Goal: Task Accomplishment & Management: Manage account settings

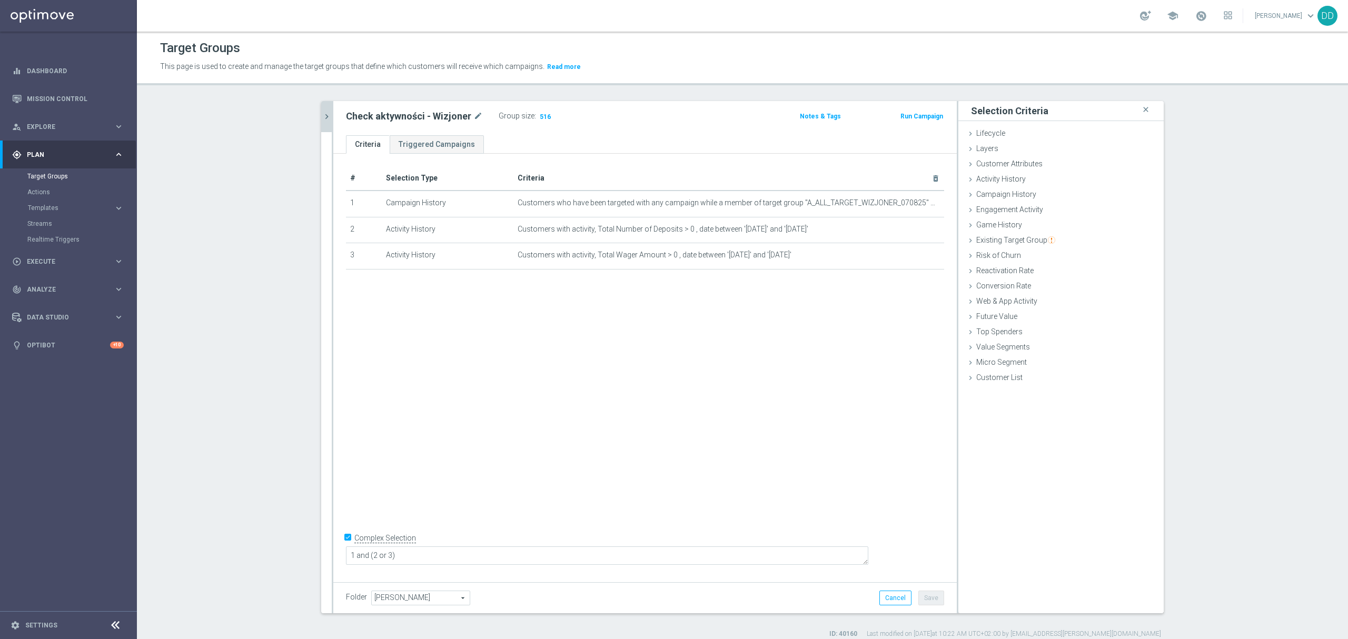
click at [322, 118] on icon "chevron_right" at bounding box center [327, 117] width 10 height 10
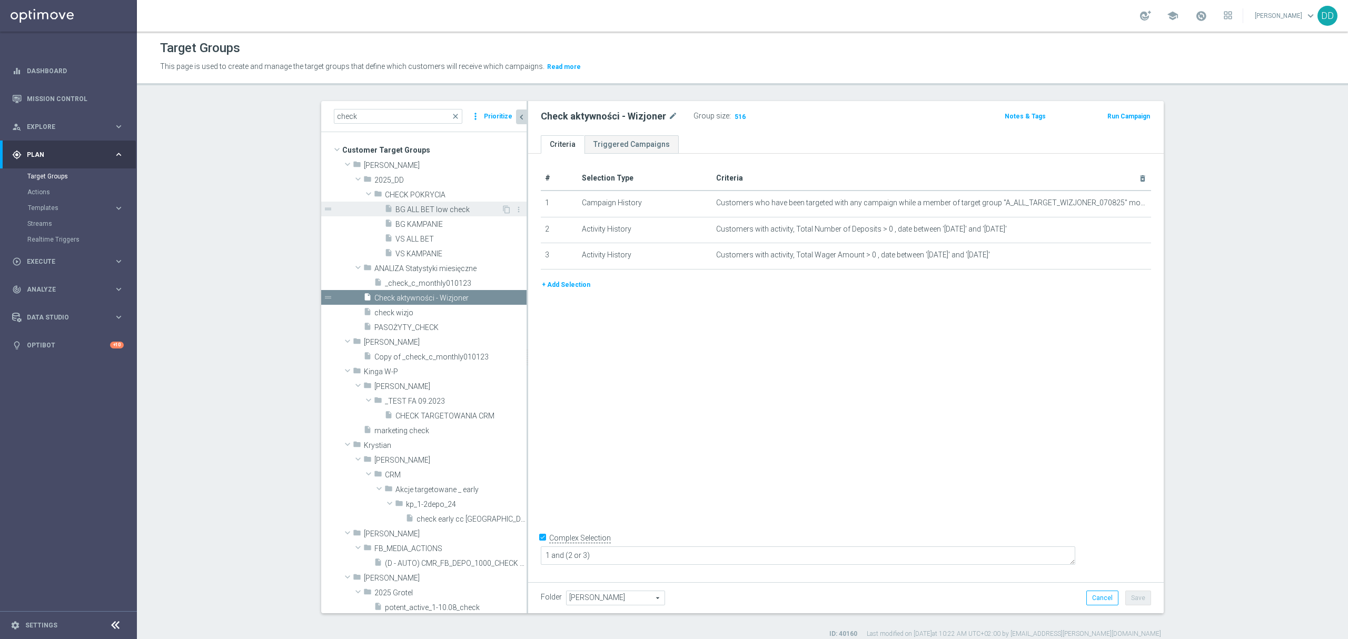
click at [430, 207] on span "BG ALL BET low check" at bounding box center [448, 209] width 106 height 9
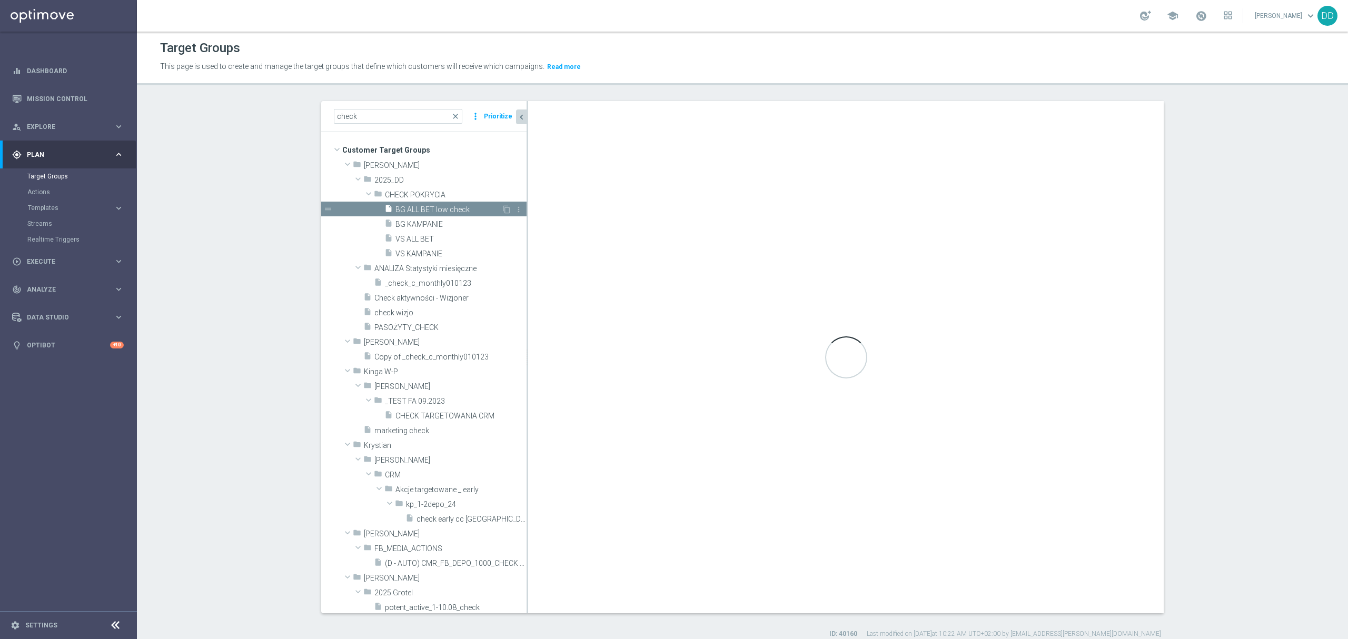
type textarea "1 and 2 and 3 and 4 and 5 and 6 and 7"
type input "CHECK POKRYCIA"
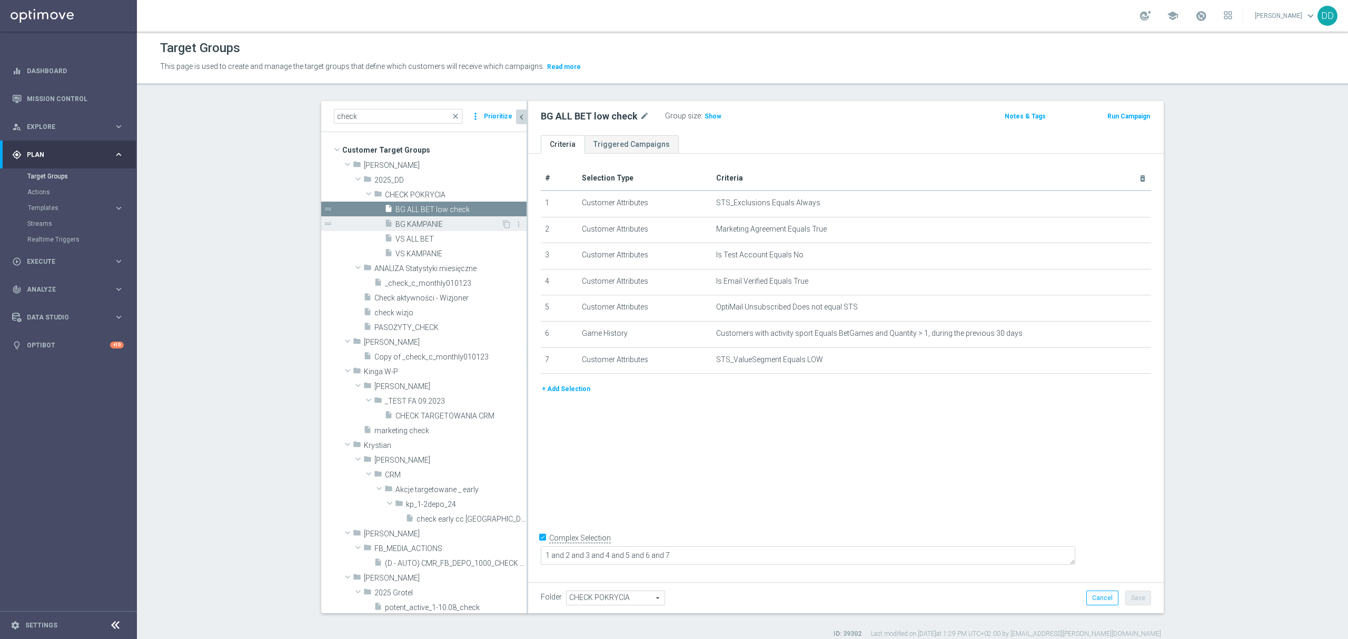
click at [428, 226] on span "BG KAMPANIE" at bounding box center [448, 224] width 106 height 9
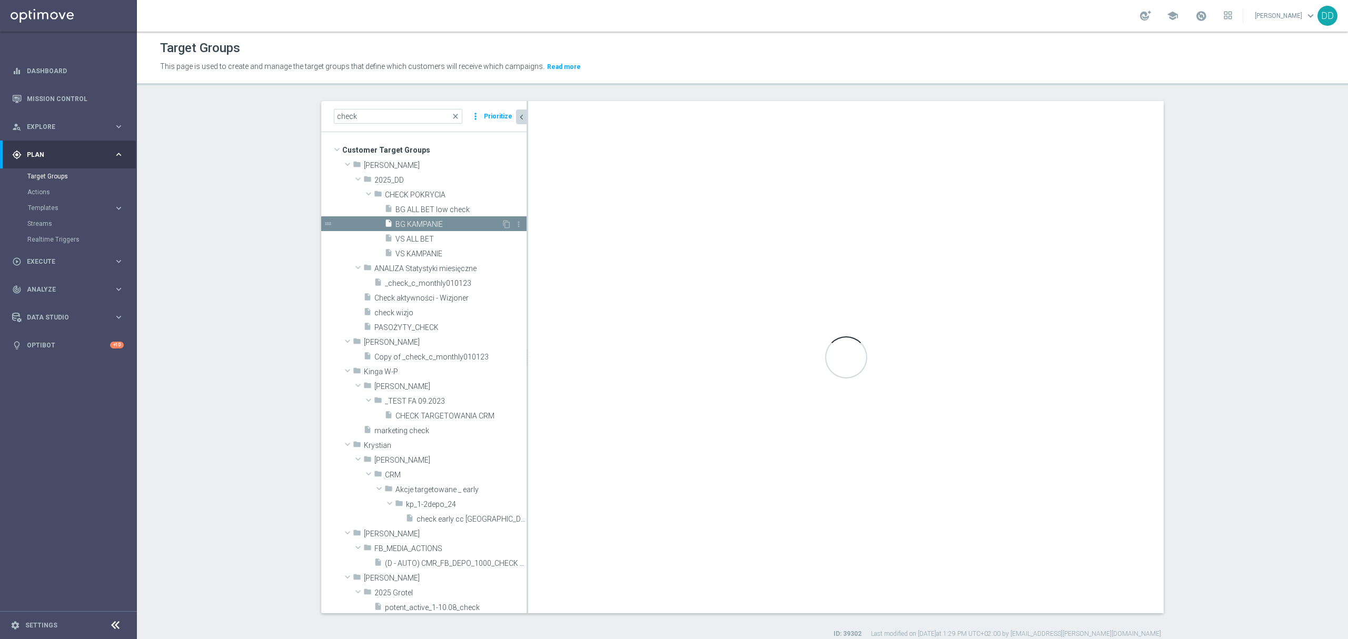
checkbox input "false"
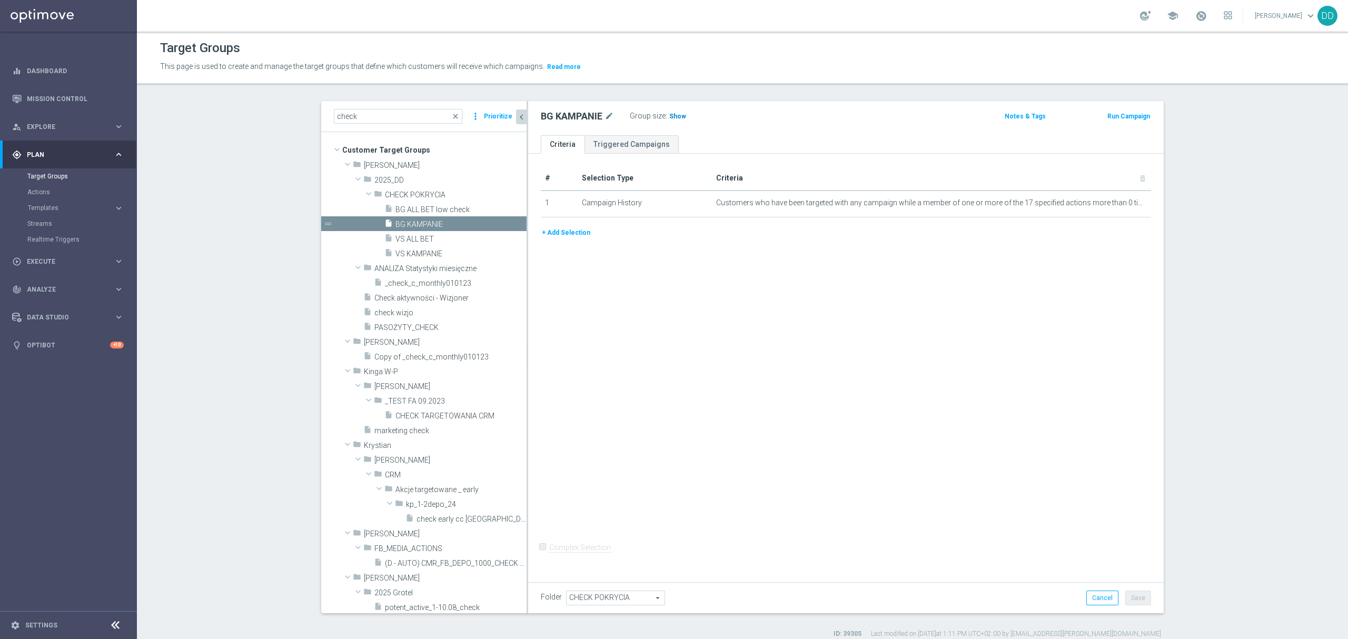
click at [670, 118] on h3 "Show" at bounding box center [677, 117] width 19 height 12
click at [452, 117] on span "close" at bounding box center [455, 116] width 8 height 8
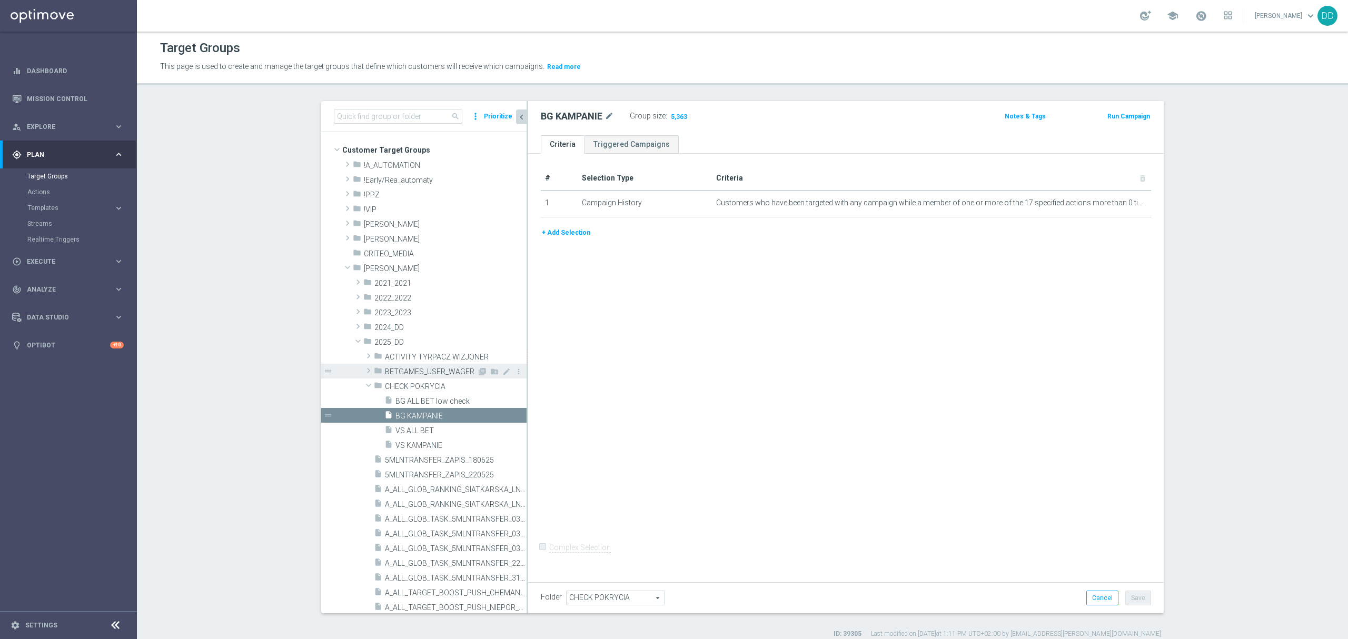
click at [363, 370] on span at bounding box center [368, 370] width 11 height 13
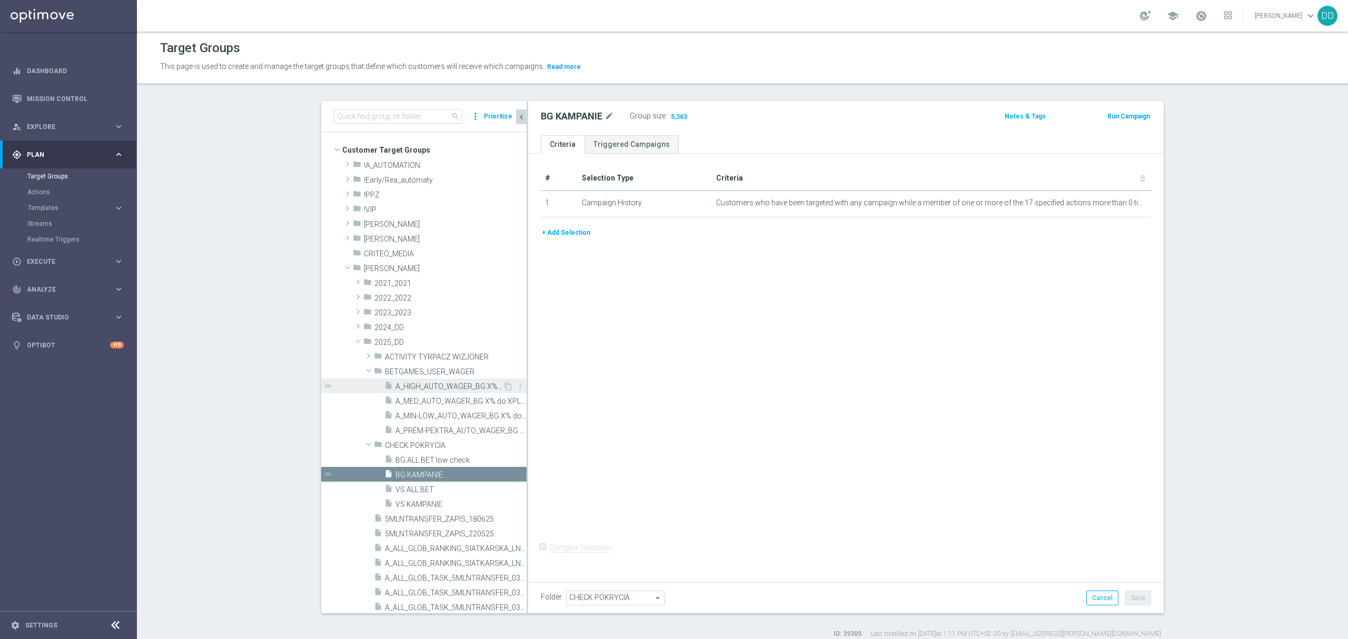
click at [386, 382] on icon "insert_drive_file" at bounding box center [388, 387] width 8 height 12
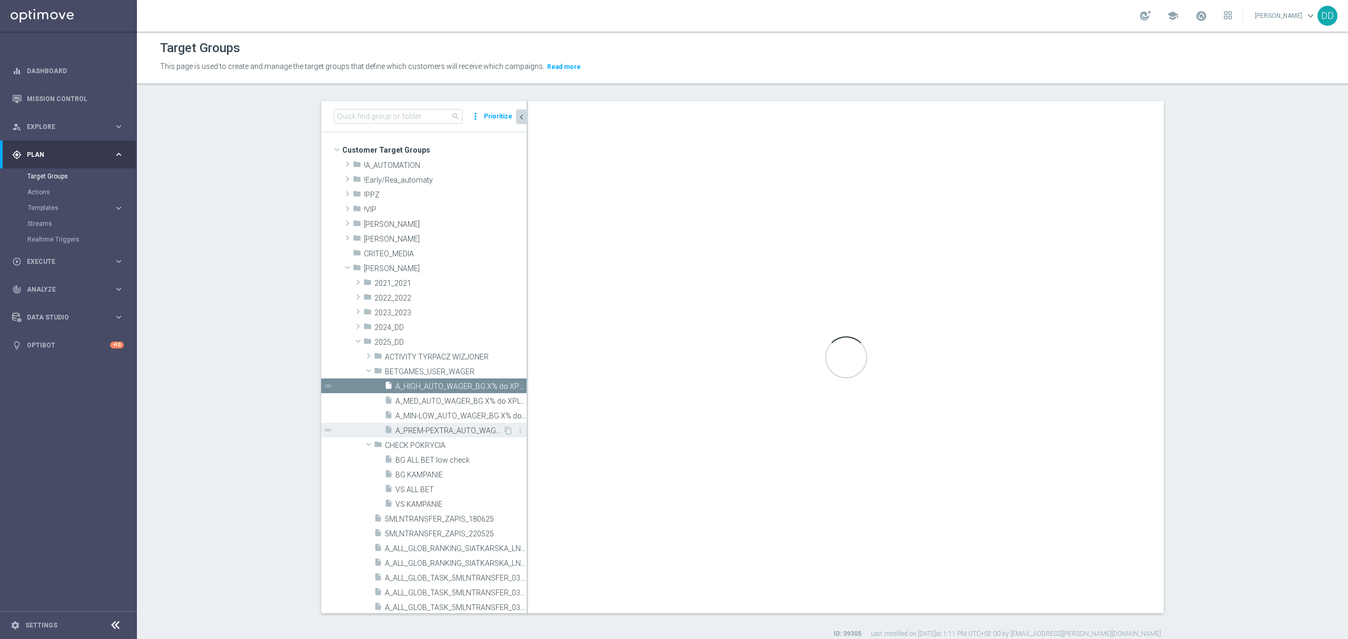
checkbox input "true"
type input "BETGAMES_USER_WAGER"
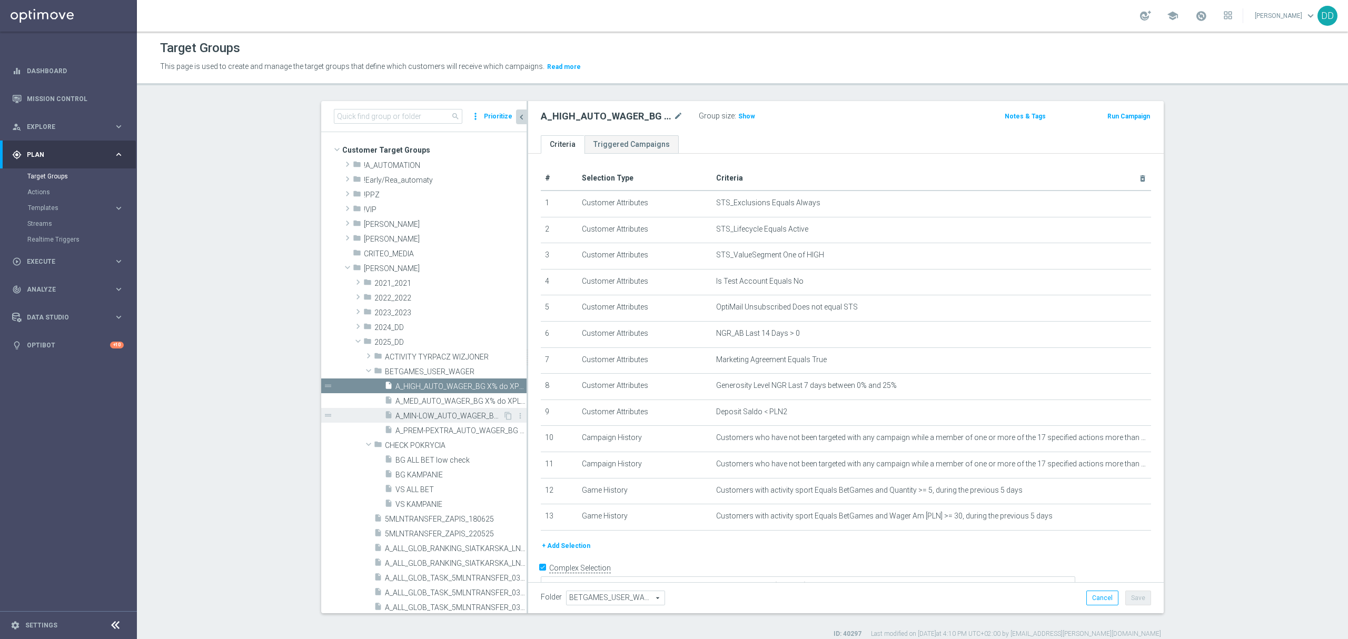
click at [420, 413] on span "A_MIN-LOW_AUTO_WAGER_BG X% do XPLN_14d" at bounding box center [448, 416] width 107 height 9
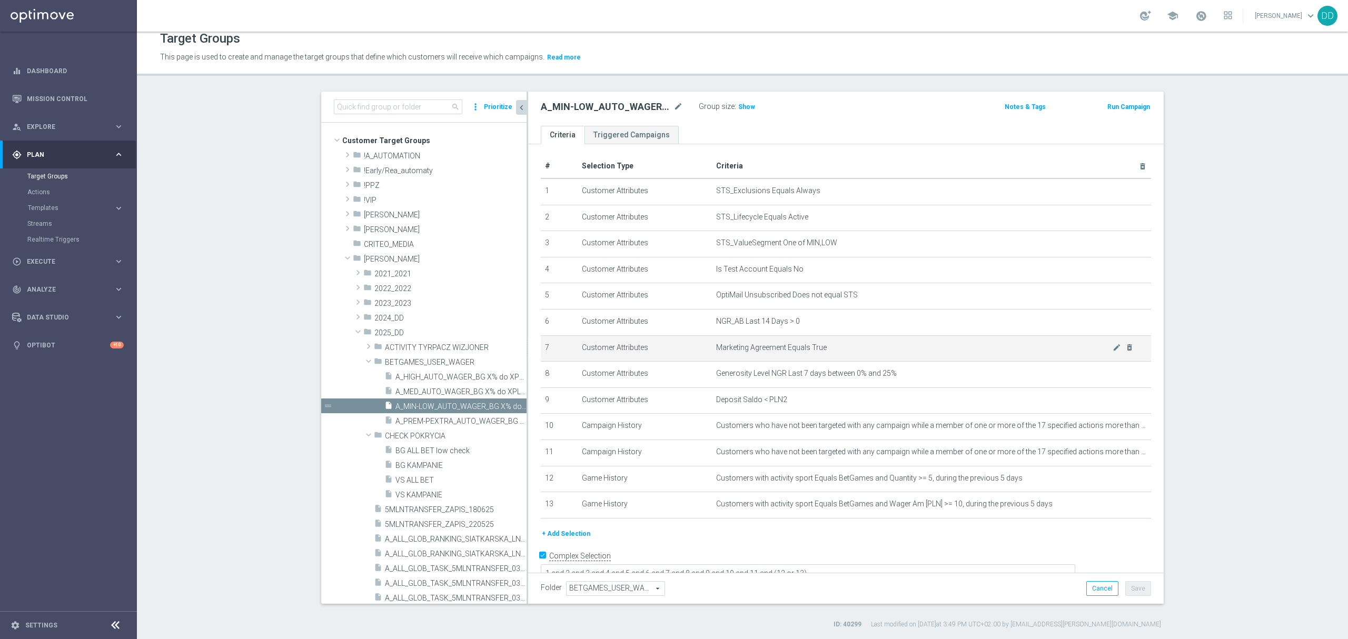
scroll to position [18, 0]
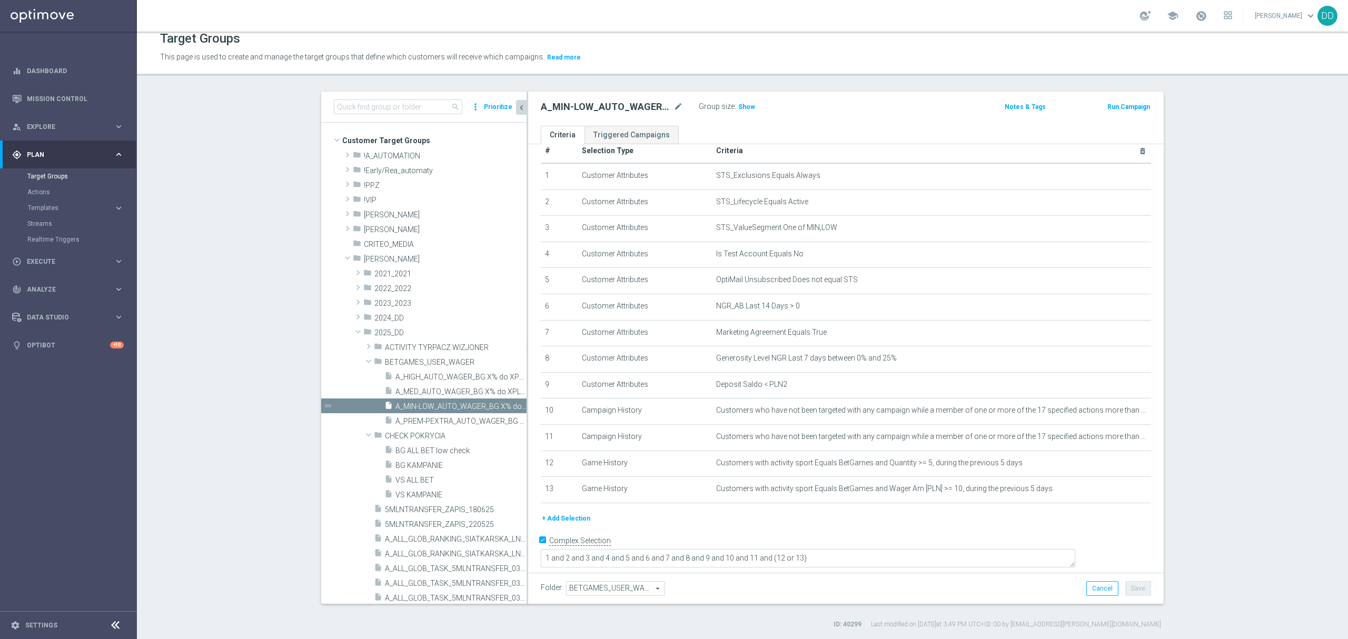
click at [115, 625] on icon at bounding box center [115, 625] width 13 height 13
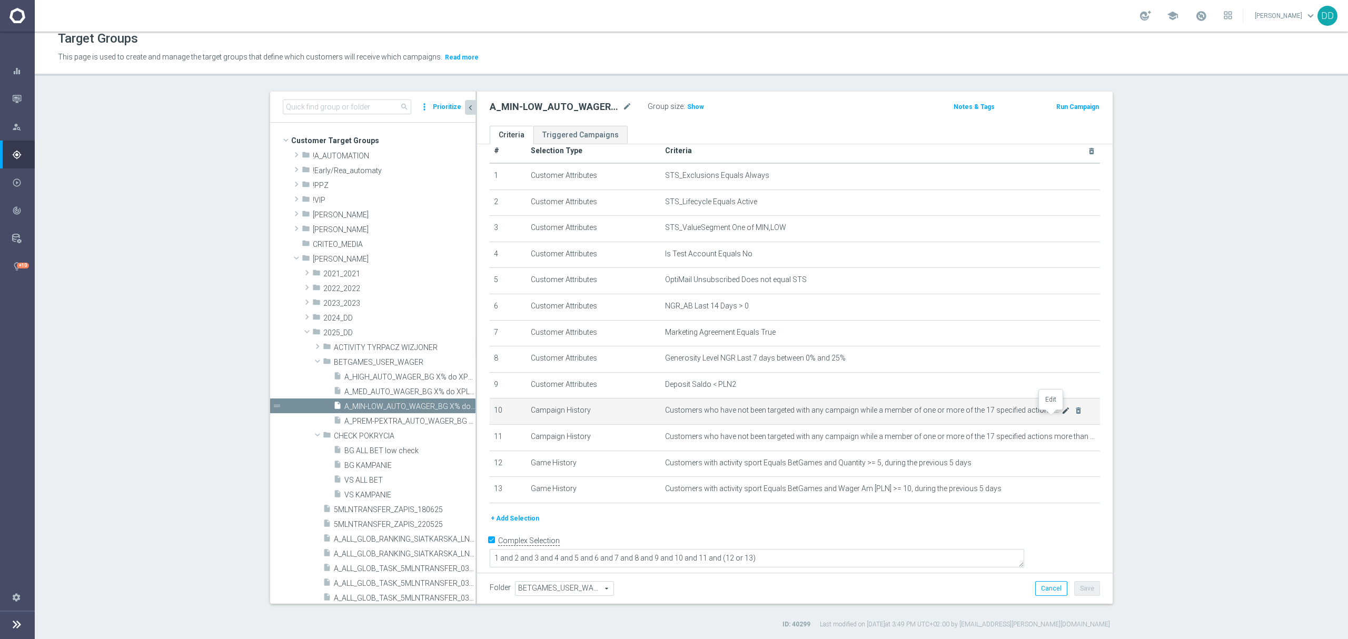
click at [1061, 415] on icon "mode_edit" at bounding box center [1065, 410] width 8 height 8
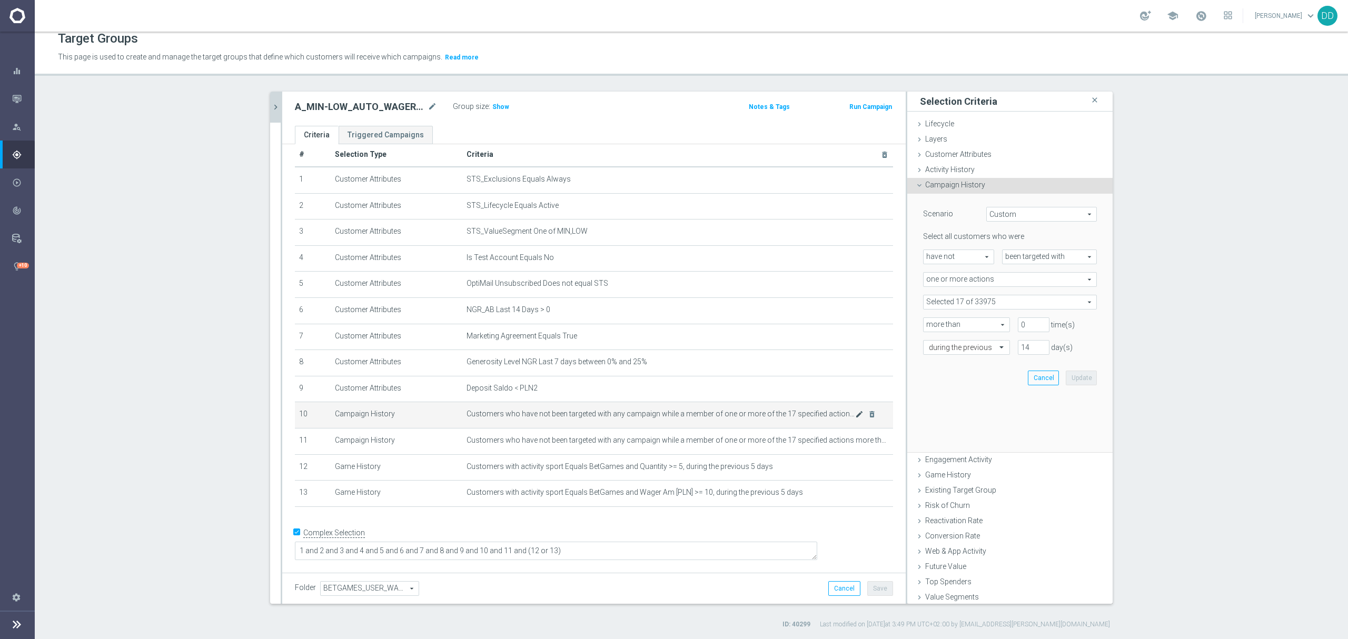
scroll to position [7, 0]
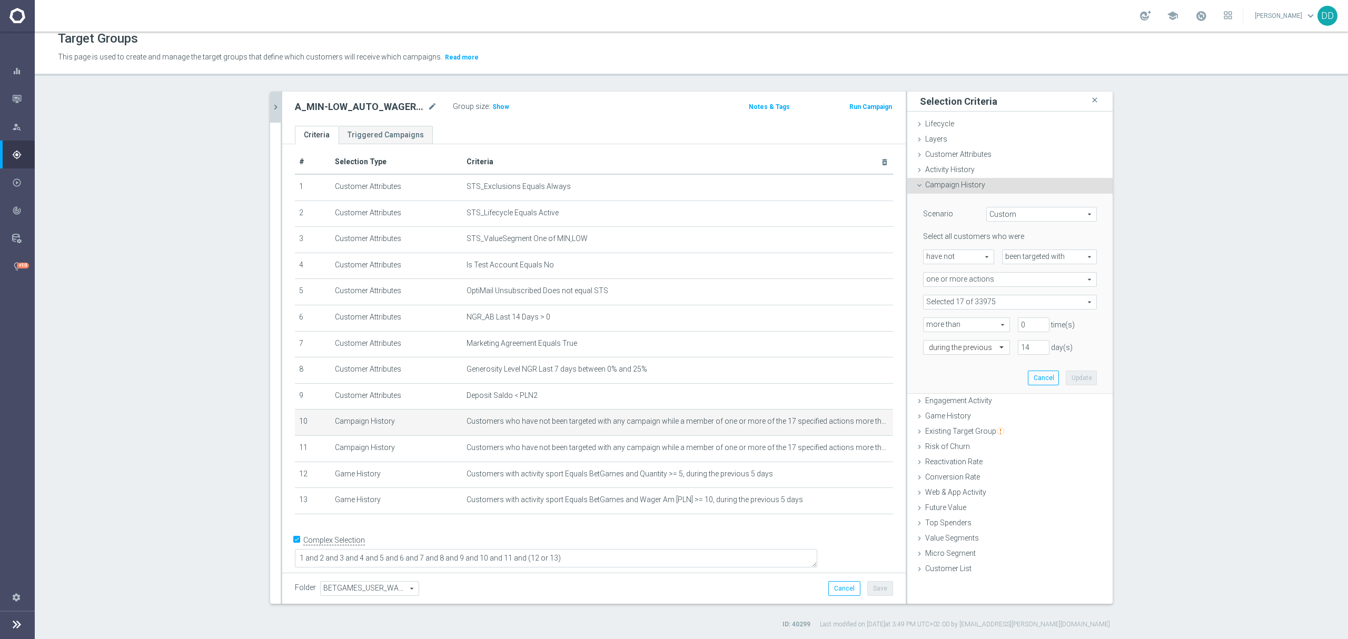
click at [999, 304] on span at bounding box center [1009, 302] width 173 height 14
click at [999, 304] on input "search" at bounding box center [1010, 302] width 174 height 15
click at [1103, 320] on div "Scenario Custom Custom arrow_drop_down search Select all customers who were hav…" at bounding box center [1009, 294] width 205 height 201
click at [868, 452] on icon "delete_forever" at bounding box center [872, 448] width 8 height 8
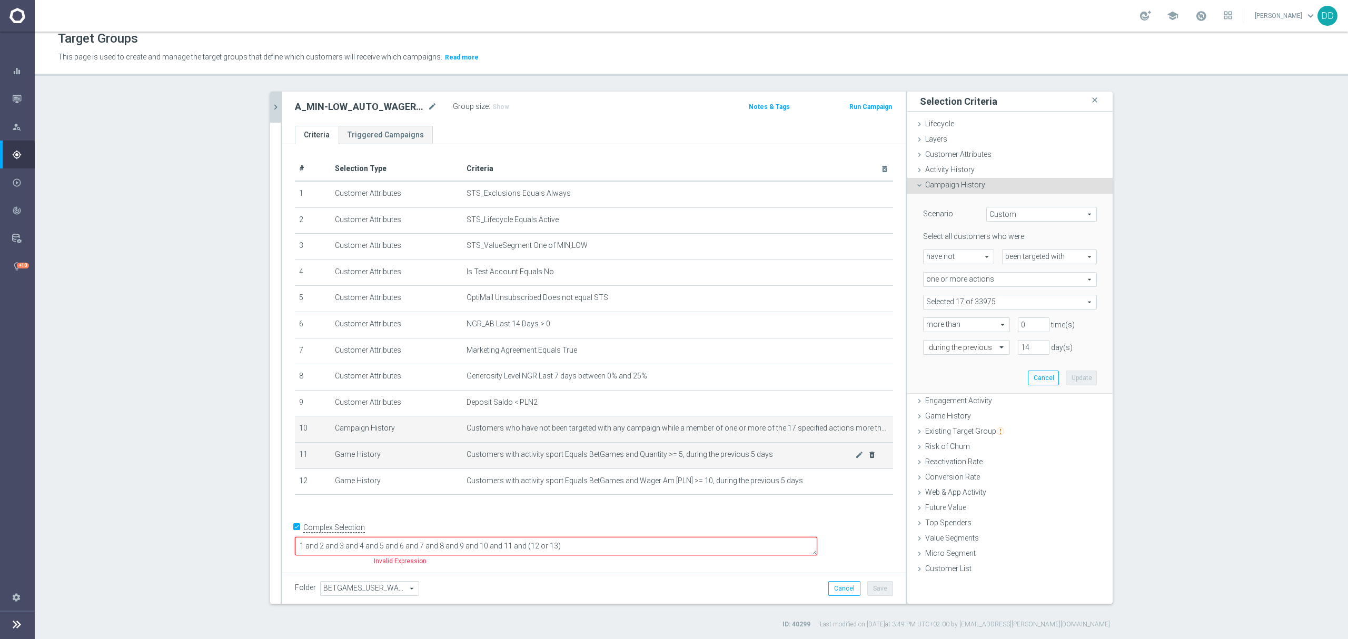
scroll to position [0, 0]
click at [598, 545] on textarea "1 and 2 and 3 and 4 and 5 and 6 and 7 and 8 and 9 and 10 and 11 and (12 or 13)" at bounding box center [556, 546] width 522 height 18
click at [600, 548] on textarea "1 and 2 and 3 and 4 and 5 and 6 and 7 and 8 and 9 and 10 and (11 or 13)" at bounding box center [556, 546] width 522 height 18
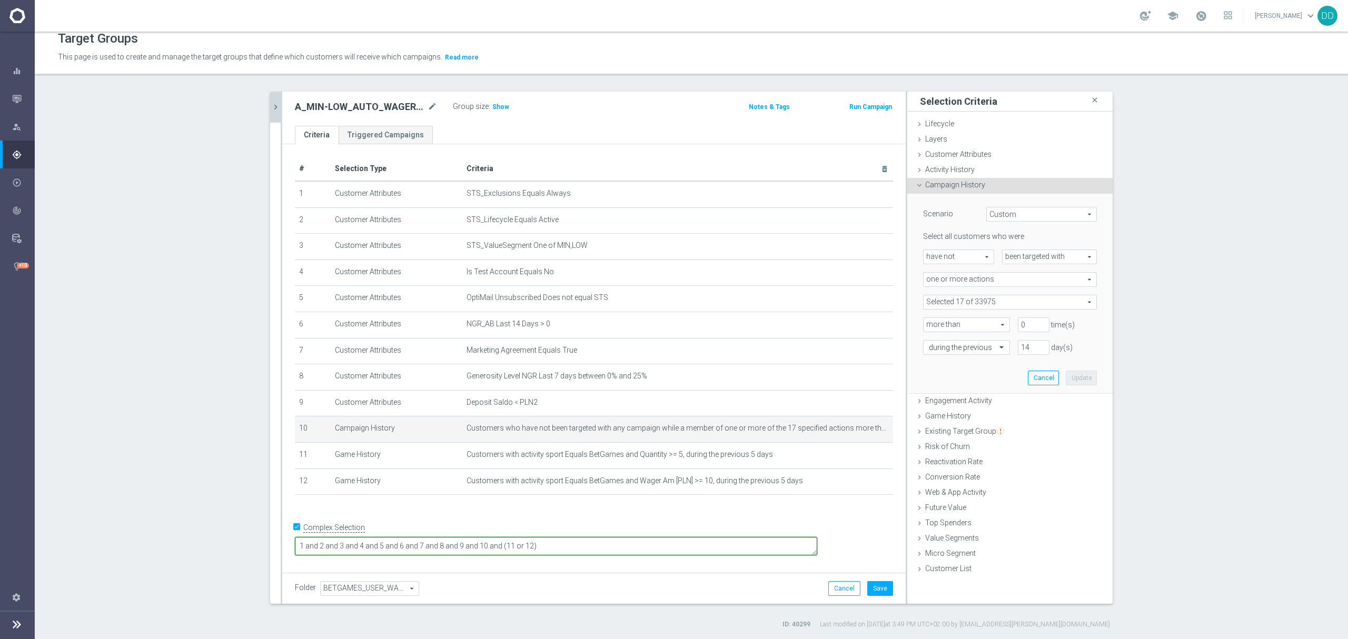
type textarea "1 and 2 and 3 and 4 and 5 and 6 and 7 and 8 and 9 and 10 and (11 or 12)"
click at [705, 513] on div "+ Add Selection" at bounding box center [594, 508] width 614 height 8
click at [274, 112] on icon "chevron_right" at bounding box center [276, 107] width 10 height 10
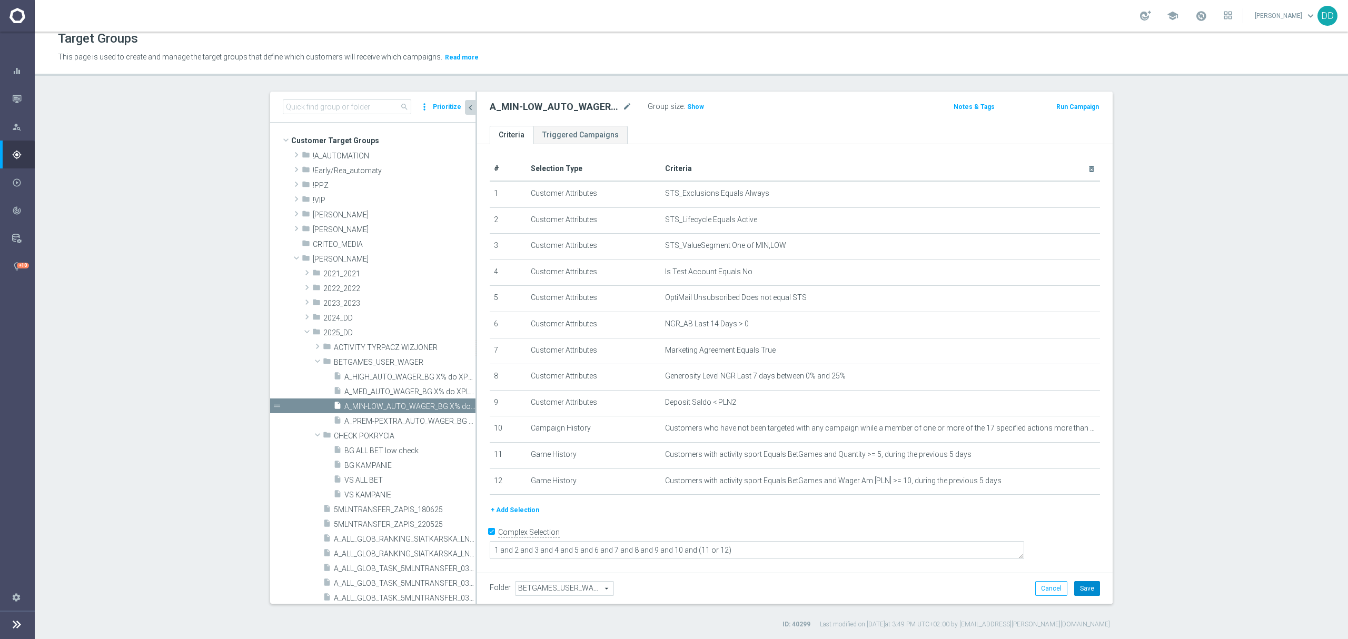
click at [1082, 596] on button "Save" at bounding box center [1087, 588] width 26 height 15
click at [291, 158] on span at bounding box center [296, 154] width 11 height 13
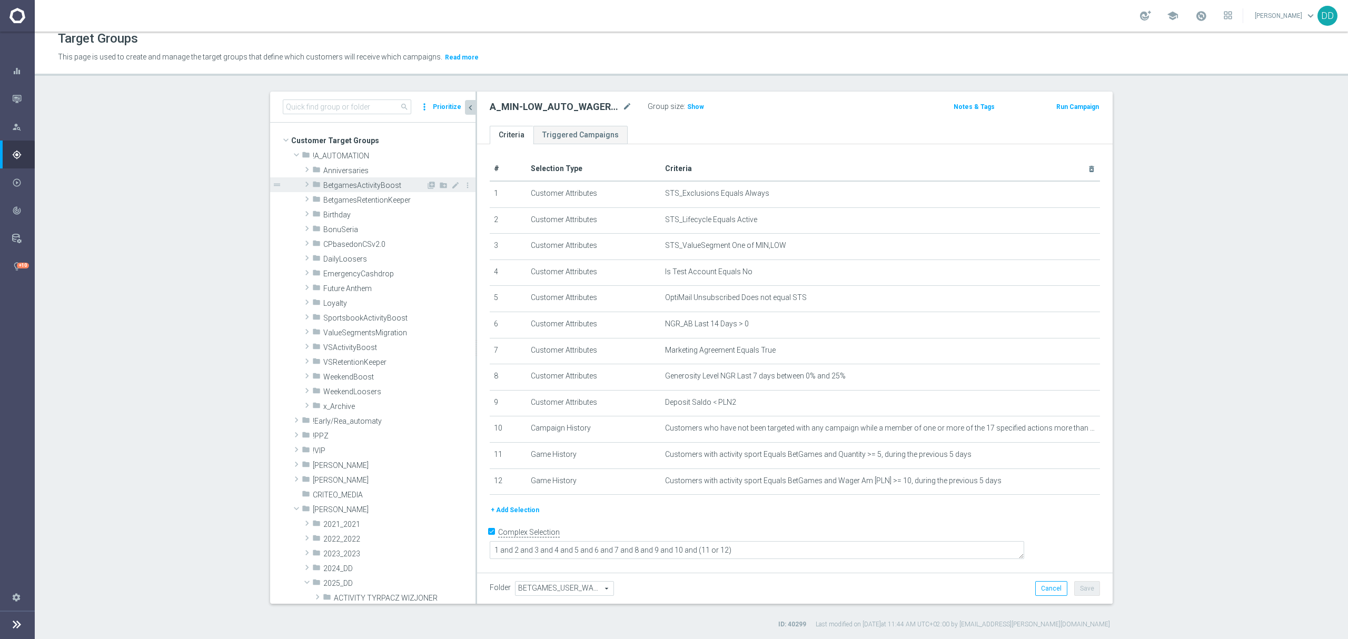
click at [302, 185] on span at bounding box center [307, 184] width 11 height 13
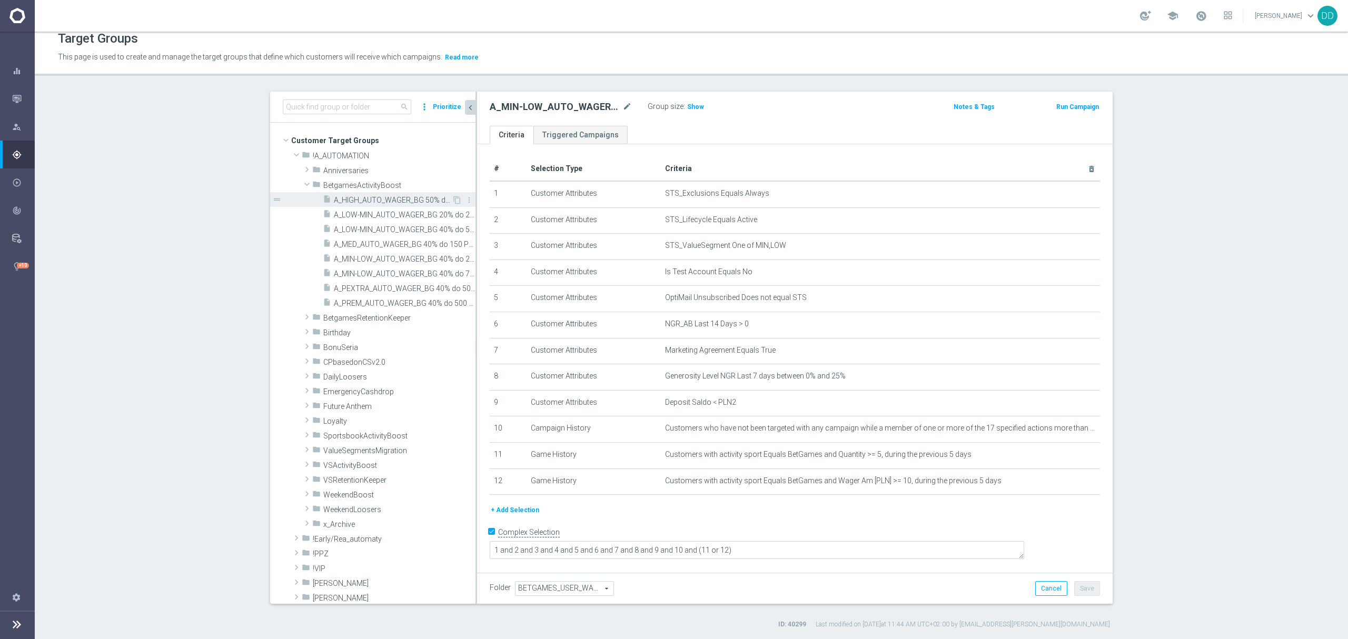
click at [339, 199] on span "A_HIGH_AUTO_WAGER_BG 50% do 350 PLN_14d" at bounding box center [393, 200] width 118 height 9
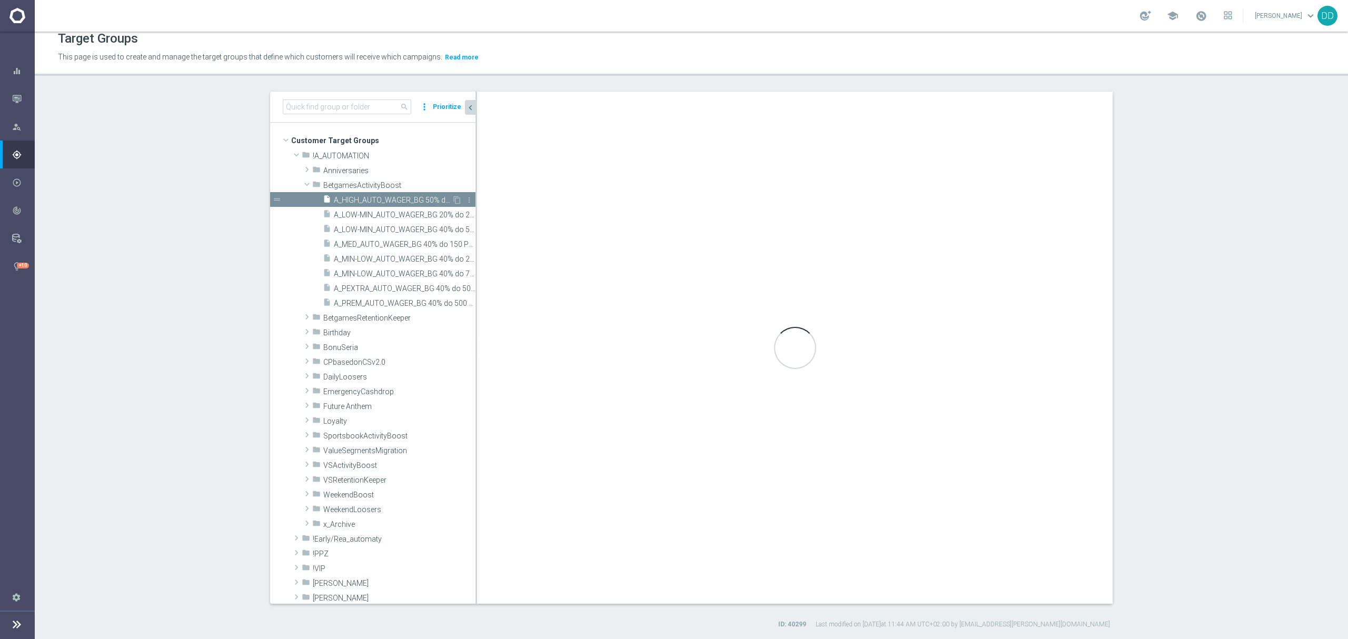
checkbox input "false"
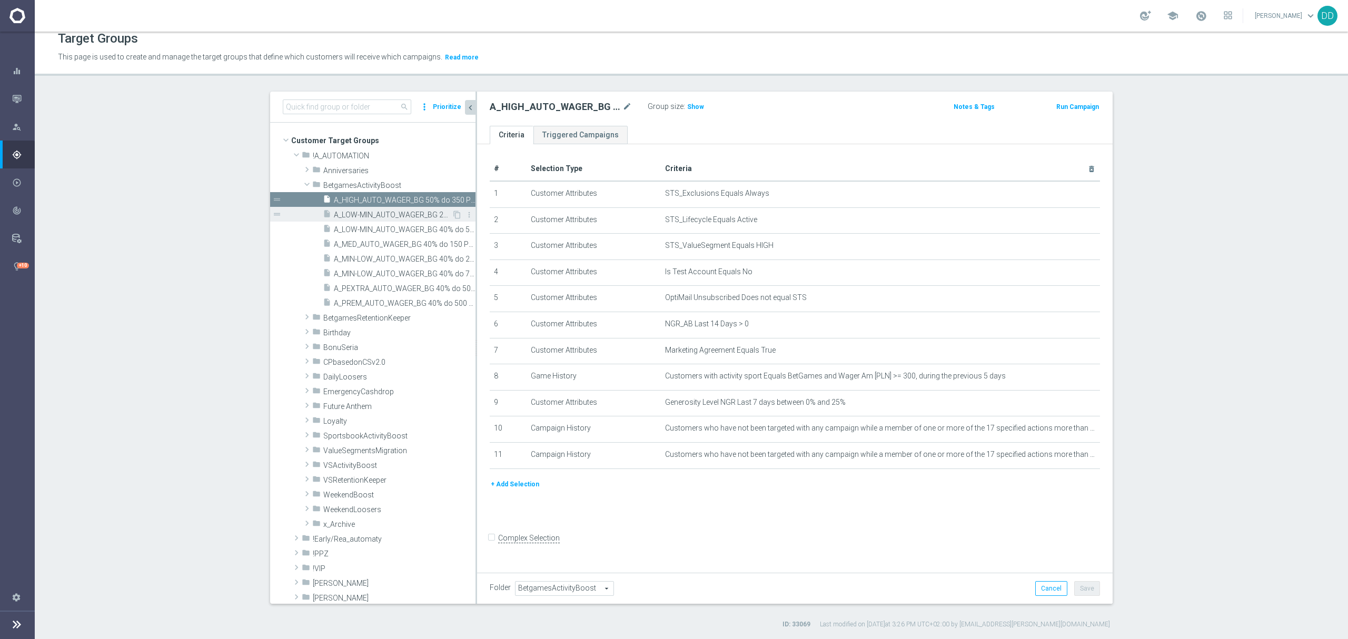
click at [376, 211] on span "A_LOW-MIN_AUTO_WAGER_BG 20% do 20 PLN_14d" at bounding box center [393, 215] width 118 height 9
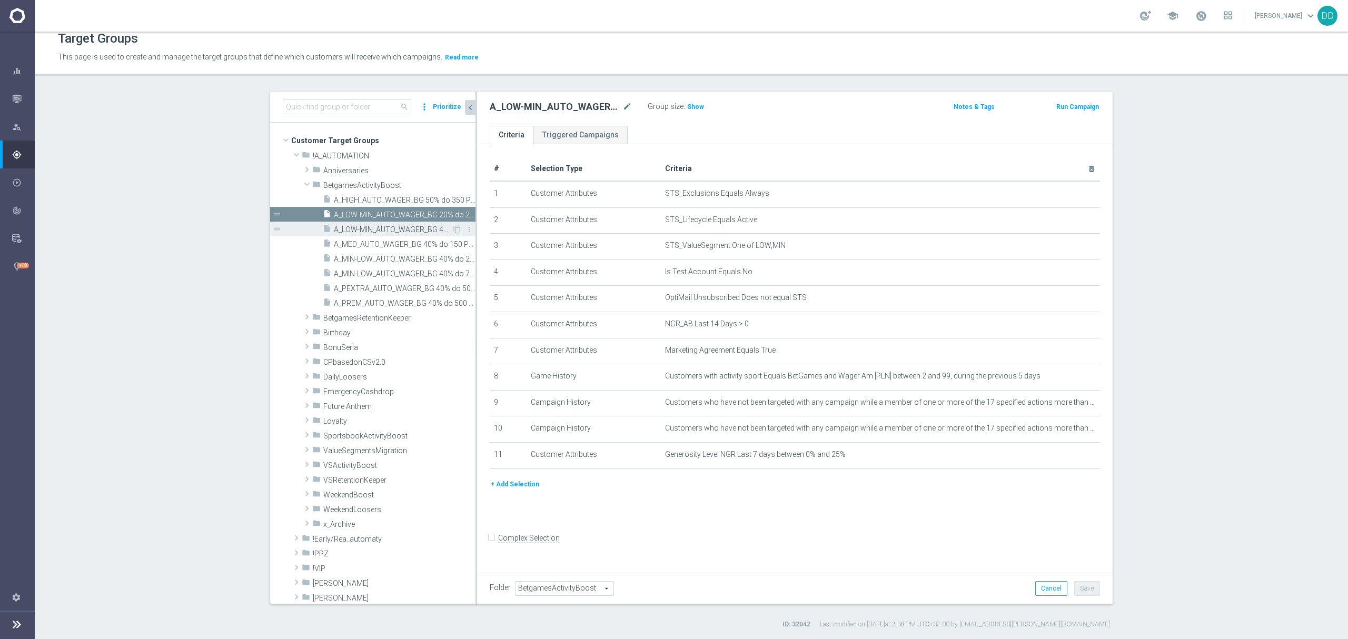
click at [390, 232] on span "A_LOW-MIN_AUTO_WAGER_BG 40% do 50 PLN_14d" at bounding box center [393, 229] width 118 height 9
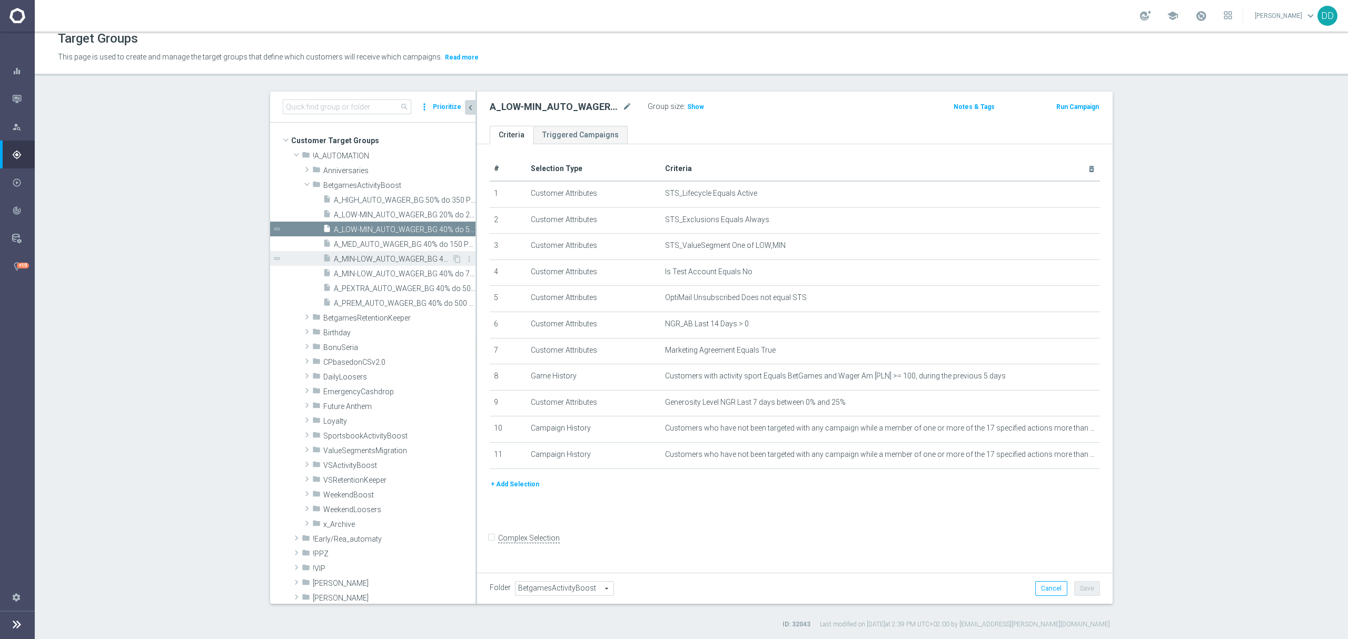
click at [388, 253] on div "insert_drive_file A_MIN-LOW_AUTO_WAGER_BG 40% do 20 PLN_14d" at bounding box center [387, 258] width 129 height 15
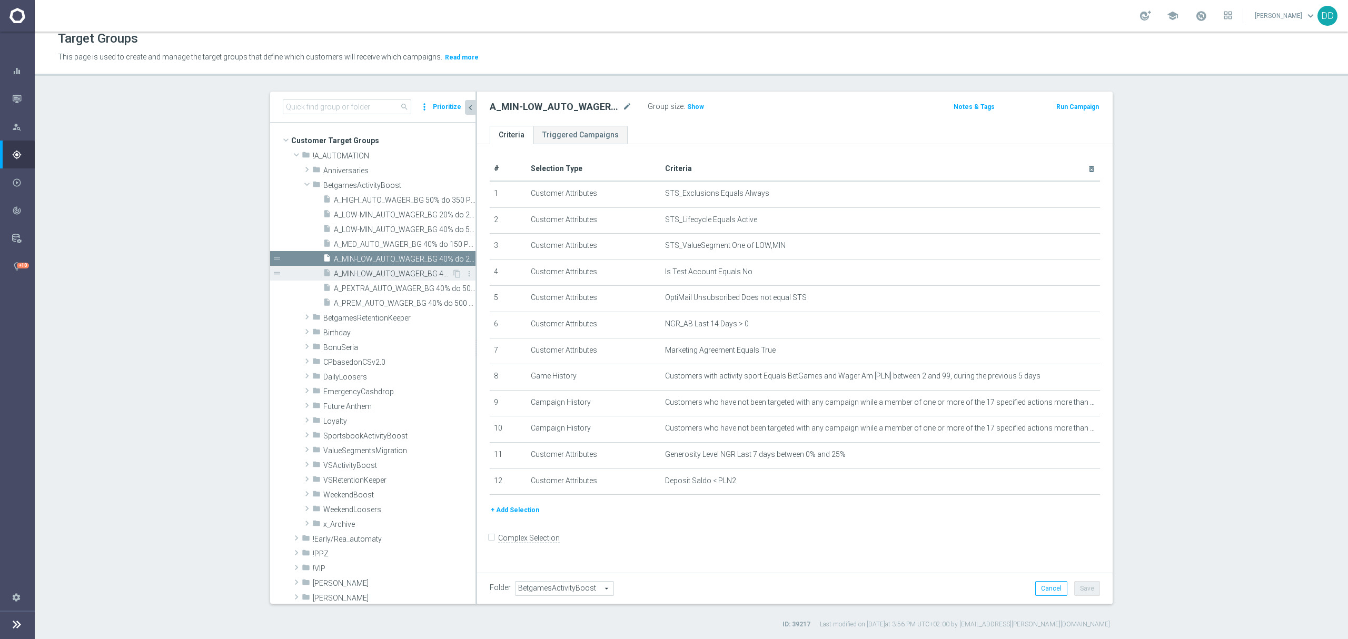
click at [390, 276] on span "A_MIN-LOW_AUTO_WAGER_BG 40% do 75 PLN_14d" at bounding box center [393, 274] width 118 height 9
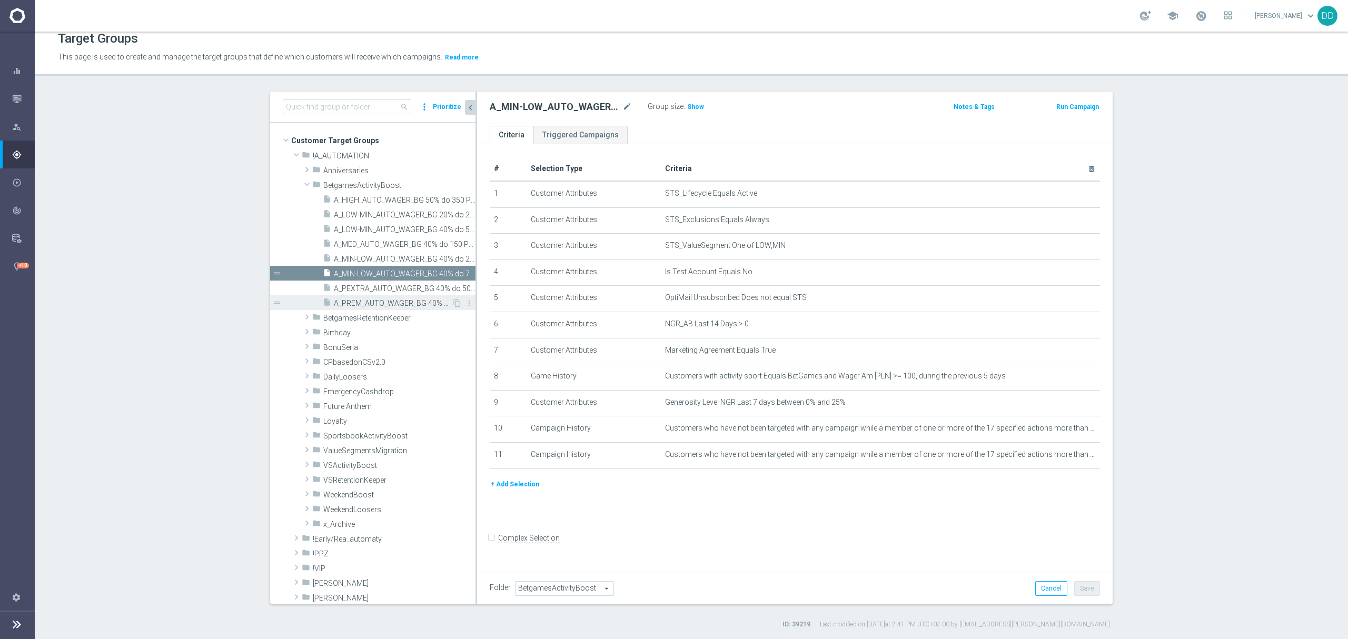
click at [391, 296] on div "insert_drive_file A_PREM_AUTO_WAGER_BG 40% do 500 PLN_14d" at bounding box center [387, 302] width 129 height 15
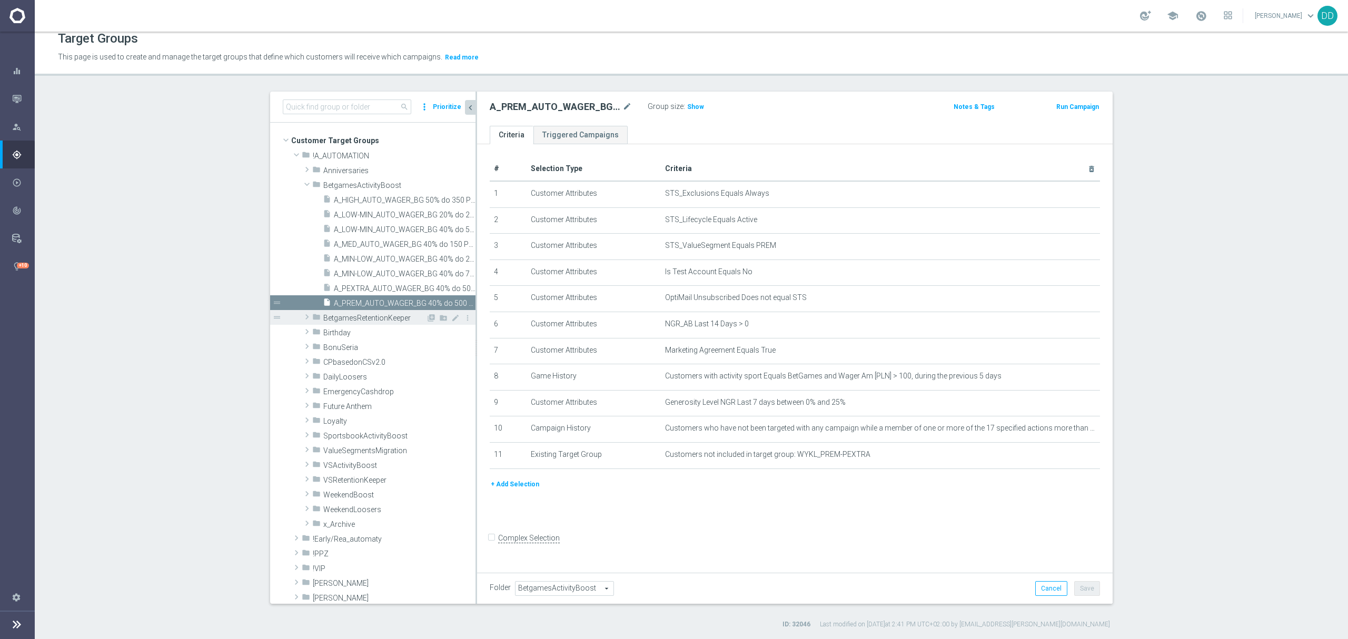
click at [392, 316] on span "BetgamesRetentionKeeper" at bounding box center [374, 318] width 103 height 9
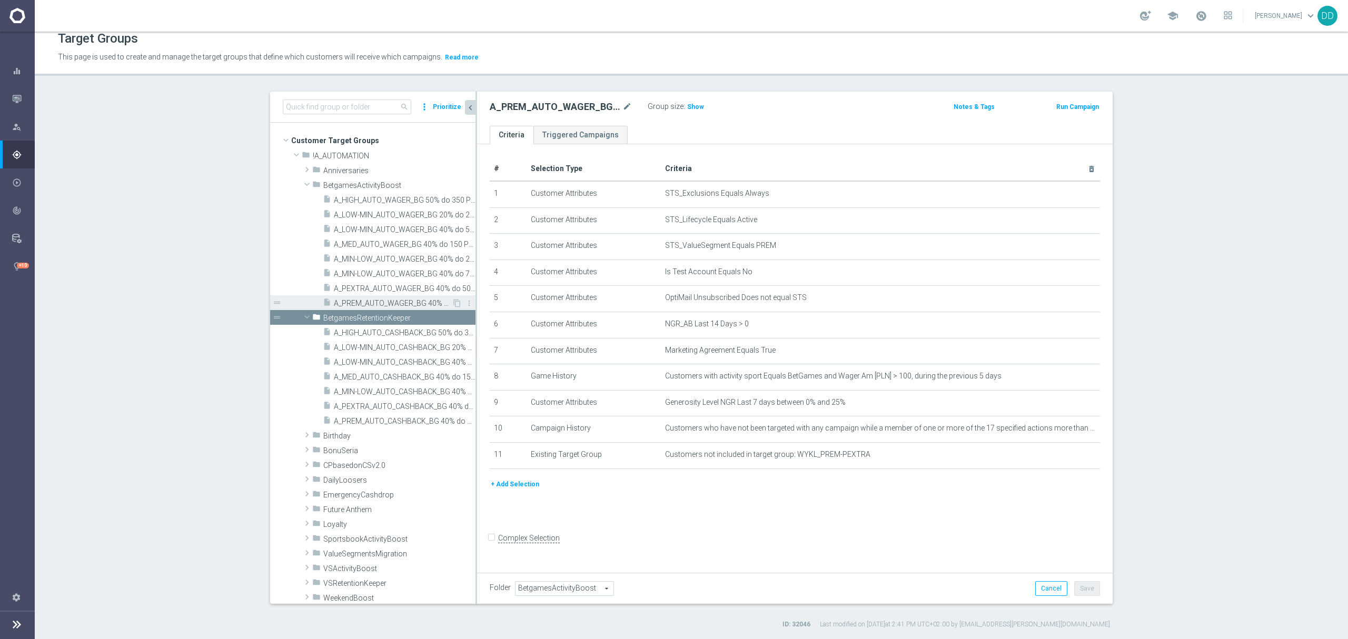
click at [393, 301] on span "A_PREM_AUTO_WAGER_BG 40% do 500 PLN_14d" at bounding box center [393, 303] width 118 height 9
click at [397, 321] on span "BetgamesRetentionKeeper" at bounding box center [374, 318] width 103 height 9
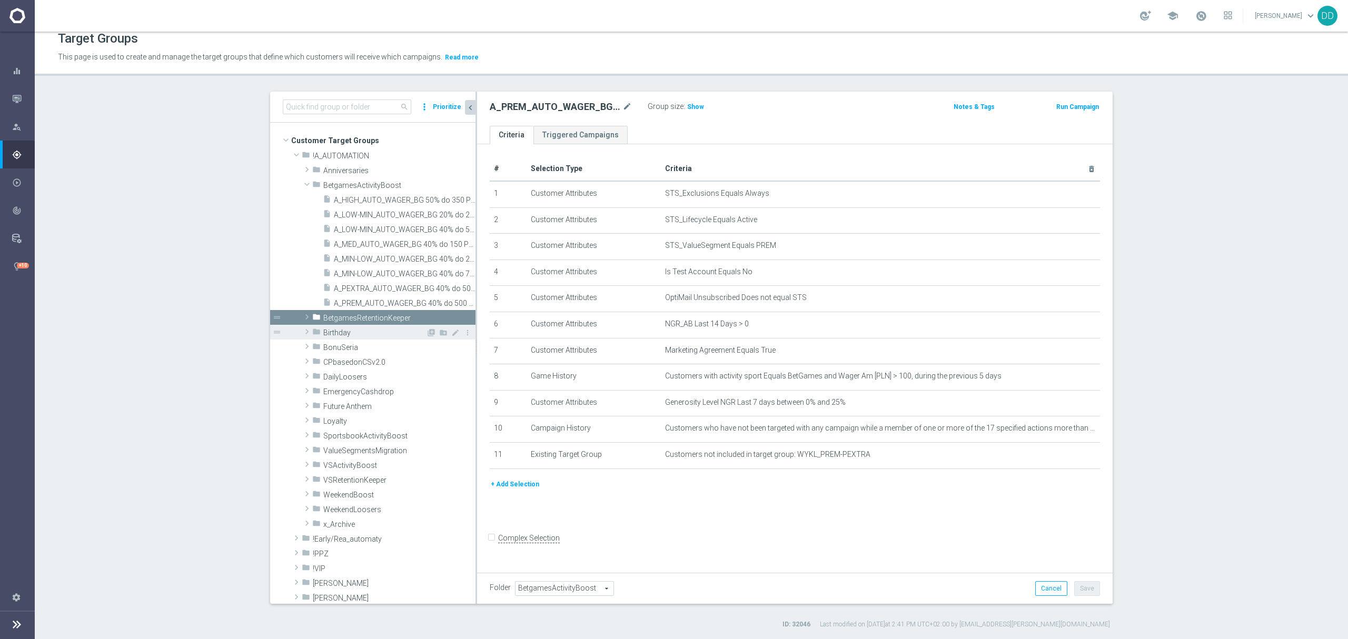
click at [395, 338] on div "folder Birthday" at bounding box center [369, 332] width 114 height 15
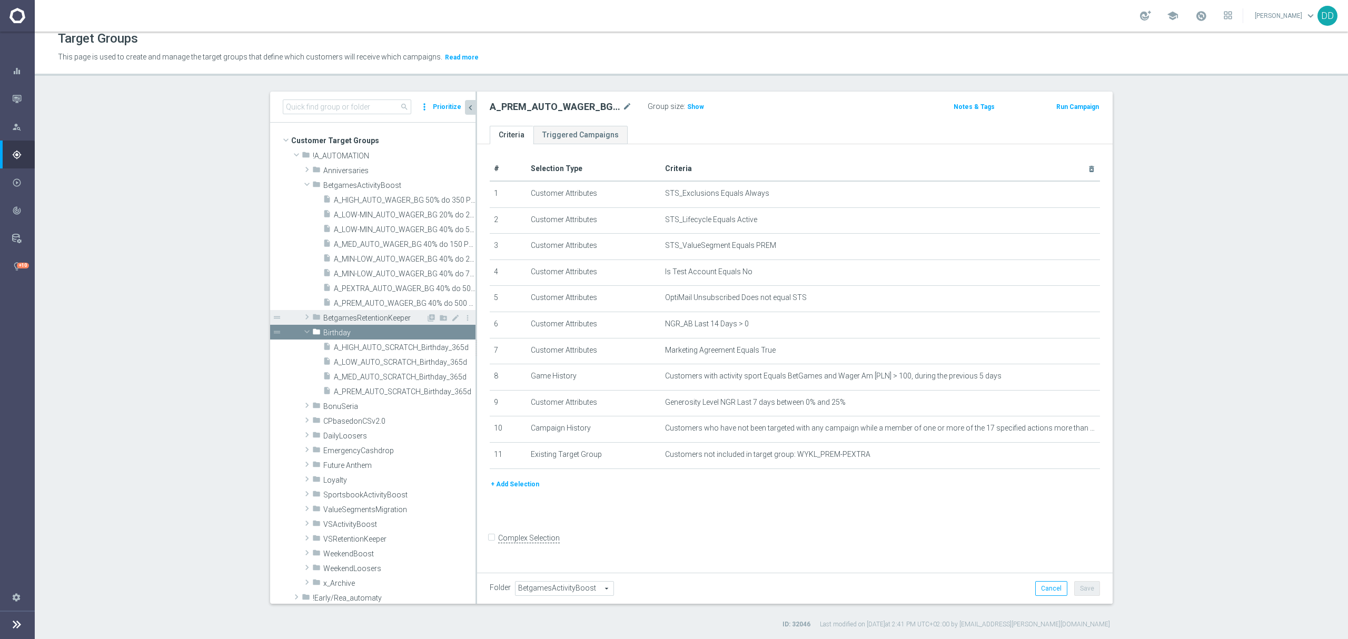
click at [382, 318] on span "BetgamesRetentionKeeper" at bounding box center [374, 318] width 103 height 9
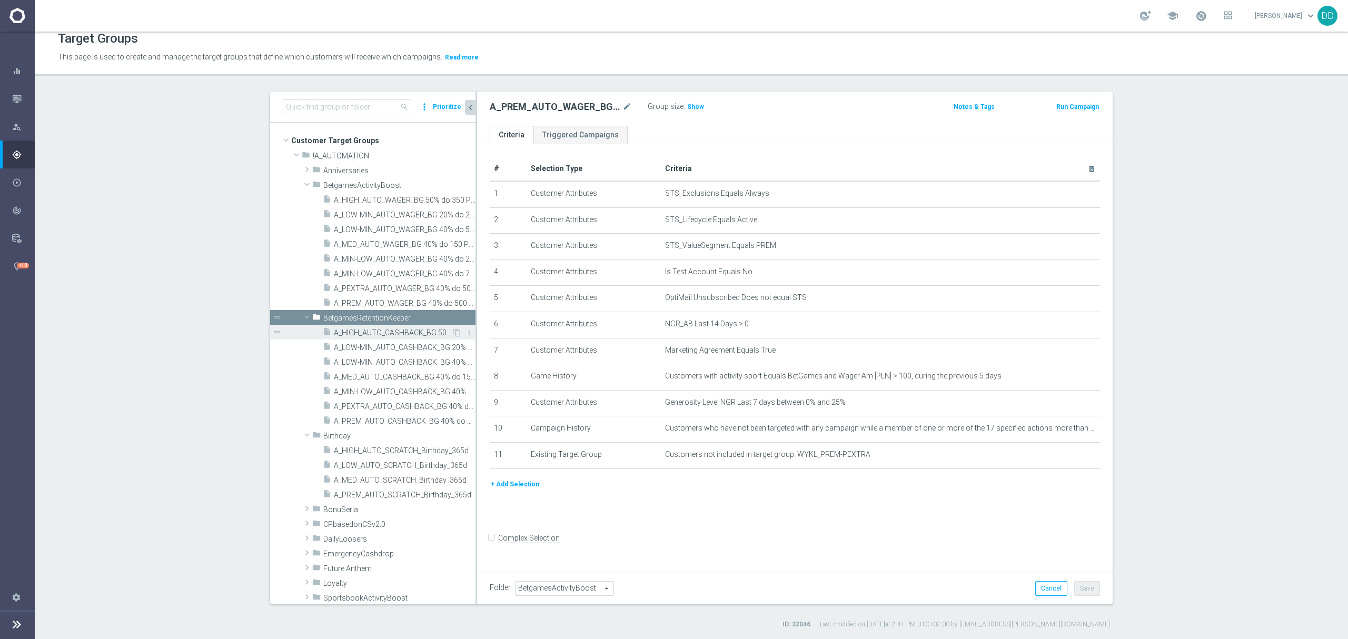
click at [385, 332] on span "A_HIGH_AUTO_CASHBACK_BG 50% do 350 PLN_14d" at bounding box center [393, 332] width 118 height 9
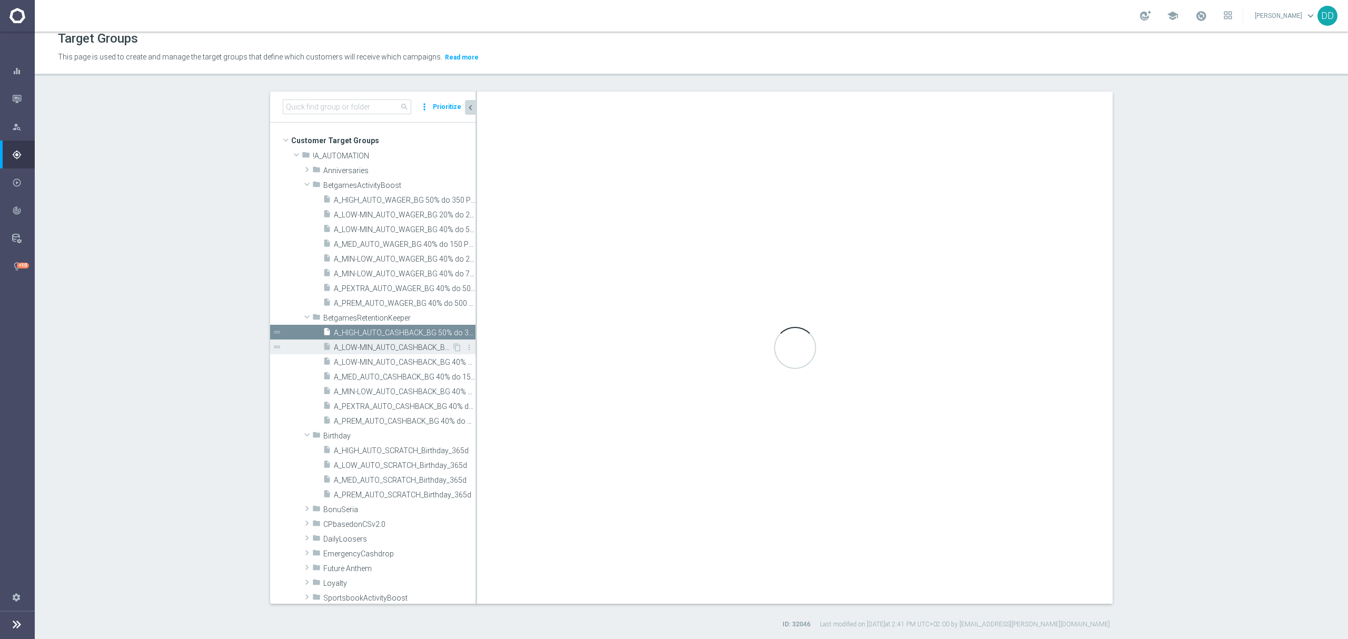
click at [390, 351] on span "A_LOW-MIN_AUTO_CASHBACK_BG 20% do 20 PLN_14d" at bounding box center [393, 347] width 118 height 9
click at [393, 363] on span "A_LOW-MIN_AUTO_CASHBACK_BG 40% do 50 PLN_14d" at bounding box center [393, 362] width 118 height 9
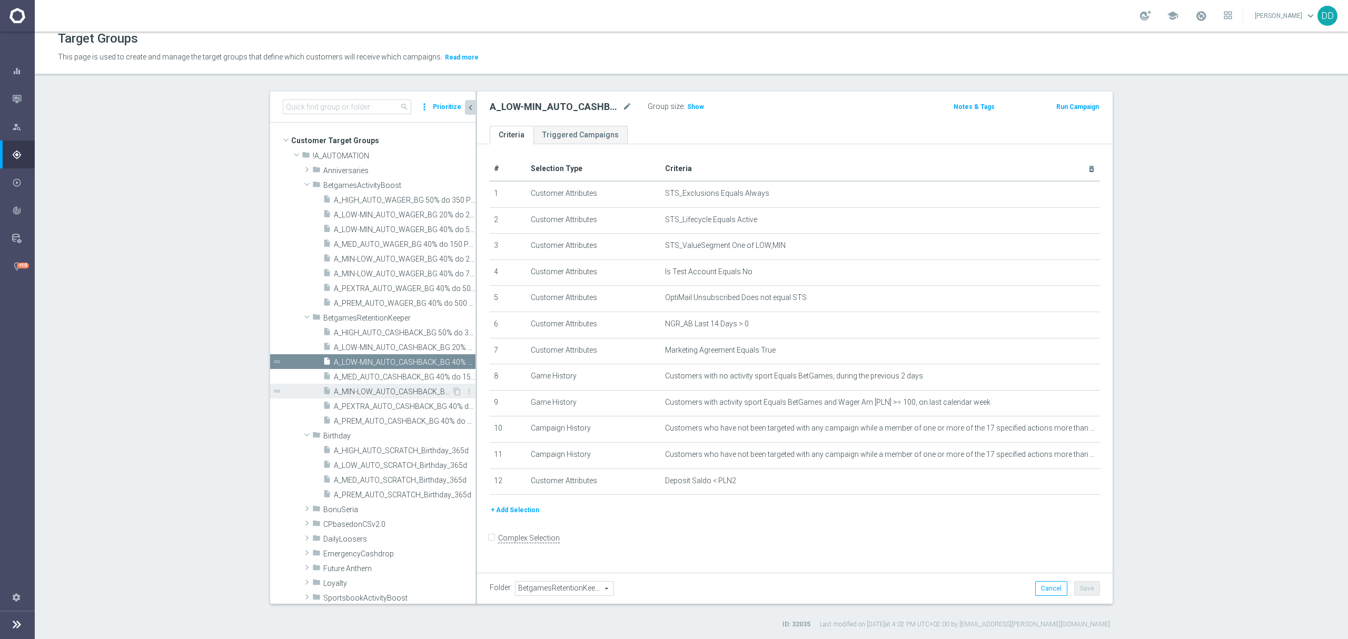
click at [397, 385] on div "insert_drive_file A_MIN-LOW_AUTO_CASHBACK_BG 40% do 20 PLN_14d" at bounding box center [387, 391] width 129 height 15
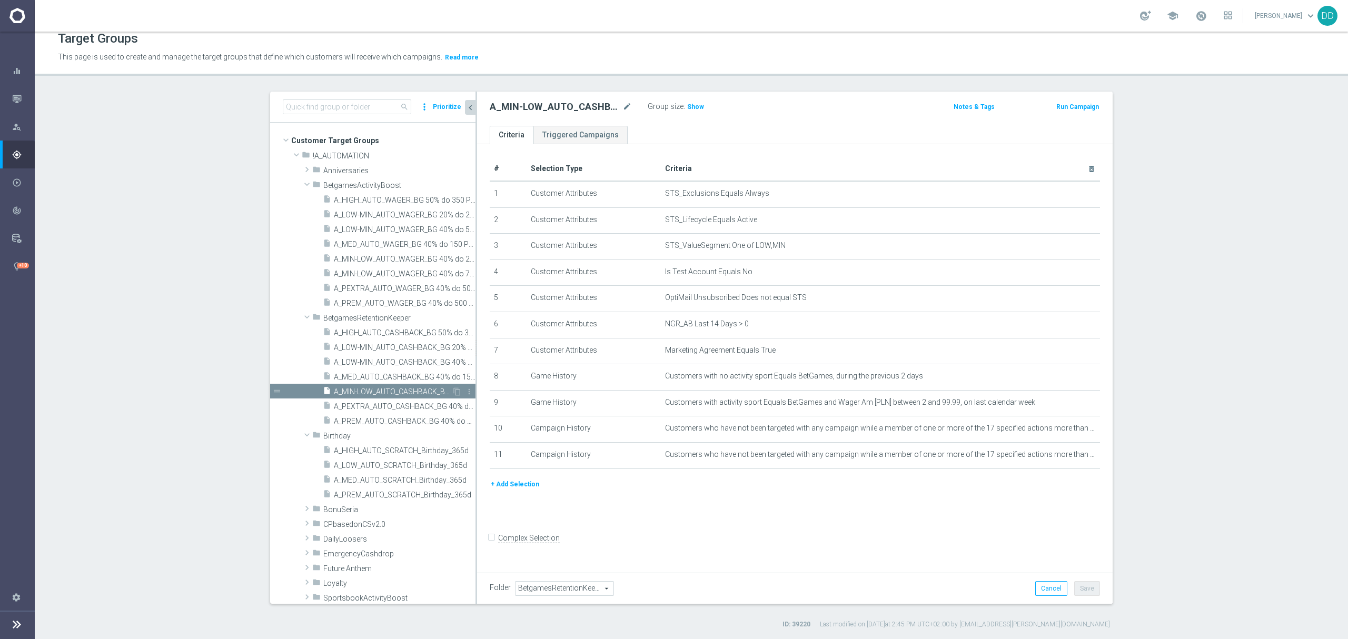
click at [398, 396] on span "A_MIN-LOW_AUTO_CASHBACK_BG 40% do 20 PLN_14d" at bounding box center [393, 391] width 118 height 9
click at [398, 405] on span "A_PEXTRA_AUTO_CASHBACK_BG 40% do 500 PLN_14d" at bounding box center [393, 406] width 118 height 9
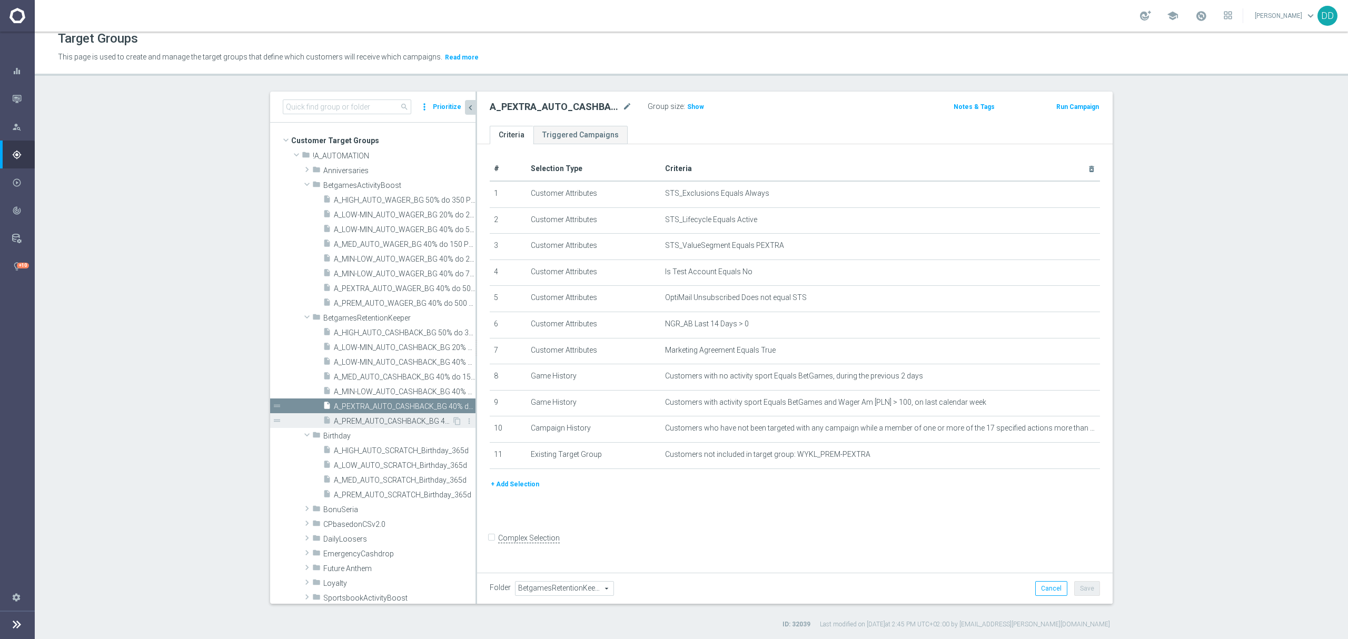
click at [401, 415] on div "insert_drive_file A_PREM_AUTO_CASHBACK_BG 40% do 500 PLN_14d" at bounding box center [387, 420] width 129 height 15
click at [388, 393] on span "A_MIN-LOW_AUTO_CASHBACK_BG 40% do 20 PLN_14d" at bounding box center [393, 391] width 118 height 9
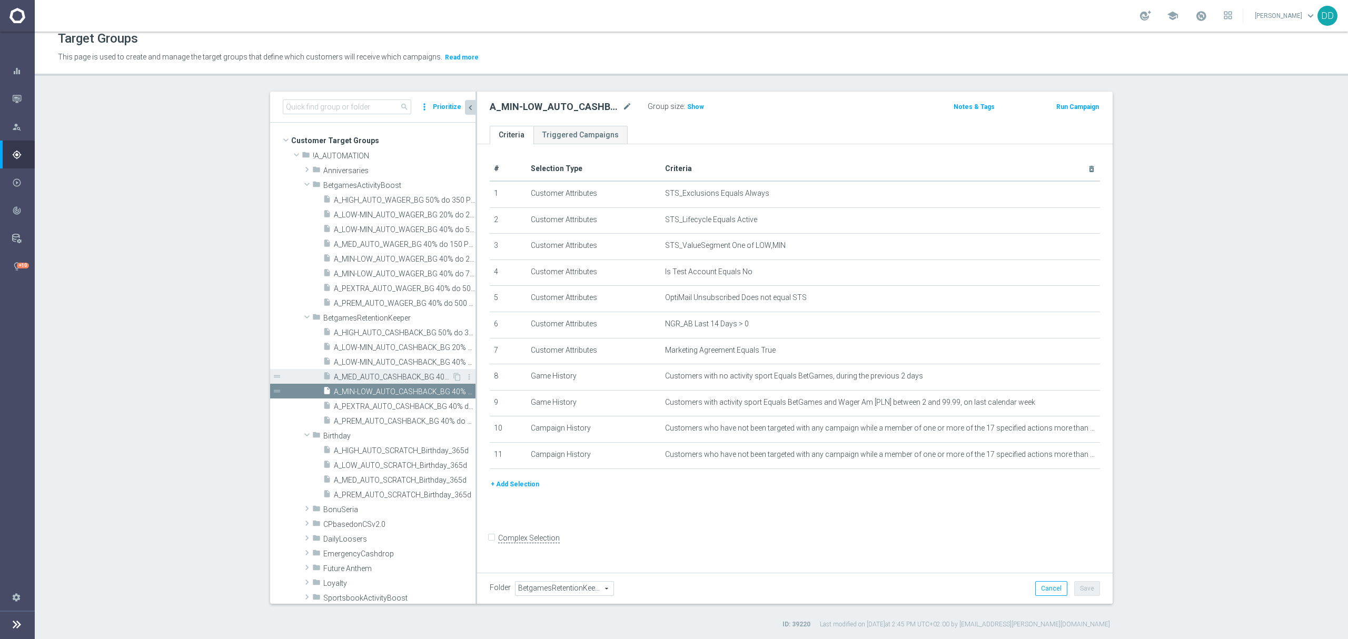
click at [386, 376] on span "A_MED_AUTO_CASHBACK_BG 40% do 150 PLN_14d" at bounding box center [393, 377] width 118 height 9
click at [386, 358] on span "A_LOW-MIN_AUTO_CASHBACK_BG 40% do 50 PLN_14d" at bounding box center [393, 362] width 118 height 9
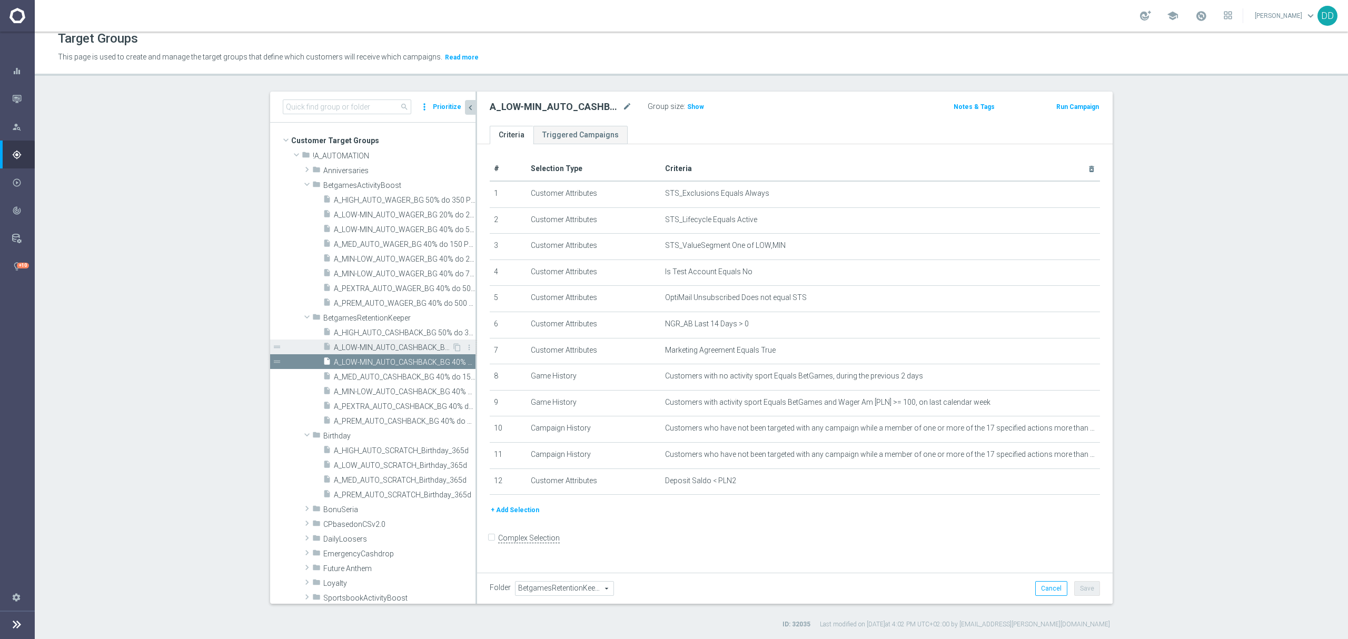
click at [390, 342] on div "insert_drive_file A_LOW-MIN_AUTO_CASHBACK_BG 20% do 20 PLN_14d" at bounding box center [387, 347] width 129 height 15
click at [388, 332] on span "A_HIGH_AUTO_CASHBACK_BG 50% do 350 PLN_14d" at bounding box center [393, 332] width 118 height 9
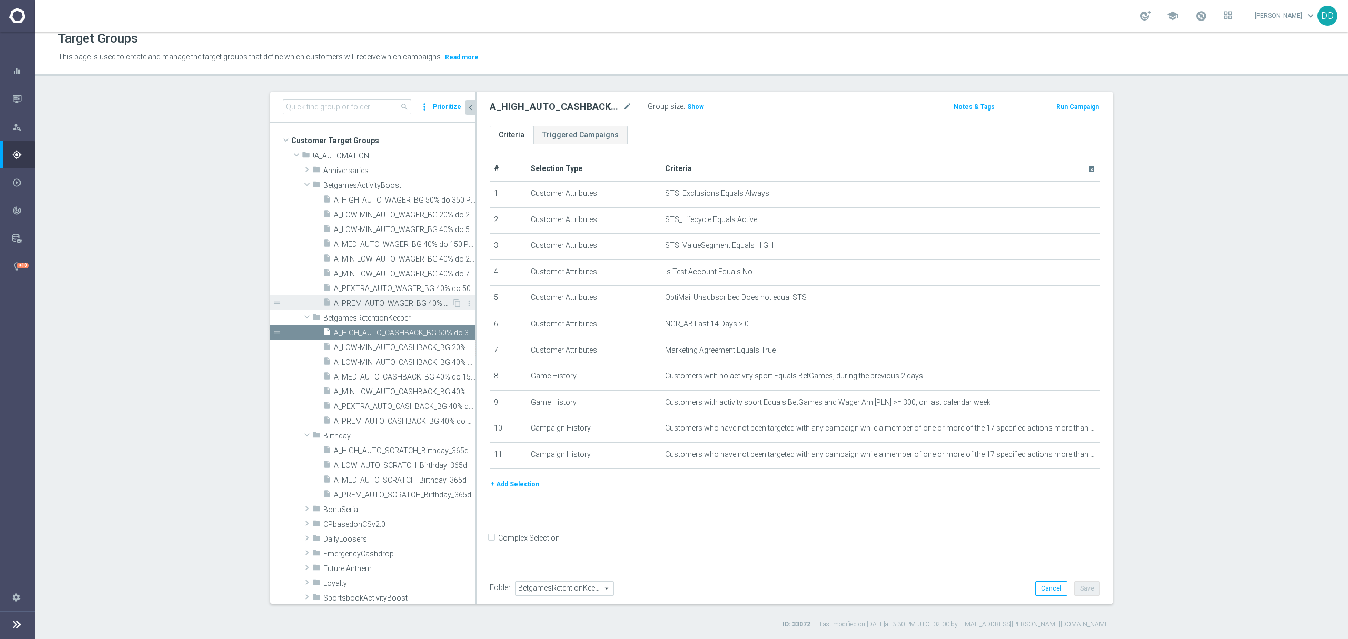
click at [387, 297] on div "insert_drive_file A_PREM_AUTO_WAGER_BG 40% do 500 PLN_14d" at bounding box center [387, 302] width 129 height 15
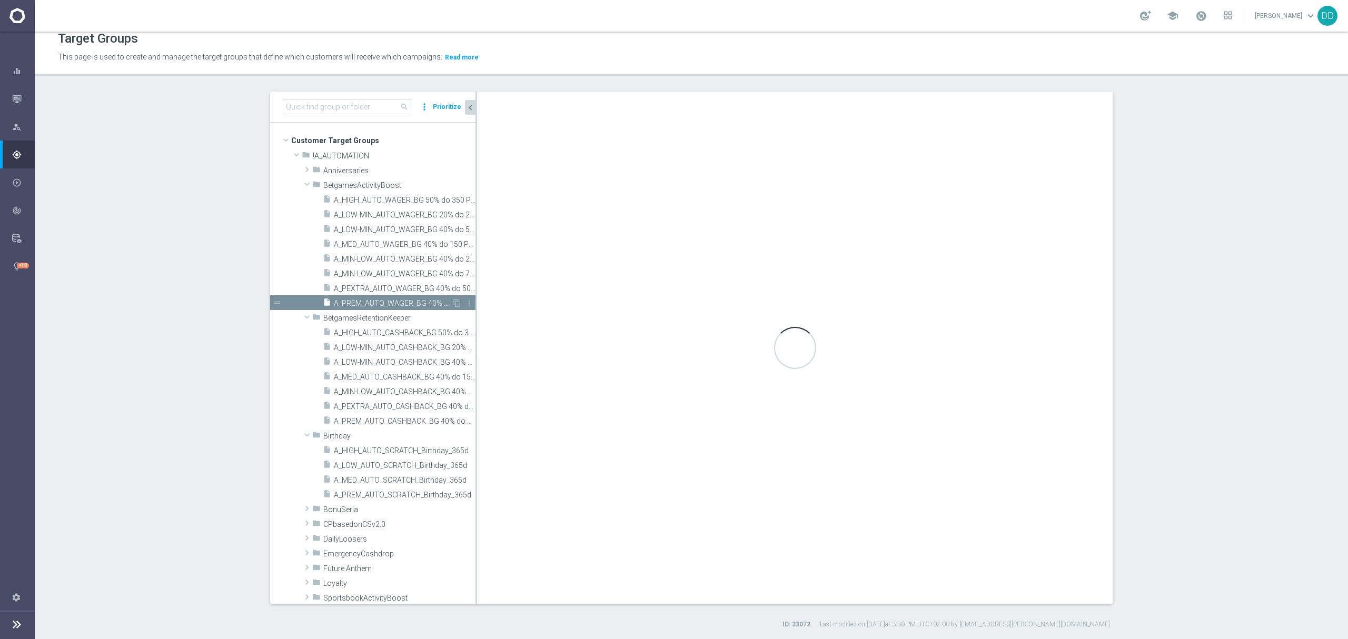
type input "BetgamesActivityBoost"
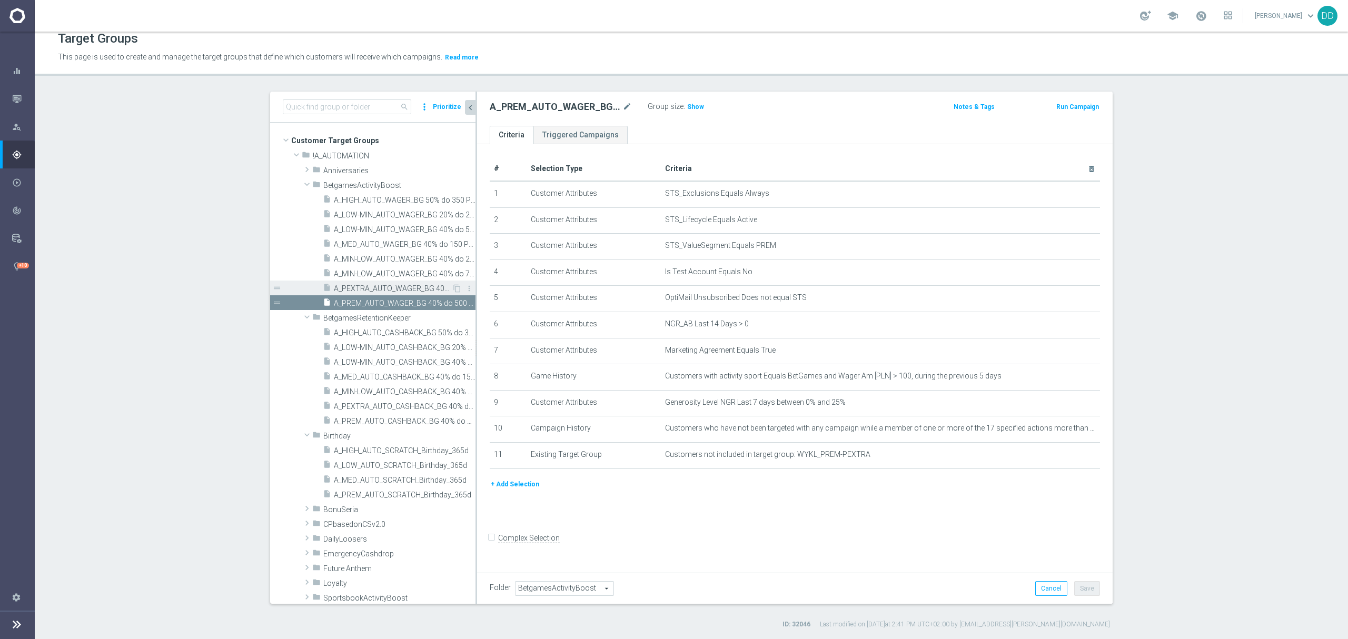
click at [386, 287] on span "A_PEXTRA_AUTO_WAGER_BG 40% do 500 PLN_14d" at bounding box center [393, 288] width 118 height 9
click at [388, 277] on span "A_MIN-LOW_AUTO_WAGER_BG 40% do 75 PLN_14d" at bounding box center [393, 274] width 118 height 9
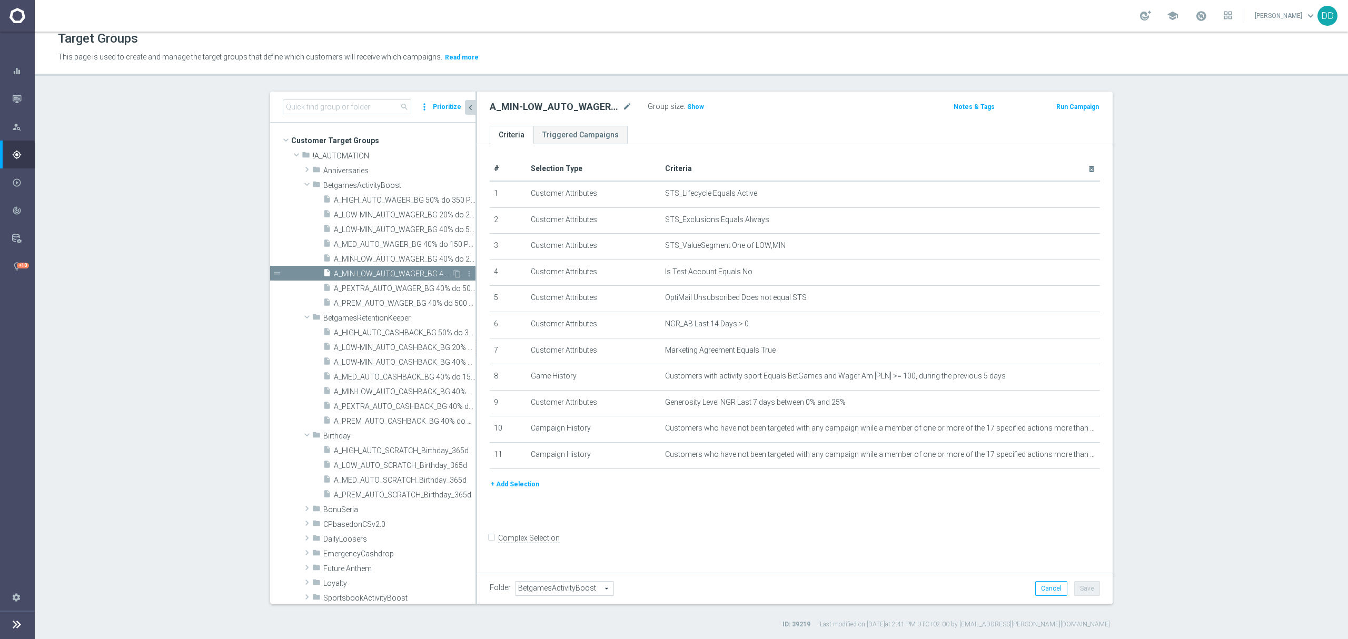
click at [390, 266] on div "insert_drive_file A_MIN-LOW_AUTO_WAGER_BG 40% do 75 PLN_14d" at bounding box center [387, 273] width 129 height 15
click at [388, 250] on div "insert_drive_file A_MED_AUTO_WAGER_BG 40% do 150 PLN_14d" at bounding box center [387, 243] width 129 height 15
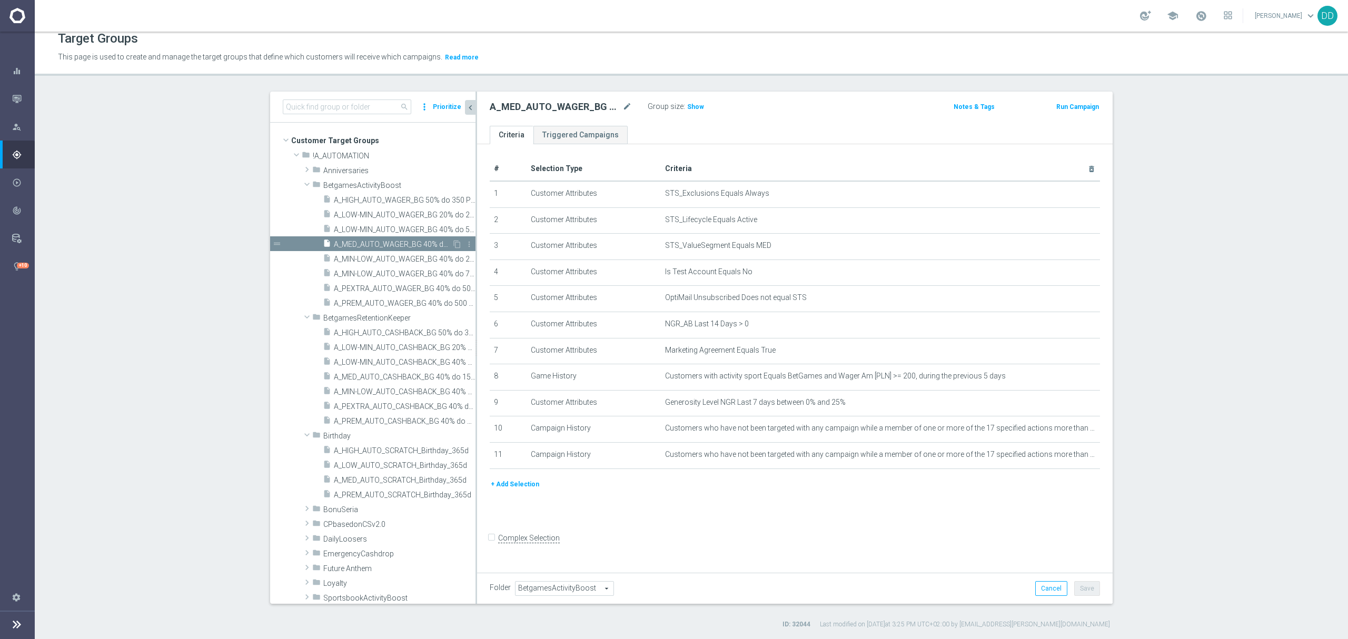
click at [388, 238] on div "insert_drive_file A_MED_AUTO_WAGER_BG 40% do 150 PLN_14d" at bounding box center [387, 243] width 129 height 15
click at [387, 225] on span "A_LOW-MIN_AUTO_WAGER_BG 40% do 50 PLN_14d" at bounding box center [393, 229] width 118 height 9
click at [386, 209] on div "insert_drive_file A_LOW-MIN_AUTO_WAGER_BG 20% do 20 PLN_14d" at bounding box center [387, 214] width 129 height 15
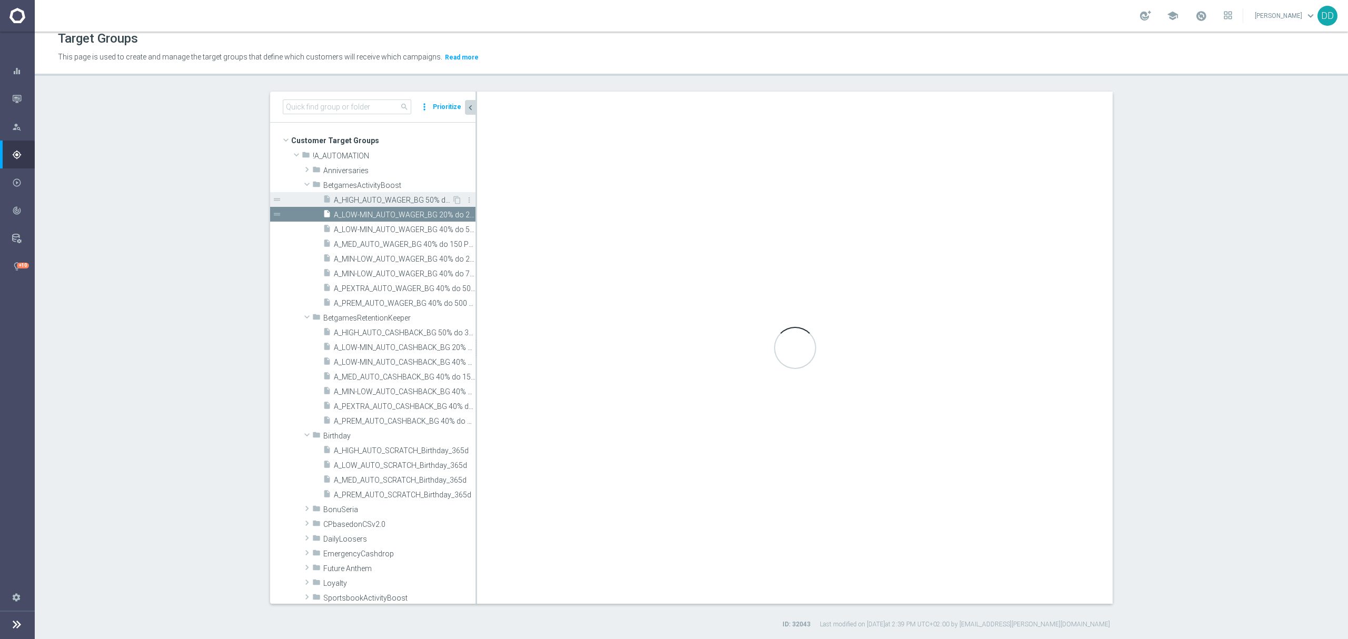
click at [384, 201] on span "A_HIGH_AUTO_WAGER_BG 50% do 350 PLN_14d" at bounding box center [393, 200] width 118 height 9
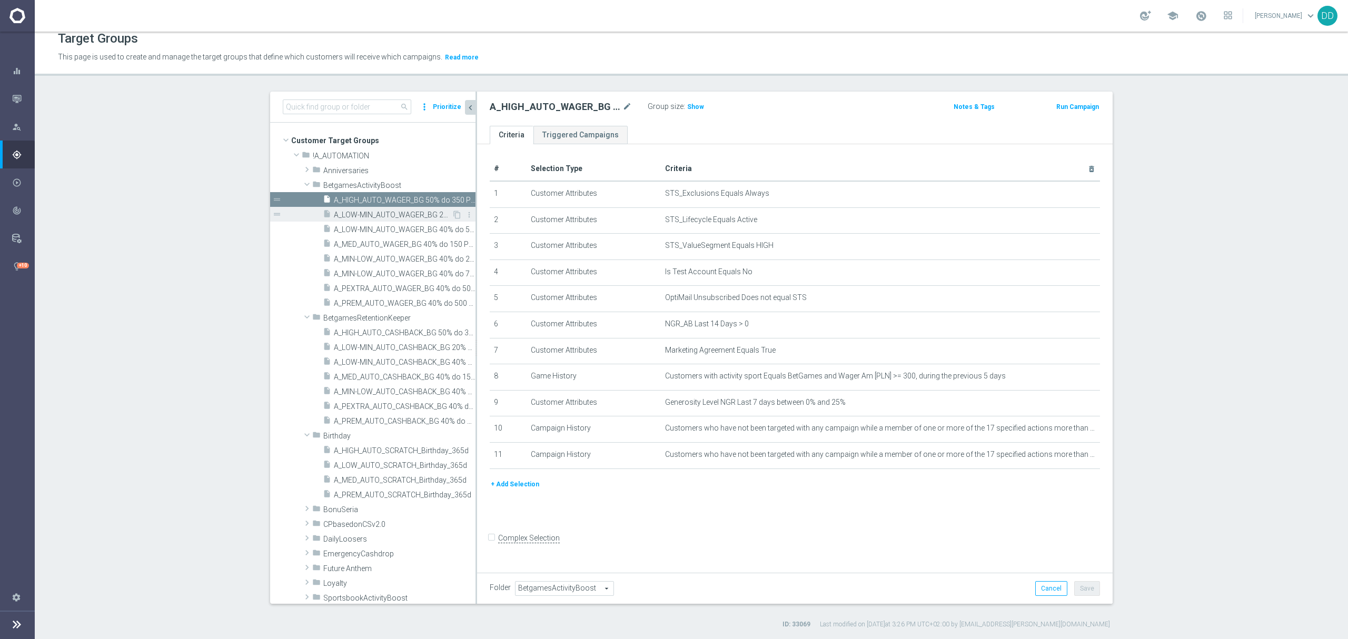
click at [388, 212] on span "A_LOW-MIN_AUTO_WAGER_BG 20% do 20 PLN_14d" at bounding box center [393, 215] width 118 height 9
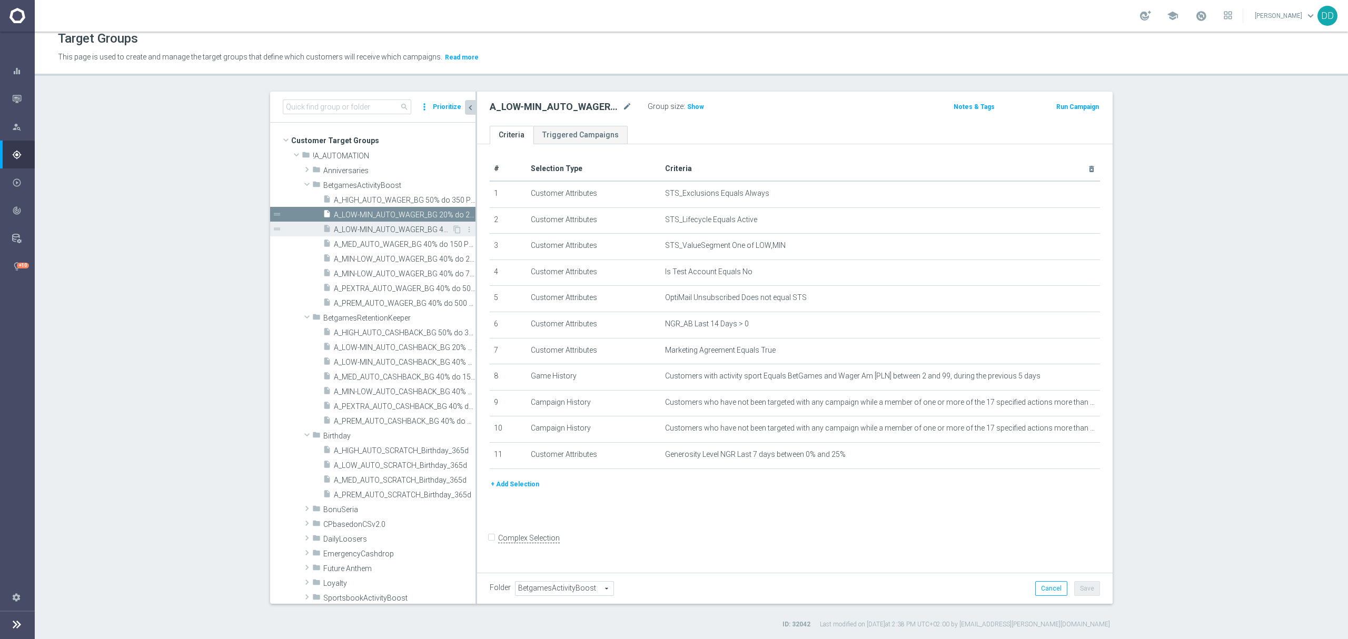
click at [392, 222] on div "insert_drive_file A_LOW-MIN_AUTO_WAGER_BG 40% do 50 PLN_14d" at bounding box center [387, 229] width 129 height 15
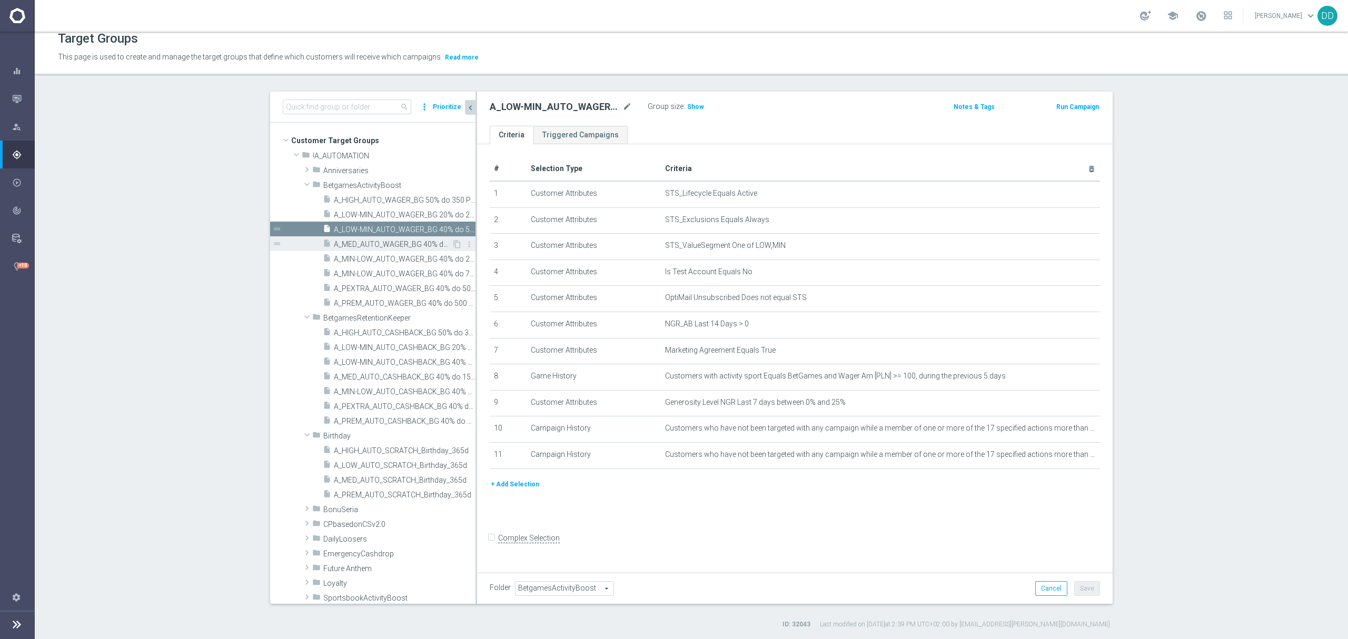
click at [396, 245] on span "A_MED_AUTO_WAGER_BG 40% do 150 PLN_14d" at bounding box center [393, 244] width 118 height 9
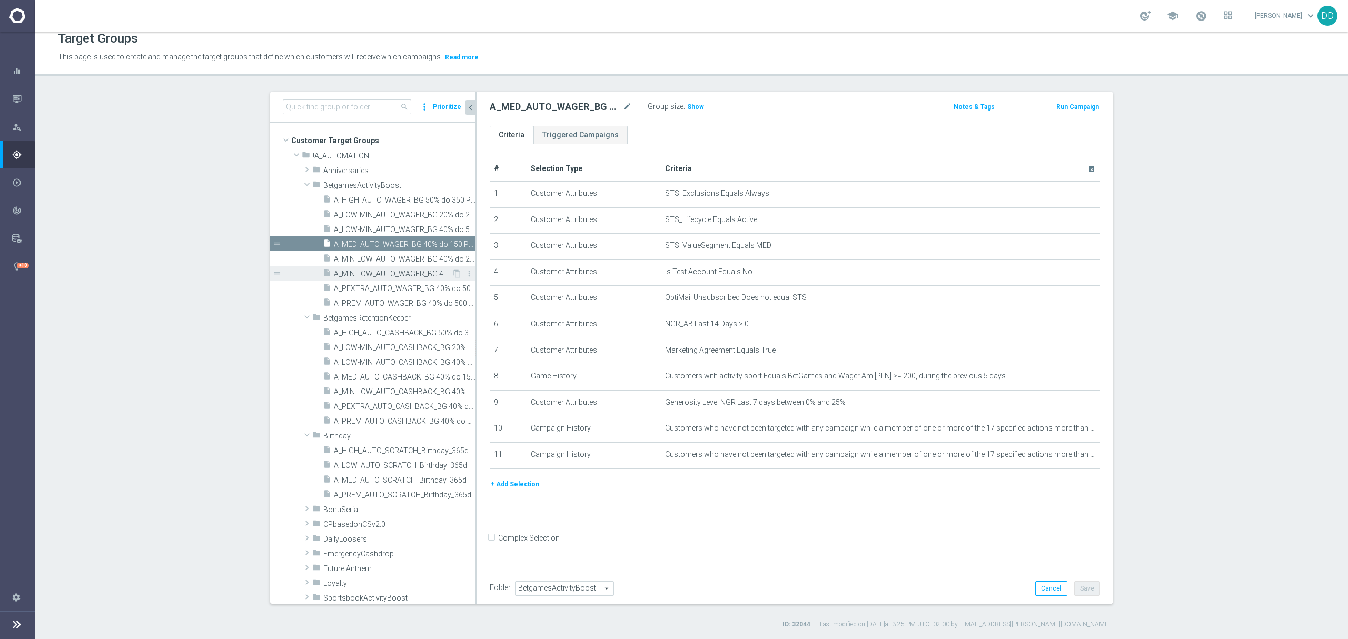
click at [403, 276] on span "A_MIN-LOW_AUTO_WAGER_BG 40% do 75 PLN_14d" at bounding box center [393, 274] width 118 height 9
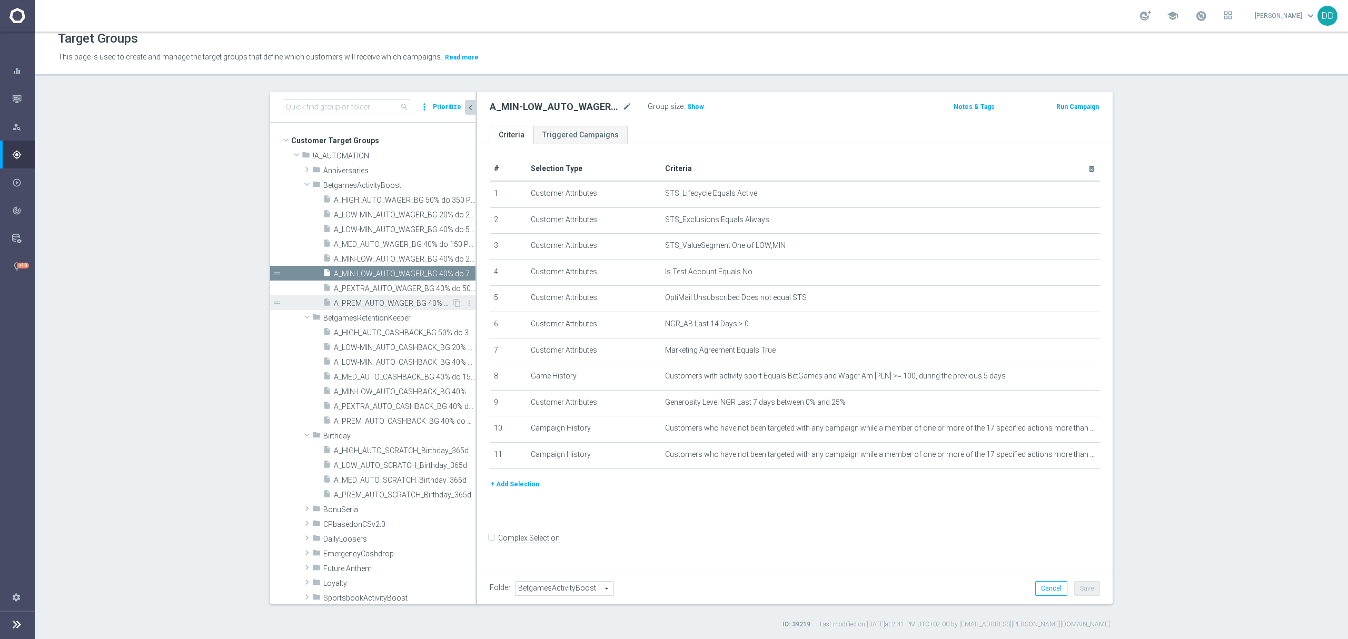
click at [407, 300] on span "A_PREM_AUTO_WAGER_BG 40% do 500 PLN_14d" at bounding box center [393, 303] width 118 height 9
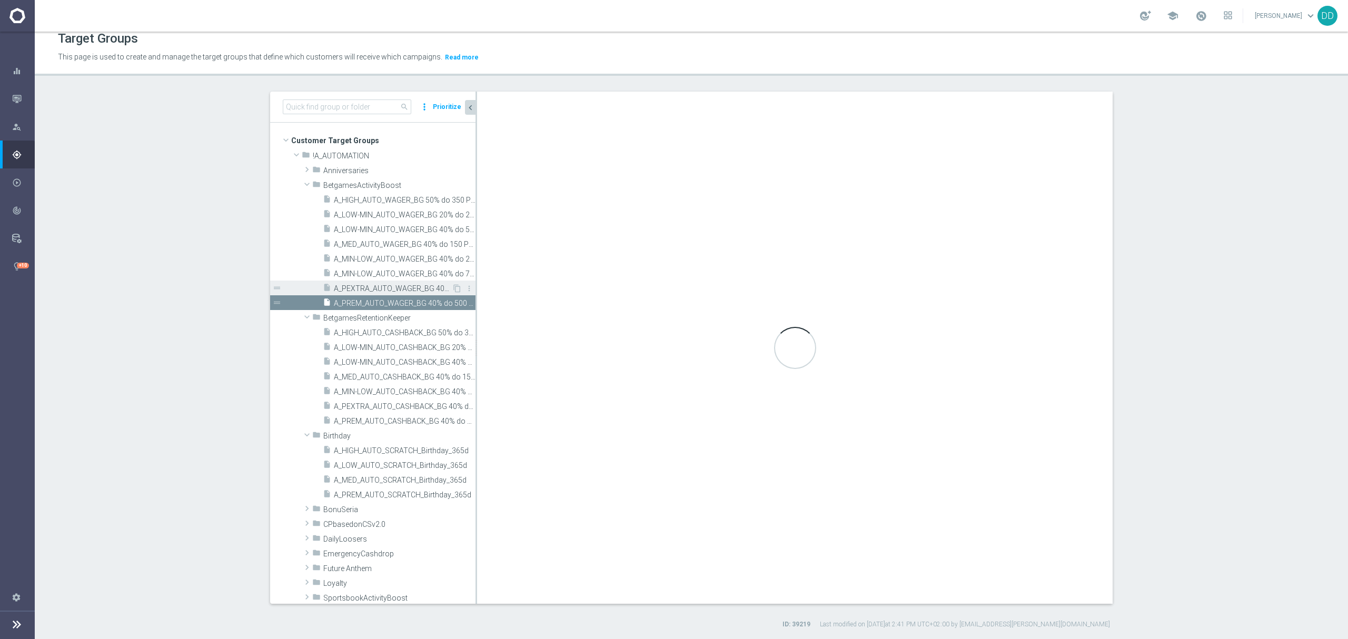
click at [405, 291] on span "A_PEXTRA_AUTO_WAGER_BG 40% do 500 PLN_14d" at bounding box center [393, 288] width 118 height 9
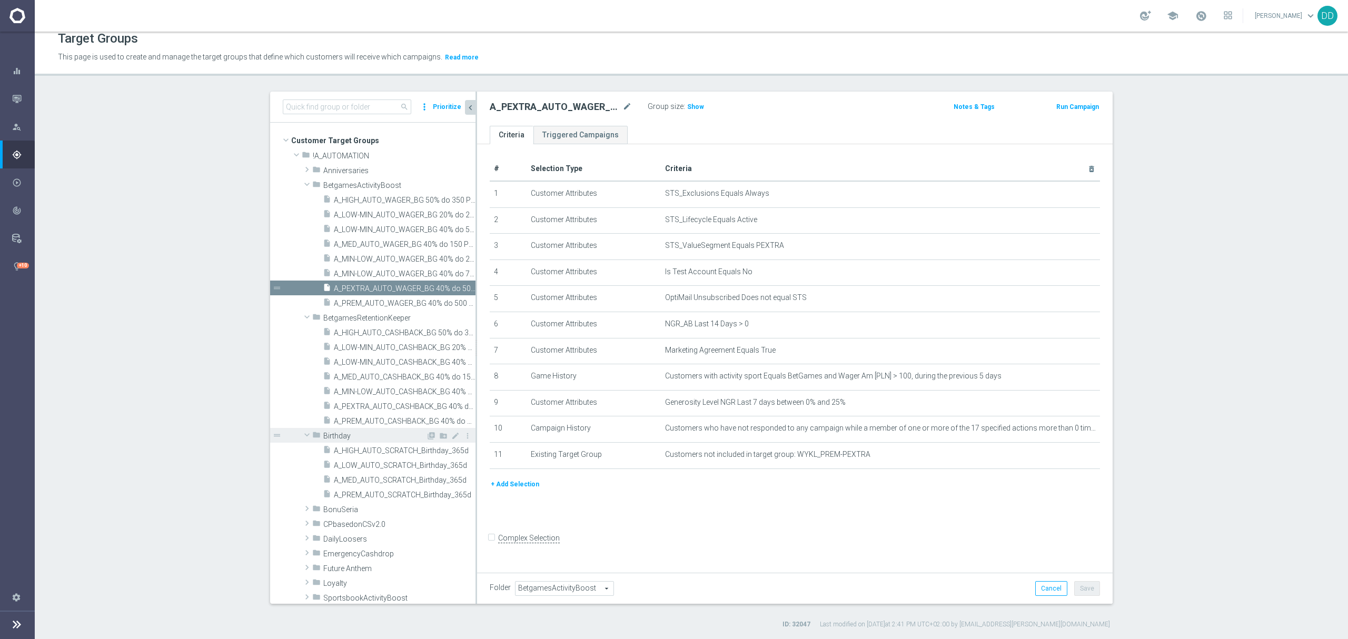
click at [301, 440] on span at bounding box center [307, 435] width 13 height 11
click at [369, 224] on div "insert_drive_file A_LOW-MIN_AUTO_WAGER_BG 40% do 50 PLN_14d" at bounding box center [387, 229] width 129 height 15
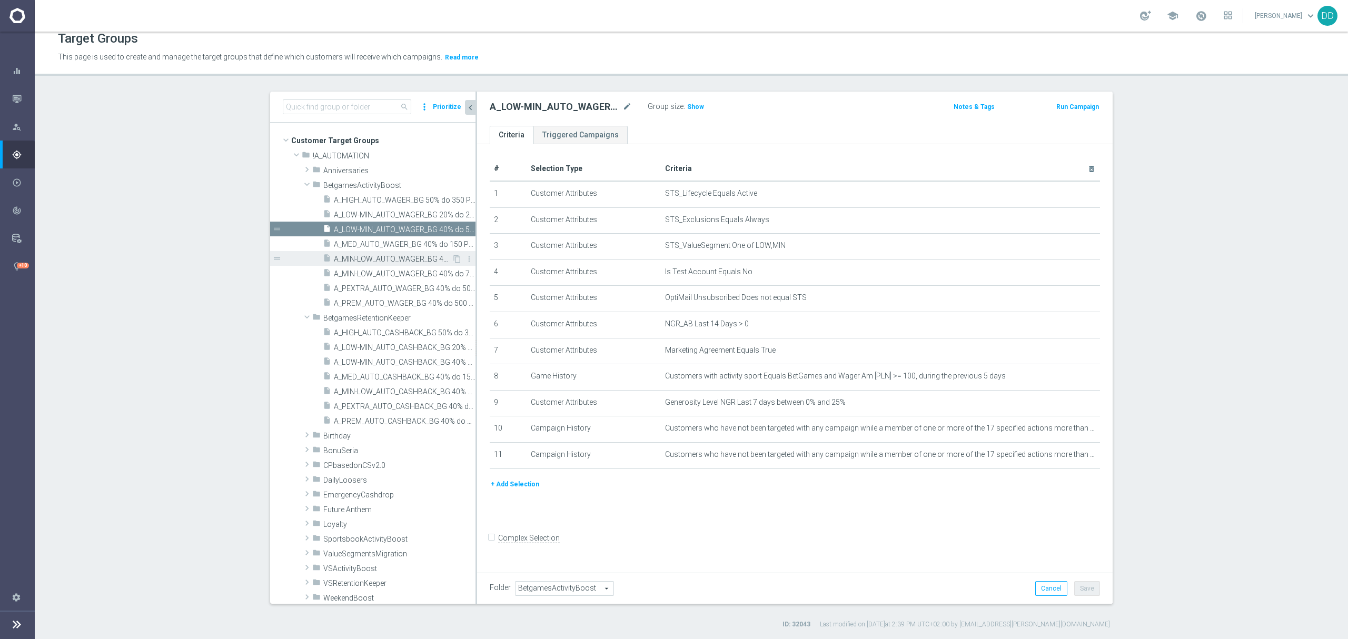
click at [380, 262] on span "A_MIN-LOW_AUTO_WAGER_BG 40% do 20 PLN_14d" at bounding box center [393, 259] width 118 height 9
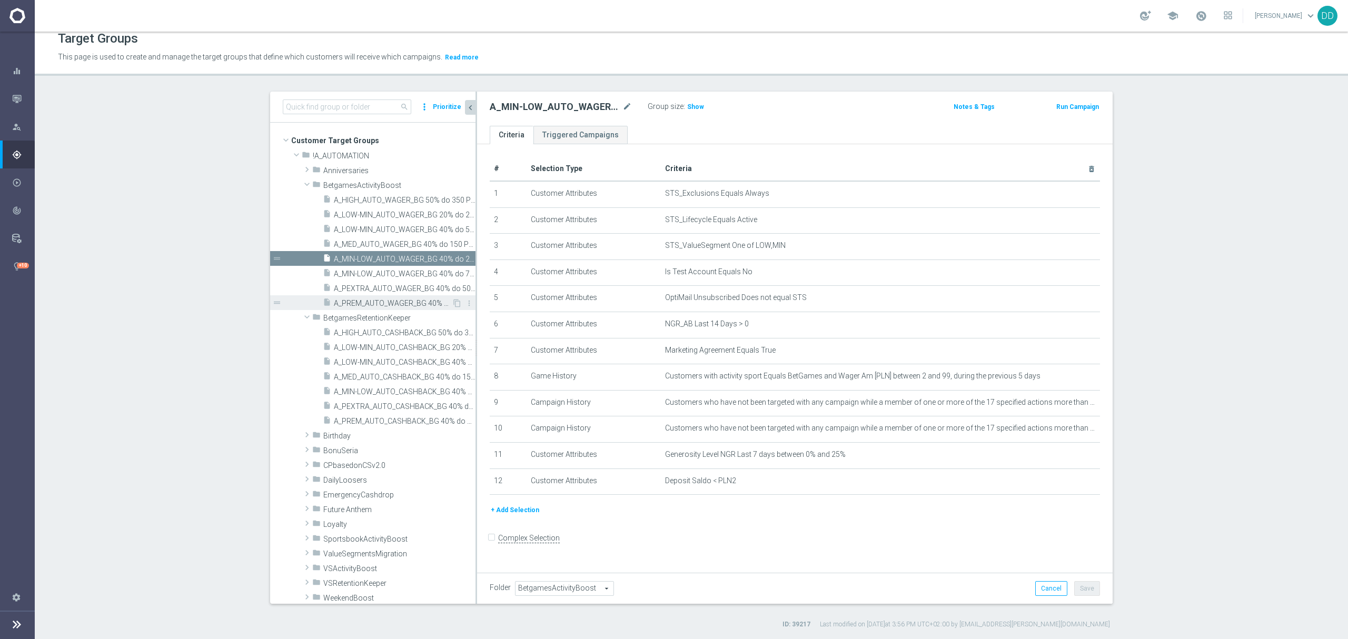
click at [396, 299] on span "A_PREM_AUTO_WAGER_BG 40% do 500 PLN_14d" at bounding box center [393, 303] width 118 height 9
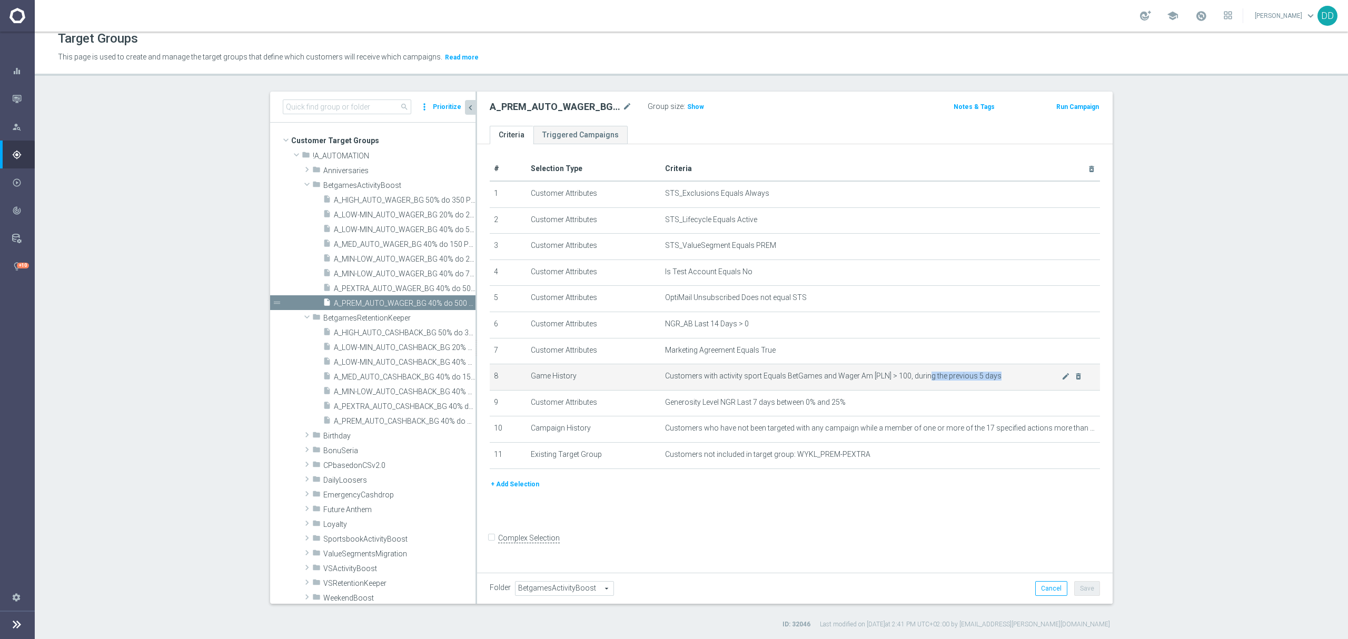
drag, startPoint x: 919, startPoint y: 382, endPoint x: 1053, endPoint y: 382, distance: 134.2
click at [1053, 381] on span "Customers with activity sport Equals BetGames and Wager Am [PLN] > 100, during …" at bounding box center [863, 376] width 396 height 9
click at [996, 378] on span "Customers with activity sport Equals BetGames and Wager Am [PLN] > 100, during …" at bounding box center [863, 376] width 396 height 9
drag, startPoint x: 996, startPoint y: 383, endPoint x: 944, endPoint y: 380, distance: 52.2
click at [944, 380] on span "Customers with activity sport Equals BetGames and Wager Am [PLN] > 100, during …" at bounding box center [863, 376] width 396 height 9
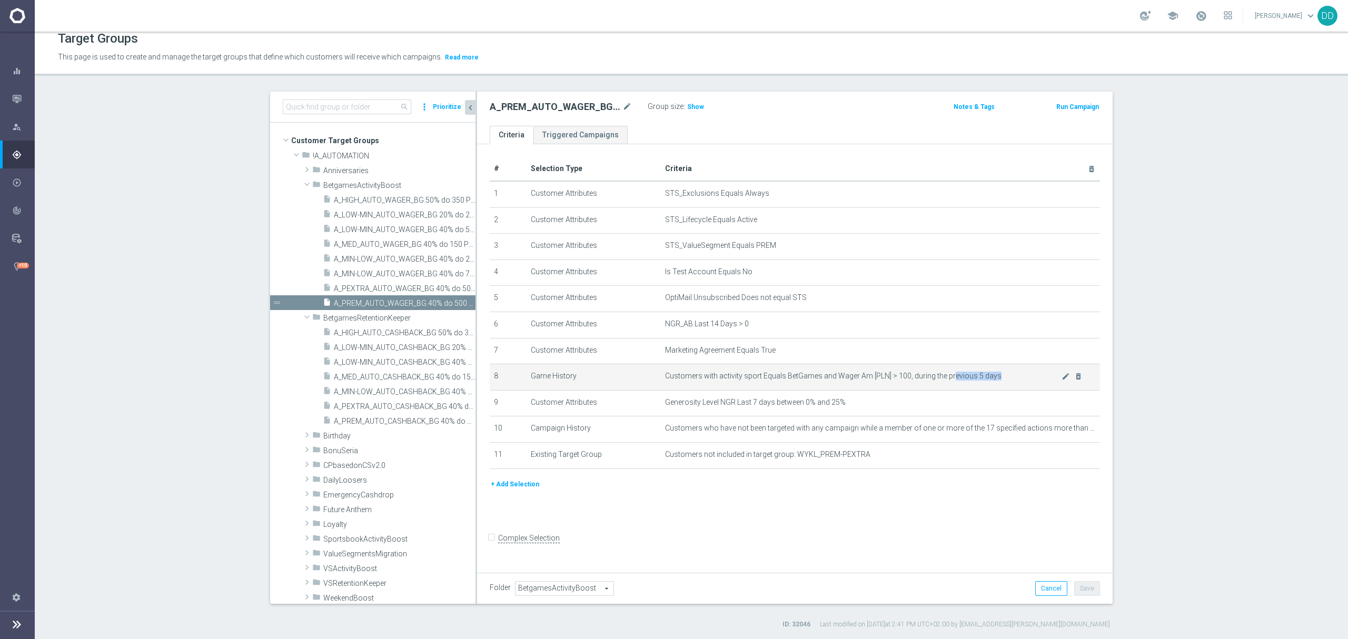
click at [944, 380] on span "Customers with activity sport Equals BetGames and Wager Am [PLN] > 100, during …" at bounding box center [863, 376] width 396 height 9
drag, startPoint x: 900, startPoint y: 382, endPoint x: 961, endPoint y: 383, distance: 61.1
click at [959, 381] on span "Customers with activity sport Equals BetGames and Wager Am [PLN] > 100, during …" at bounding box center [863, 376] width 396 height 9
click at [961, 381] on span "Customers with activity sport Equals BetGames and Wager Am [PLN] > 100, during …" at bounding box center [863, 376] width 396 height 9
drag, startPoint x: 1008, startPoint y: 381, endPoint x: 902, endPoint y: 384, distance: 105.9
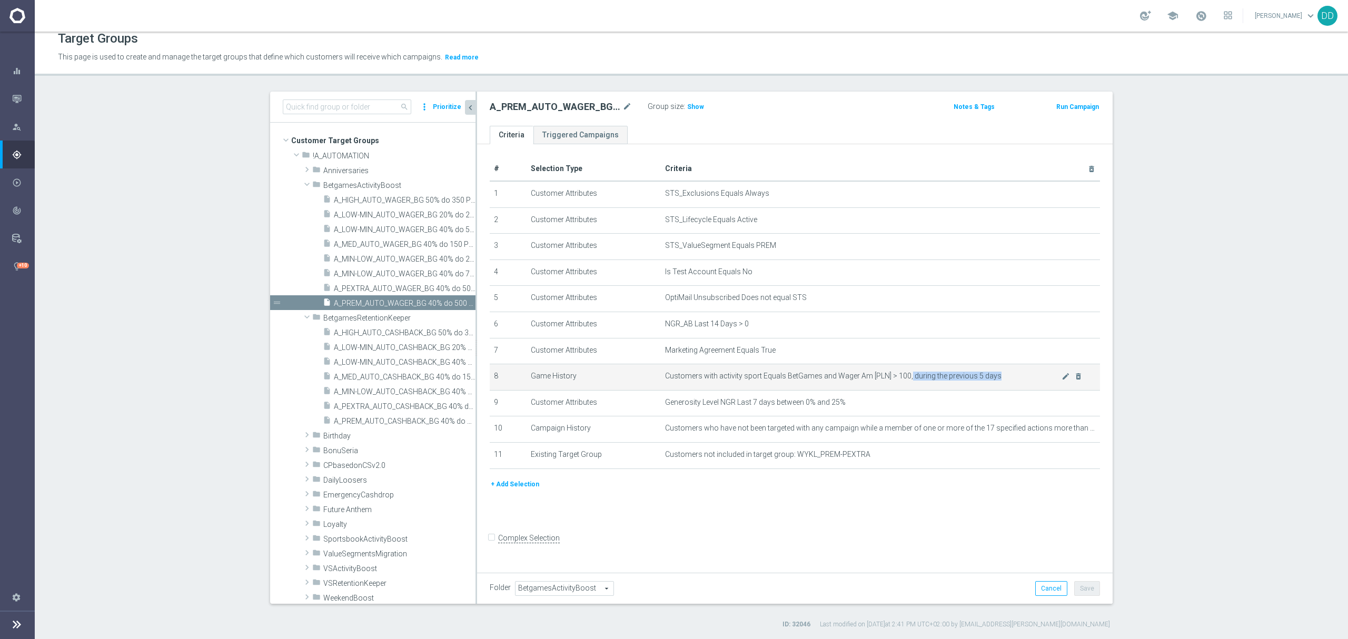
click at [902, 381] on span "Customers with activity sport Equals BetGames and Wager Am [PLN] > 100, during …" at bounding box center [863, 376] width 396 height 9
drag, startPoint x: 998, startPoint y: 380, endPoint x: 938, endPoint y: 381, distance: 60.0
click at [938, 381] on span "Customers with activity sport Equals BetGames and Wager Am [PLN] > 100, during …" at bounding box center [863, 376] width 396 height 9
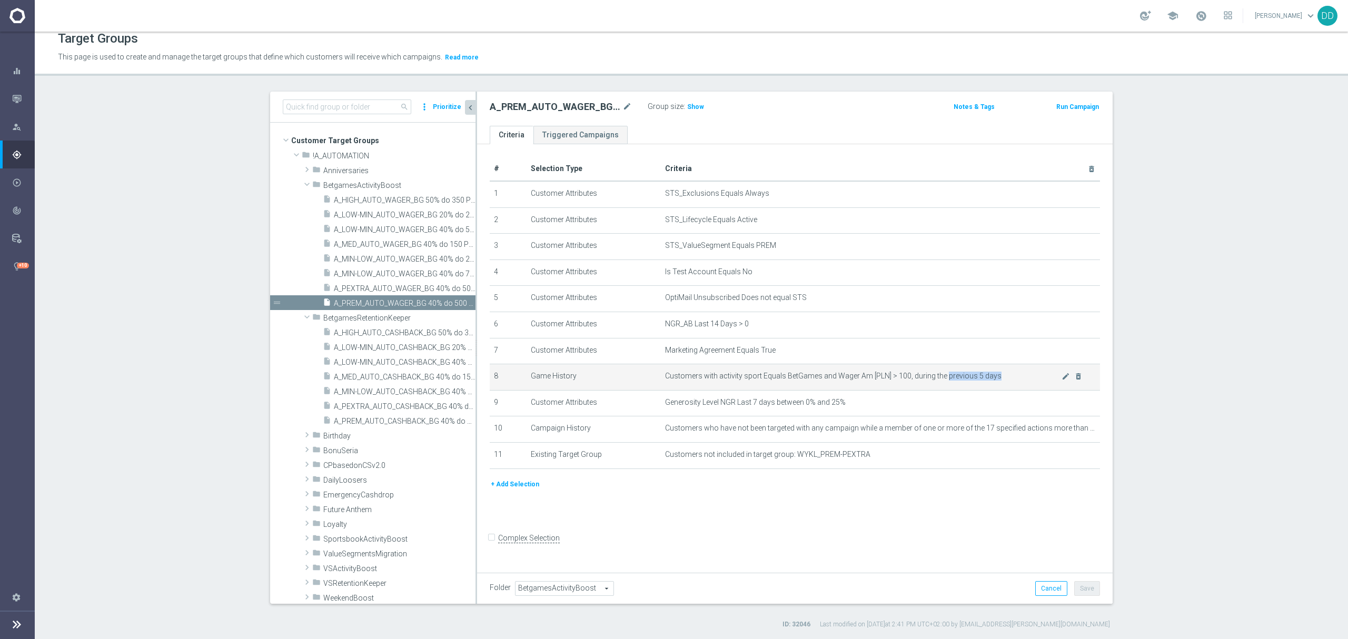
drag, startPoint x: 988, startPoint y: 378, endPoint x: 938, endPoint y: 377, distance: 50.0
click at [938, 377] on span "Customers with activity sport Equals BetGames and Wager Am [PLN] > 100, during …" at bounding box center [863, 376] width 396 height 9
click at [690, 107] on span "Show" at bounding box center [695, 106] width 17 height 7
click at [421, 199] on span "A_HIGH_AUTO_WAGER_BG 50% do 350 PLN_14d" at bounding box center [393, 200] width 118 height 9
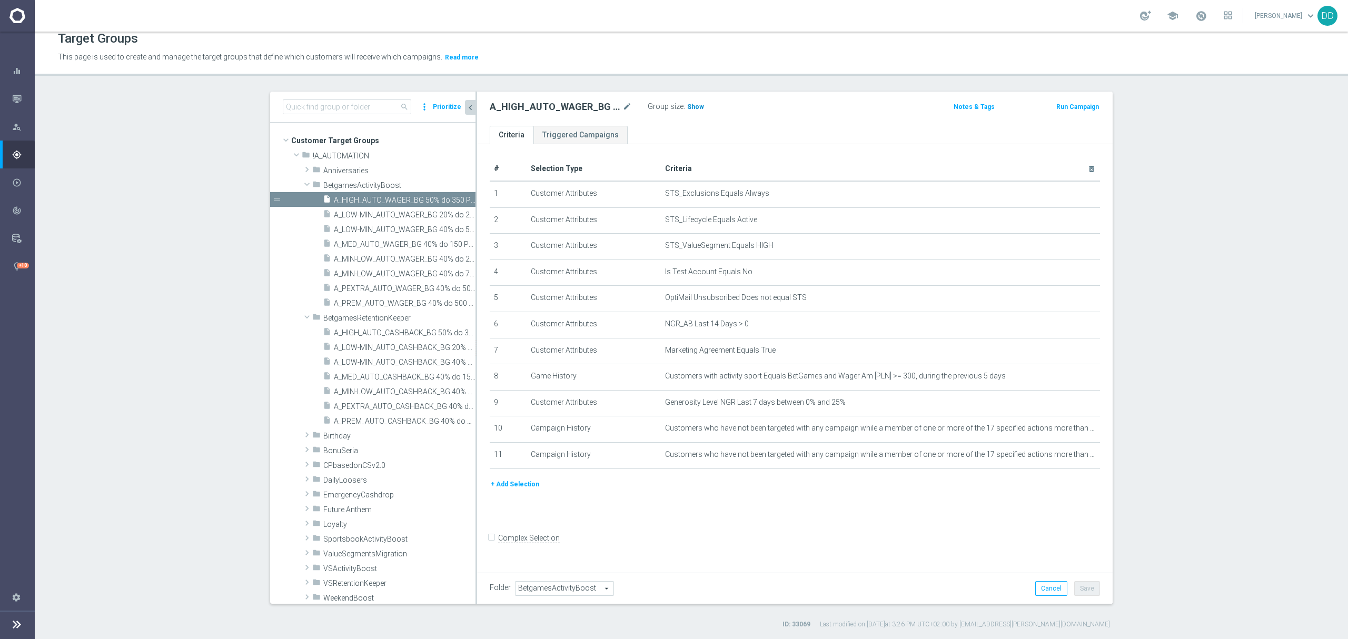
click at [693, 106] on span "Show" at bounding box center [695, 106] width 17 height 7
click at [337, 235] on div "insert_drive_file A_LOW-MIN_AUTO_WAGER_BG 40% do 50 PLN_14d" at bounding box center [387, 229] width 129 height 15
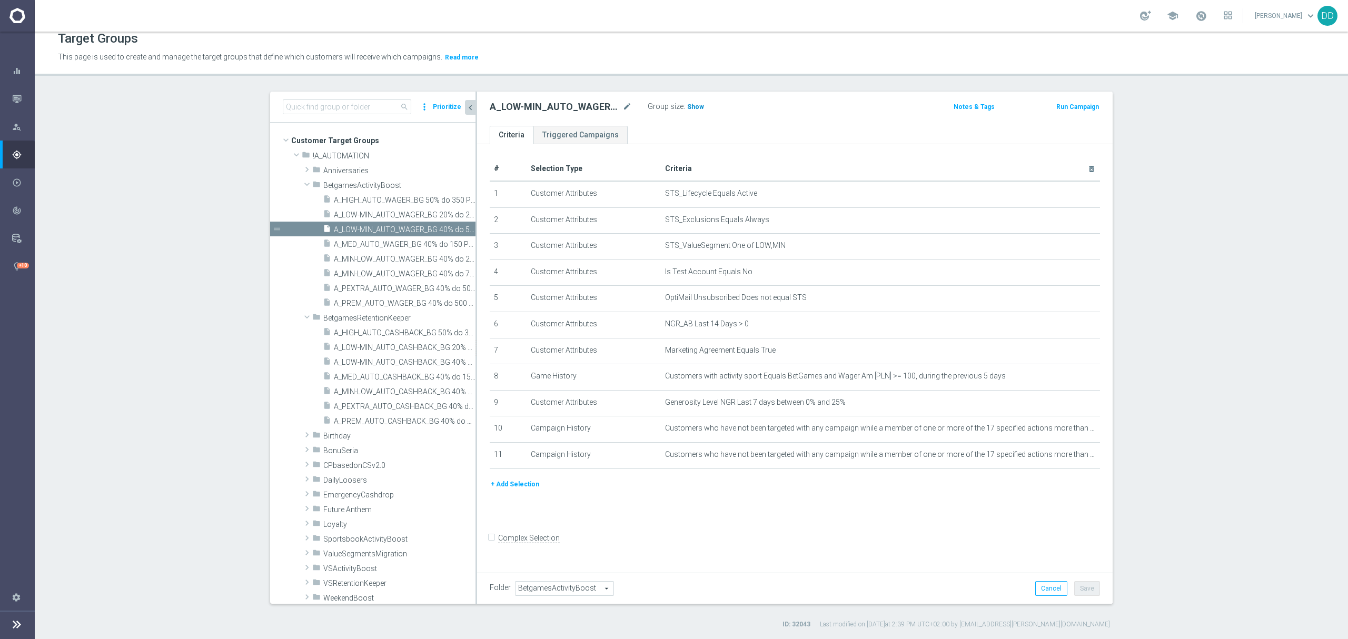
click at [687, 104] on span "Show" at bounding box center [695, 106] width 17 height 7
click at [1061, 381] on icon "mode_edit" at bounding box center [1065, 376] width 8 height 8
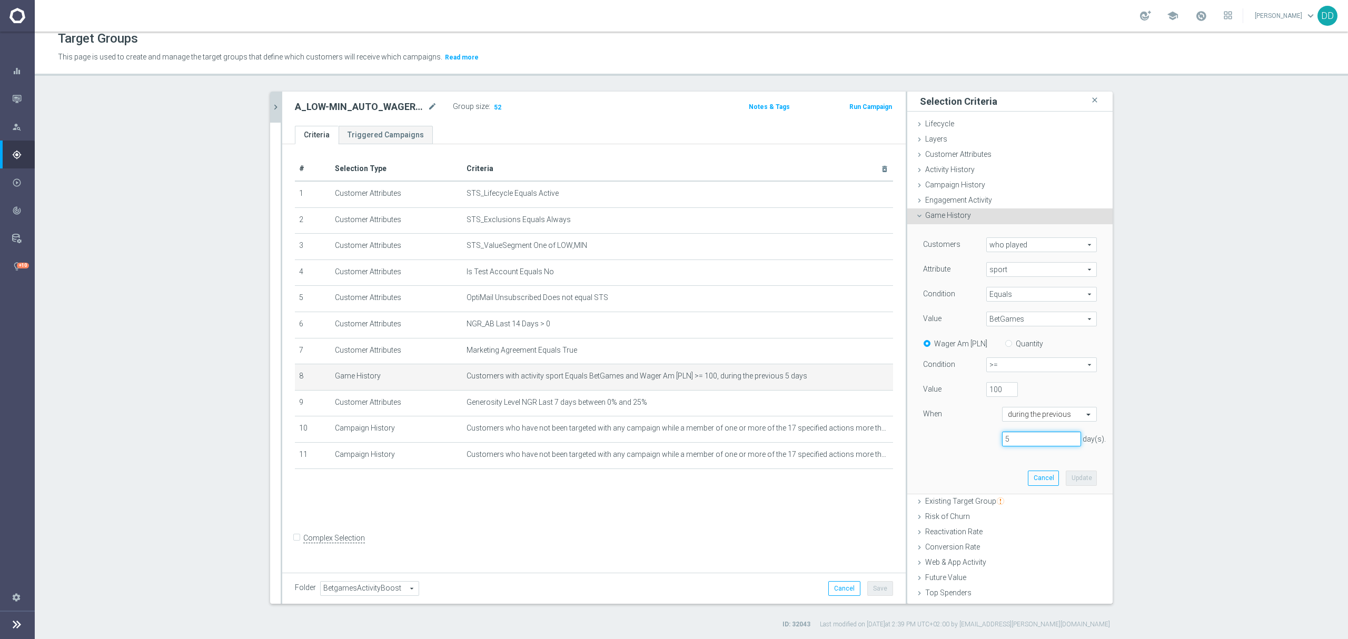
drag, startPoint x: 953, startPoint y: 437, endPoint x: 925, endPoint y: 437, distance: 27.9
click at [925, 437] on div "5 day(s)." at bounding box center [1010, 439] width 190 height 15
type input "7"
click at [1065, 472] on button "Update" at bounding box center [1080, 478] width 31 height 15
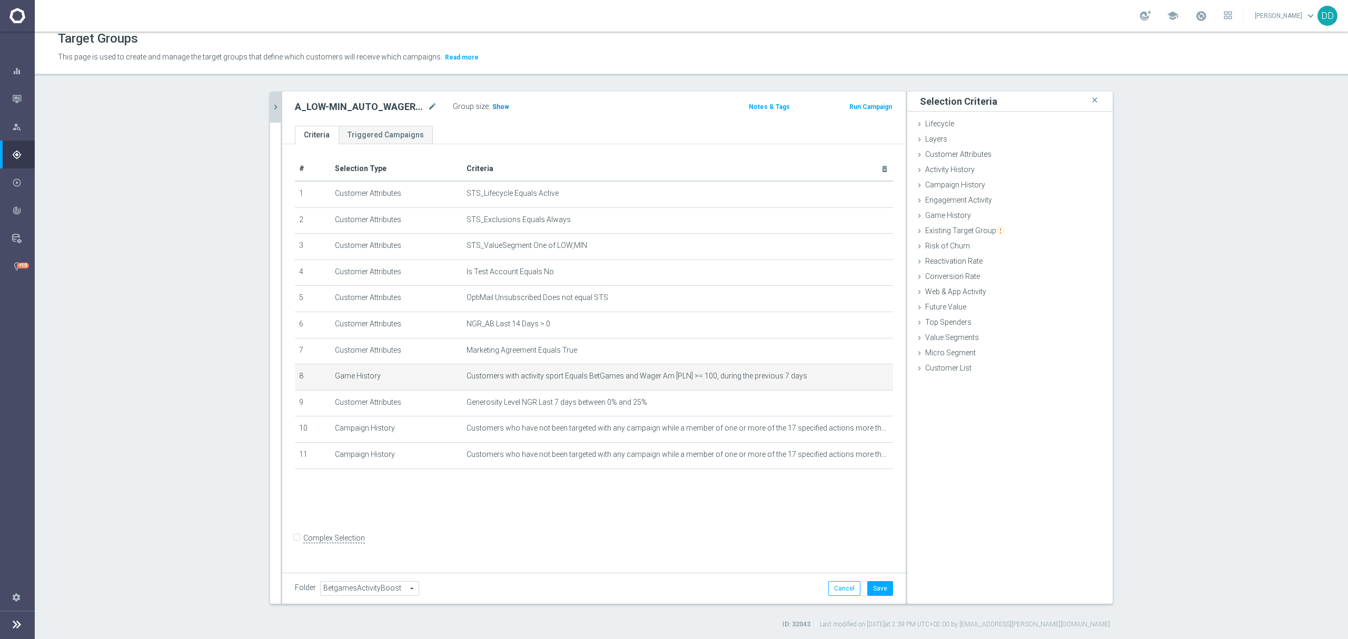
click at [492, 103] on span "Show" at bounding box center [500, 106] width 17 height 7
drag, startPoint x: 651, startPoint y: 407, endPoint x: 539, endPoint y: 406, distance: 112.1
click at [539, 406] on span "Generosity Level NGR Last 7 days between 0% and 25%" at bounding box center [660, 402] width 388 height 9
drag, startPoint x: 502, startPoint y: 407, endPoint x: 700, endPoint y: 413, distance: 197.5
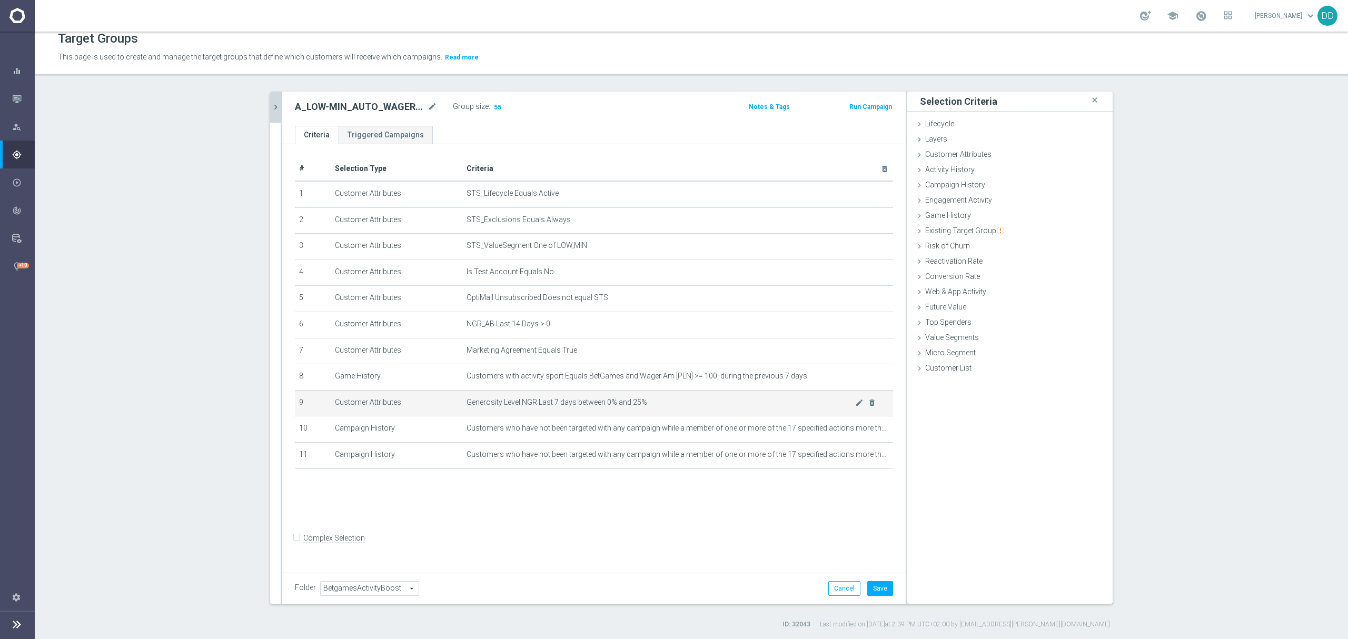
click at [651, 413] on td "Generosity Level NGR Last 7 days between 0% and 25% mode_edit delete_forever" at bounding box center [677, 403] width 431 height 26
click at [700, 413] on td "Generosity Level NGR Last 7 days between 0% and 25% mode_edit delete_forever" at bounding box center [677, 403] width 431 height 26
drag, startPoint x: 578, startPoint y: 410, endPoint x: 452, endPoint y: 413, distance: 126.4
click at [452, 413] on tr "9 Customer Attributes Generosity Level NGR Last 7 days between 0% and 25% mode_…" at bounding box center [594, 403] width 598 height 26
click at [452, 413] on td "Customer Attributes" at bounding box center [397, 403] width 132 height 26
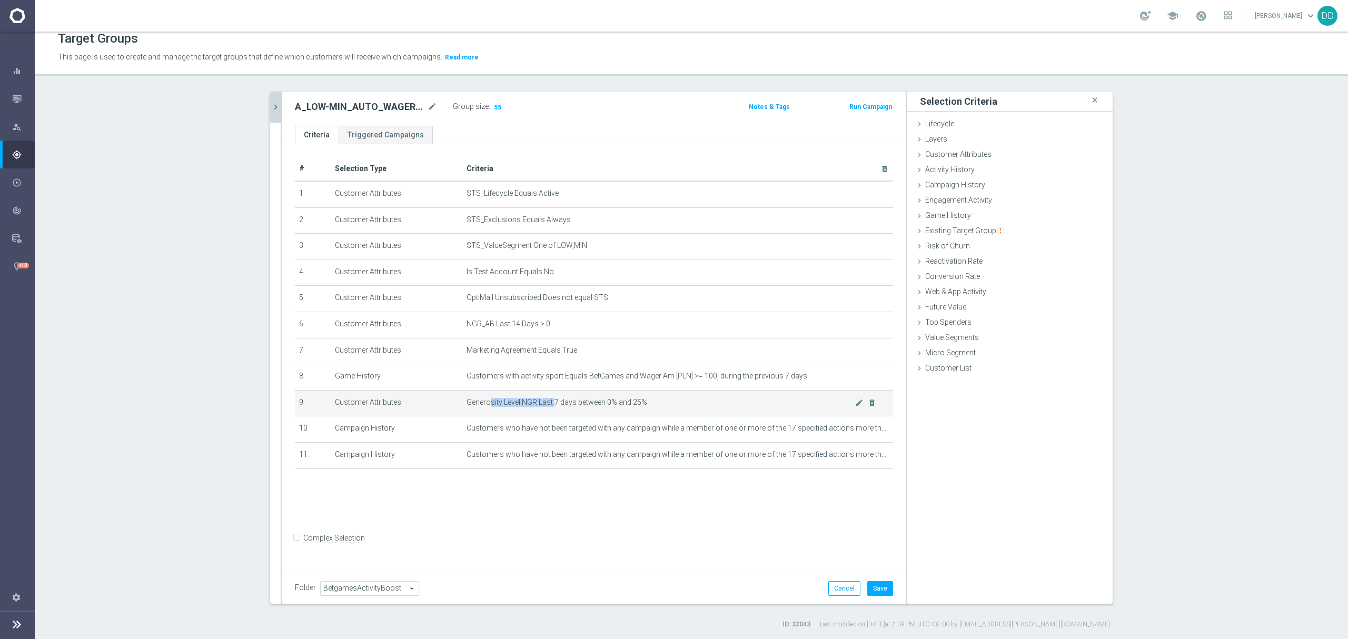
drag, startPoint x: 484, startPoint y: 411, endPoint x: 670, endPoint y: 411, distance: 185.8
click at [629, 407] on span "Generosity Level NGR Last 7 days between 0% and 25%" at bounding box center [660, 402] width 388 height 9
click at [672, 407] on span "Generosity Level NGR Last 7 days between 0% and 25%" at bounding box center [660, 402] width 388 height 9
drag, startPoint x: 466, startPoint y: 401, endPoint x: 569, endPoint y: 407, distance: 103.4
click at [566, 407] on td "Generosity Level NGR Last 7 days between 0% and 25% mode_edit delete_forever" at bounding box center [677, 403] width 431 height 26
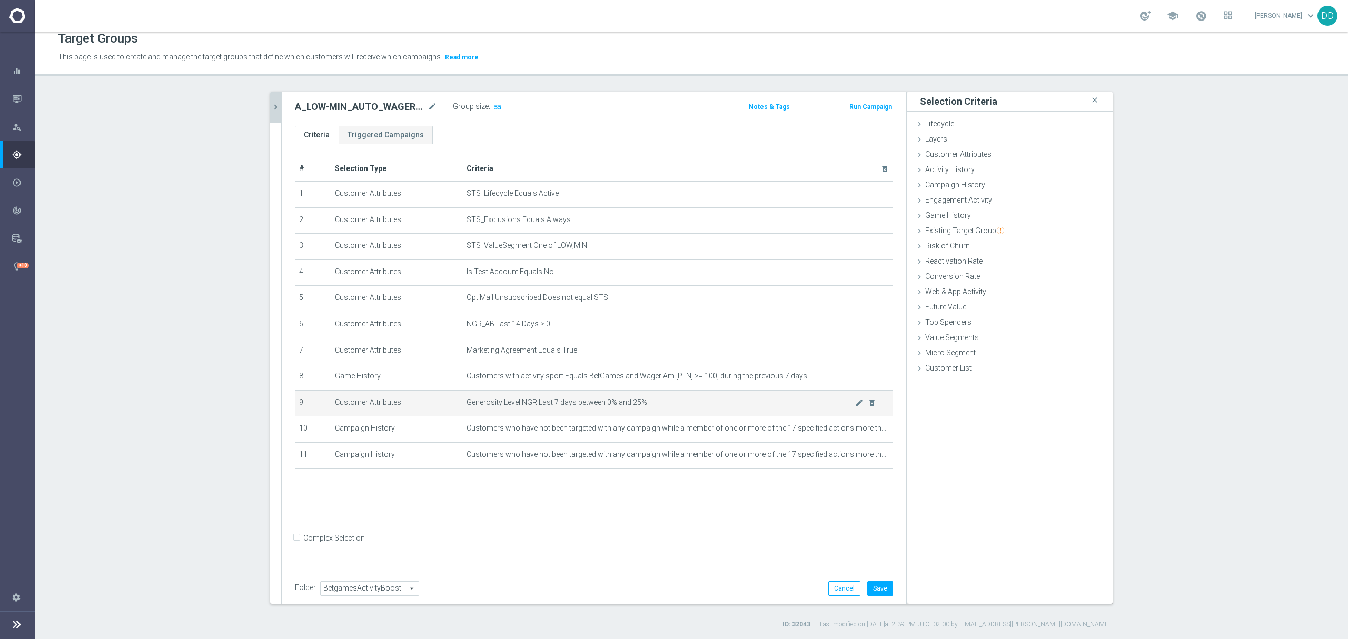
click at [570, 407] on span "Generosity Level NGR Last 7 days between 0% and 25%" at bounding box center [660, 402] width 388 height 9
drag, startPoint x: 544, startPoint y: 407, endPoint x: 605, endPoint y: 407, distance: 61.1
click at [586, 407] on span "Generosity Level NGR Last 7 days between 0% and 25%" at bounding box center [660, 402] width 388 height 9
click at [605, 407] on span "Generosity Level NGR Last 7 days between 0% and 25%" at bounding box center [660, 402] width 388 height 9
drag, startPoint x: 459, startPoint y: 408, endPoint x: 573, endPoint y: 422, distance: 114.5
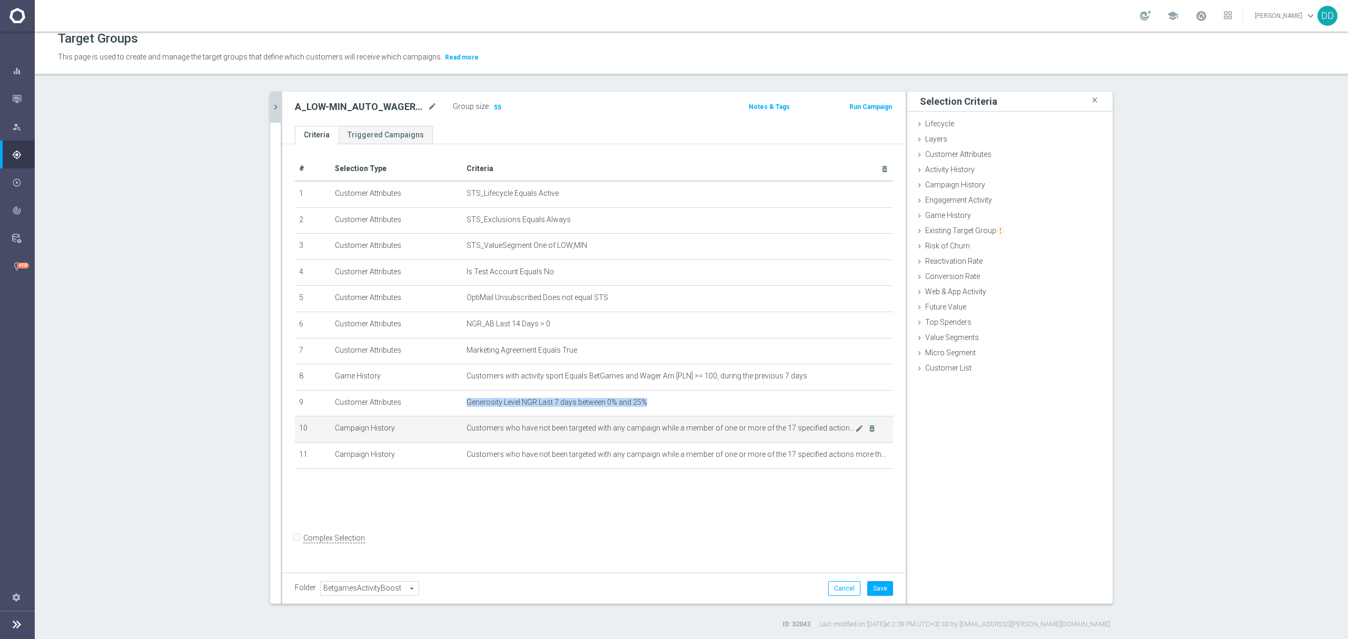
click at [565, 416] on td "Generosity Level NGR Last 7 days between 0% and 25% mode_edit delete_forever" at bounding box center [677, 403] width 431 height 26
click at [573, 422] on td "Customers who have not been targeted with any campaign while a member of one or…" at bounding box center [677, 429] width 431 height 26
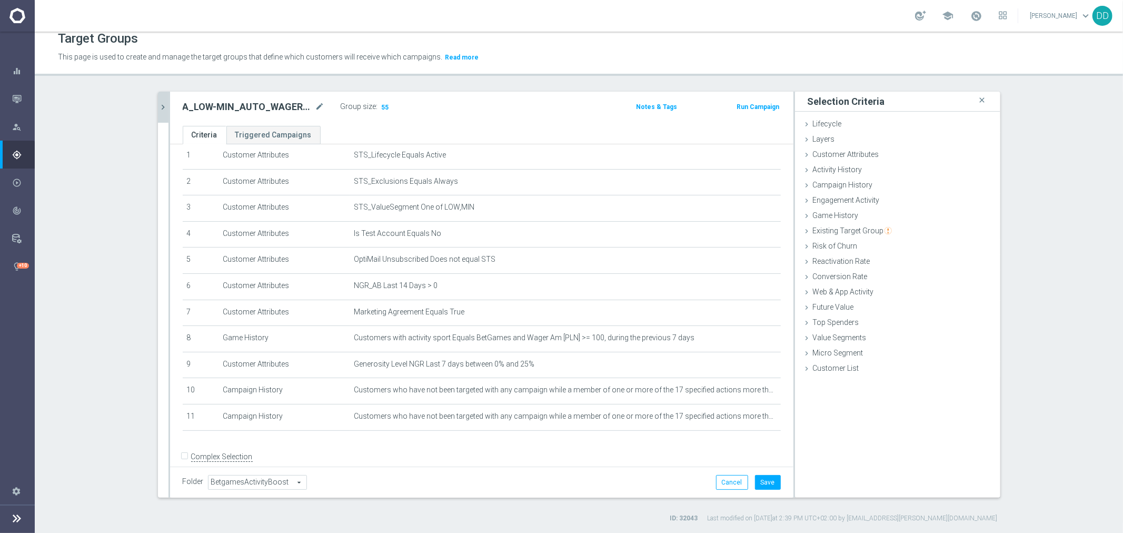
scroll to position [33, 0]
click at [162, 104] on icon "chevron_right" at bounding box center [163, 107] width 10 height 10
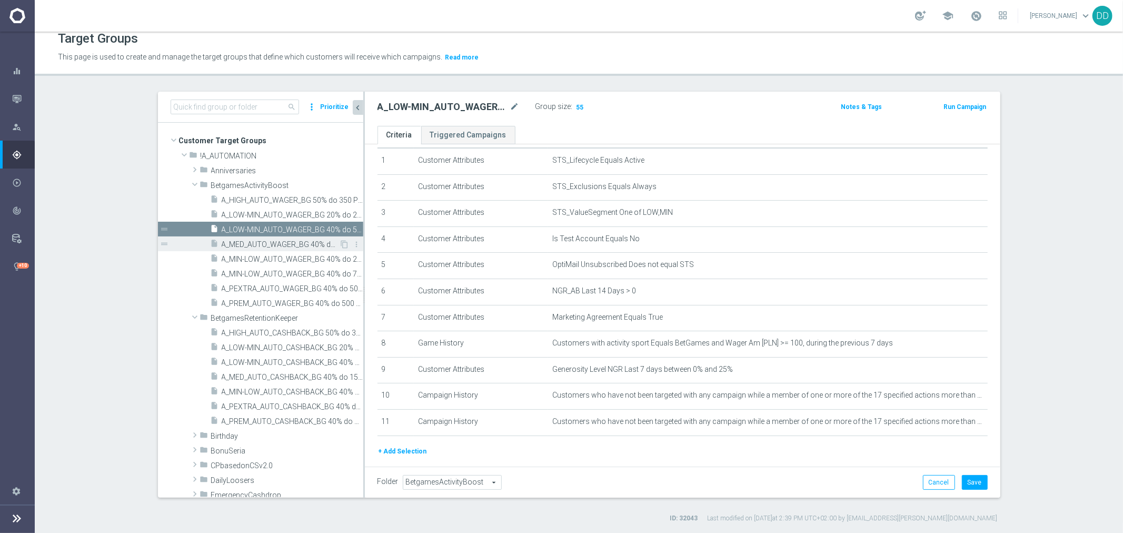
click at [248, 240] on span "A_MED_AUTO_WAGER_BG 40% do 150 PLN_14d" at bounding box center [281, 244] width 118 height 9
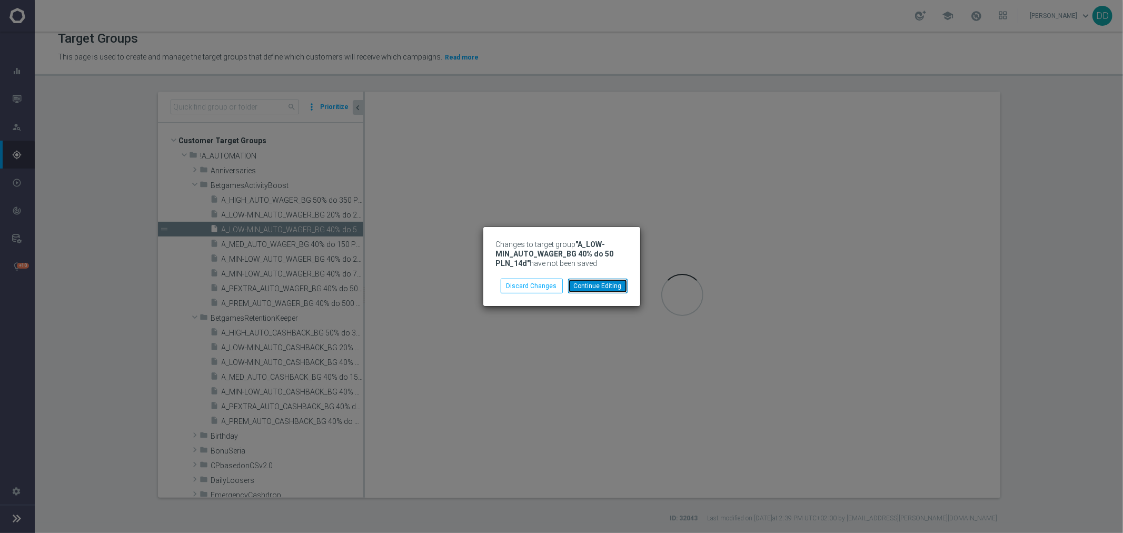
click at [599, 286] on button "Continue Editing" at bounding box center [597, 285] width 59 height 15
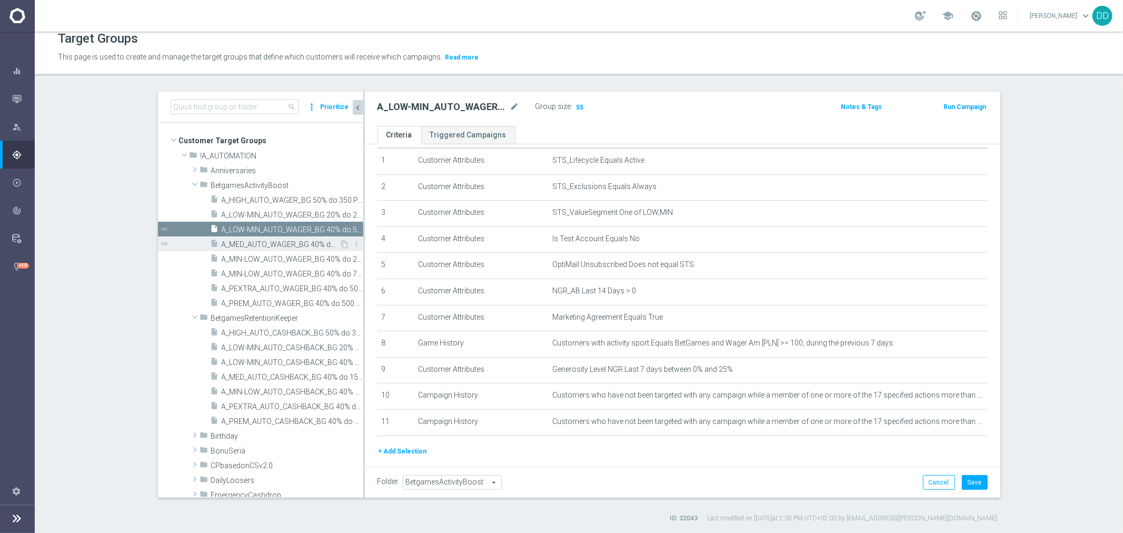
click at [287, 237] on div "insert_drive_file A_MED_AUTO_WAGER_BG 40% do 150 PLN_14d" at bounding box center [275, 243] width 129 height 15
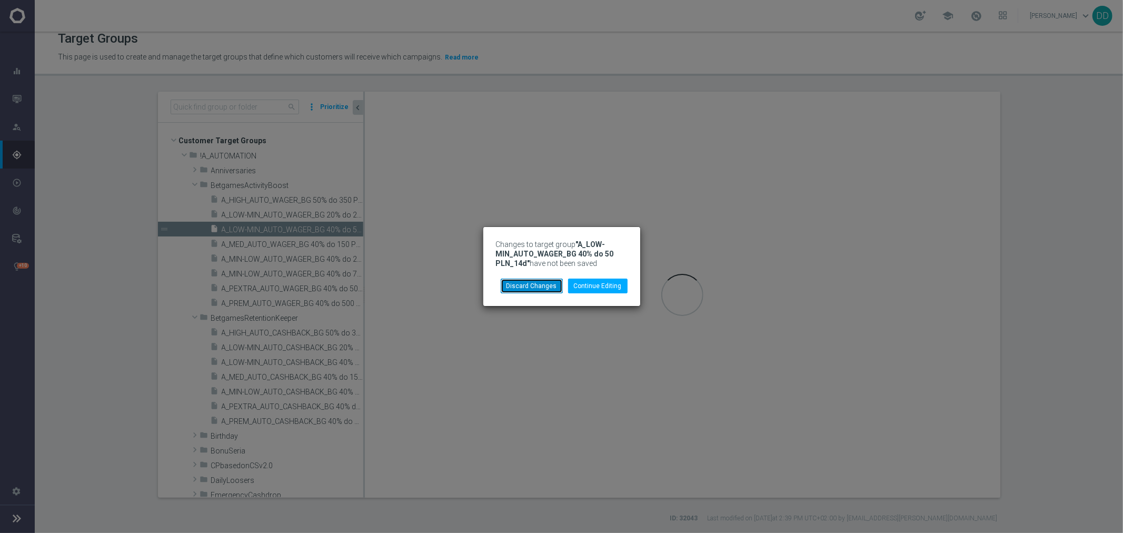
click at [537, 290] on button "Discard Changes" at bounding box center [532, 285] width 62 height 15
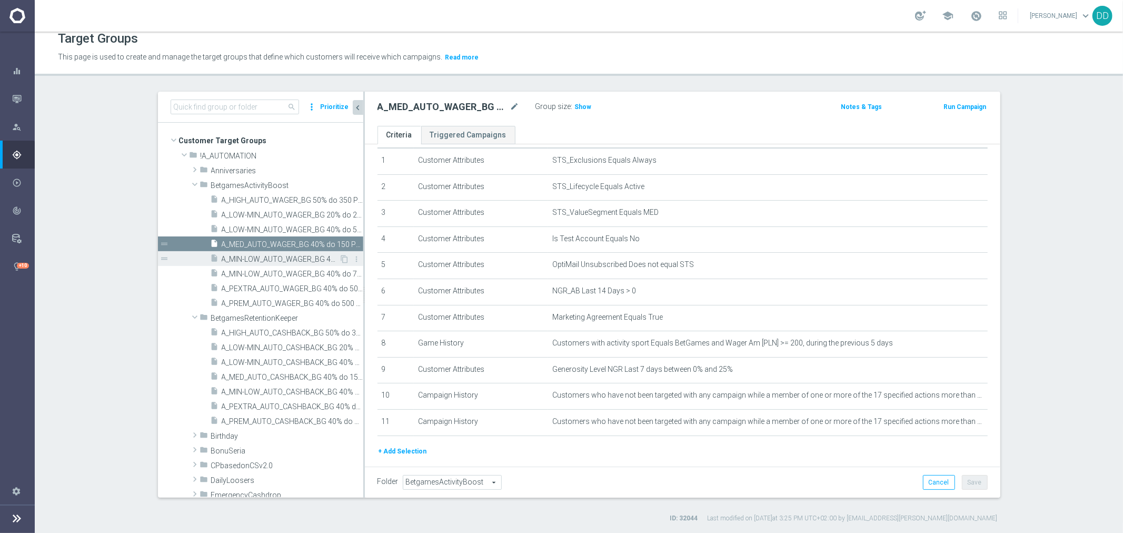
click at [266, 255] on span "A_MIN-LOW_AUTO_WAGER_BG 40% do 20 PLN_14d" at bounding box center [281, 259] width 118 height 9
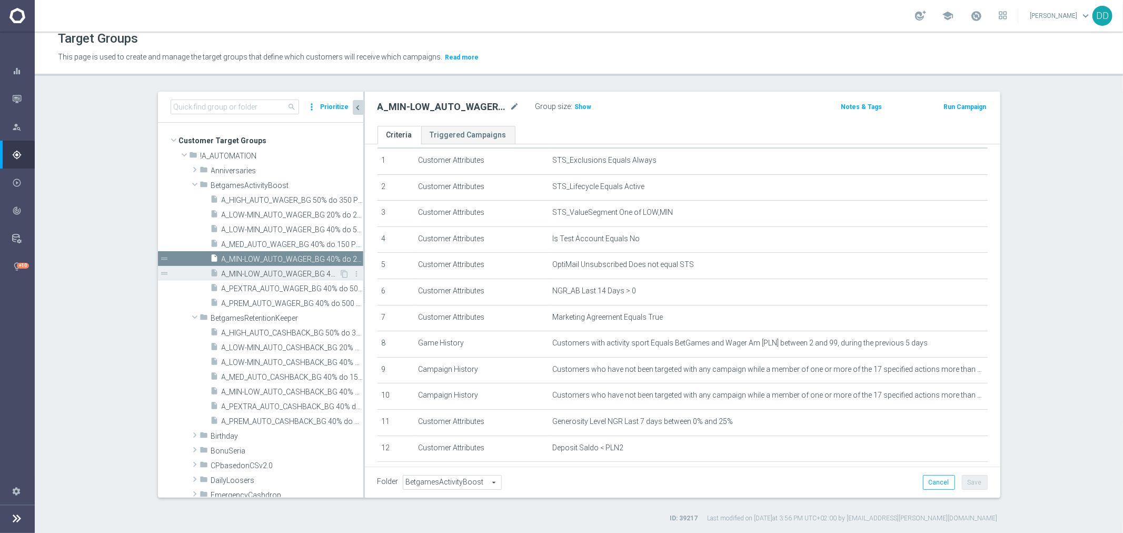
click at [272, 267] on div "insert_drive_file A_MIN-LOW_AUTO_WAGER_BG 40% do 75 PLN_14d" at bounding box center [275, 273] width 129 height 15
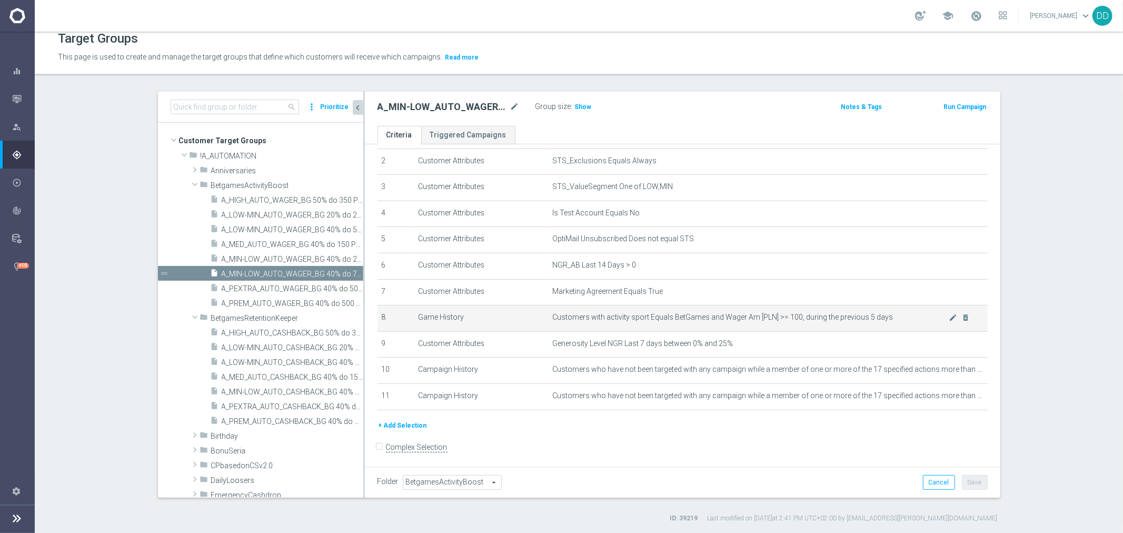
scroll to position [59, 0]
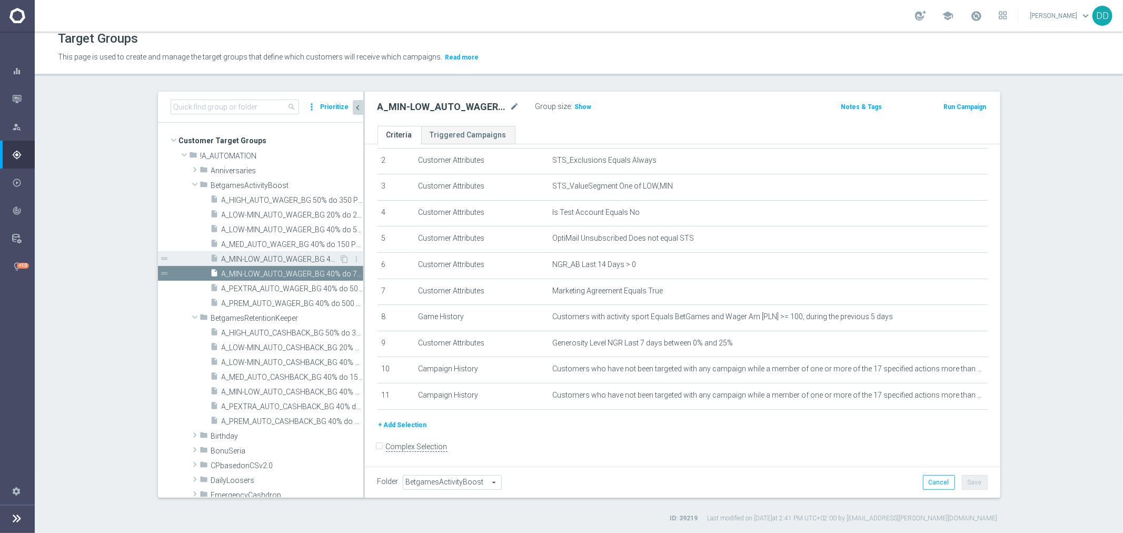
click at [281, 257] on span "A_MIN-LOW_AUTO_WAGER_BG 40% do 20 PLN_14d" at bounding box center [281, 259] width 118 height 9
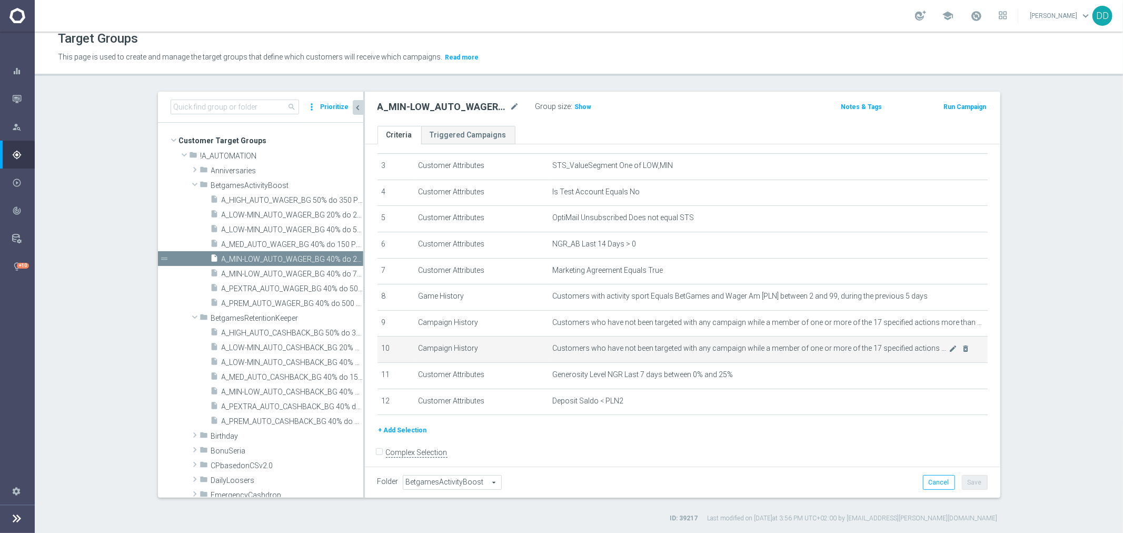
scroll to position [86, 0]
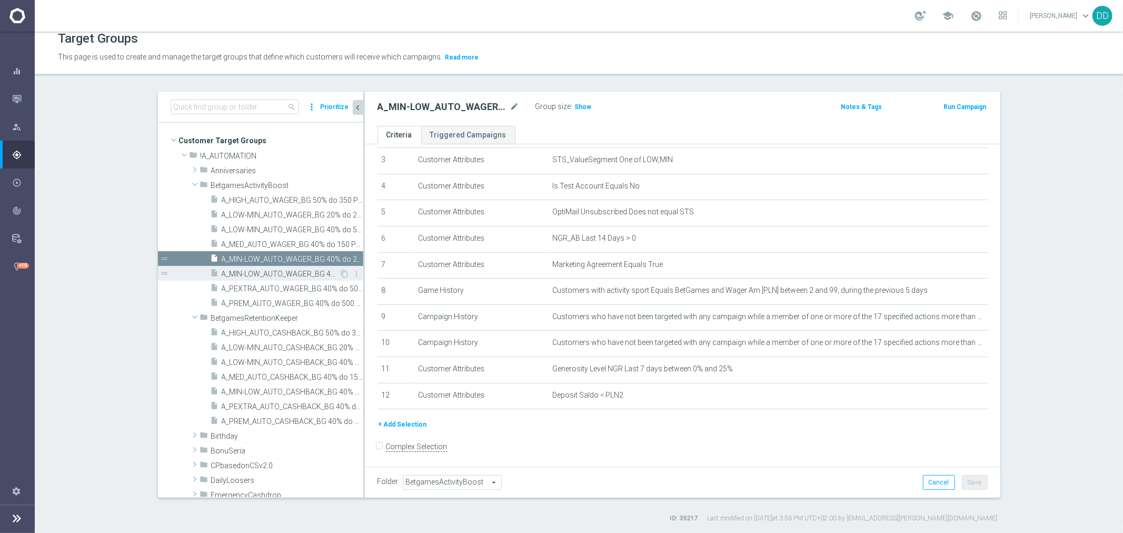
click at [268, 270] on span "A_MIN-LOW_AUTO_WAGER_BG 40% do 75 PLN_14d" at bounding box center [281, 274] width 118 height 9
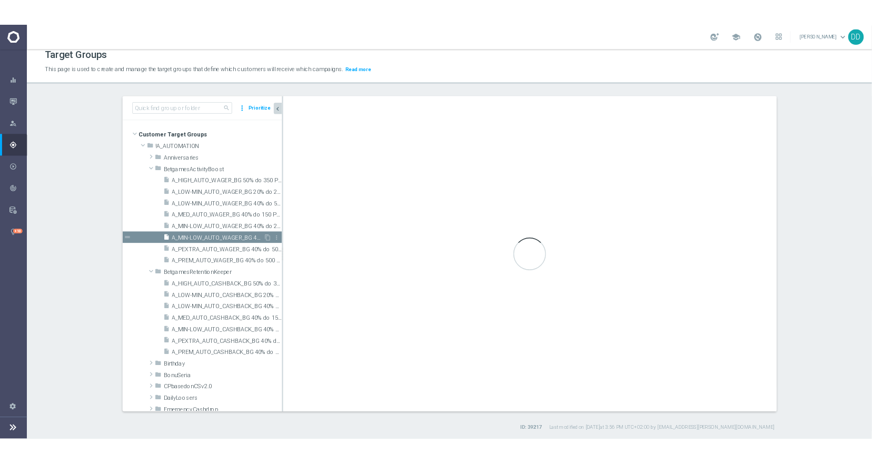
scroll to position [60, 0]
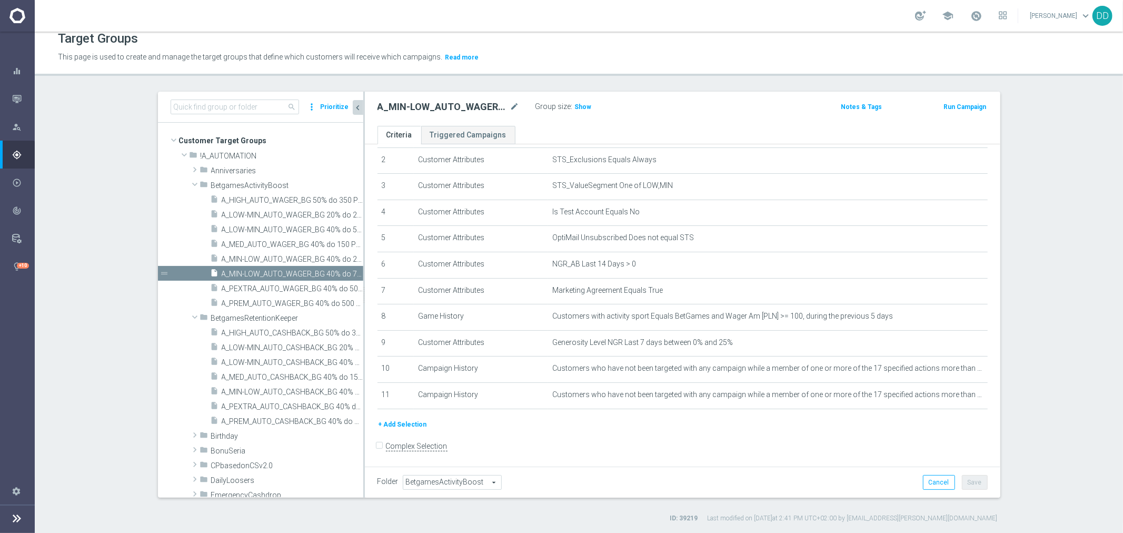
click at [19, 512] on div at bounding box center [17, 518] width 13 height 28
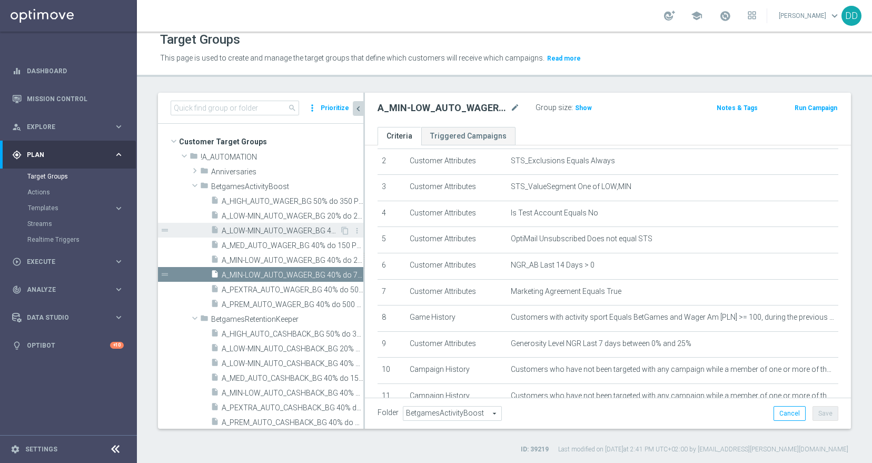
click at [318, 229] on span "A_LOW-MIN_AUTO_WAGER_BG 40% do 50 PLN_14d" at bounding box center [281, 230] width 118 height 9
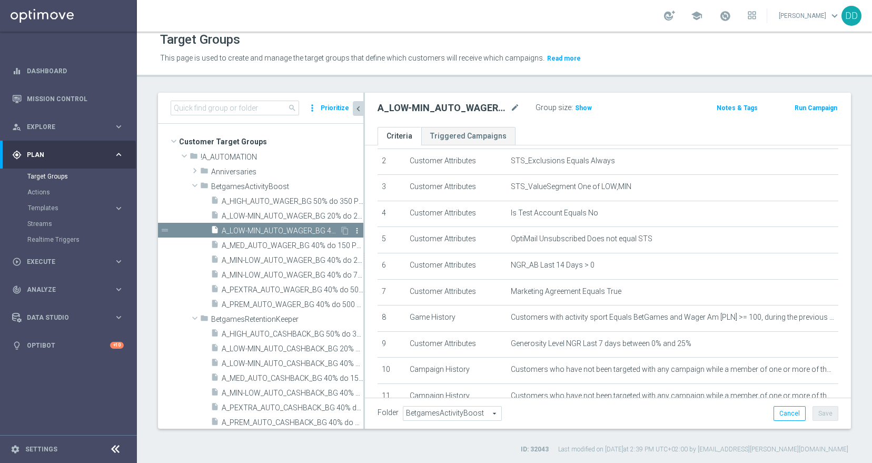
click at [353, 230] on icon "more_vert" at bounding box center [357, 230] width 8 height 8
click at [366, 256] on span "Delete" at bounding box center [375, 259] width 23 height 7
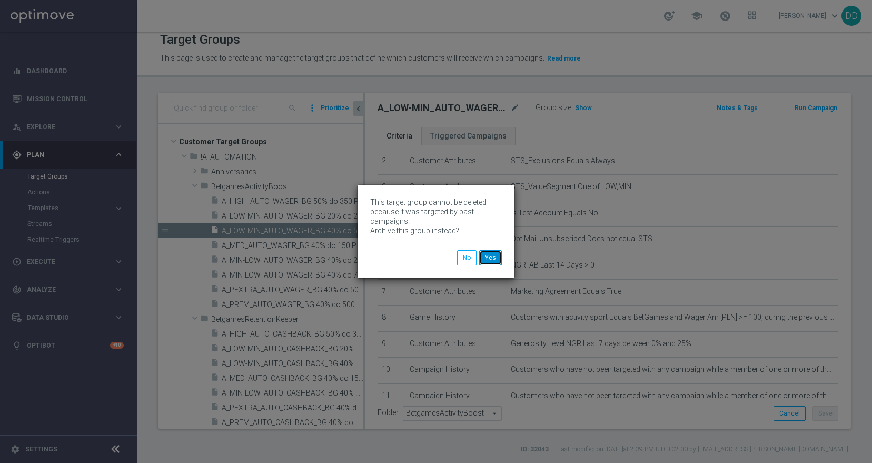
click at [493, 260] on button "Yes" at bounding box center [490, 257] width 23 height 15
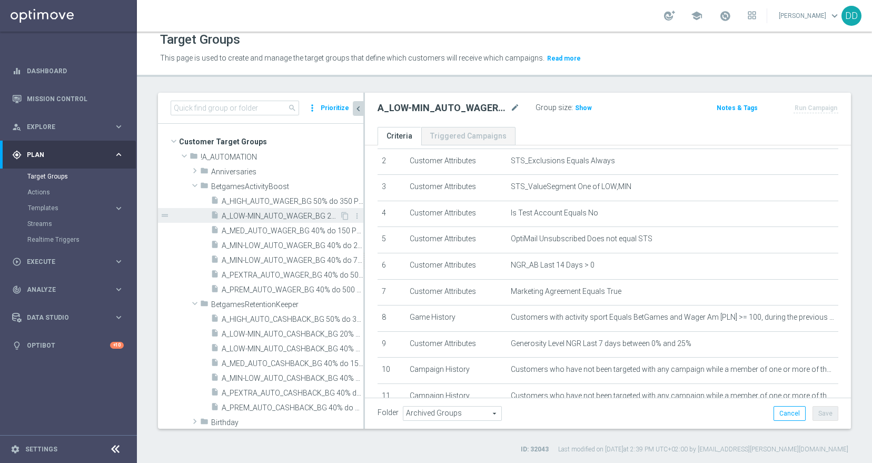
click at [273, 214] on span "A_LOW-MIN_AUTO_WAGER_BG 20% do 20 PLN_14d" at bounding box center [281, 216] width 118 height 9
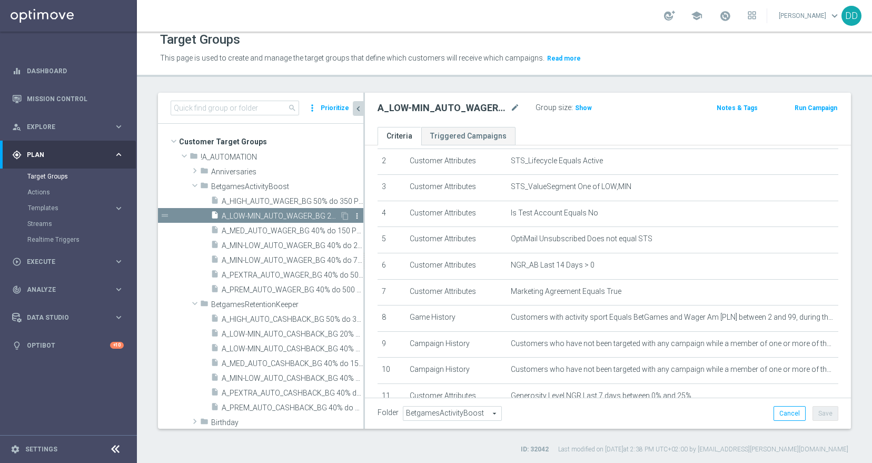
click at [353, 215] on icon "more_vert" at bounding box center [357, 216] width 8 height 8
click at [369, 247] on span "Delete" at bounding box center [374, 245] width 23 height 7
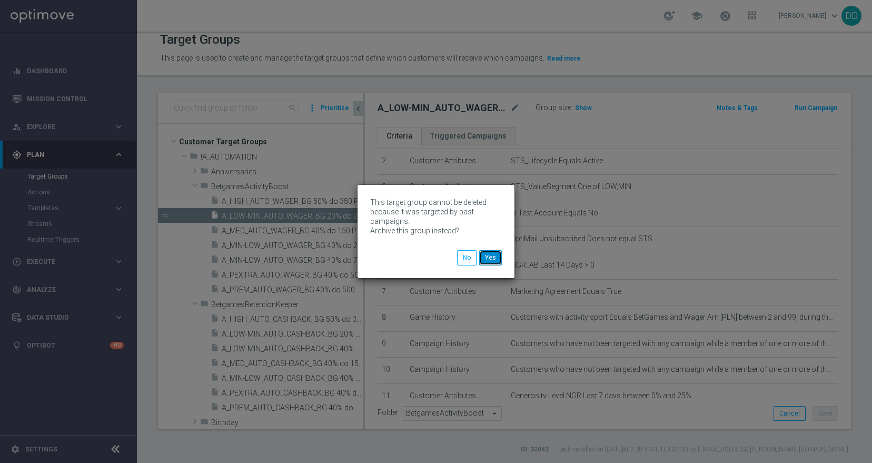
click at [489, 257] on button "Yes" at bounding box center [490, 257] width 23 height 15
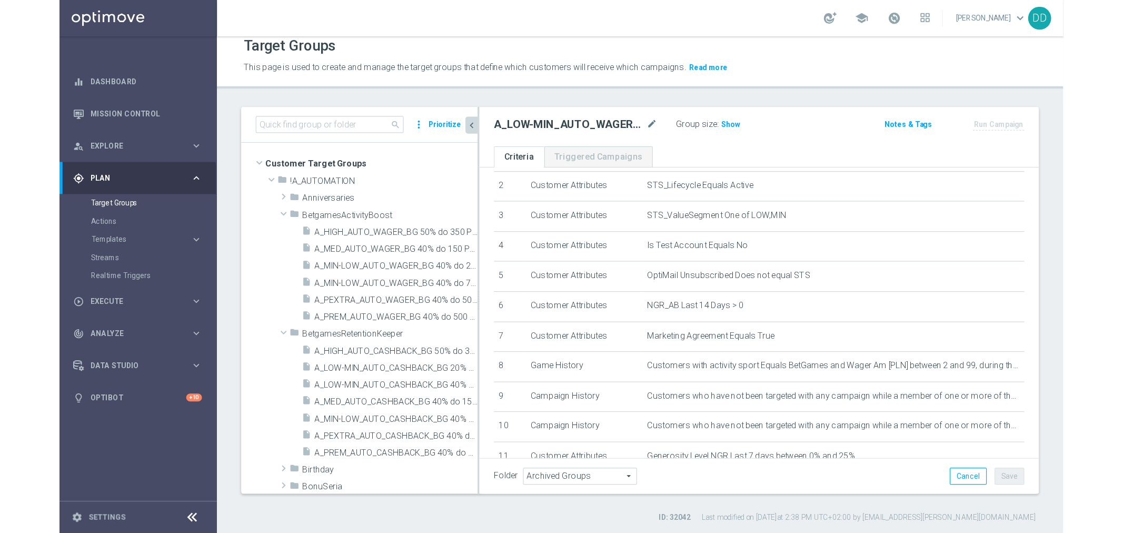
scroll to position [60, 0]
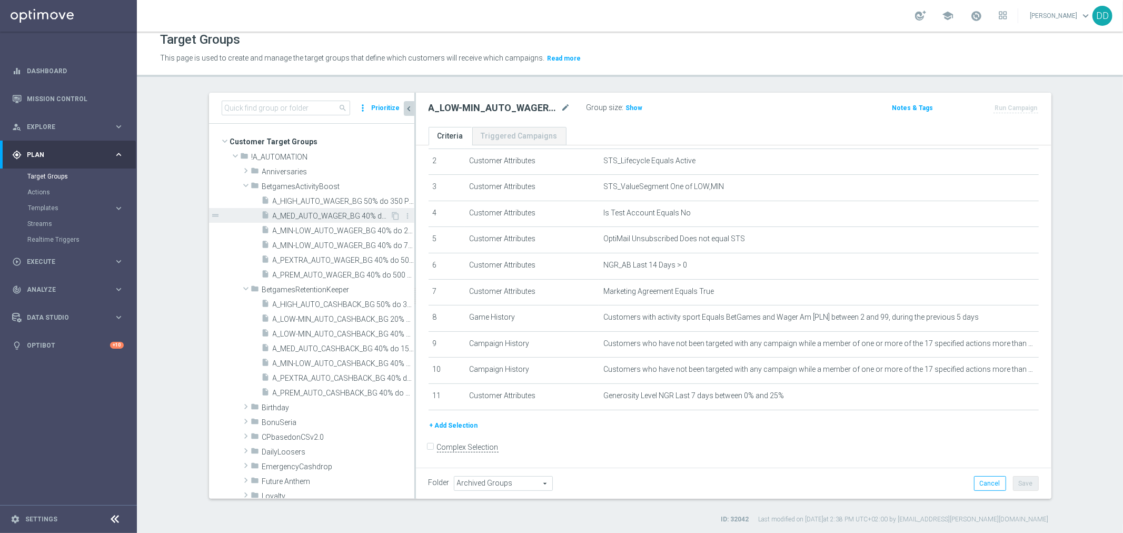
click at [308, 218] on span "A_MED_AUTO_WAGER_BG 40% do 150 PLN_14d" at bounding box center [332, 216] width 118 height 9
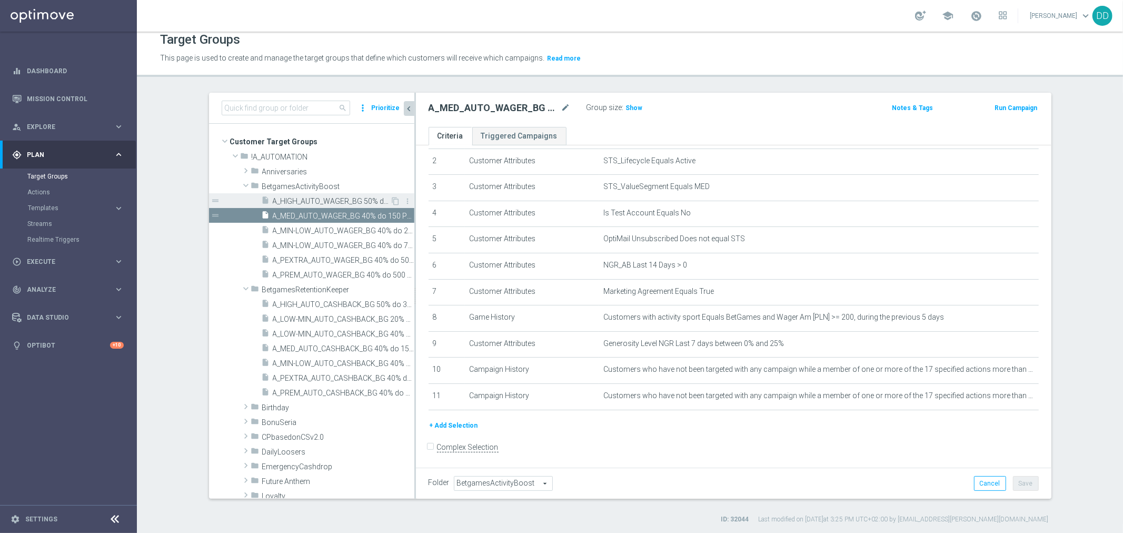
click at [322, 202] on span "A_HIGH_AUTO_WAGER_BG 50% do 350 PLN_14d" at bounding box center [332, 201] width 118 height 9
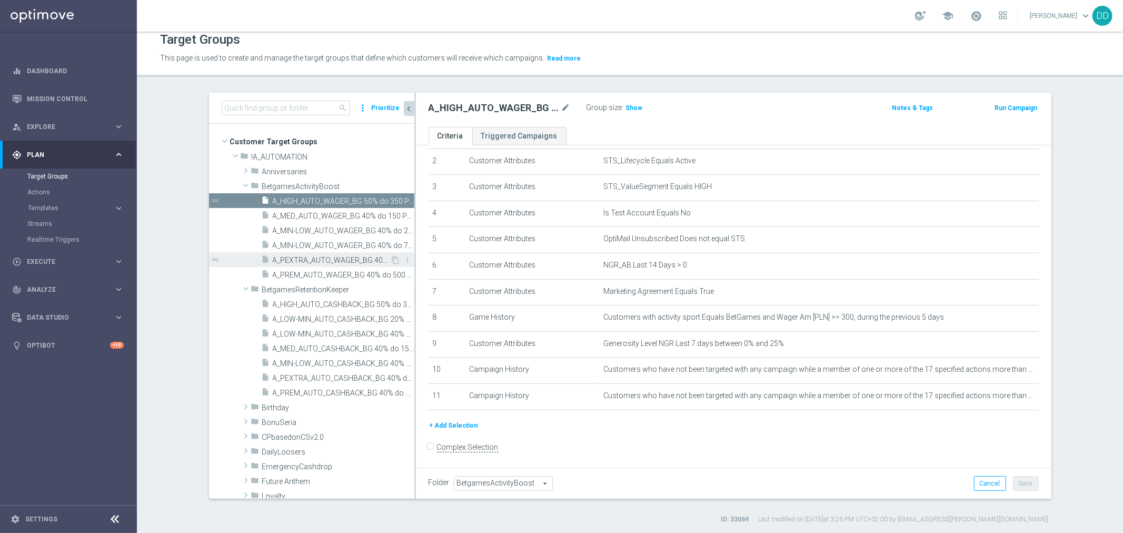
click at [334, 261] on span "A_PEXTRA_AUTO_WAGER_BG 40% do 500 PLN_14d" at bounding box center [332, 260] width 118 height 9
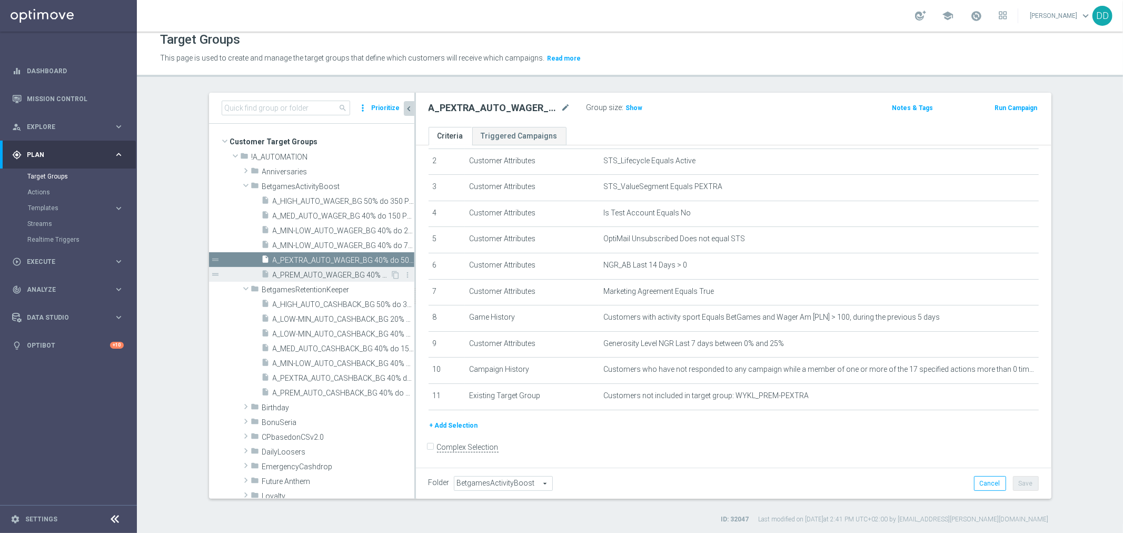
click at [341, 272] on span "A_PREM_AUTO_WAGER_BG 40% do 500 PLN_14d" at bounding box center [332, 275] width 118 height 9
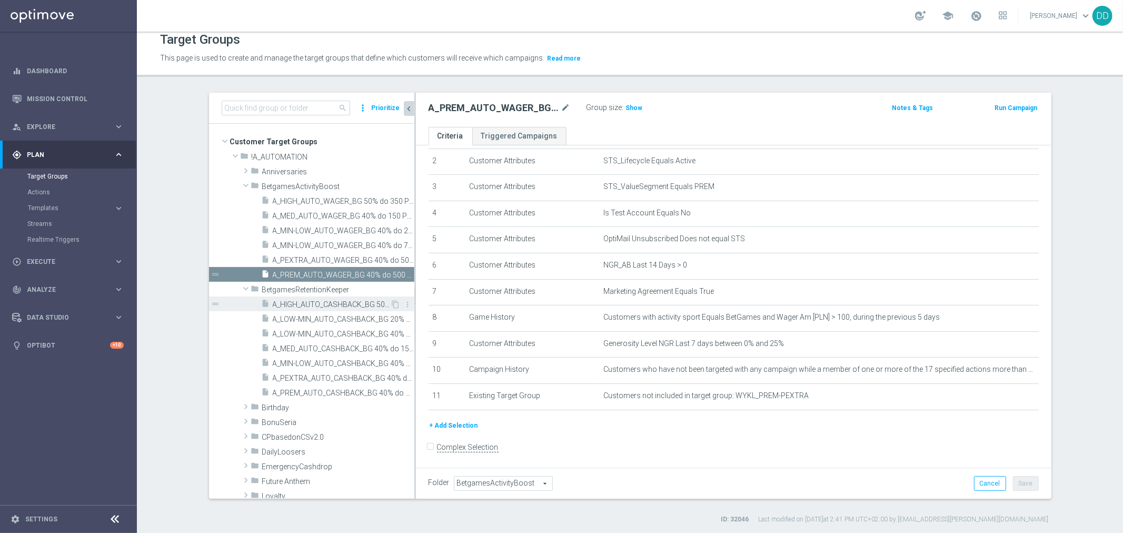
click at [307, 298] on div "insert_drive_file A_HIGH_AUTO_CASHBACK_BG 50% do 350 PLN_14d" at bounding box center [326, 303] width 129 height 15
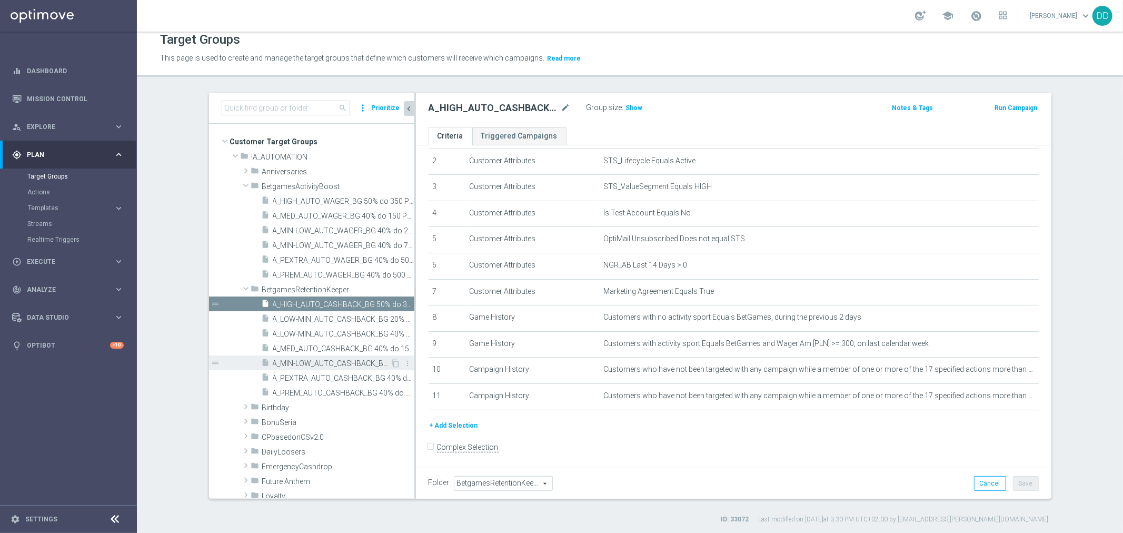
click at [311, 360] on span "A_MIN-LOW_AUTO_CASHBACK_BG 40% do 20 PLN_14d" at bounding box center [332, 363] width 118 height 9
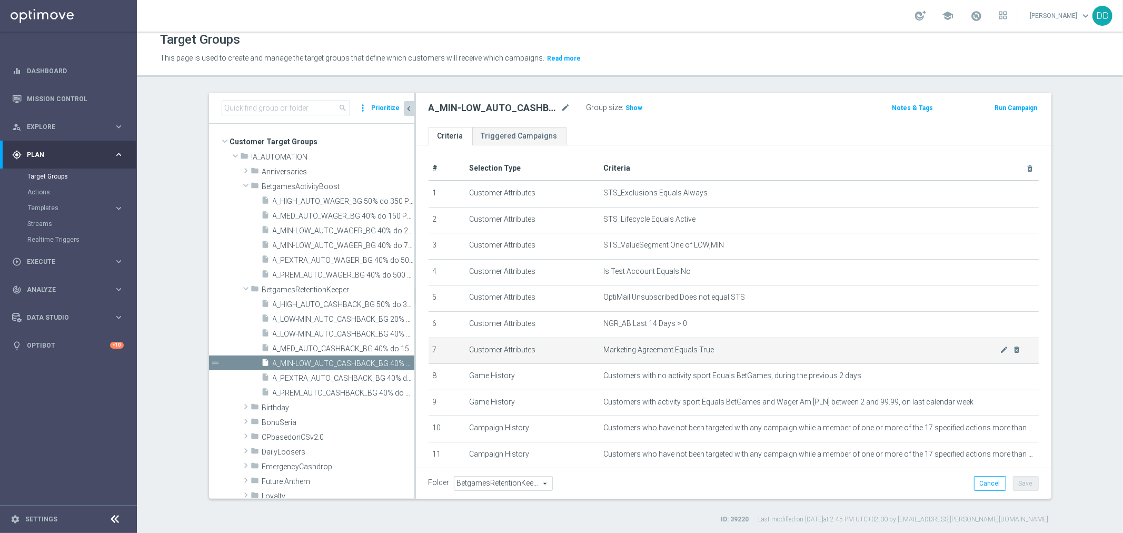
scroll to position [59, 0]
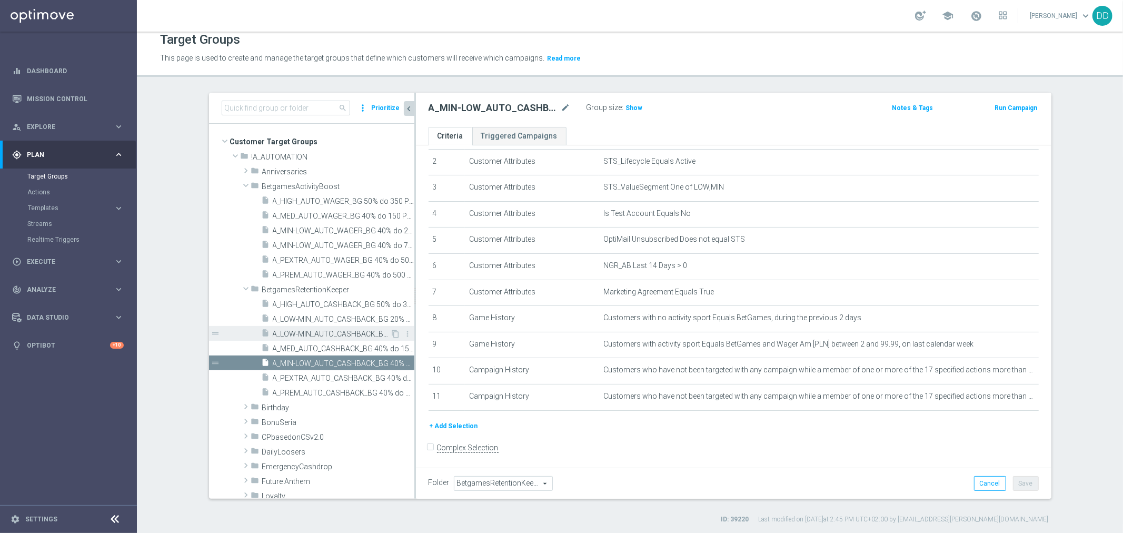
click at [322, 334] on span "A_LOW-MIN_AUTO_CASHBACK_BG 40% do 50 PLN_14d" at bounding box center [332, 334] width 118 height 9
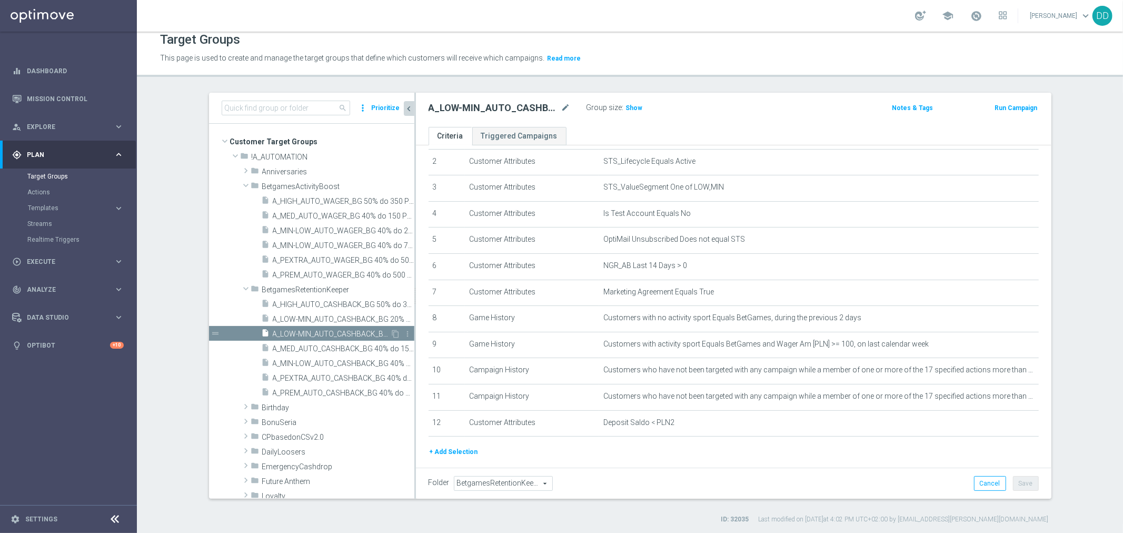
drag, startPoint x: 323, startPoint y: 323, endPoint x: 327, endPoint y: 331, distance: 8.9
click at [323, 323] on span "A_LOW-MIN_AUTO_CASHBACK_BG 20% do 20 PLN_14d" at bounding box center [344, 319] width 142 height 9
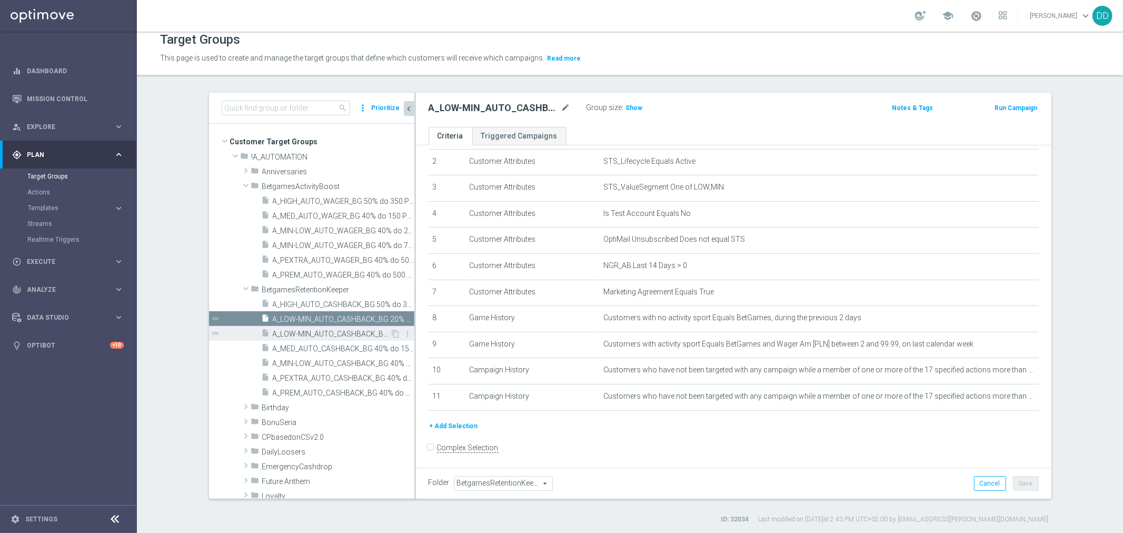
click at [328, 333] on span "A_LOW-MIN_AUTO_CASHBACK_BG 40% do 50 PLN_14d" at bounding box center [332, 334] width 118 height 9
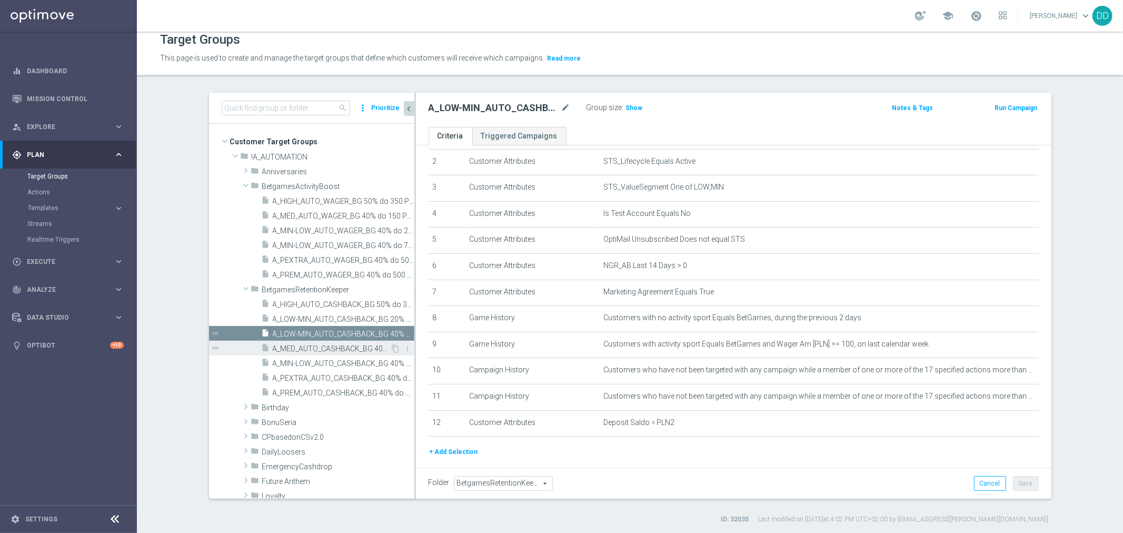
click at [334, 350] on span "A_MED_AUTO_CASHBACK_BG 40% do 150 PLN_14d" at bounding box center [332, 348] width 118 height 9
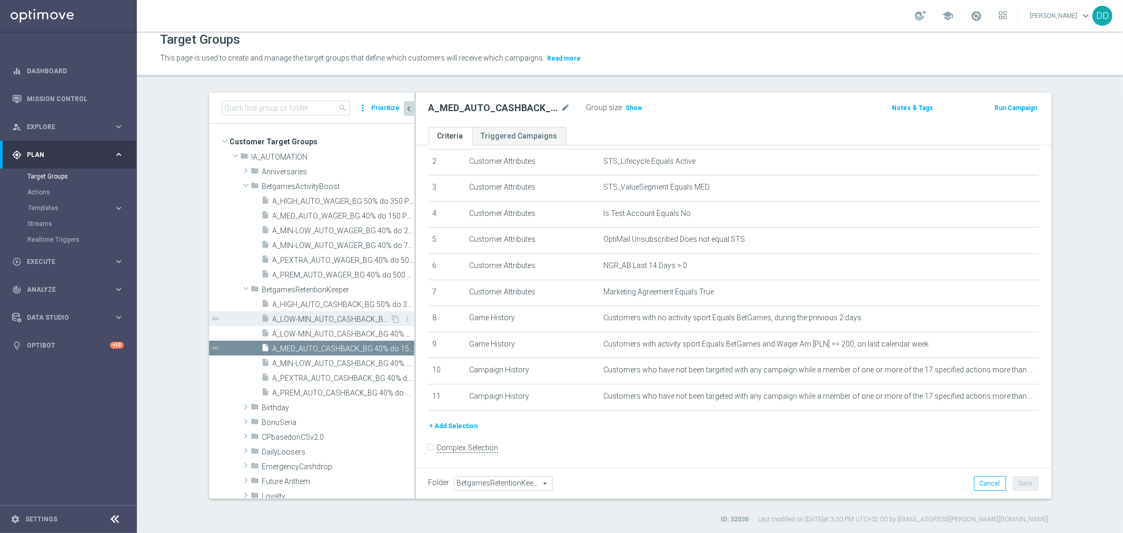
click at [320, 322] on span "A_LOW-MIN_AUTO_CASHBACK_BG 20% do 20 PLN_14d" at bounding box center [332, 319] width 118 height 9
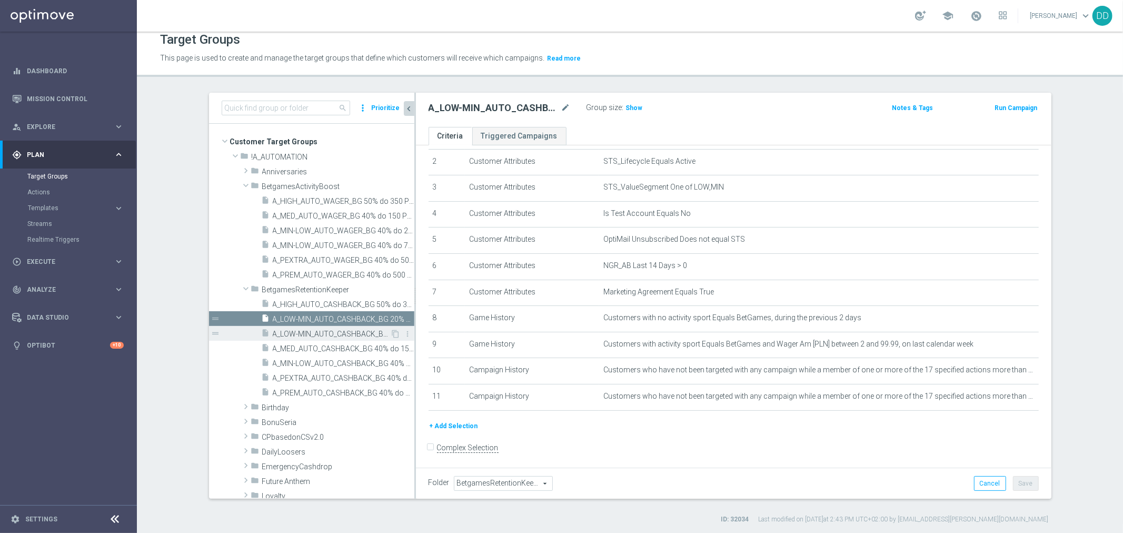
click at [324, 334] on span "A_LOW-MIN_AUTO_CASHBACK_BG 40% do 50 PLN_14d" at bounding box center [332, 334] width 118 height 9
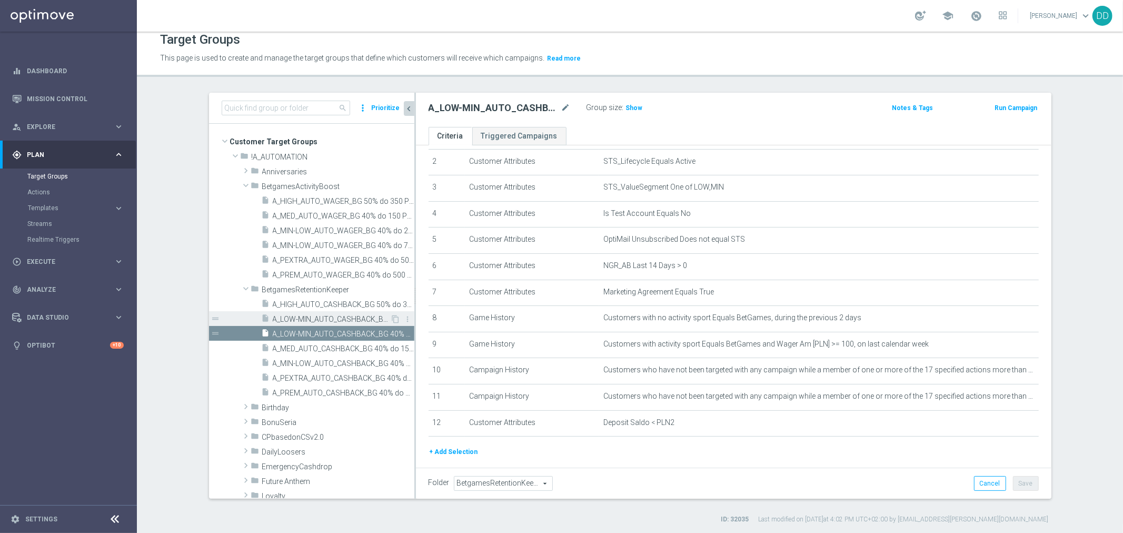
click at [339, 316] on span "A_LOW-MIN_AUTO_CASHBACK_BG 20% do 20 PLN_14d" at bounding box center [332, 319] width 118 height 9
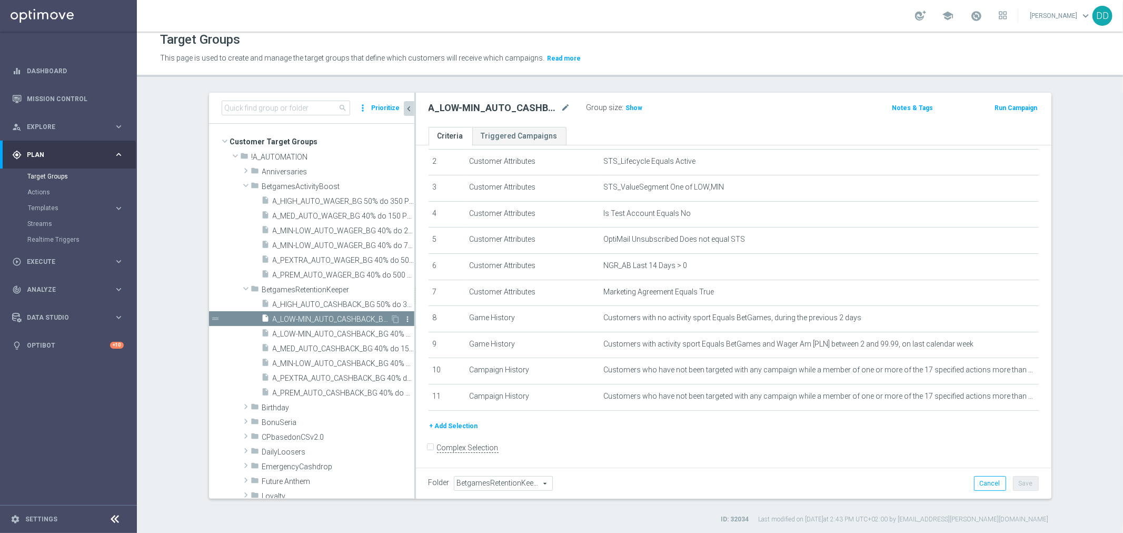
click at [404, 315] on icon "more_vert" at bounding box center [408, 319] width 8 height 8
click at [406, 345] on icon "delete" at bounding box center [406, 345] width 8 height 8
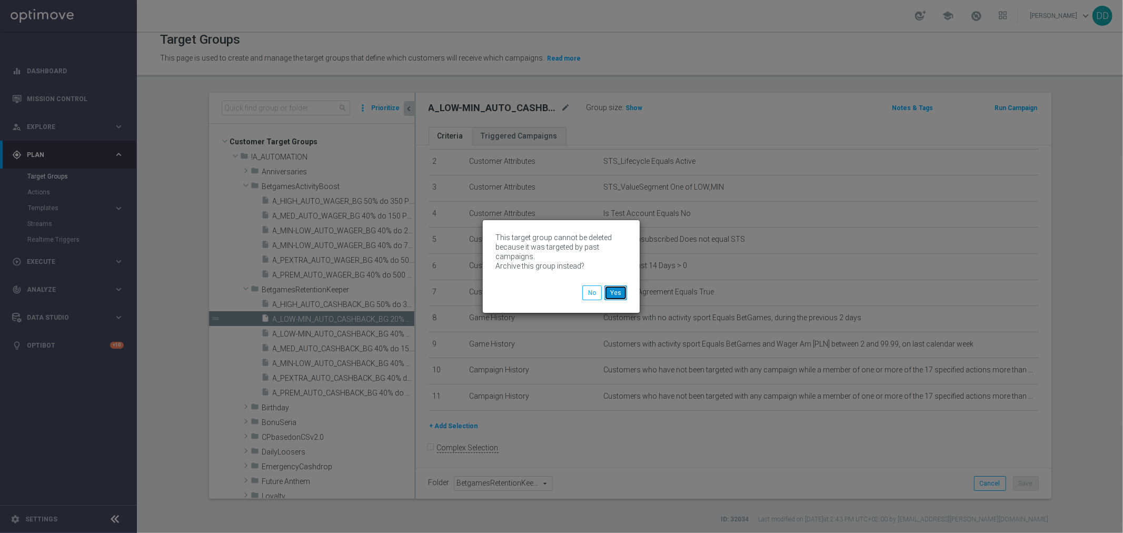
click at [619, 295] on button "Yes" at bounding box center [615, 292] width 23 height 15
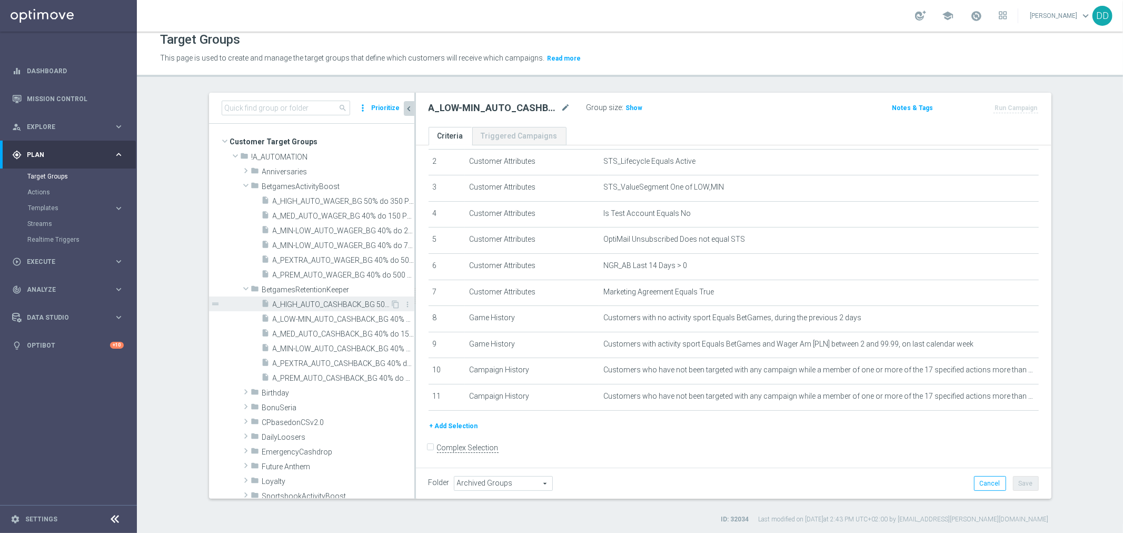
click at [304, 308] on div "insert_drive_file A_HIGH_AUTO_CASHBACK_BG 50% do 350 PLN_14d" at bounding box center [326, 303] width 129 height 15
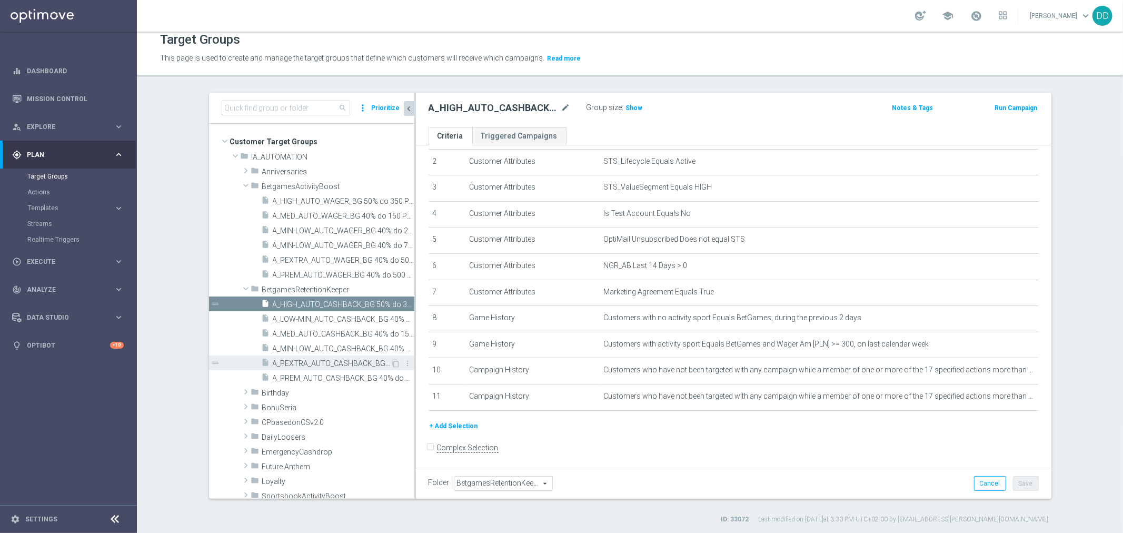
click at [327, 359] on span "A_PEXTRA_AUTO_CASHBACK_BG 40% do 500 PLN_14d" at bounding box center [332, 363] width 118 height 9
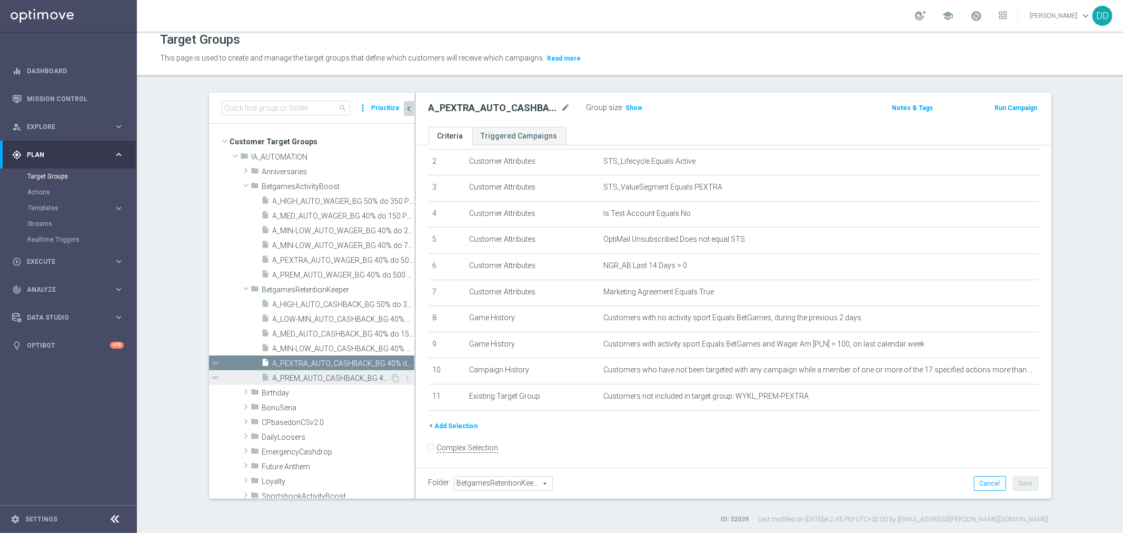
click at [334, 379] on span "A_PREM_AUTO_CASHBACK_BG 40% do 500 PLN_14d" at bounding box center [332, 378] width 118 height 9
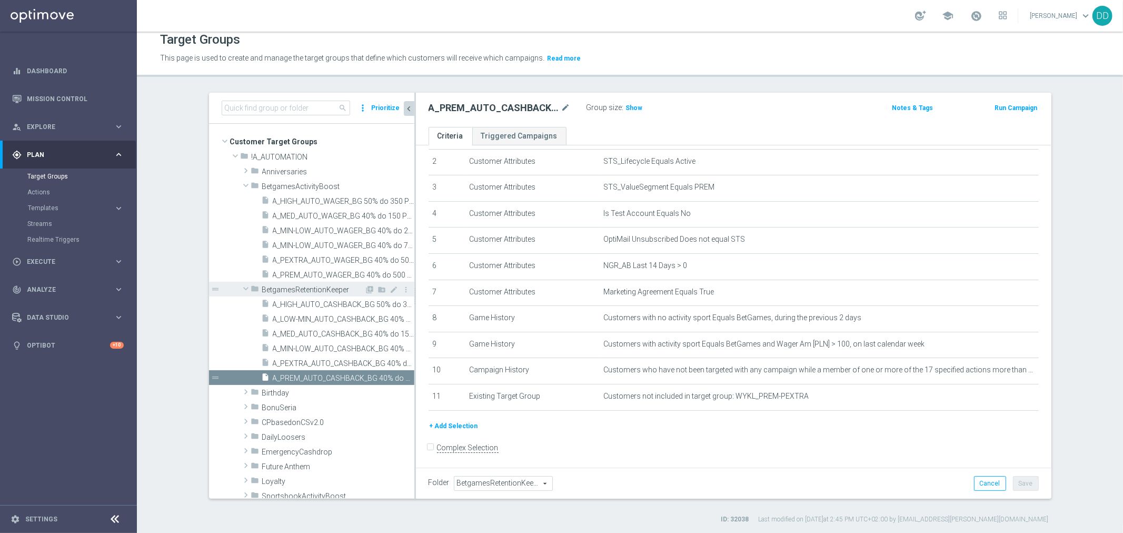
click at [240, 287] on span at bounding box center [246, 288] width 13 height 11
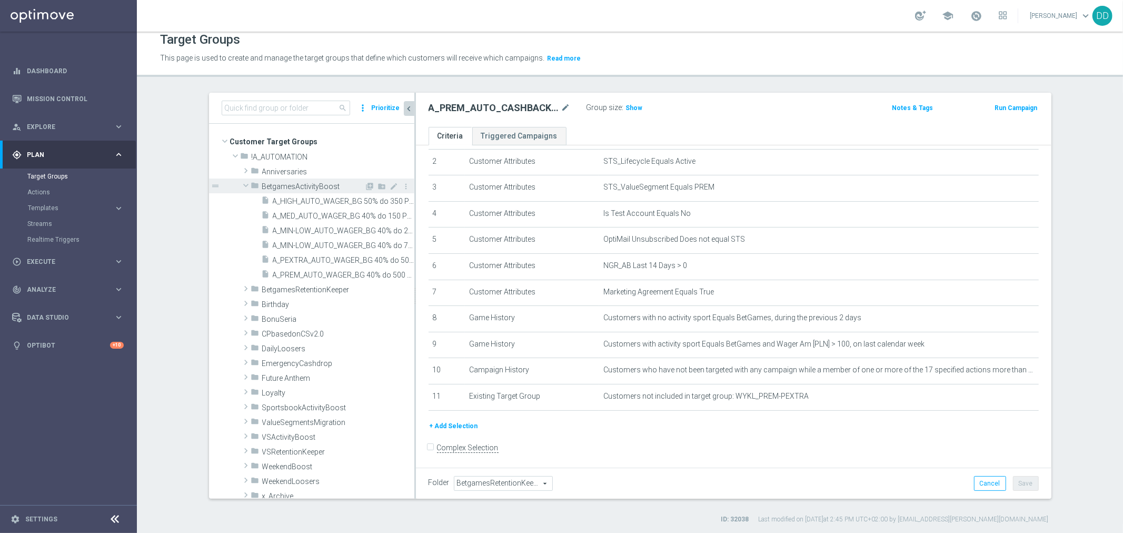
click at [243, 185] on span at bounding box center [246, 185] width 13 height 11
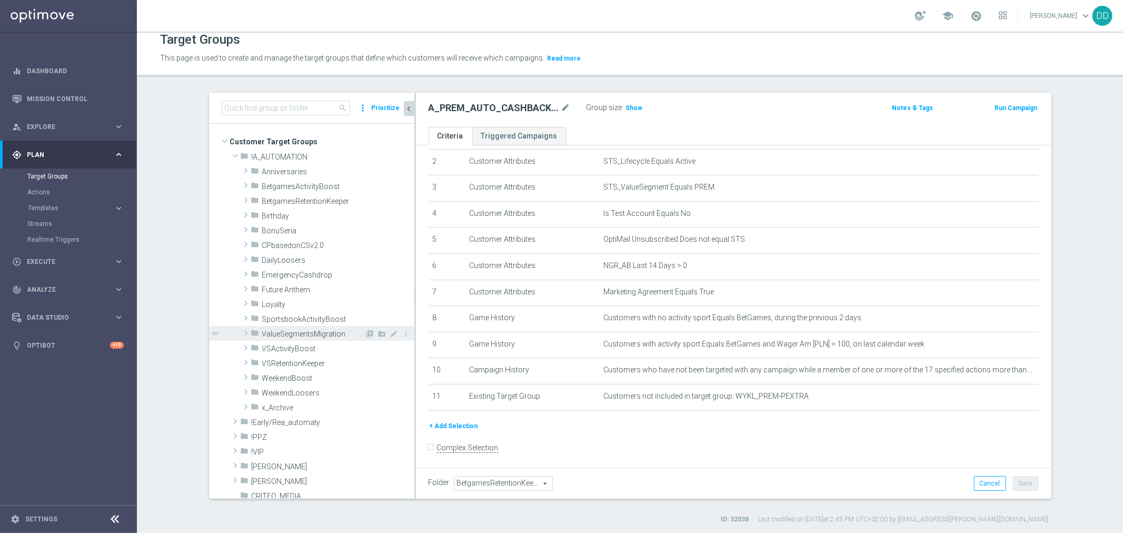
click at [246, 335] on div "folder ValueSegmentsMigration library_add create_new_folder mode_edit more_vert…" at bounding box center [328, 333] width 174 height 15
click at [245, 364] on span at bounding box center [246, 362] width 11 height 13
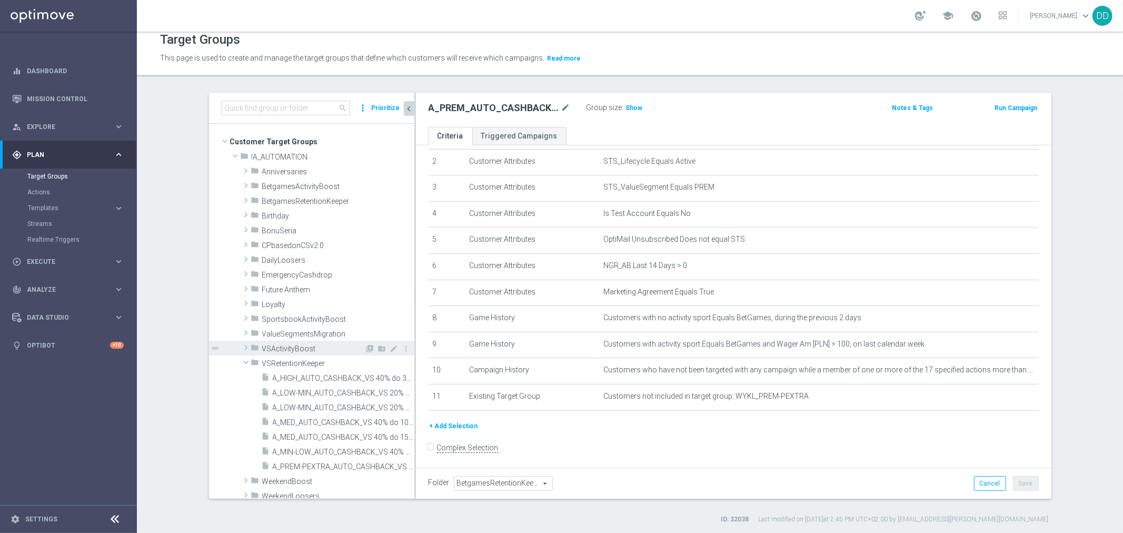
scroll to position [117, 0]
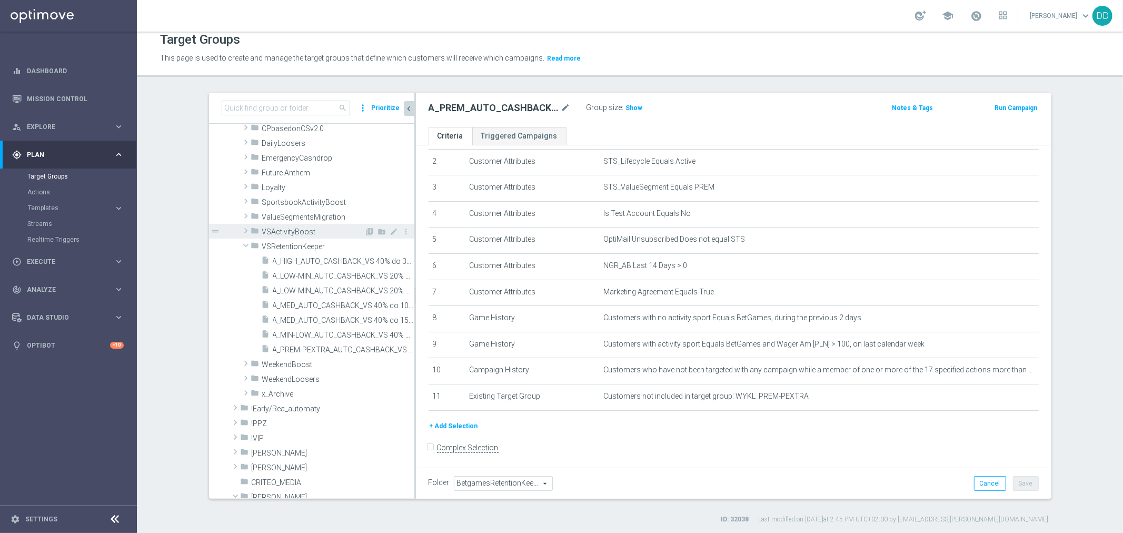
click at [244, 230] on span at bounding box center [246, 230] width 11 height 13
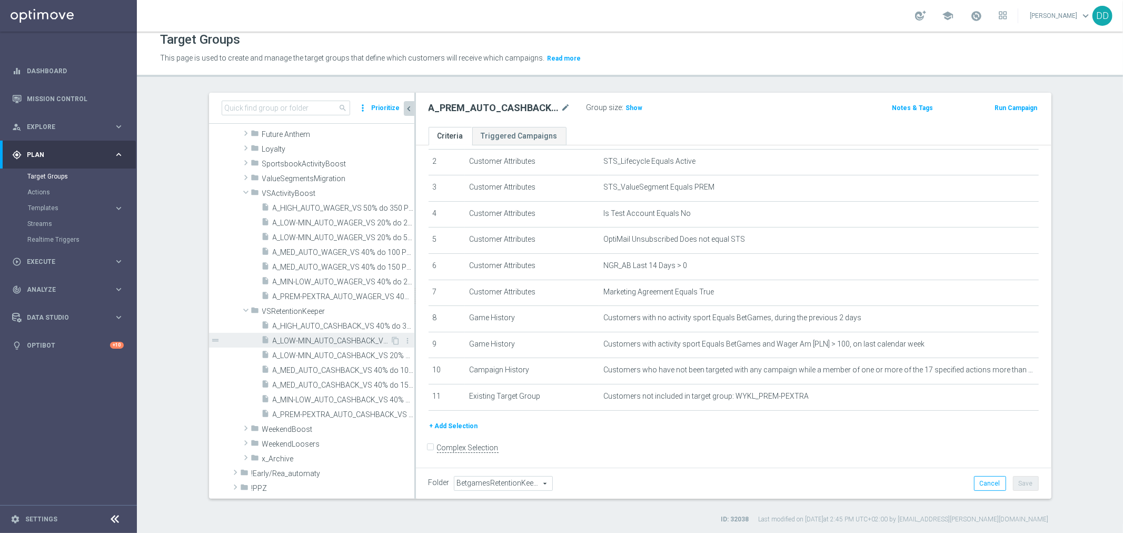
scroll to position [175, 0]
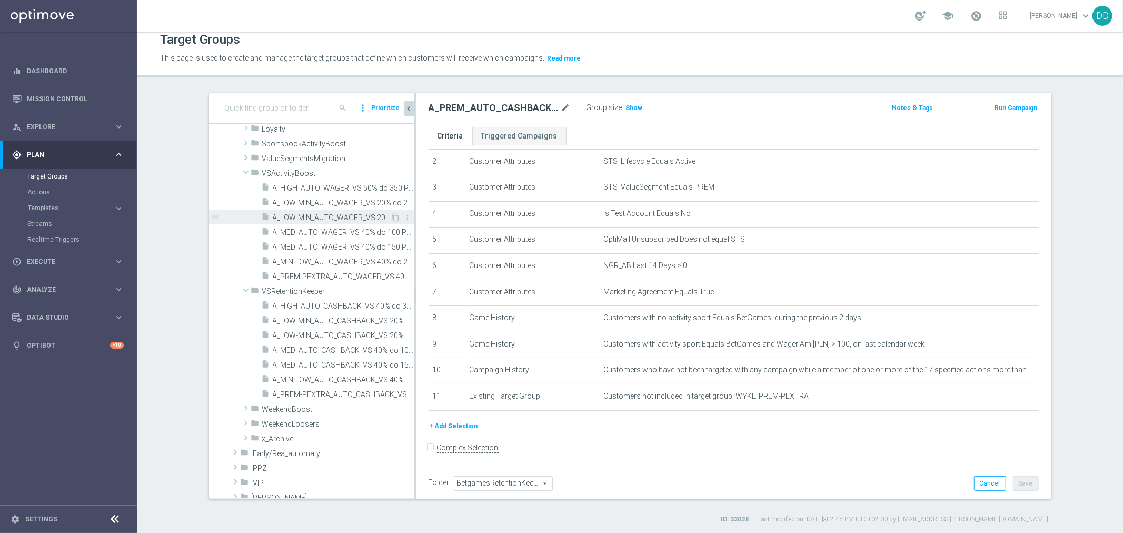
click at [320, 211] on div "insert_drive_file A_LOW-MIN_AUTO_WAGER_VS 20% do 50 PLN_14d" at bounding box center [326, 217] width 129 height 15
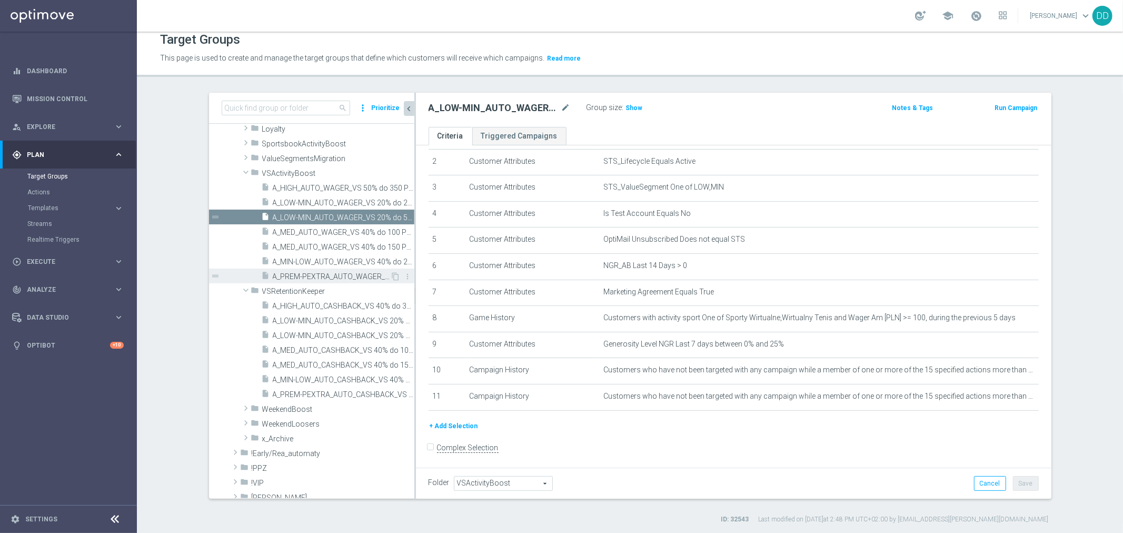
click at [323, 277] on span "A_PREM-PEXTRA_AUTO_WAGER_VS 40% do 500 PLN_14d" at bounding box center [332, 276] width 118 height 9
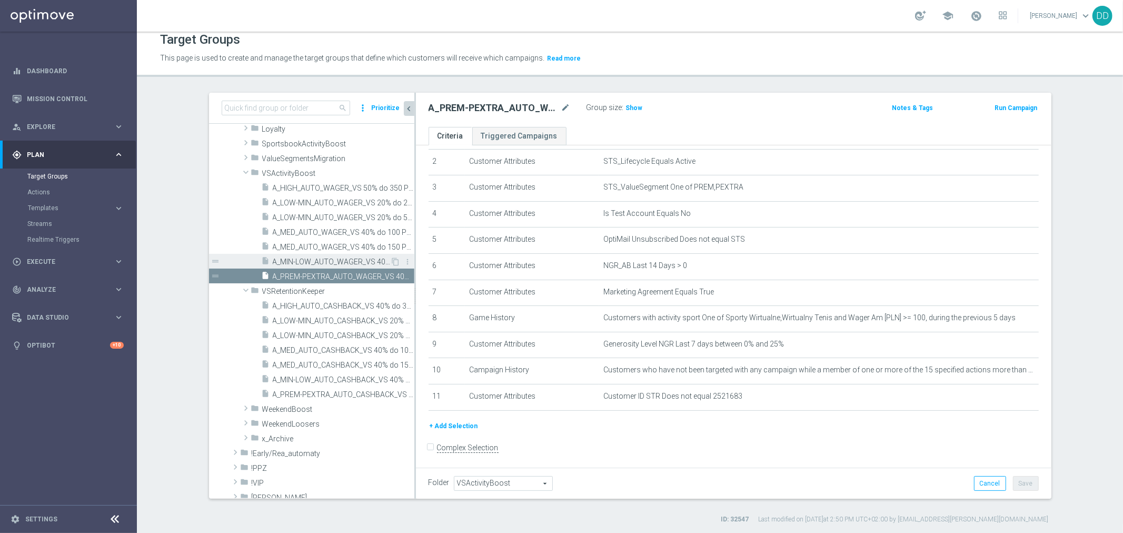
click at [321, 258] on span "A_MIN-LOW_AUTO_WAGER_VS 40% do 20 PLN_14d" at bounding box center [332, 261] width 118 height 9
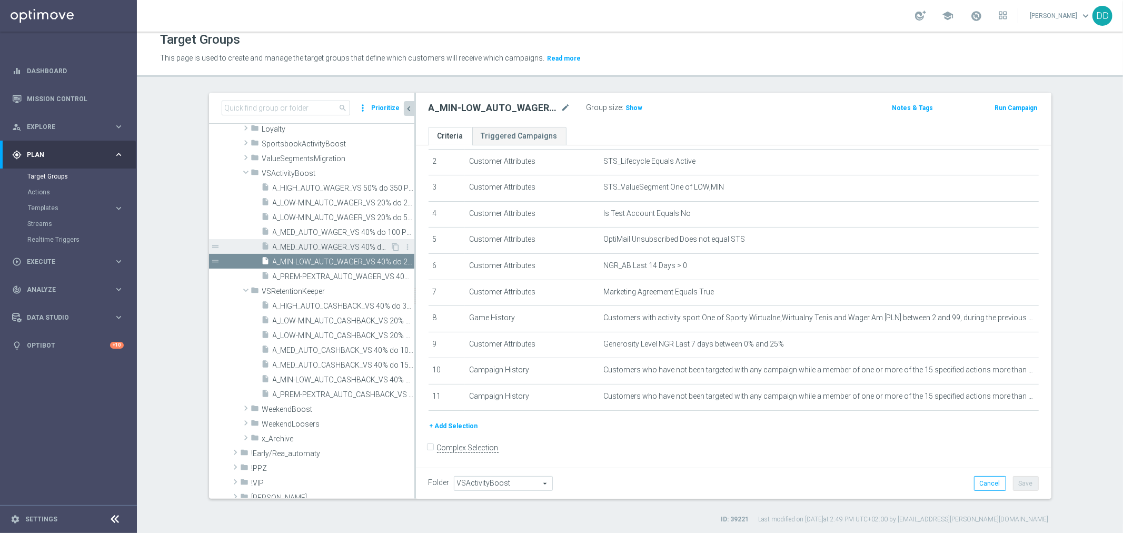
click at [318, 246] on span "A_MED_AUTO_WAGER_VS 40% do 150 PLN_14d" at bounding box center [332, 247] width 118 height 9
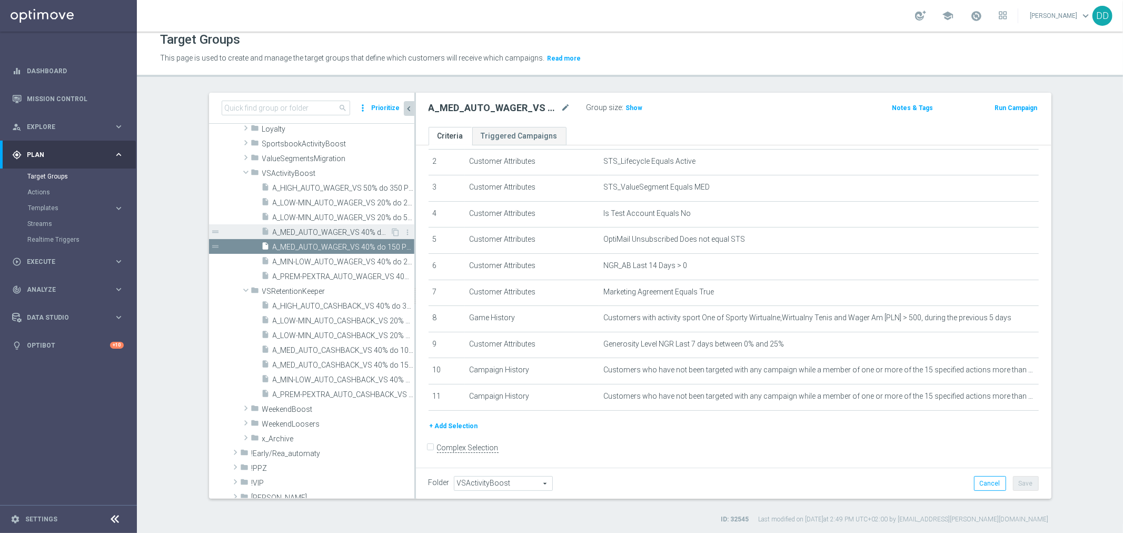
click at [317, 237] on div "insert_drive_file A_MED_AUTO_WAGER_VS 40% do 100 PLN_14d" at bounding box center [326, 231] width 129 height 15
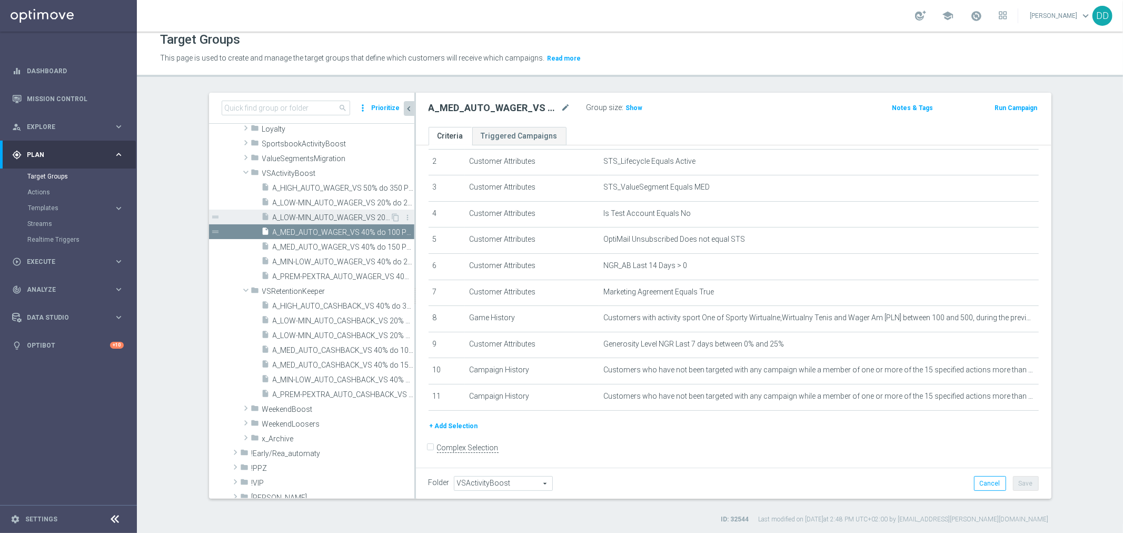
click at [311, 217] on span "A_LOW-MIN_AUTO_WAGER_VS 20% do 50 PLN_14d" at bounding box center [332, 217] width 118 height 9
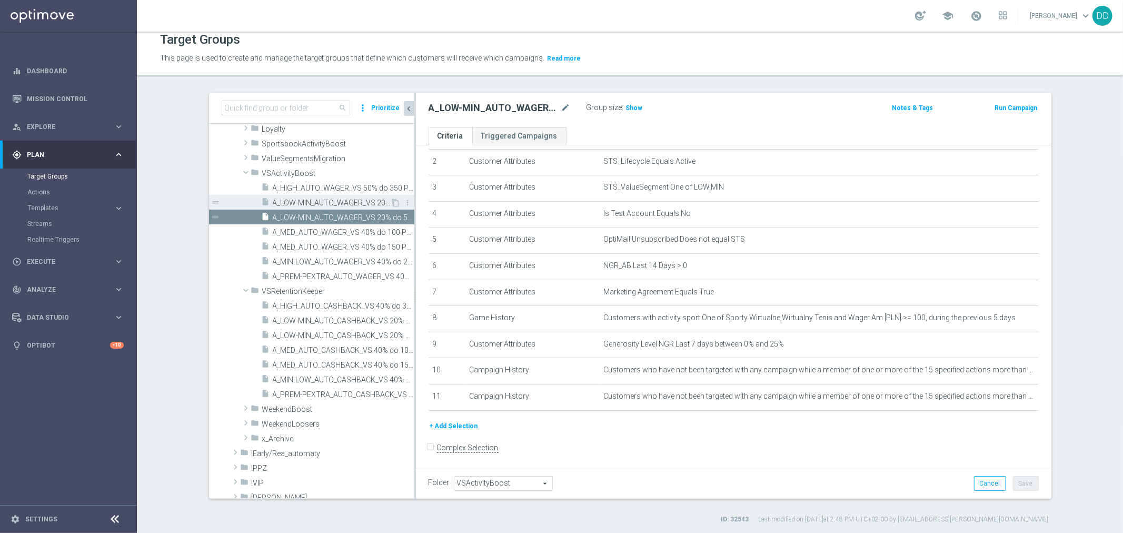
click at [312, 206] on span "A_LOW-MIN_AUTO_WAGER_VS 20% do 20 PLN_14d" at bounding box center [332, 202] width 118 height 9
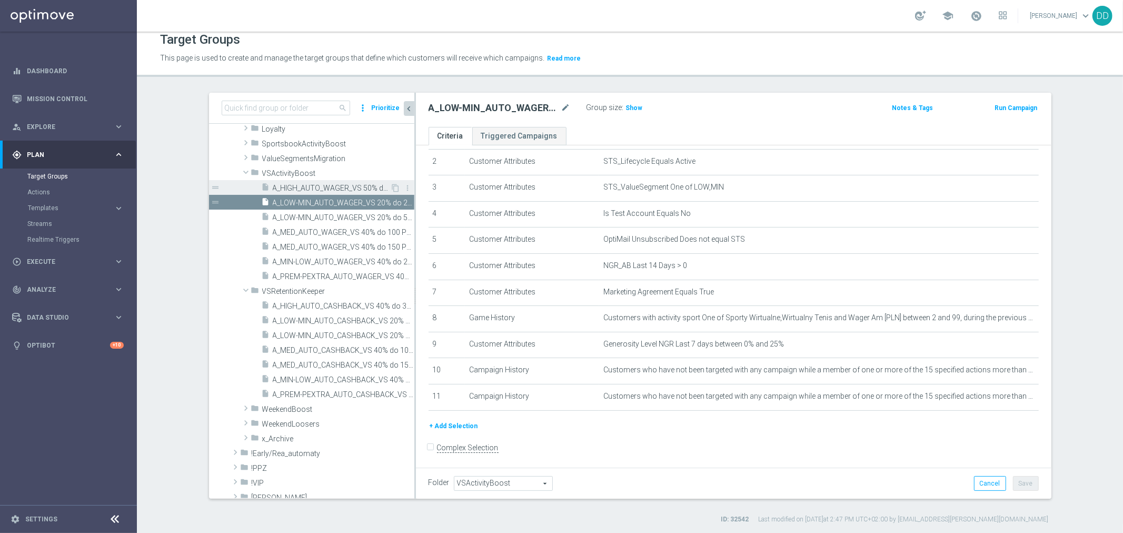
click at [314, 191] on span "A_HIGH_AUTO_WAGER_VS 50% do 350 PLN_14d" at bounding box center [332, 188] width 118 height 9
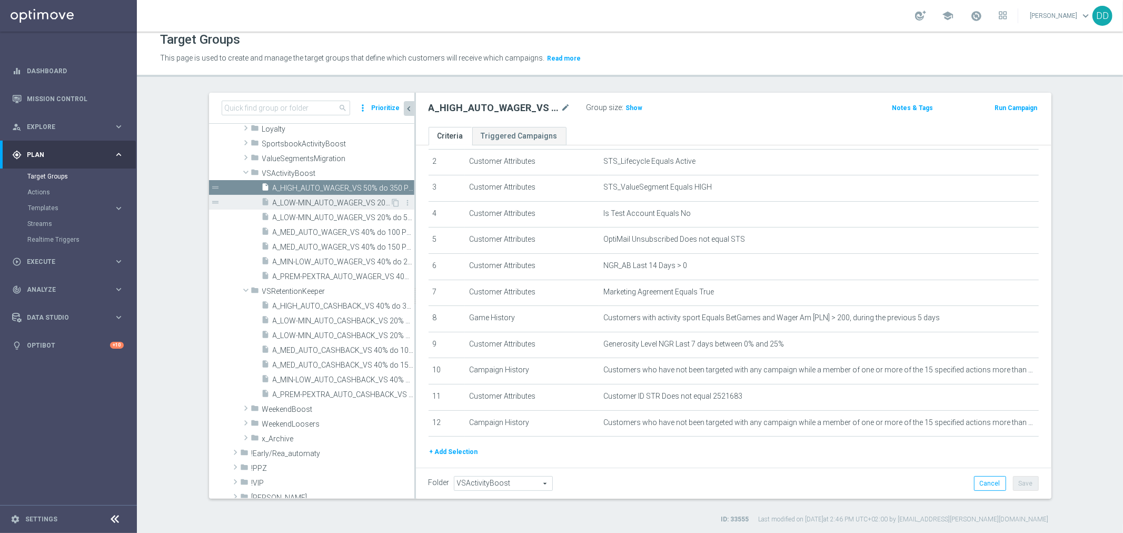
click at [302, 198] on span "A_LOW-MIN_AUTO_WAGER_VS 20% do 20 PLN_14d" at bounding box center [332, 202] width 118 height 9
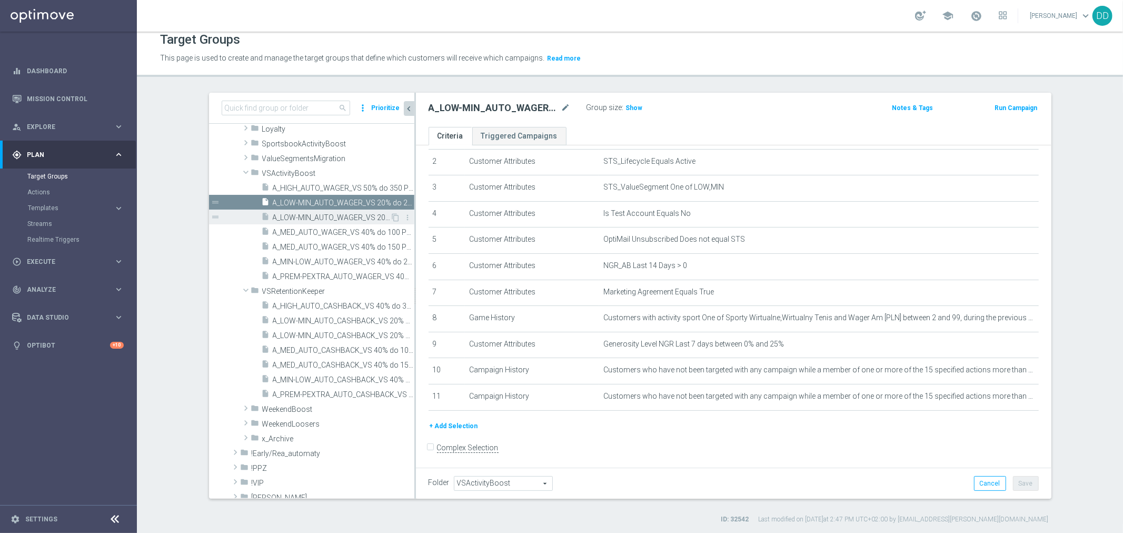
click at [313, 222] on div "insert_drive_file A_LOW-MIN_AUTO_WAGER_VS 20% do 50 PLN_14d" at bounding box center [326, 217] width 129 height 15
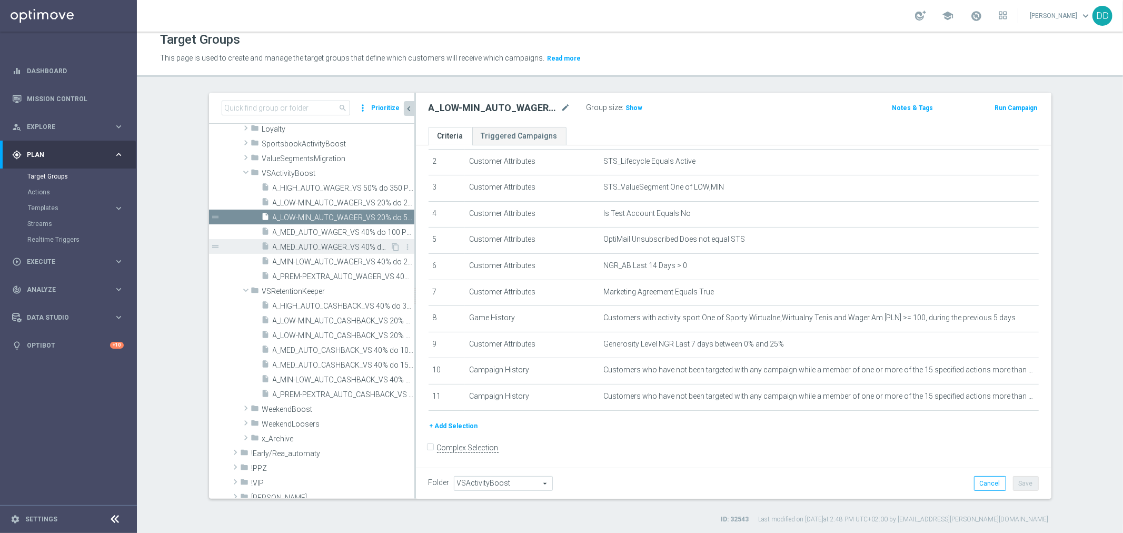
click at [316, 240] on div "insert_drive_file A_MED_AUTO_WAGER_VS 40% do 150 PLN_14d" at bounding box center [326, 246] width 129 height 15
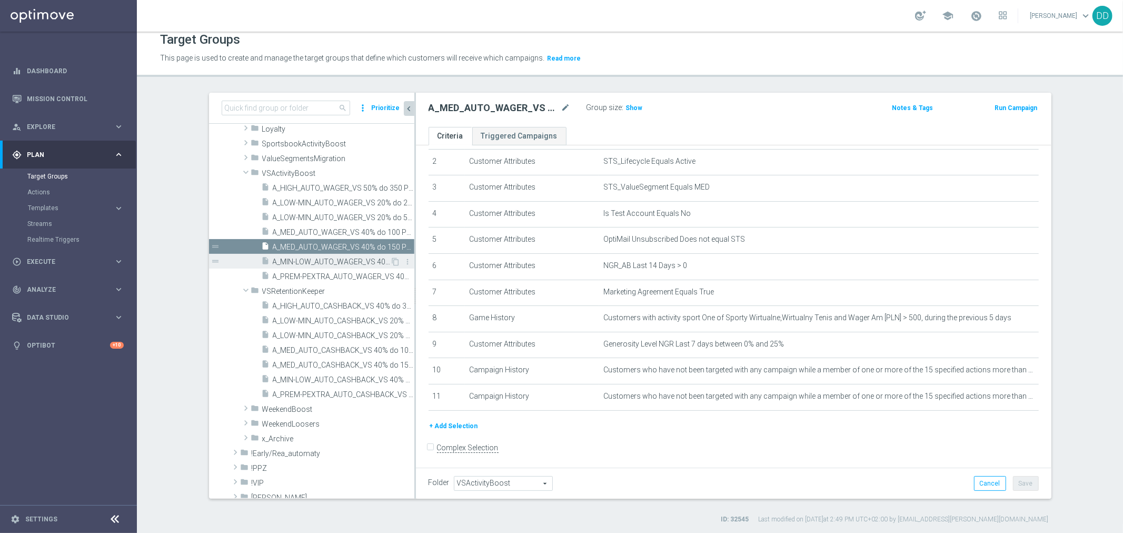
click at [306, 266] on div "insert_drive_file A_MIN-LOW_AUTO_WAGER_VS 40% do 20 PLN_14d" at bounding box center [326, 261] width 129 height 15
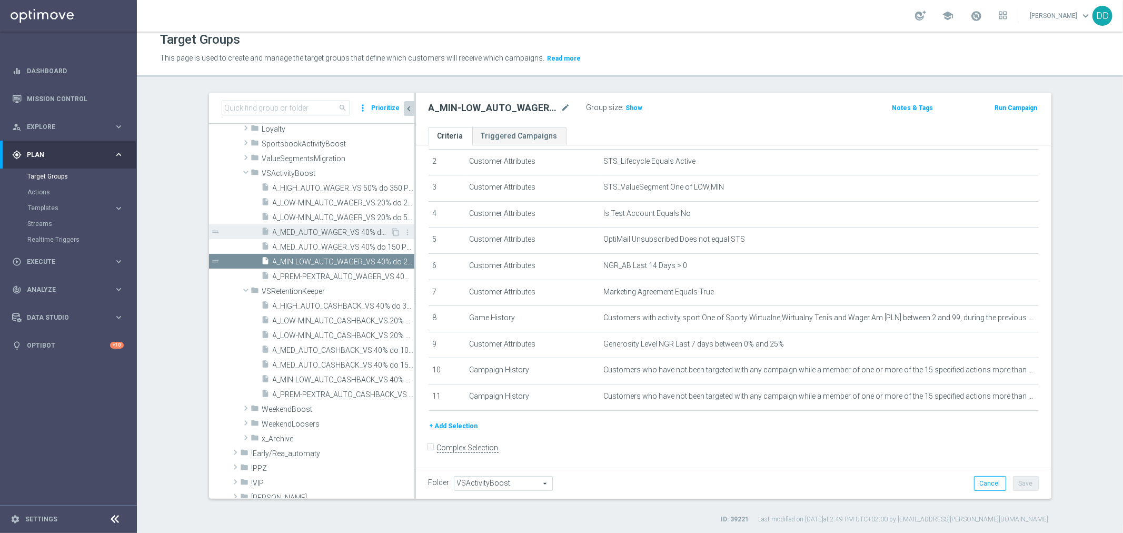
click at [312, 237] on div "insert_drive_file A_MED_AUTO_WAGER_VS 40% do 100 PLN_14d" at bounding box center [326, 231] width 129 height 15
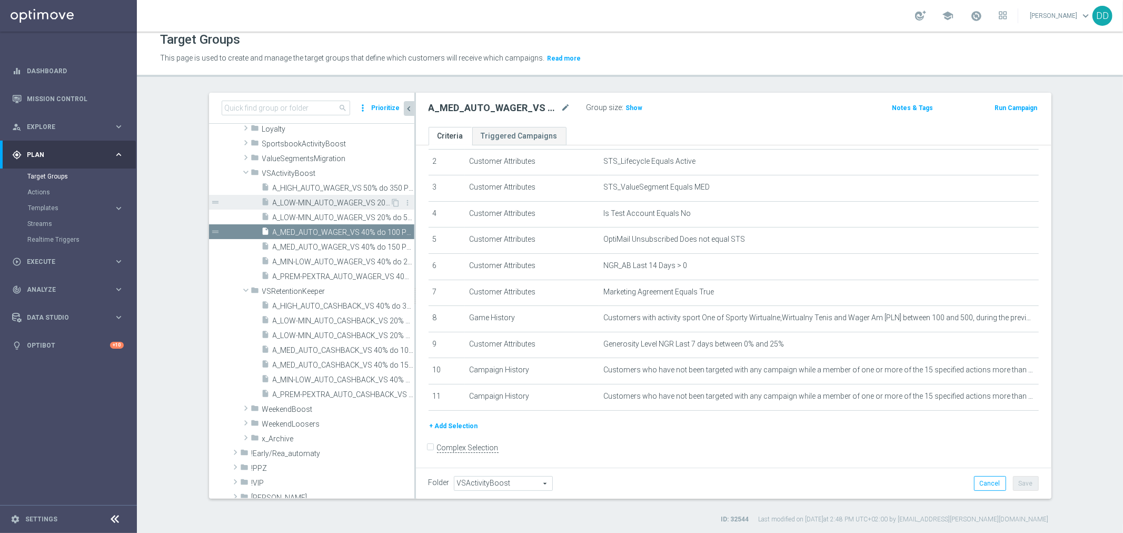
click at [324, 204] on span "A_LOW-MIN_AUTO_WAGER_VS 20% do 20 PLN_14d" at bounding box center [332, 202] width 118 height 9
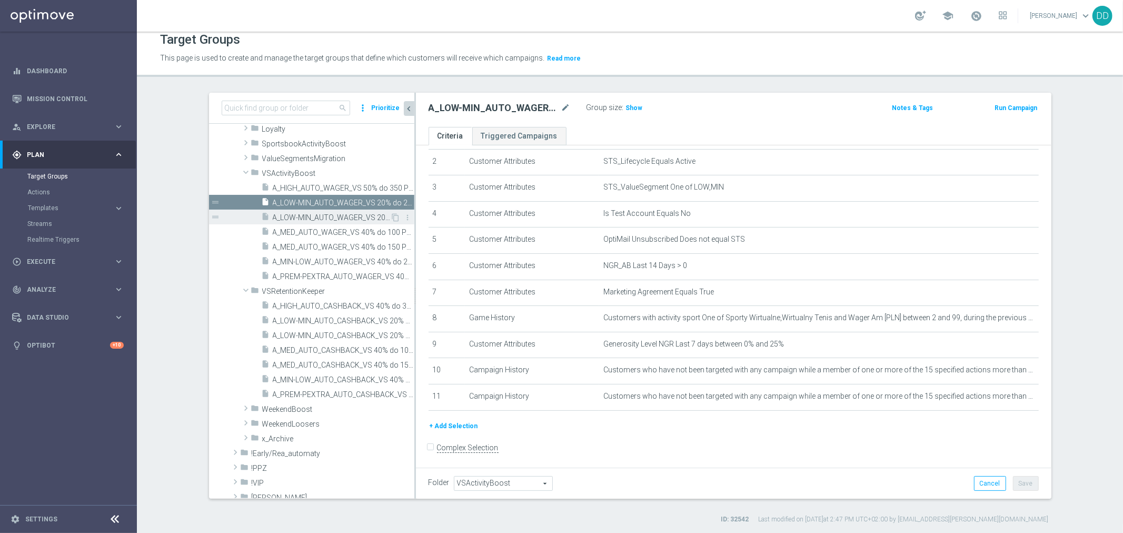
click at [324, 216] on span "A_LOW-MIN_AUTO_WAGER_VS 20% do 50 PLN_14d" at bounding box center [332, 217] width 118 height 9
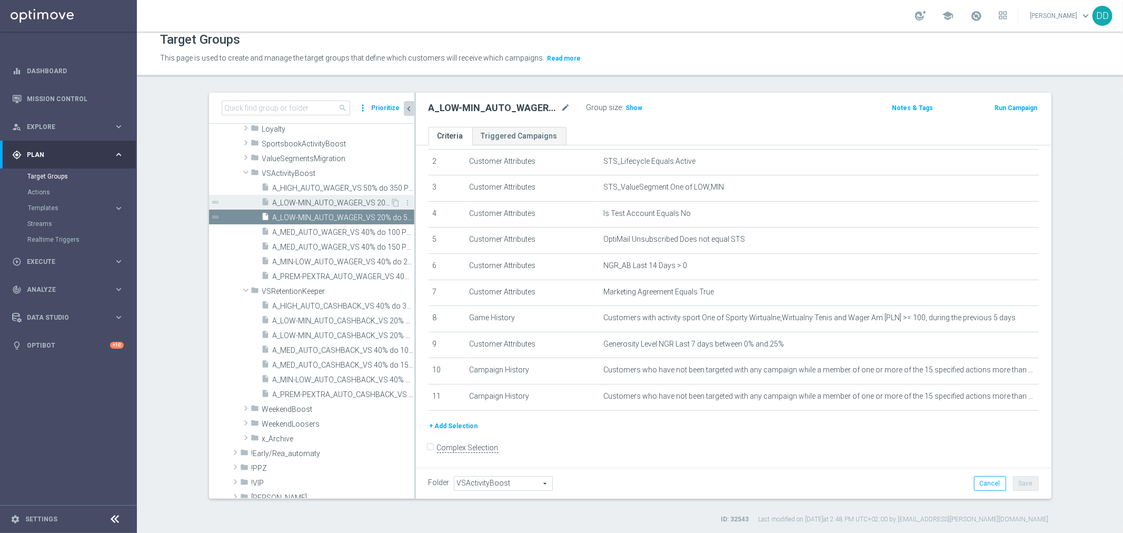
click at [322, 198] on span "A_LOW-MIN_AUTO_WAGER_VS 20% do 20 PLN_14d" at bounding box center [332, 202] width 118 height 9
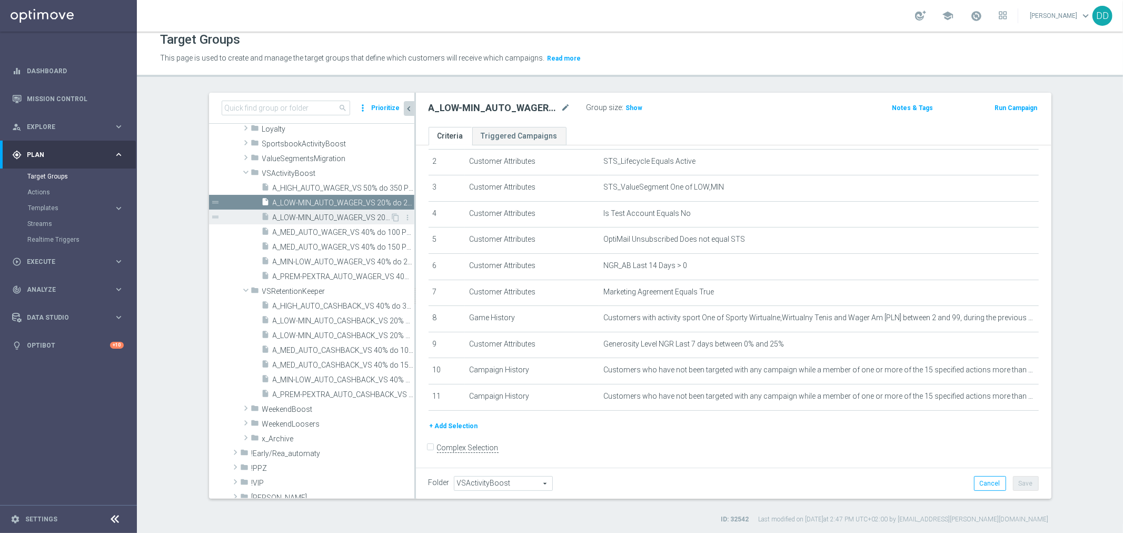
click at [327, 217] on span "A_LOW-MIN_AUTO_WAGER_VS 20% do 50 PLN_14d" at bounding box center [332, 217] width 118 height 9
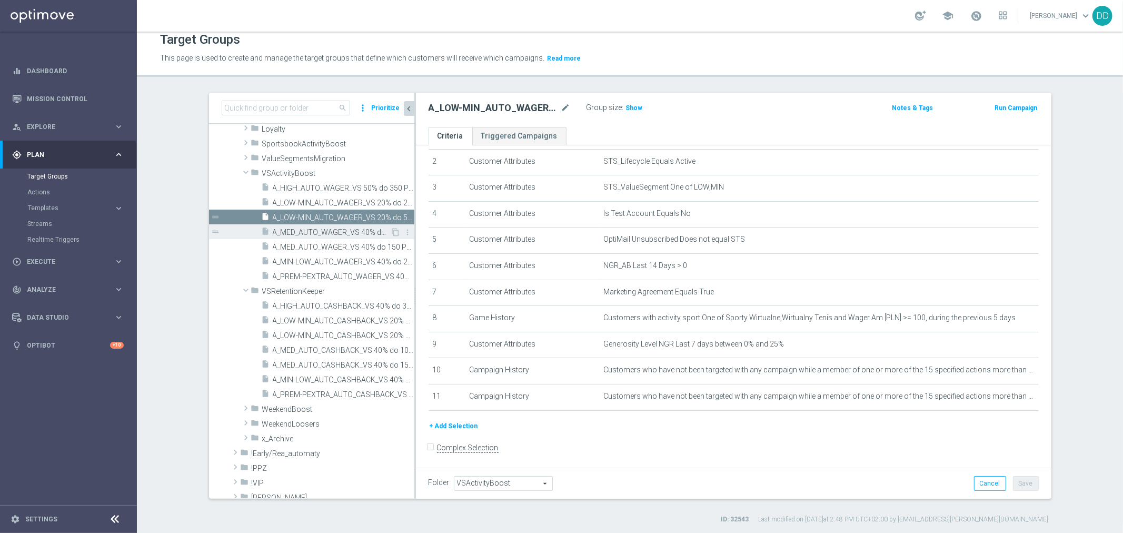
click at [331, 233] on span "A_MED_AUTO_WAGER_VS 40% do 100 PLN_14d" at bounding box center [332, 232] width 118 height 9
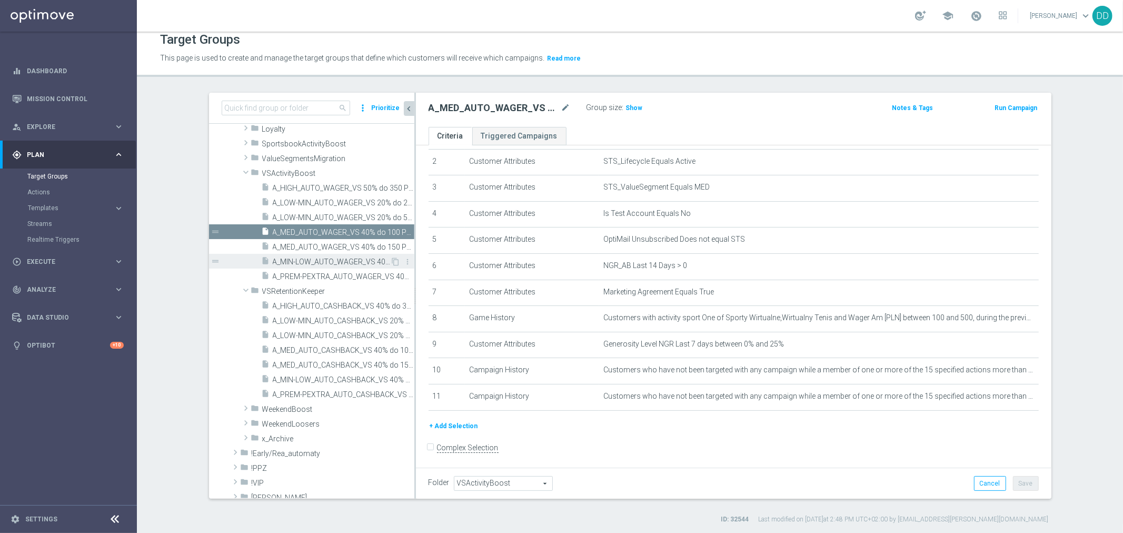
click at [343, 258] on span "A_MIN-LOW_AUTO_WAGER_VS 40% do 20 PLN_14d" at bounding box center [332, 261] width 118 height 9
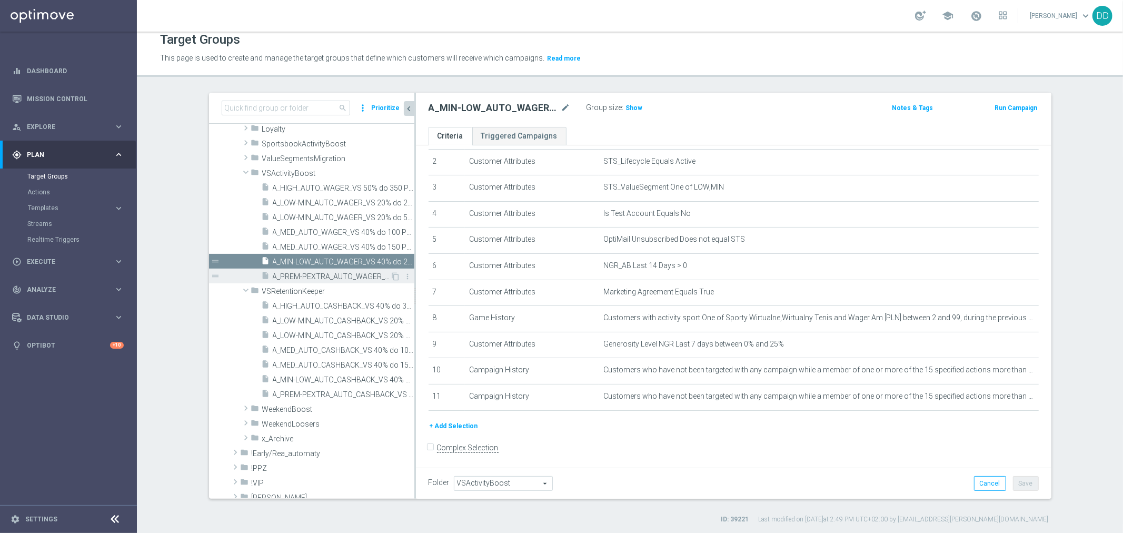
click at [344, 272] on span "A_PREM-PEXTRA_AUTO_WAGER_VS 40% do 500 PLN_14d" at bounding box center [332, 276] width 118 height 9
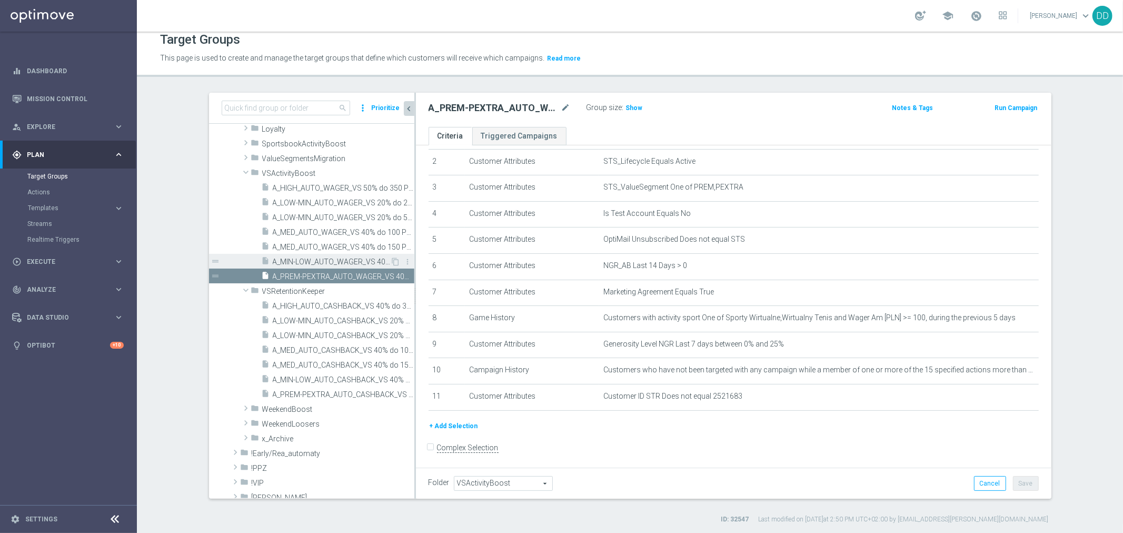
click at [340, 255] on div "insert_drive_file A_MIN-LOW_AUTO_WAGER_VS 40% do 20 PLN_14d" at bounding box center [326, 261] width 129 height 15
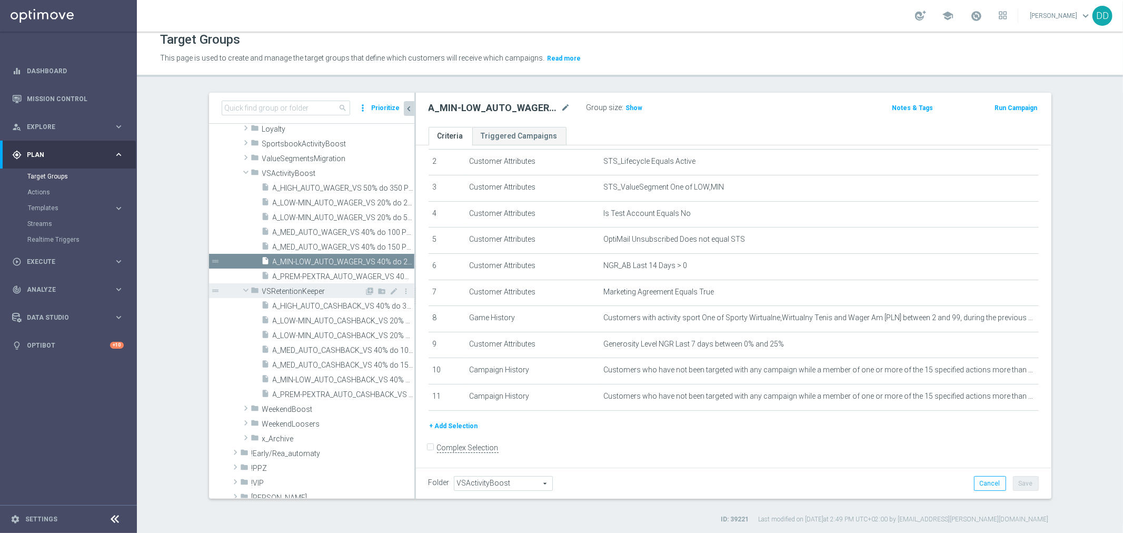
click at [348, 287] on span "VSRetentionKeeper" at bounding box center [313, 291] width 103 height 9
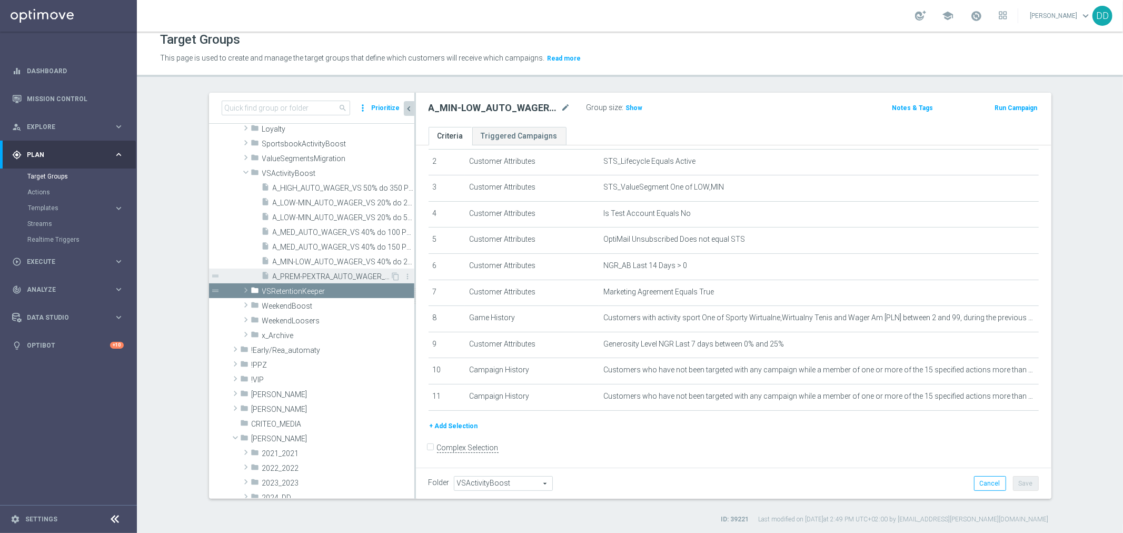
click at [343, 276] on span "A_PREM-PEXTRA_AUTO_WAGER_VS 40% do 500 PLN_14d" at bounding box center [332, 276] width 118 height 9
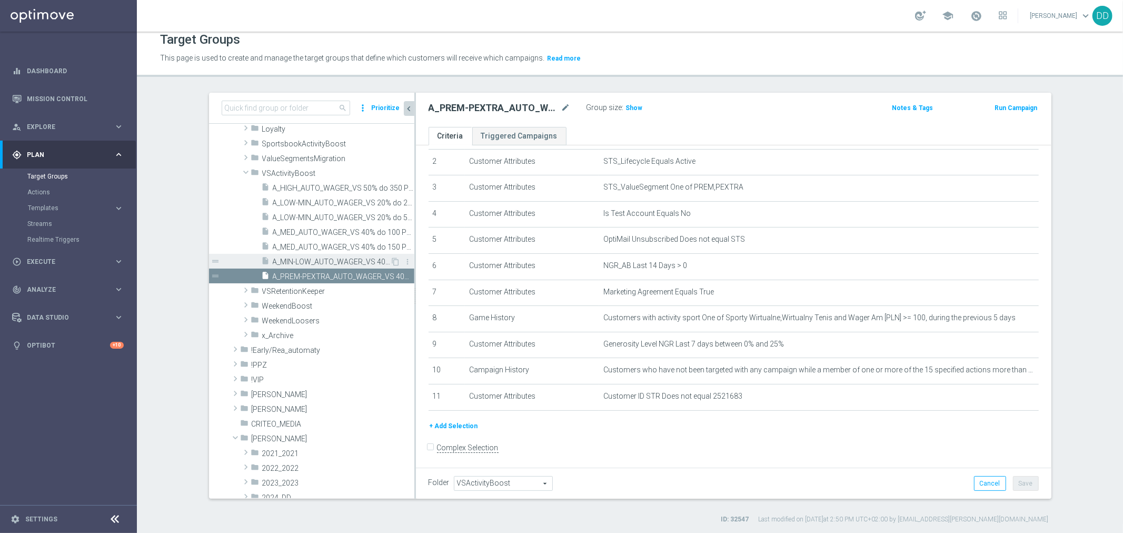
click at [338, 262] on span "A_MIN-LOW_AUTO_WAGER_VS 40% do 20 PLN_14d" at bounding box center [332, 261] width 118 height 9
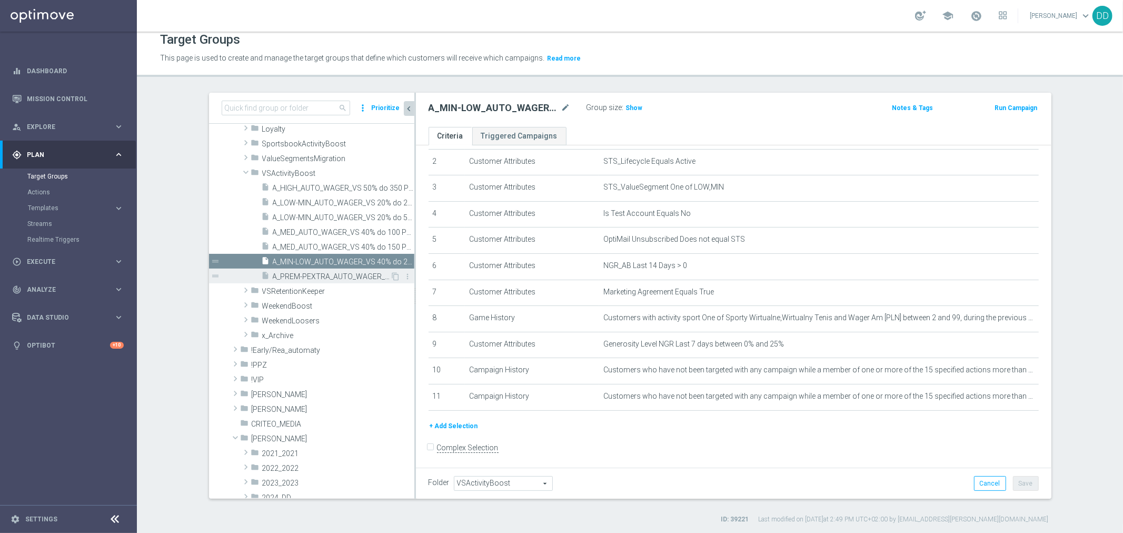
click at [345, 273] on span "A_PREM-PEXTRA_AUTO_WAGER_VS 40% do 500 PLN_14d" at bounding box center [332, 276] width 118 height 9
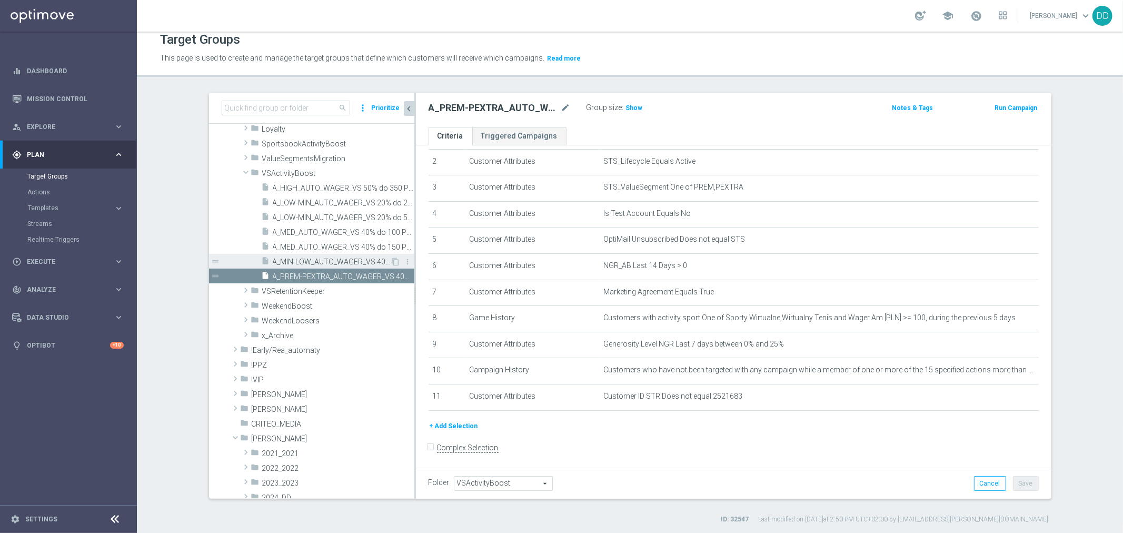
click at [343, 257] on span "A_MIN-LOW_AUTO_WAGER_VS 40% do 20 PLN_14d" at bounding box center [332, 261] width 118 height 9
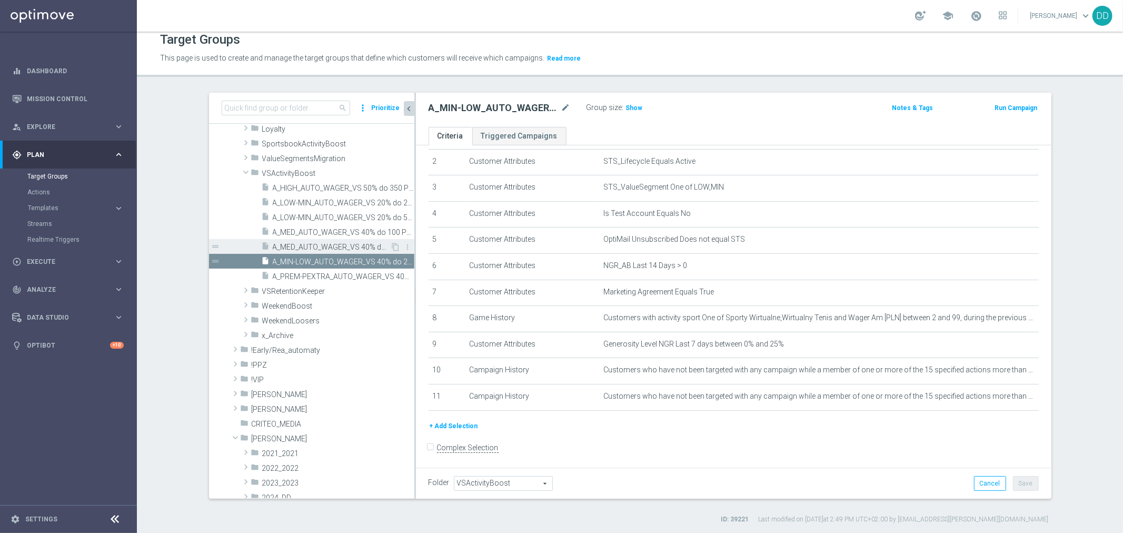
click at [344, 246] on span "A_MED_AUTO_WAGER_VS 40% do 150 PLN_14d" at bounding box center [332, 247] width 118 height 9
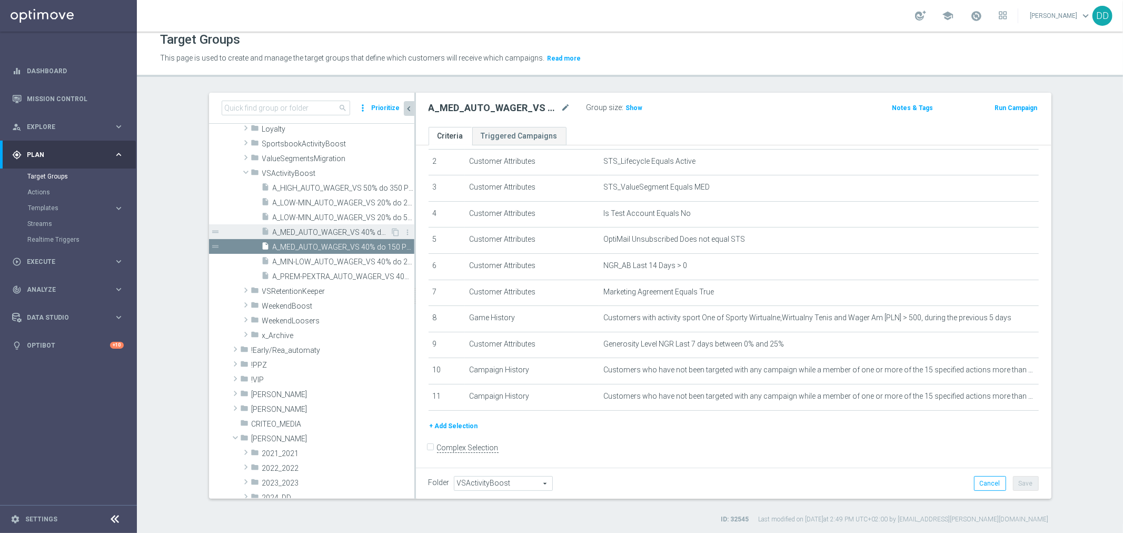
click at [344, 234] on span "A_MED_AUTO_WAGER_VS 40% do 100 PLN_14d" at bounding box center [332, 232] width 118 height 9
click at [345, 224] on div "insert_drive_file A_MED_AUTO_WAGER_VS 40% do 100 PLN_14d" at bounding box center [326, 231] width 129 height 15
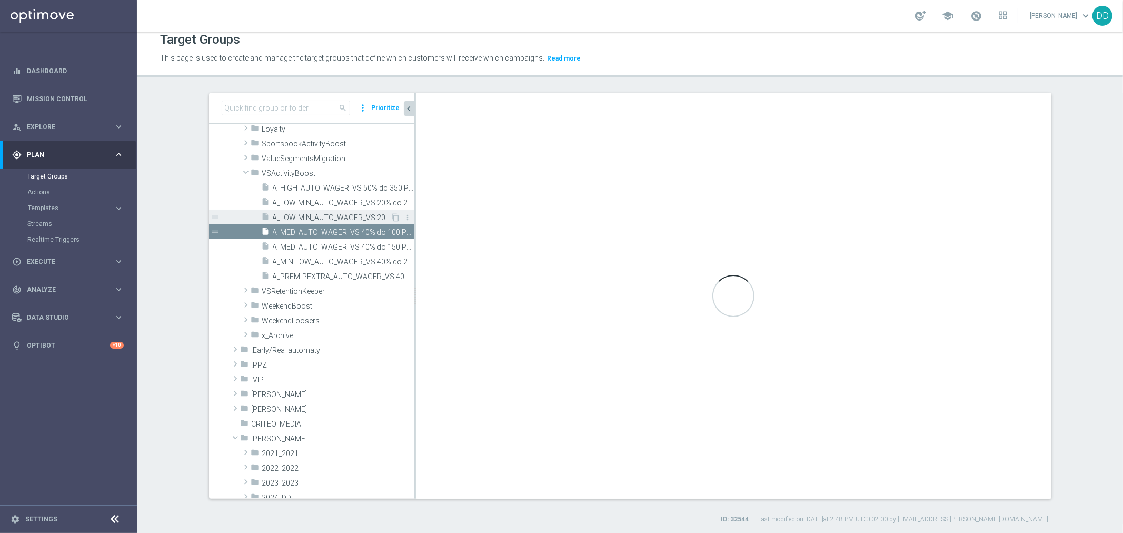
click at [346, 216] on span "A_LOW-MIN_AUTO_WAGER_VS 20% do 50 PLN_14d" at bounding box center [332, 217] width 118 height 9
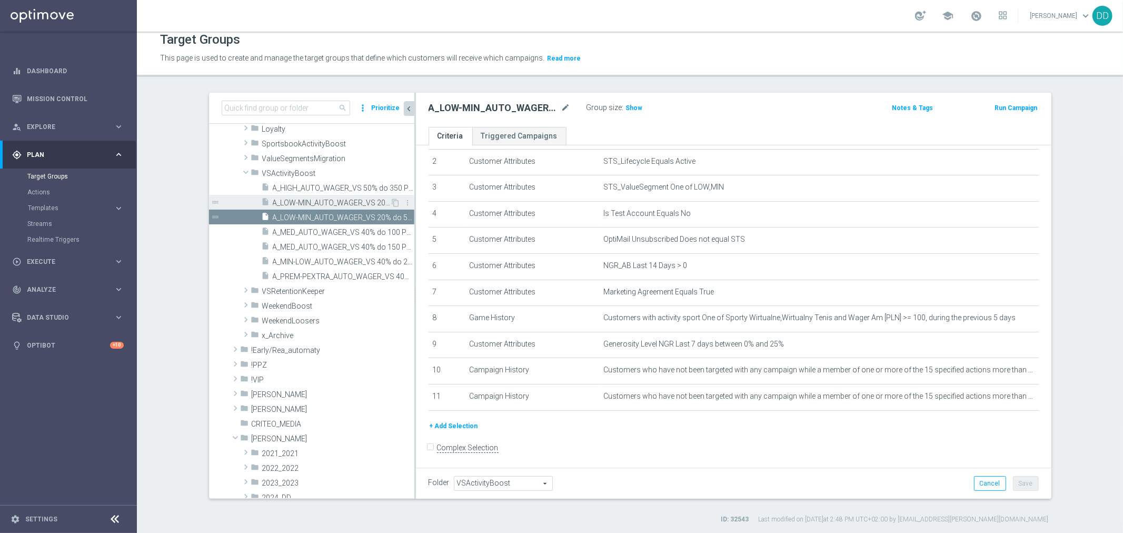
click at [349, 203] on span "A_LOW-MIN_AUTO_WAGER_VS 20% do 20 PLN_14d" at bounding box center [332, 202] width 118 height 9
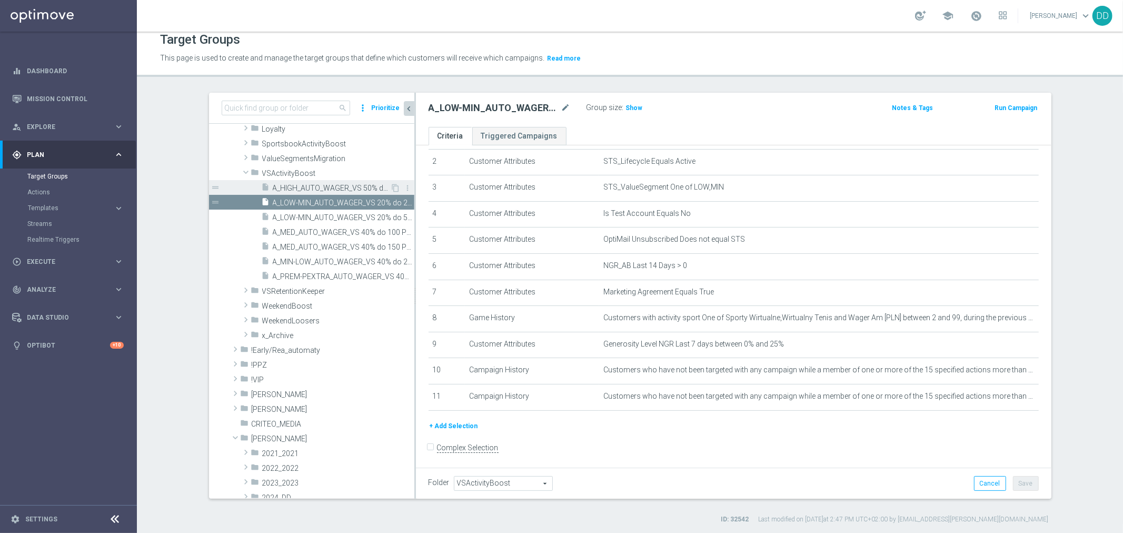
click at [345, 184] on span "A_HIGH_AUTO_WAGER_VS 50% do 350 PLN_14d" at bounding box center [332, 188] width 118 height 9
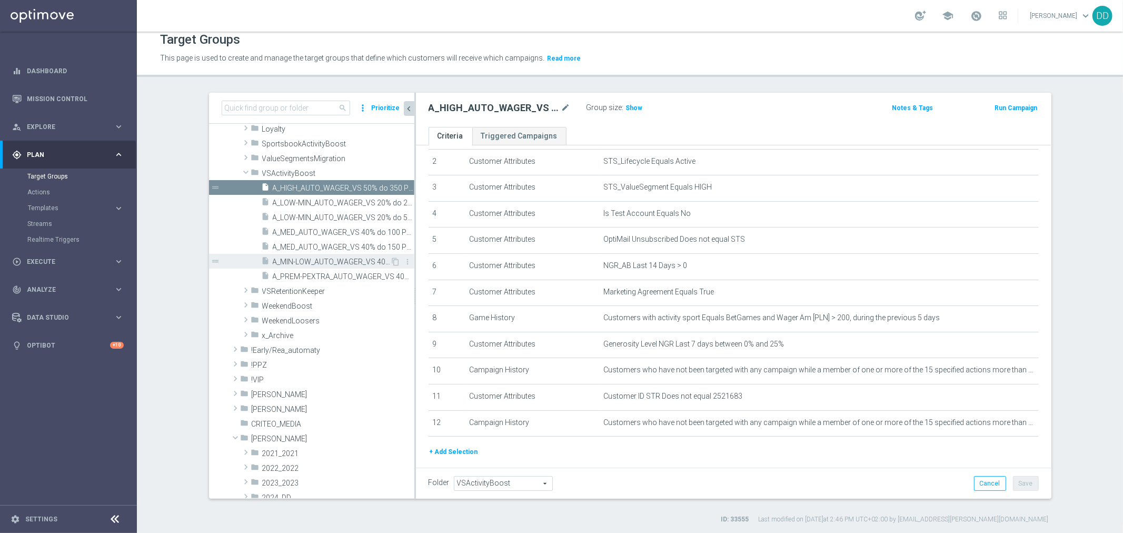
click at [323, 258] on span "A_MIN-LOW_AUTO_WAGER_VS 40% do 20 PLN_14d" at bounding box center [332, 261] width 118 height 9
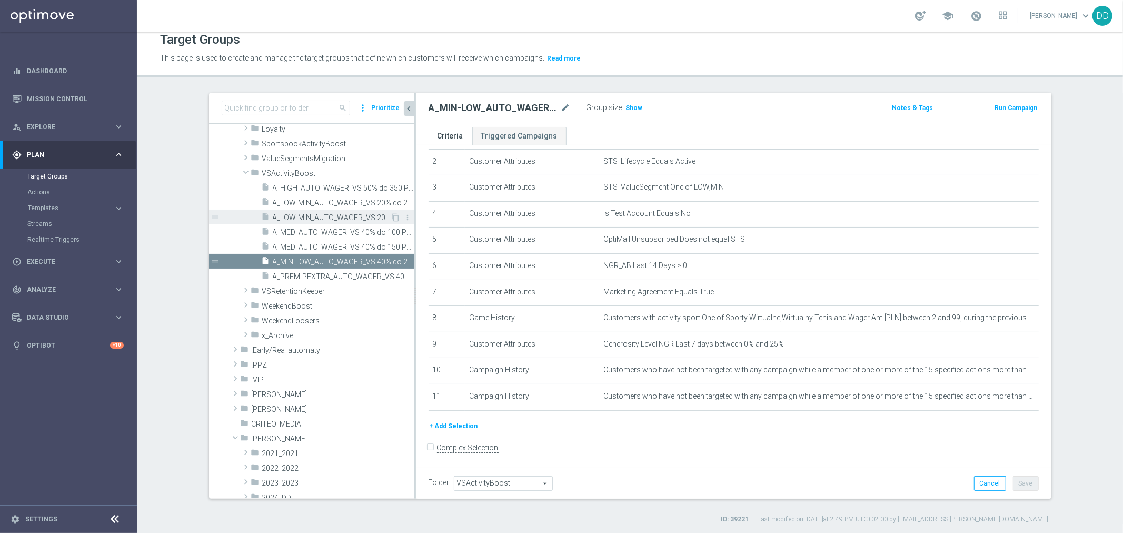
click at [337, 213] on span "A_LOW-MIN_AUTO_WAGER_VS 20% do 50 PLN_14d" at bounding box center [332, 217] width 118 height 9
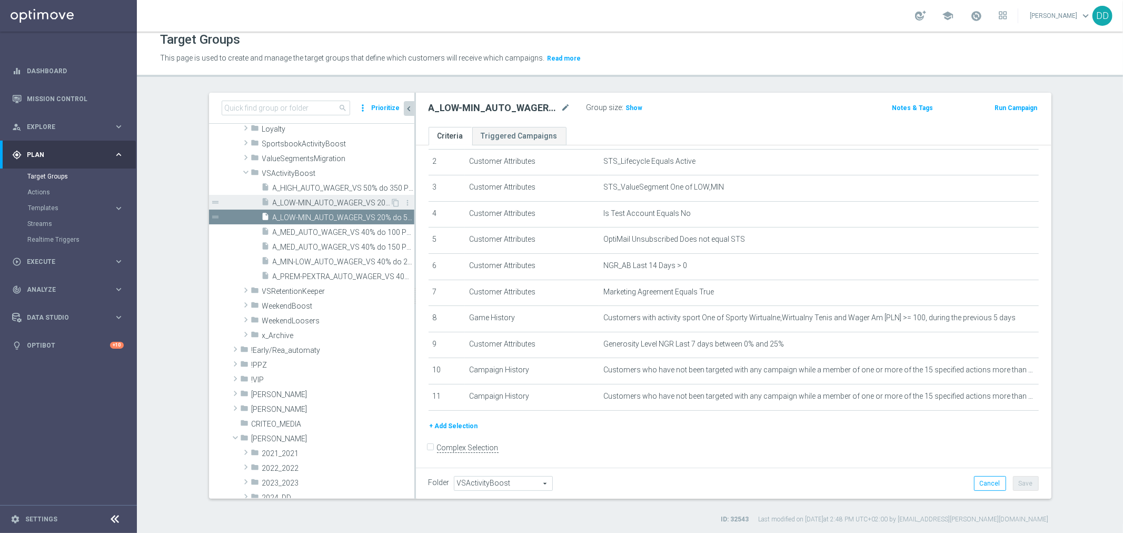
click at [334, 203] on span "A_LOW-MIN_AUTO_WAGER_VS 20% do 20 PLN_14d" at bounding box center [332, 202] width 118 height 9
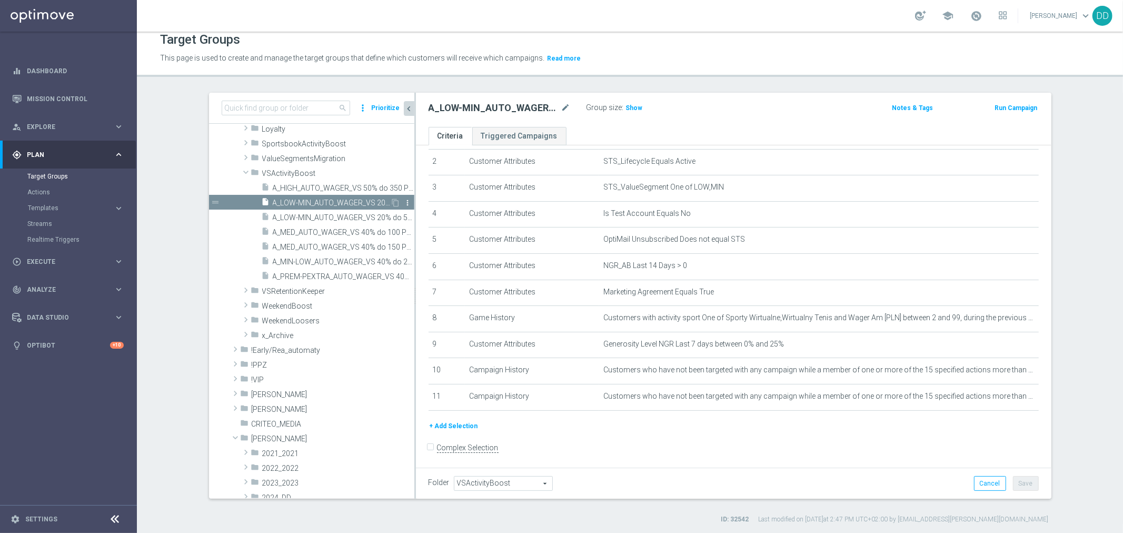
click at [404, 202] on icon "more_vert" at bounding box center [408, 202] width 8 height 8
drag, startPoint x: 404, startPoint y: 218, endPoint x: 411, endPoint y: 231, distance: 13.7
click at [411, 231] on ul "archive Archive delete Delete" at bounding box center [422, 223] width 52 height 33
click at [411, 231] on li "delete Delete" at bounding box center [422, 232] width 52 height 16
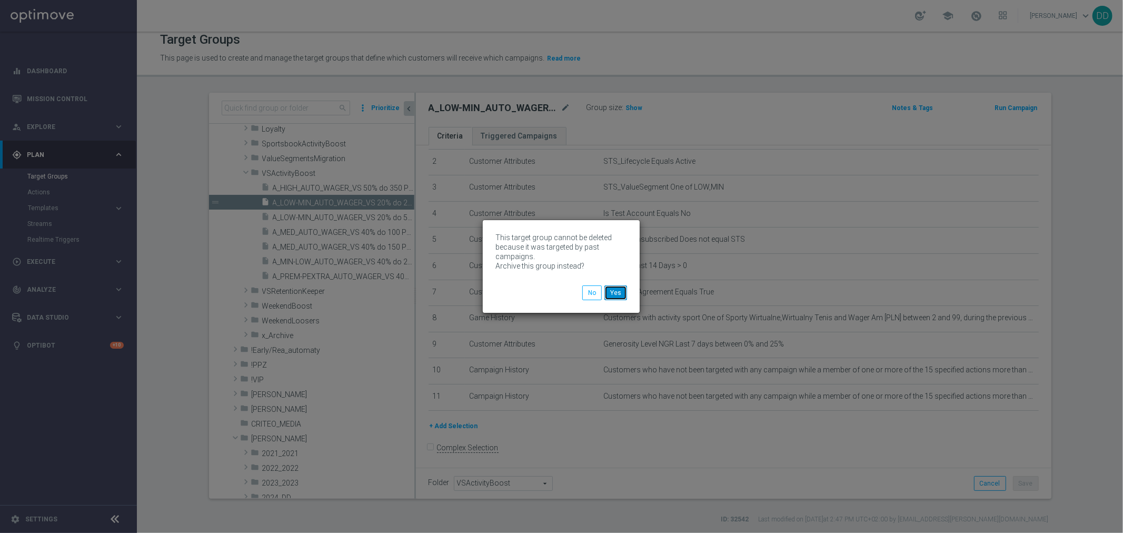
click at [617, 292] on button "Yes" at bounding box center [615, 292] width 23 height 15
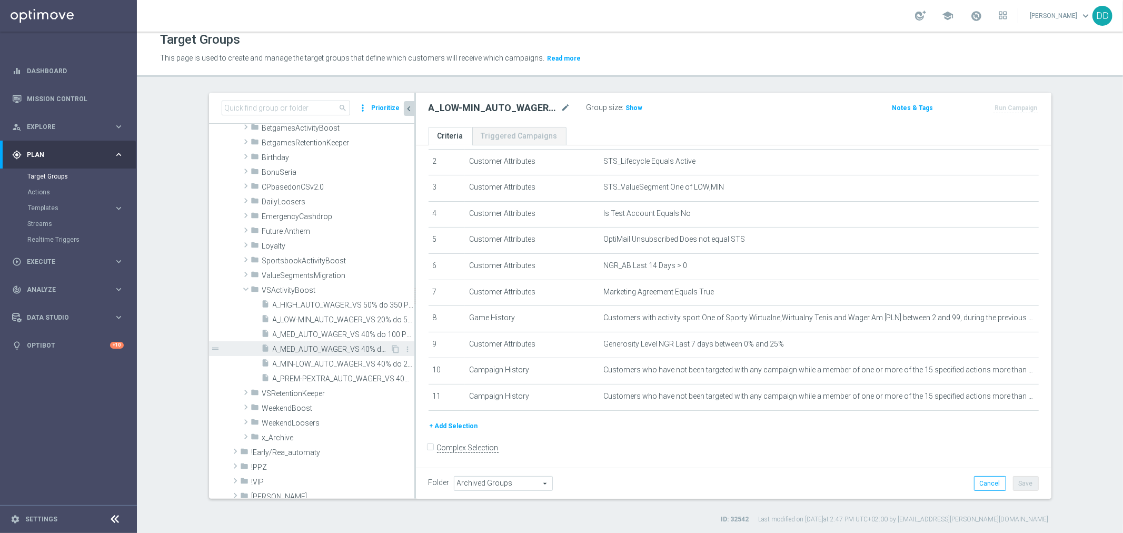
scroll to position [117, 0]
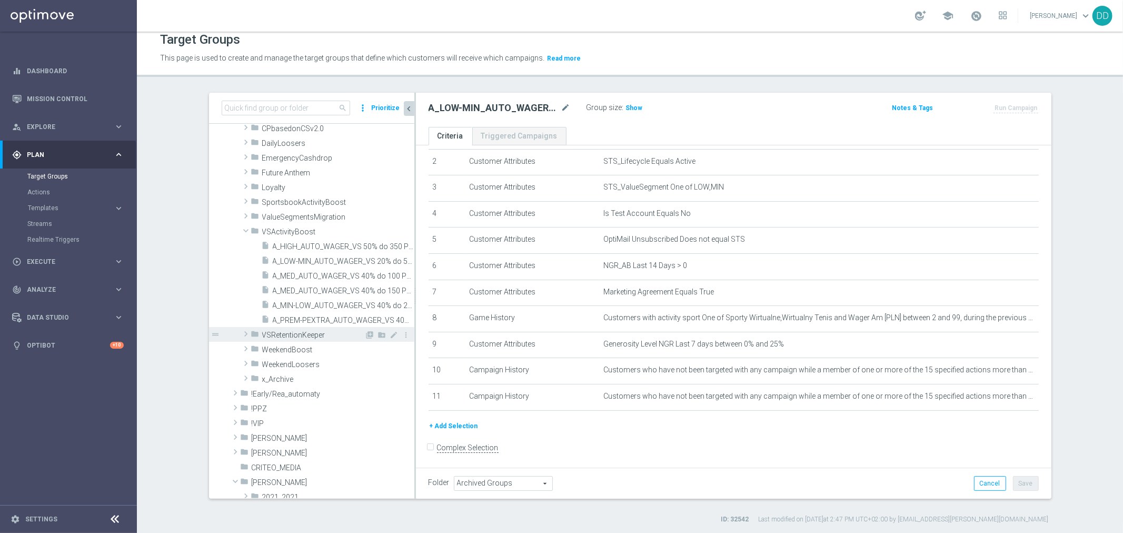
click at [251, 335] on icon "folder" at bounding box center [255, 336] width 8 height 12
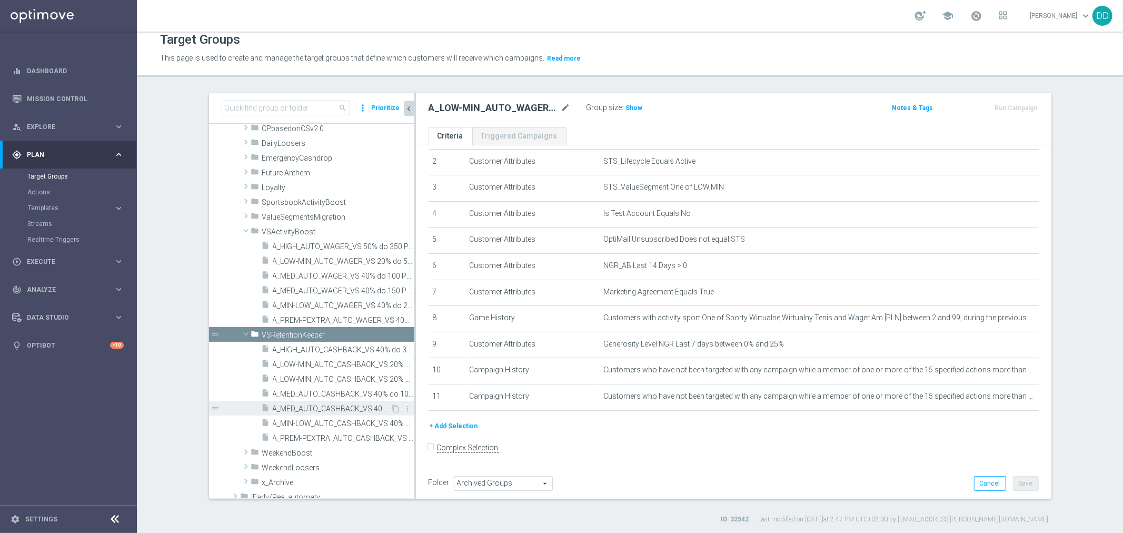
scroll to position [234, 0]
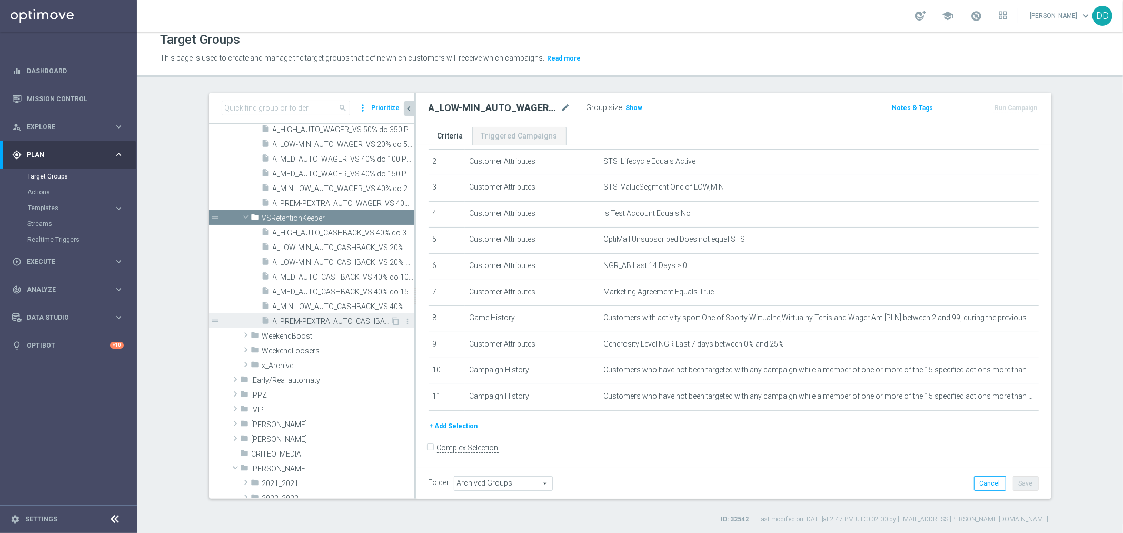
click at [355, 322] on span "A_PREM-PEXTRA_AUTO_CASHBACK_VS 40% do 500 PLN_14d" at bounding box center [332, 321] width 118 height 9
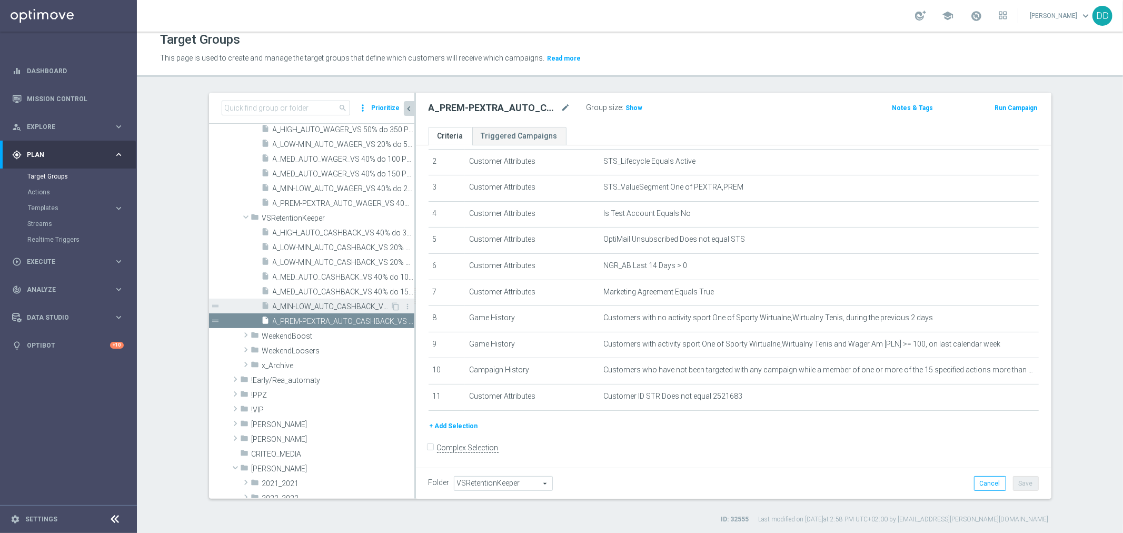
click at [347, 305] on span "A_MIN-LOW_AUTO_CASHBACK_VS 40% do 20 PLN_14d" at bounding box center [332, 306] width 118 height 9
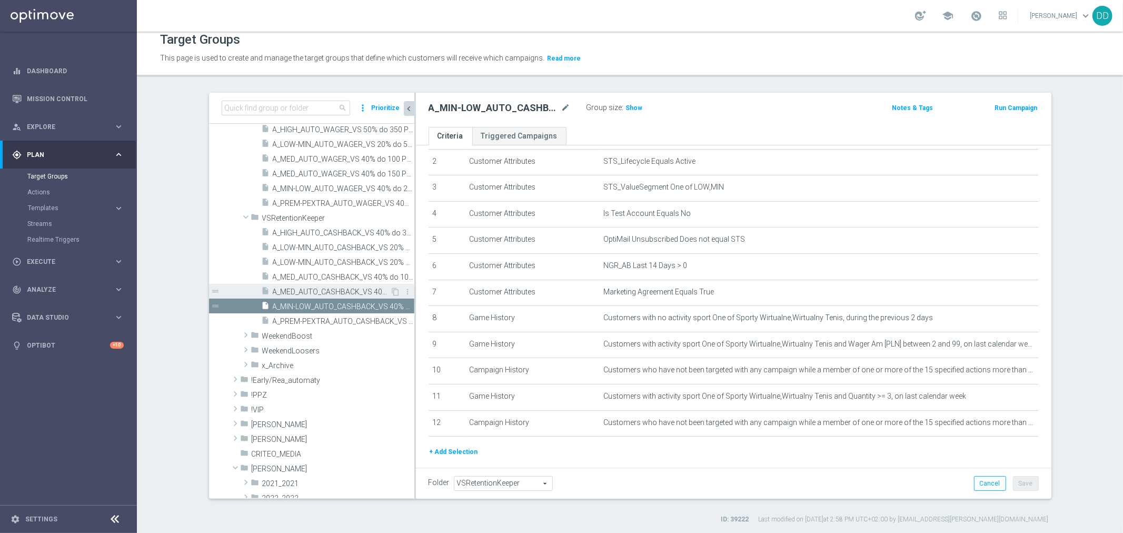
click at [346, 292] on span "A_MED_AUTO_CASHBACK_VS 40% do 150 PLN_14d" at bounding box center [332, 291] width 118 height 9
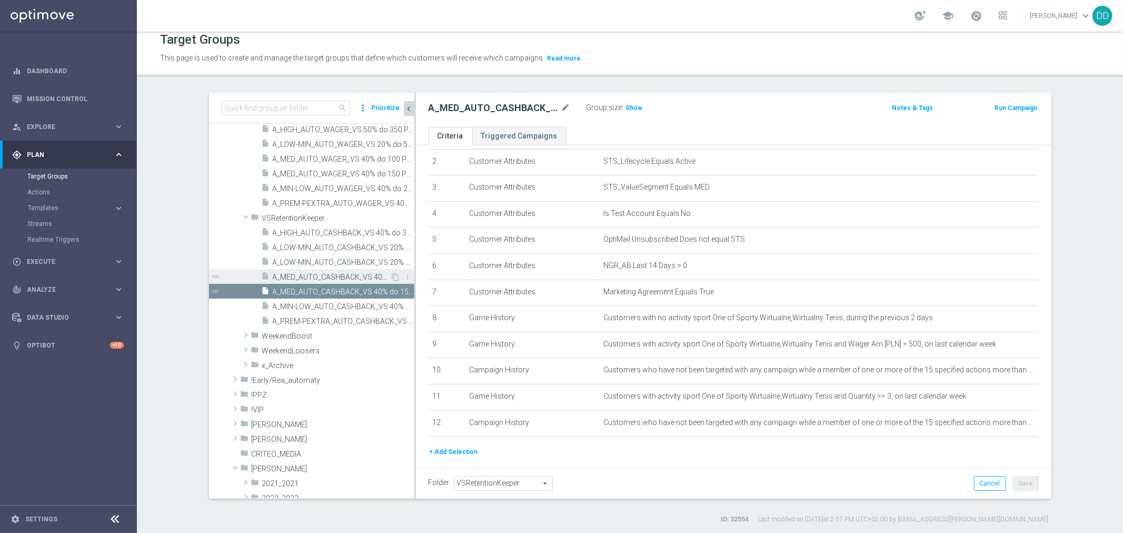
click at [344, 273] on span "A_MED_AUTO_CASHBACK_VS 40% do 100 PLN_14d" at bounding box center [332, 277] width 118 height 9
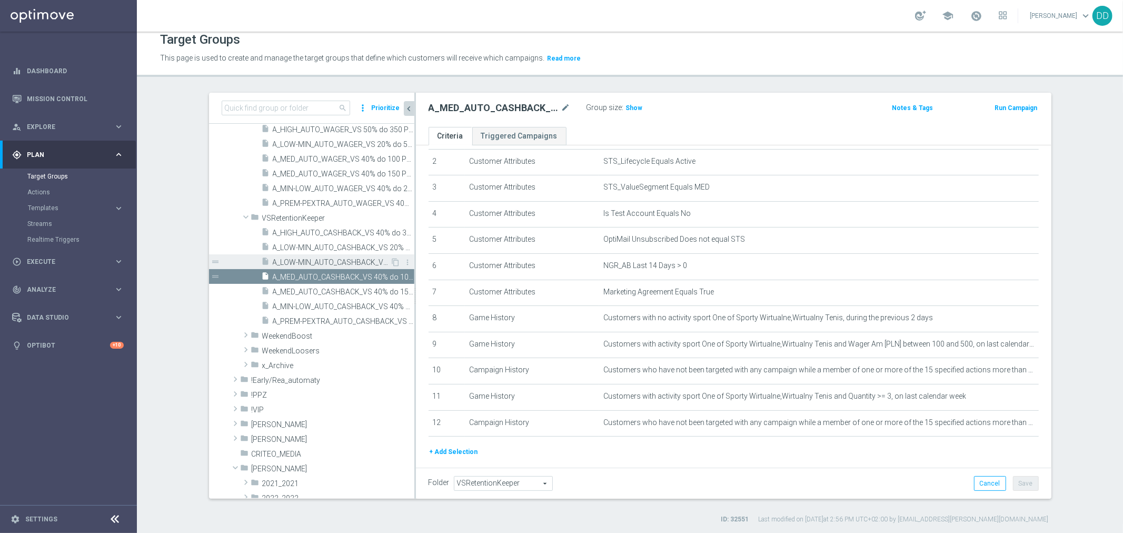
click at [345, 262] on span "A_LOW-MIN_AUTO_CASHBACK_VS 20% do 50 PLN_14d" at bounding box center [332, 262] width 118 height 9
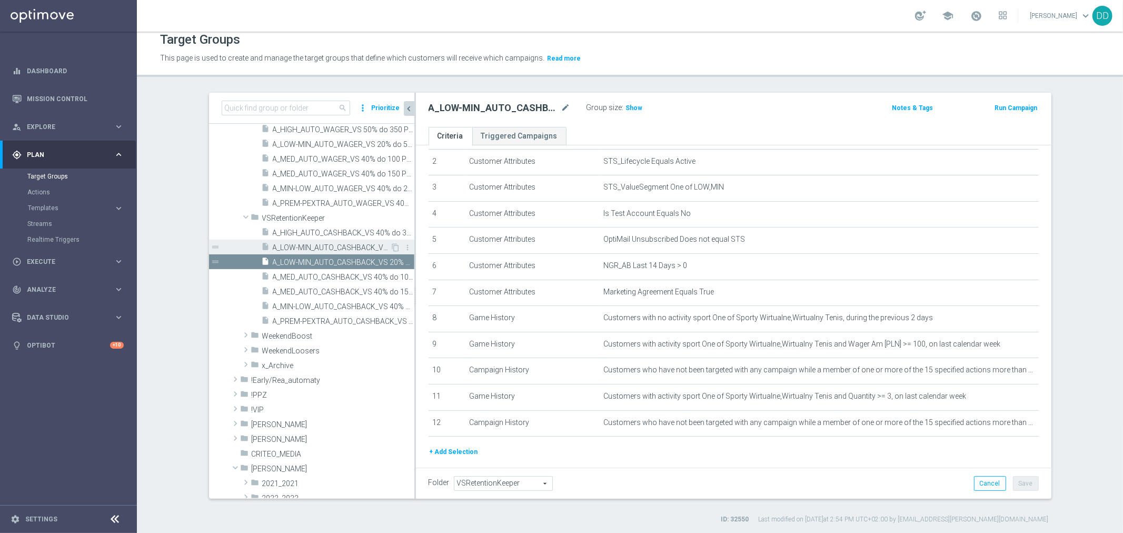
click at [345, 250] on span "A_LOW-MIN_AUTO_CASHBACK_VS 20% do 20 PLN_14d" at bounding box center [332, 247] width 118 height 9
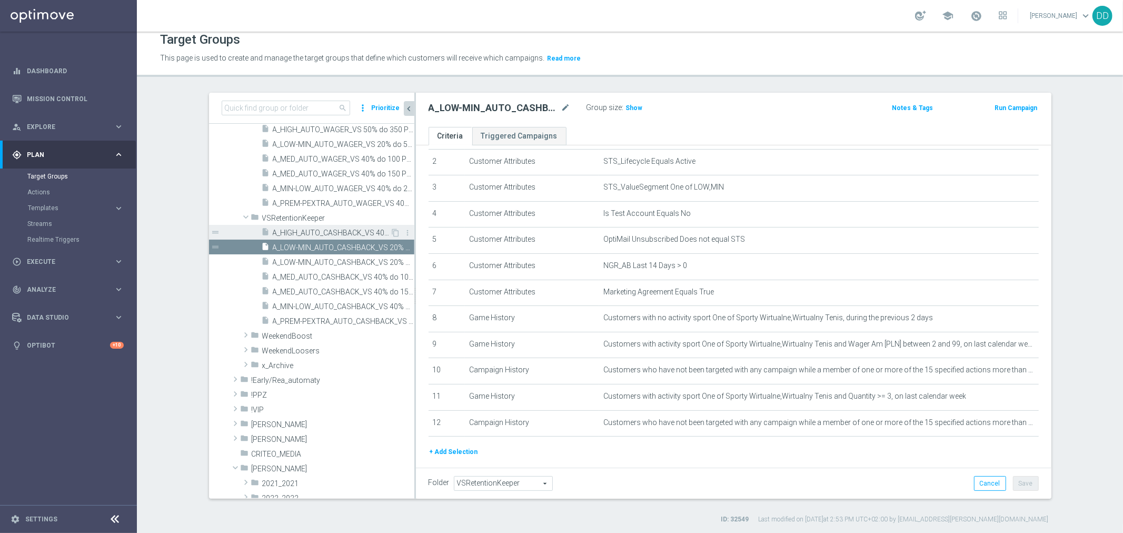
click at [343, 234] on span "A_HIGH_AUTO_CASHBACK_VS 40% do 350 PLN_14d" at bounding box center [332, 232] width 118 height 9
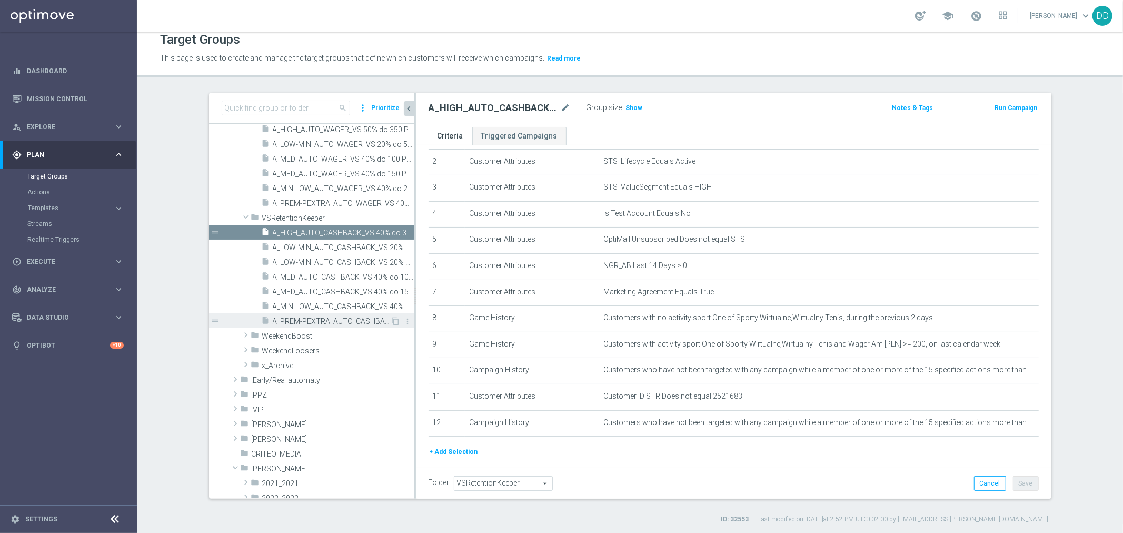
click at [342, 314] on div "insert_drive_file A_PREM-PEXTRA_AUTO_CASHBACK_VS 40% do 500 PLN_14d" at bounding box center [326, 320] width 129 height 15
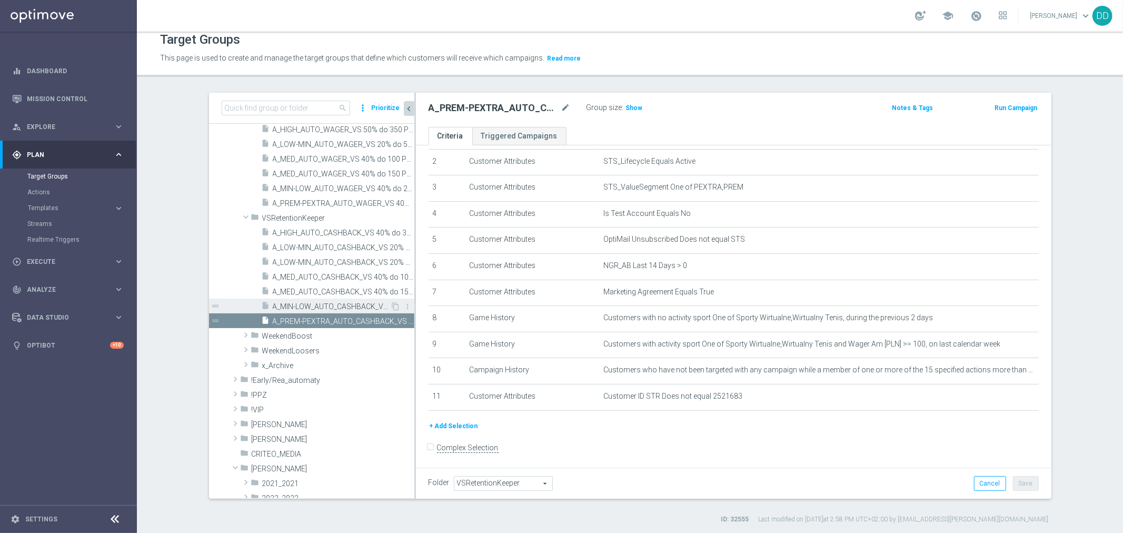
click at [342, 303] on span "A_MIN-LOW_AUTO_CASHBACK_VS 40% do 20 PLN_14d" at bounding box center [332, 306] width 118 height 9
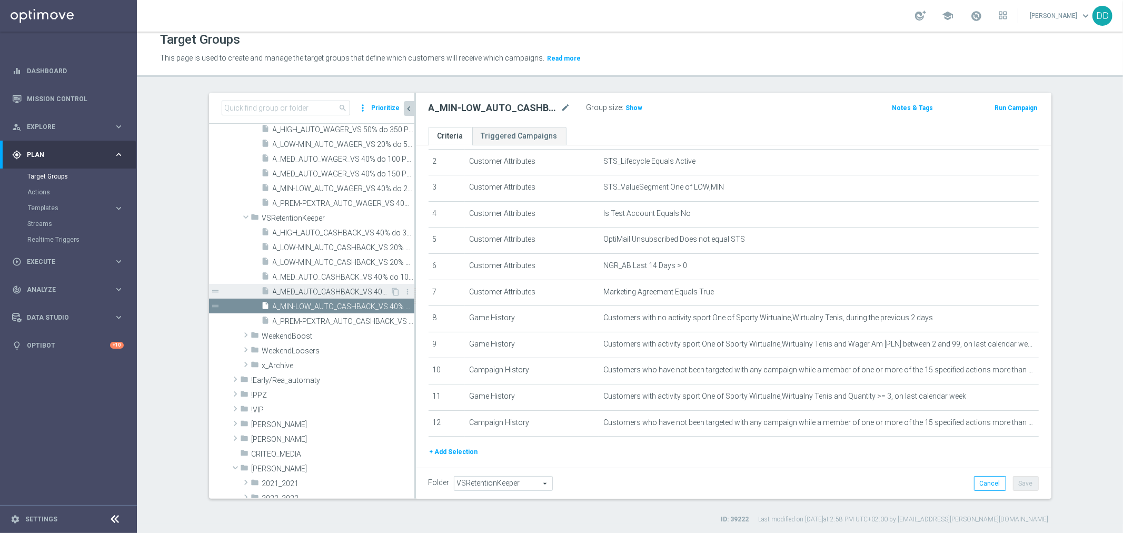
click at [334, 288] on span "A_MED_AUTO_CASHBACK_VS 40% do 150 PLN_14d" at bounding box center [332, 291] width 118 height 9
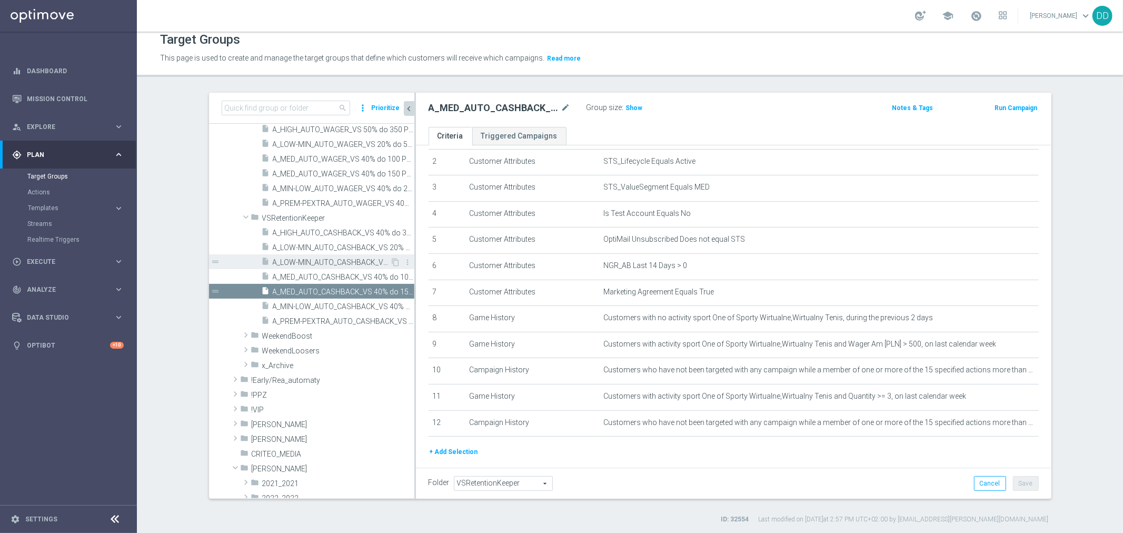
click at [330, 267] on div "insert_drive_file A_LOW-MIN_AUTO_CASHBACK_VS 20% do 50 PLN_14d" at bounding box center [326, 261] width 129 height 15
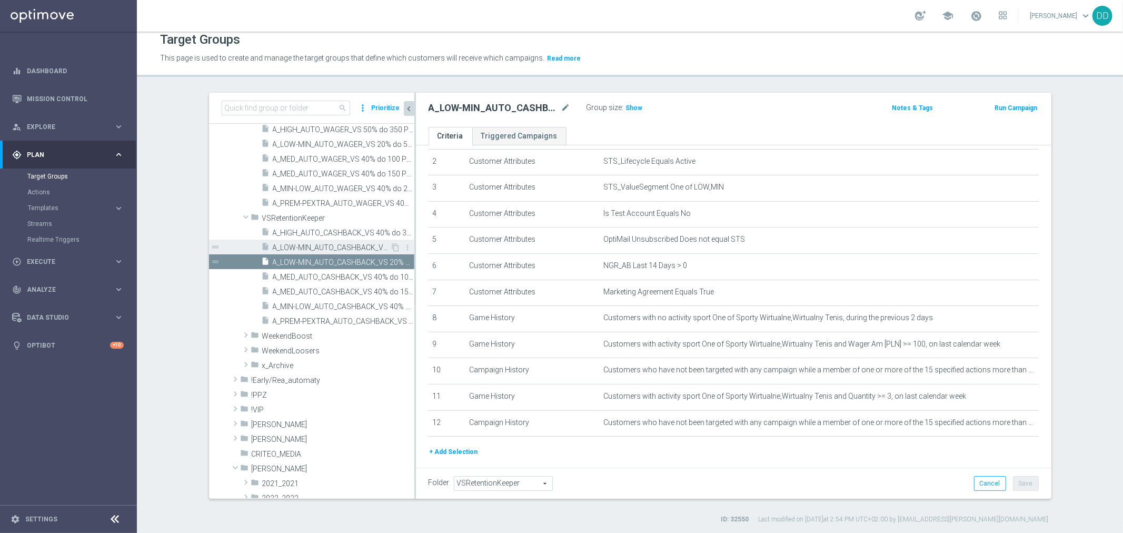
click at [337, 240] on div "insert_drive_file A_LOW-MIN_AUTO_CASHBACK_VS 20% do 20 PLN_14d" at bounding box center [326, 247] width 129 height 15
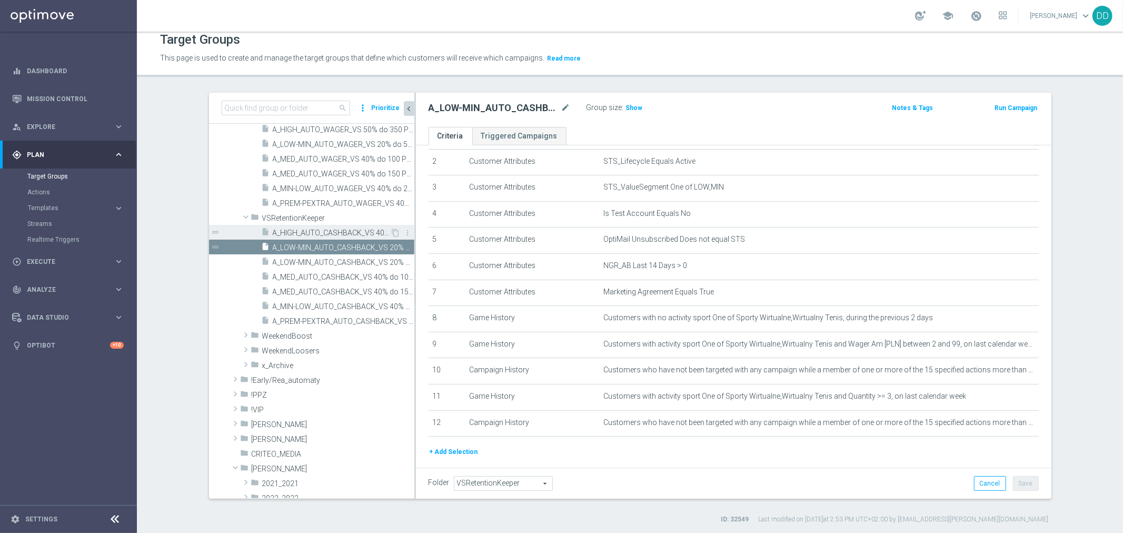
click at [337, 234] on span "A_HIGH_AUTO_CASHBACK_VS 40% do 350 PLN_14d" at bounding box center [332, 232] width 118 height 9
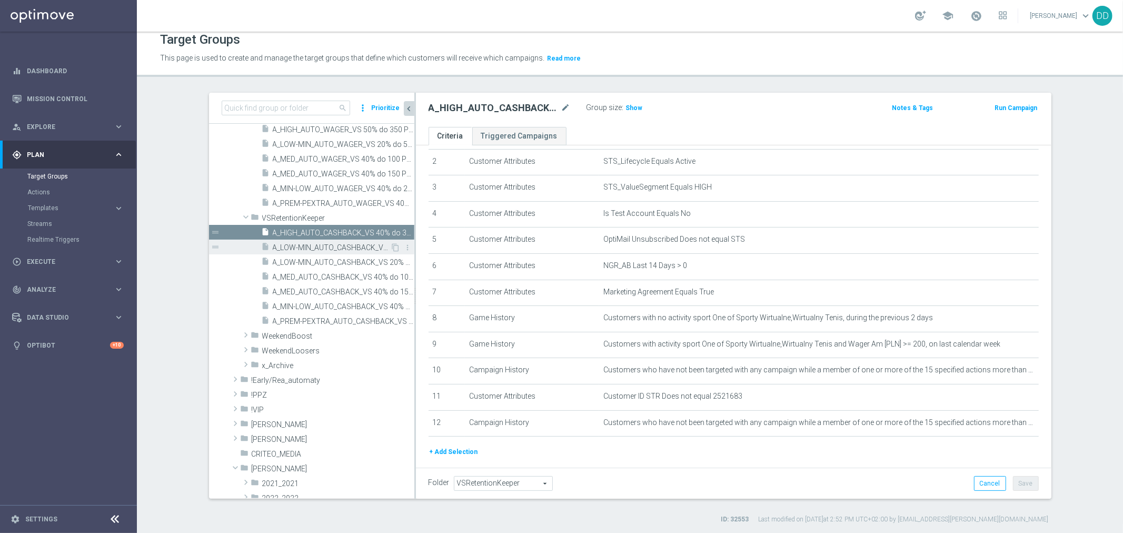
click at [335, 249] on span "A_LOW-MIN_AUTO_CASHBACK_VS 20% do 20 PLN_14d" at bounding box center [332, 247] width 118 height 9
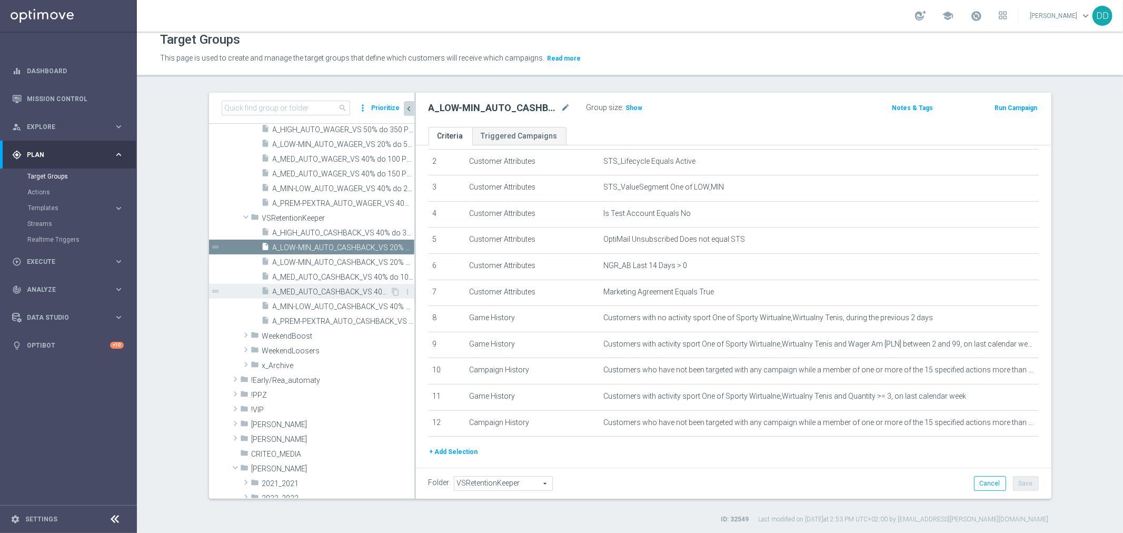
click at [335, 287] on span "A_MED_AUTO_CASHBACK_VS 40% do 150 PLN_14d" at bounding box center [332, 291] width 118 height 9
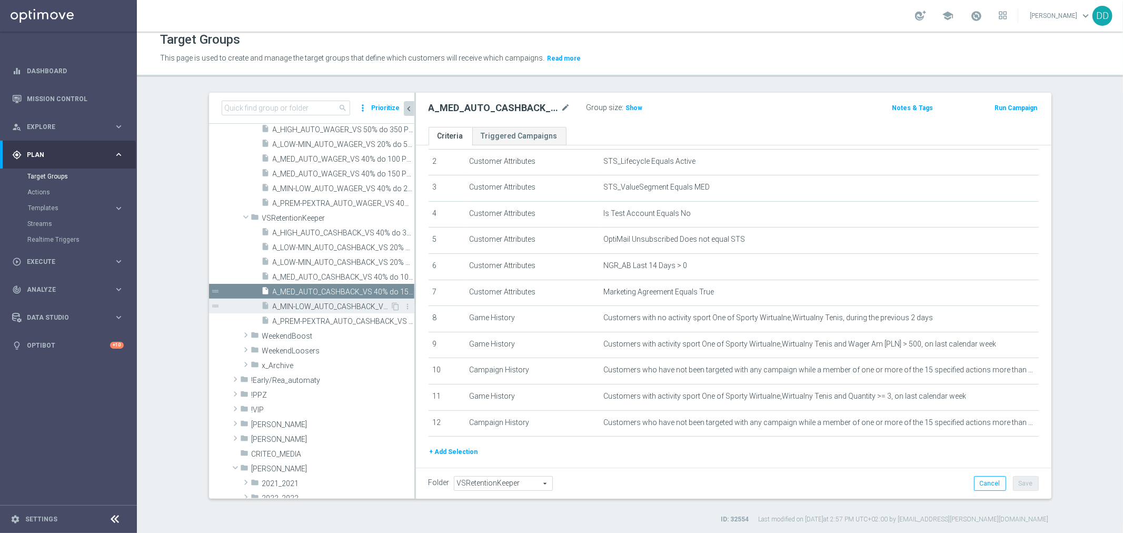
click at [336, 308] on span "A_MIN-LOW_AUTO_CASHBACK_VS 40% do 20 PLN_14d" at bounding box center [332, 306] width 118 height 9
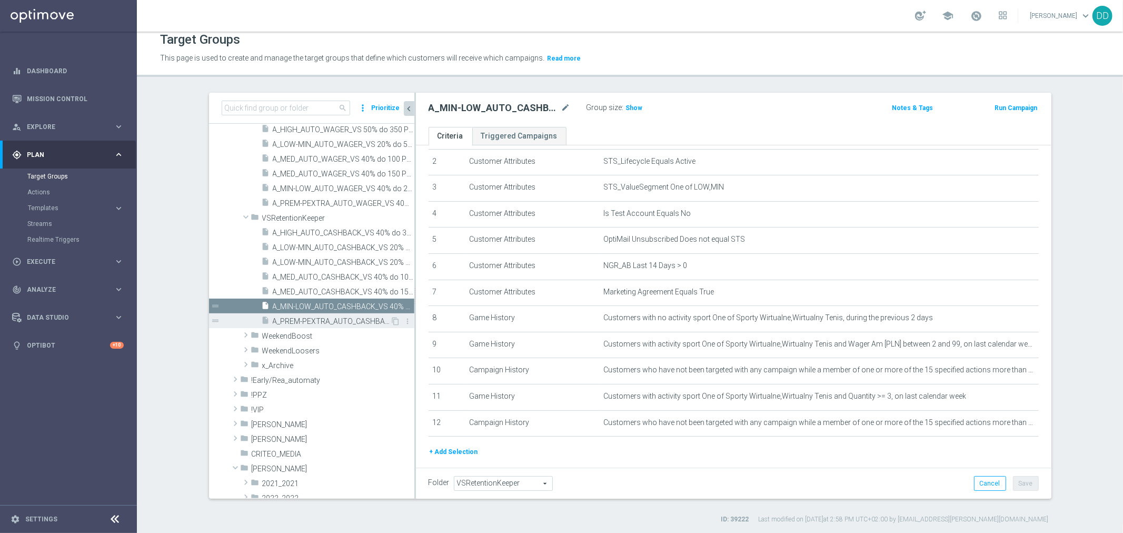
click at [339, 320] on span "A_PREM-PEXTRA_AUTO_CASHBACK_VS 40% do 500 PLN_14d" at bounding box center [332, 321] width 118 height 9
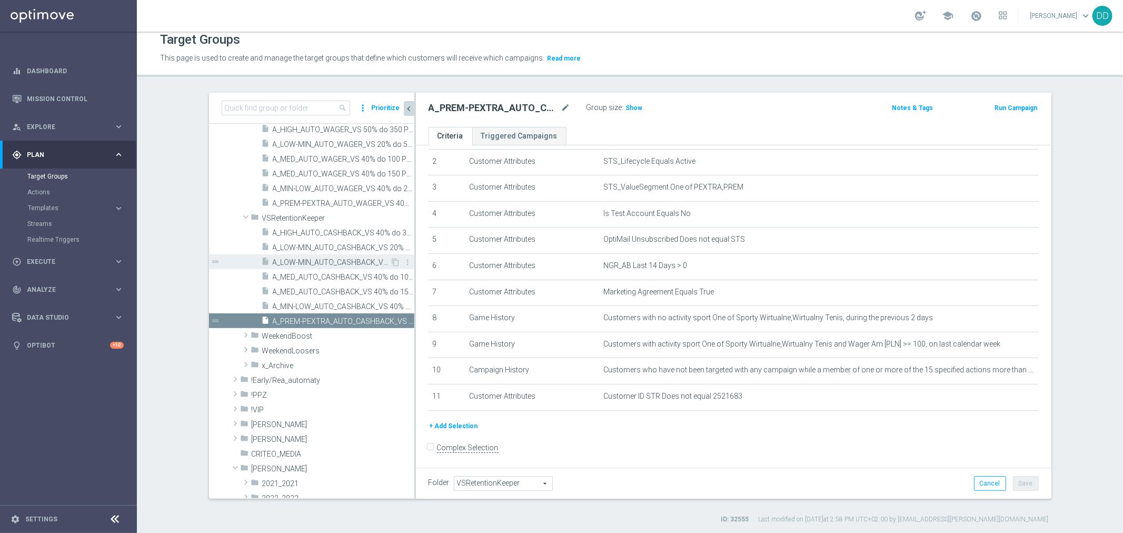
click at [323, 264] on span "A_LOW-MIN_AUTO_CASHBACK_VS 20% do 50 PLN_14d" at bounding box center [332, 262] width 118 height 9
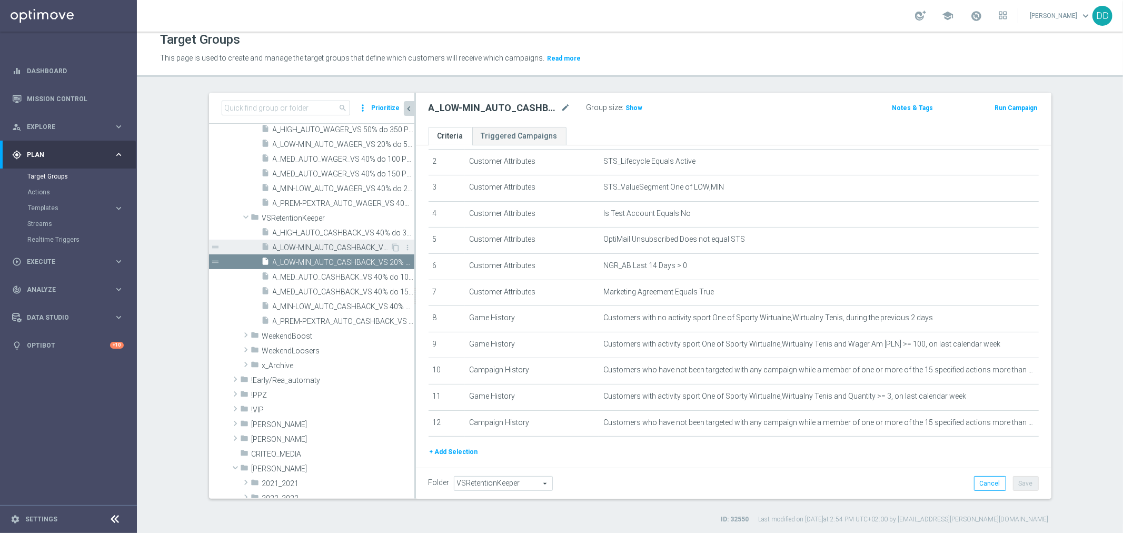
click at [330, 245] on span "A_LOW-MIN_AUTO_CASHBACK_VS 20% do 20 PLN_14d" at bounding box center [332, 247] width 118 height 9
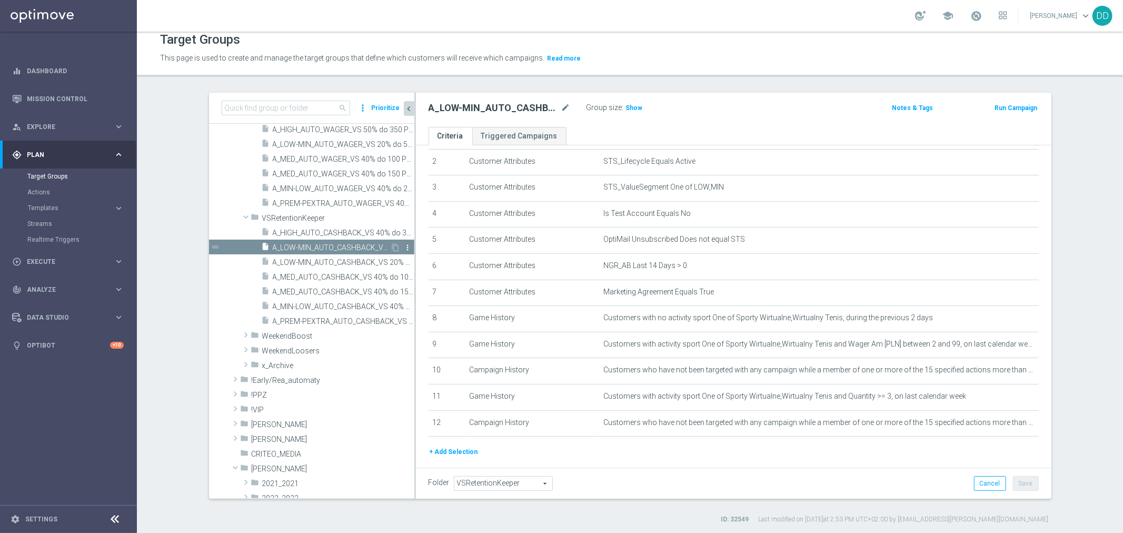
click at [404, 246] on icon "more_vert" at bounding box center [408, 247] width 8 height 8
click at [415, 276] on span "Delete" at bounding box center [421, 276] width 23 height 7
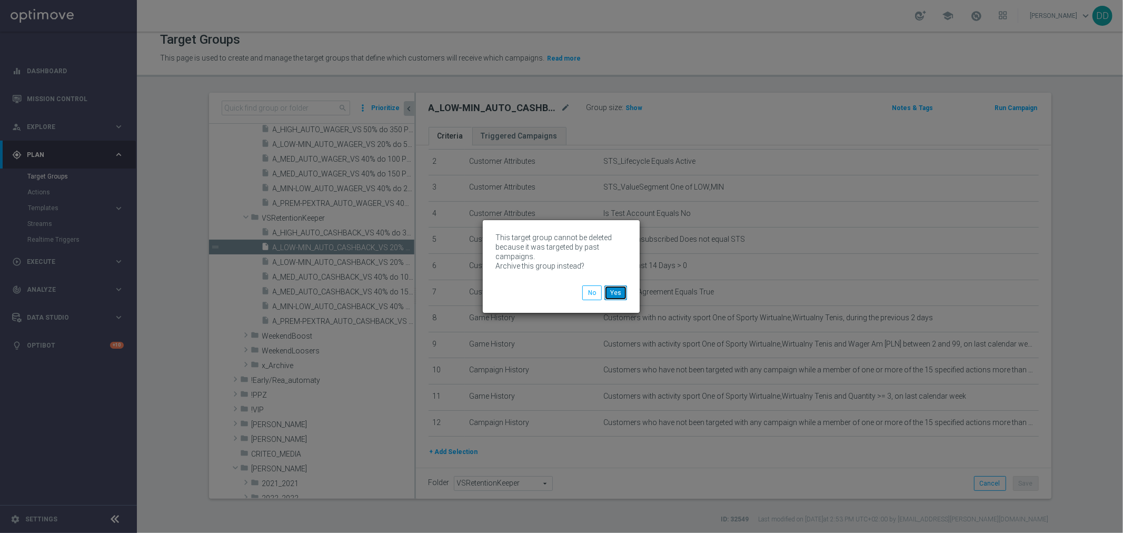
click at [617, 293] on button "Yes" at bounding box center [615, 292] width 23 height 15
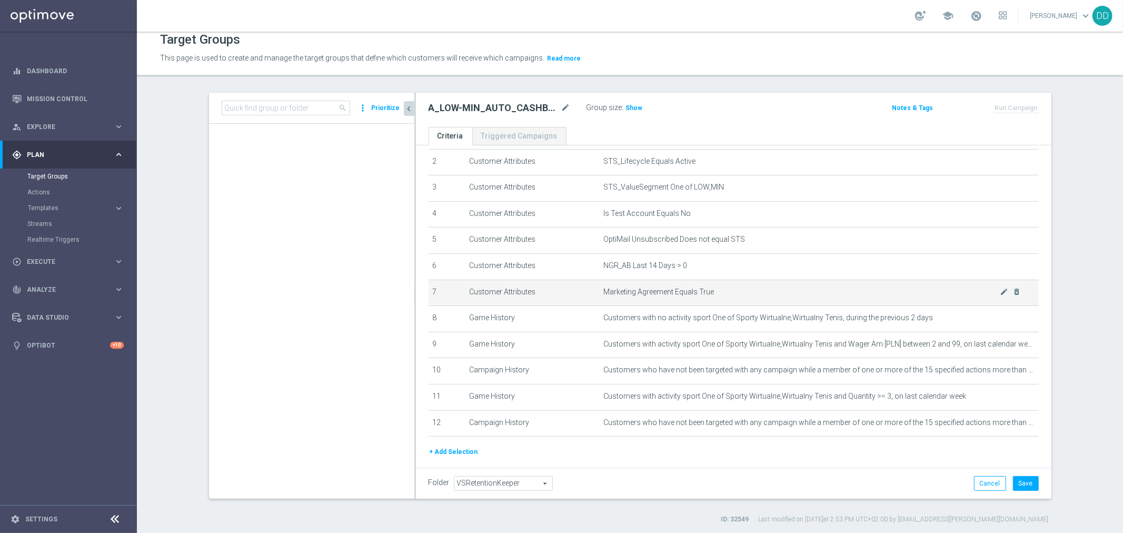
type input "Archived Groups"
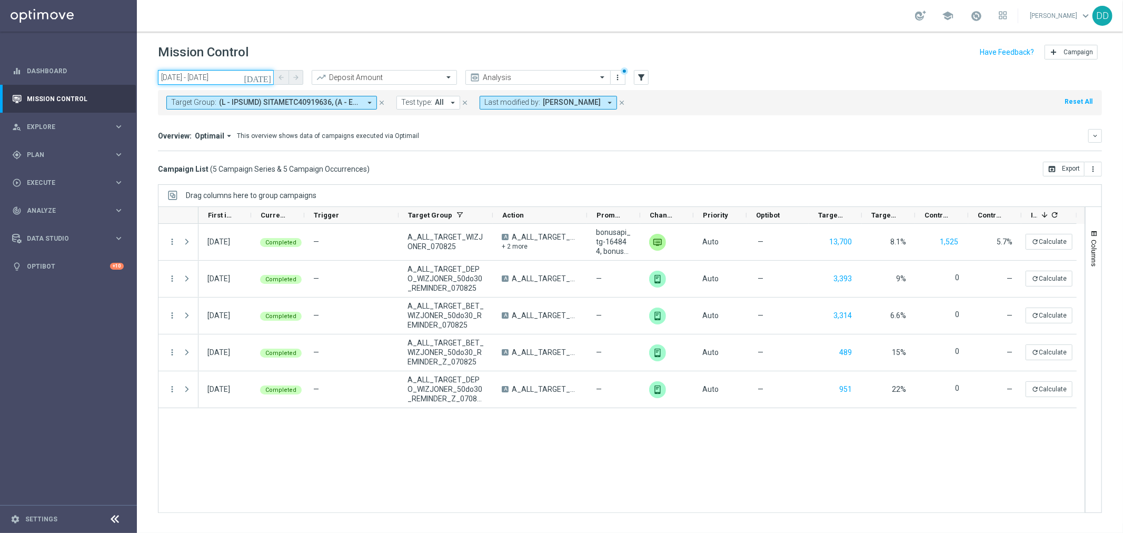
click at [248, 80] on input "07 Aug 2025 - 08 Aug 2025" at bounding box center [216, 77] width 116 height 15
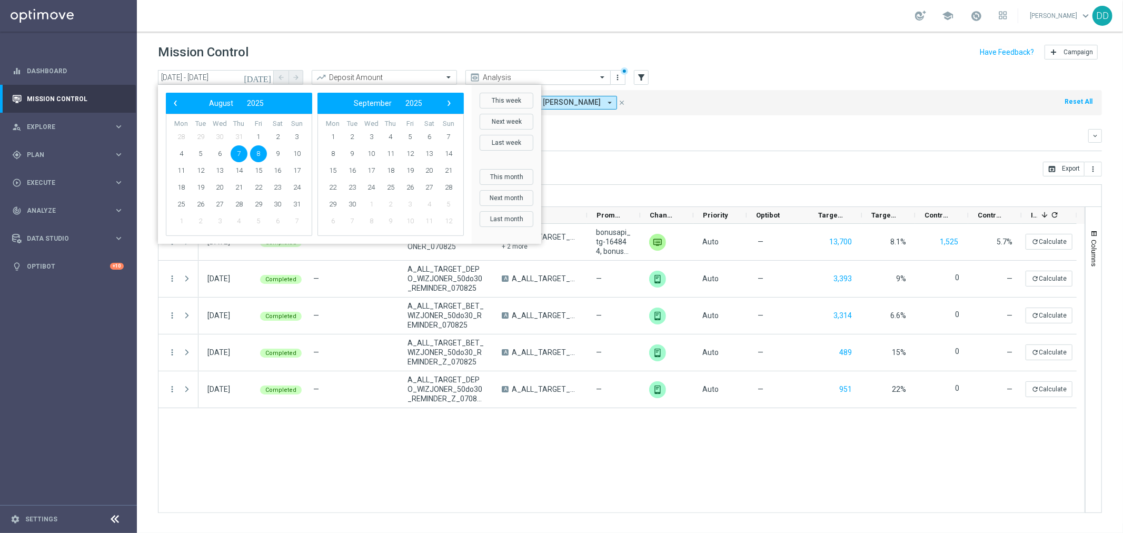
click at [543, 70] on div "Analysis" at bounding box center [537, 77] width 145 height 15
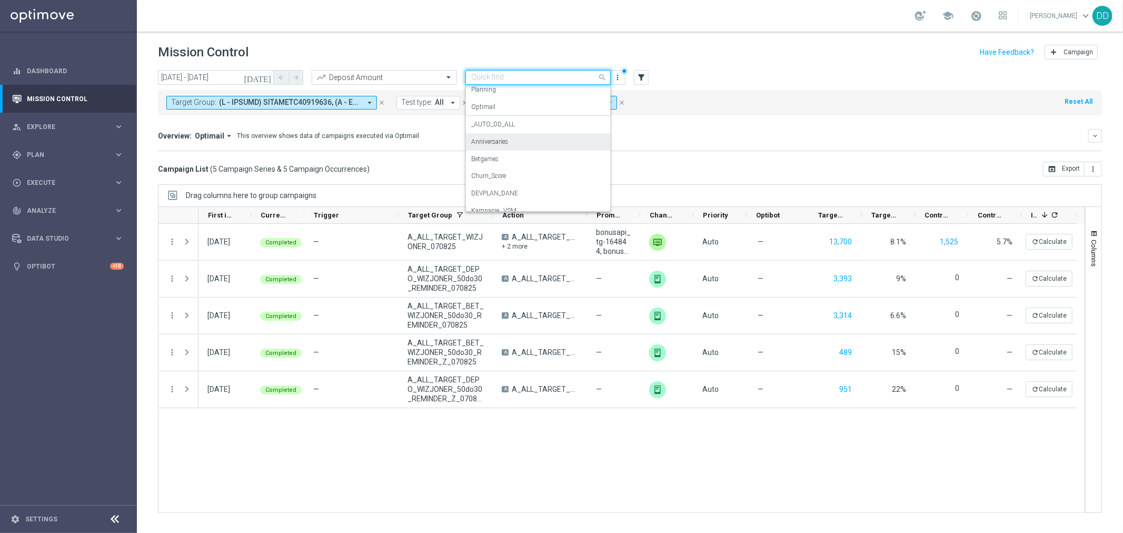
scroll to position [58, 0]
click at [504, 139] on div "Betgames" at bounding box center [538, 138] width 134 height 17
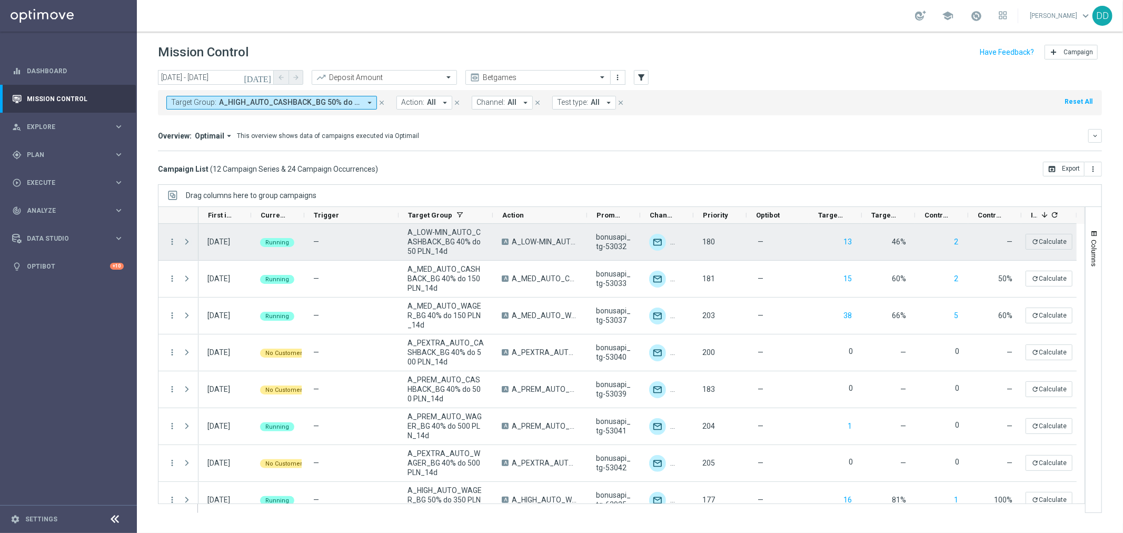
click at [186, 243] on span at bounding box center [186, 241] width 9 height 8
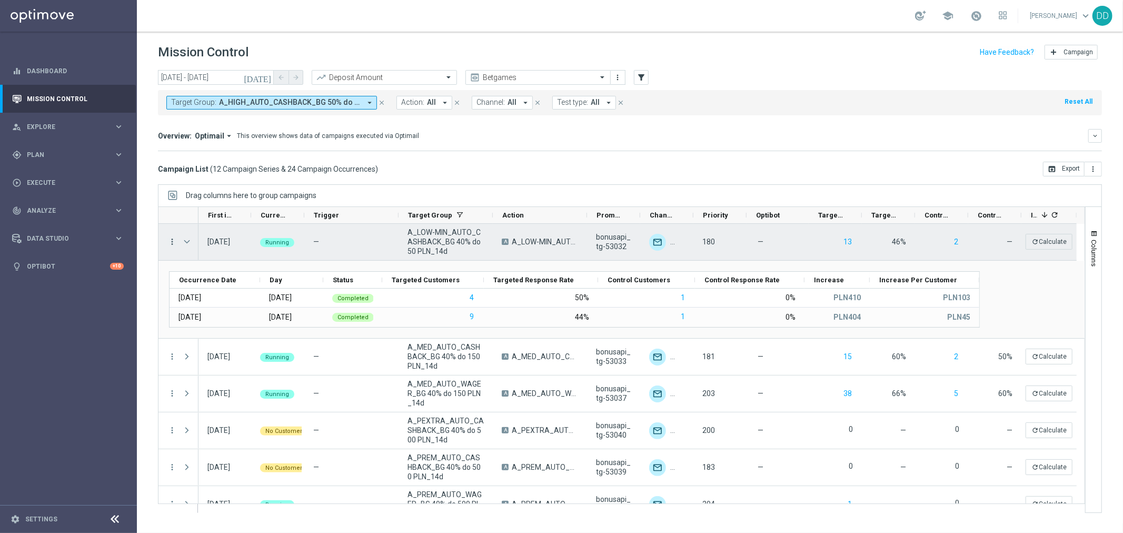
click at [173, 241] on icon "more_vert" at bounding box center [171, 241] width 9 height 9
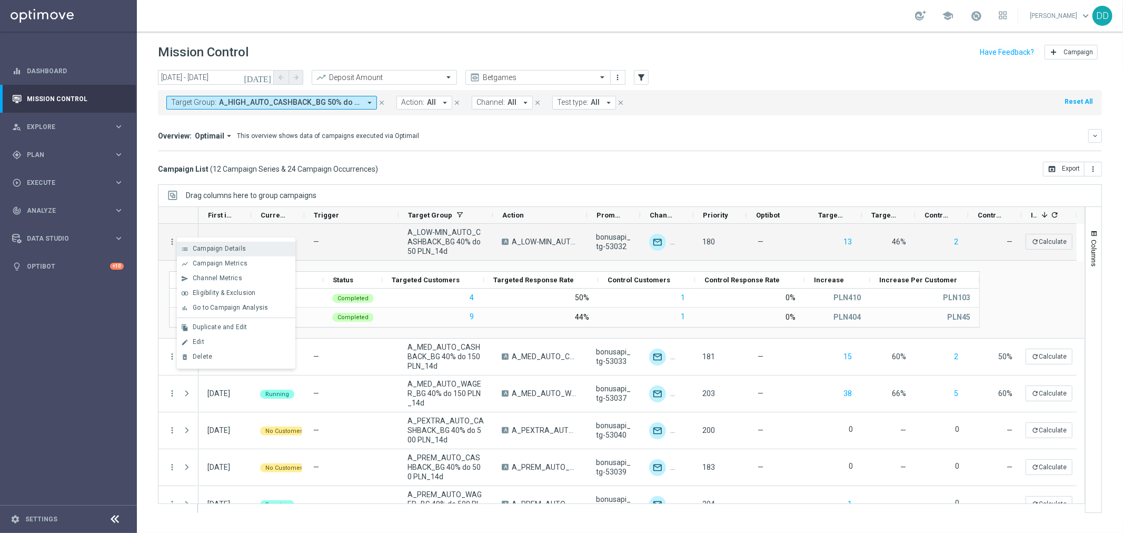
click at [190, 250] on div "list" at bounding box center [185, 248] width 16 height 7
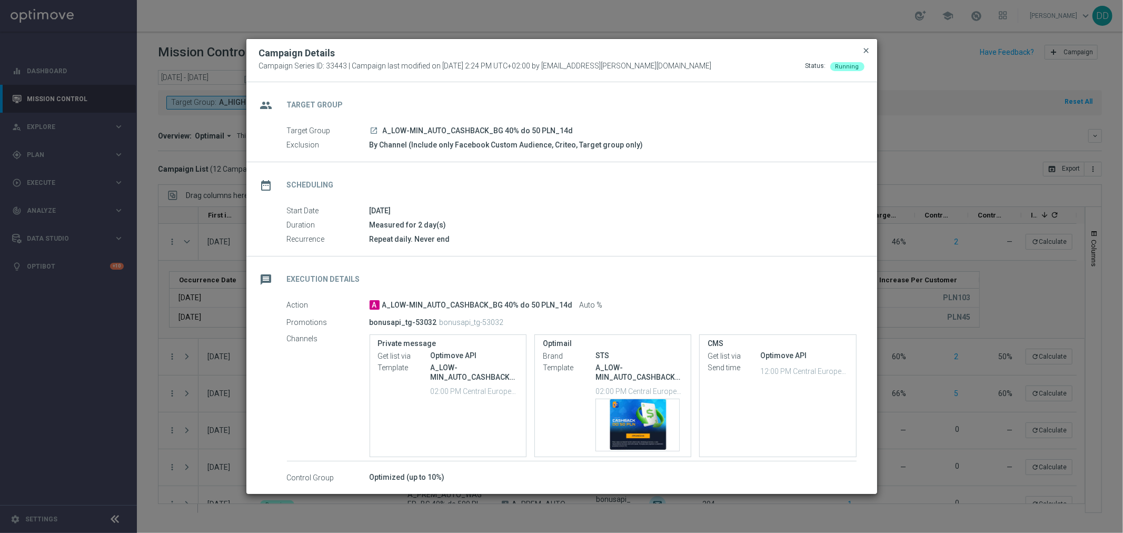
click at [866, 50] on span "close" at bounding box center [866, 50] width 8 height 8
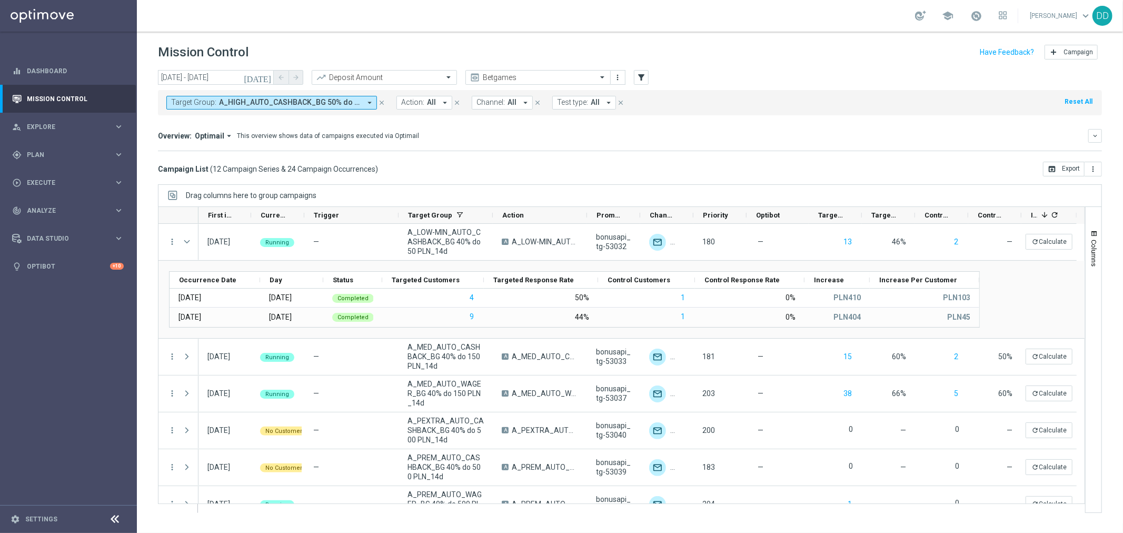
click at [265, 107] on button "Target Group: A_HIGH_AUTO_CASHBACK_BG 50% do 350 PLN_14d, A_HIGH_AUTO_WAGER_BG …" at bounding box center [271, 103] width 211 height 14
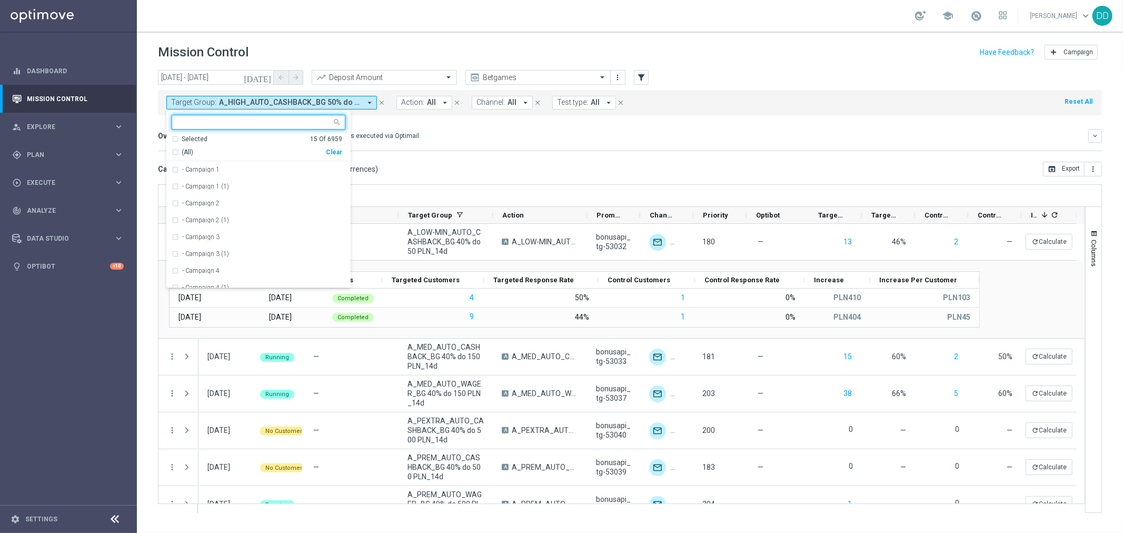
click at [237, 124] on input "text" at bounding box center [254, 122] width 154 height 9
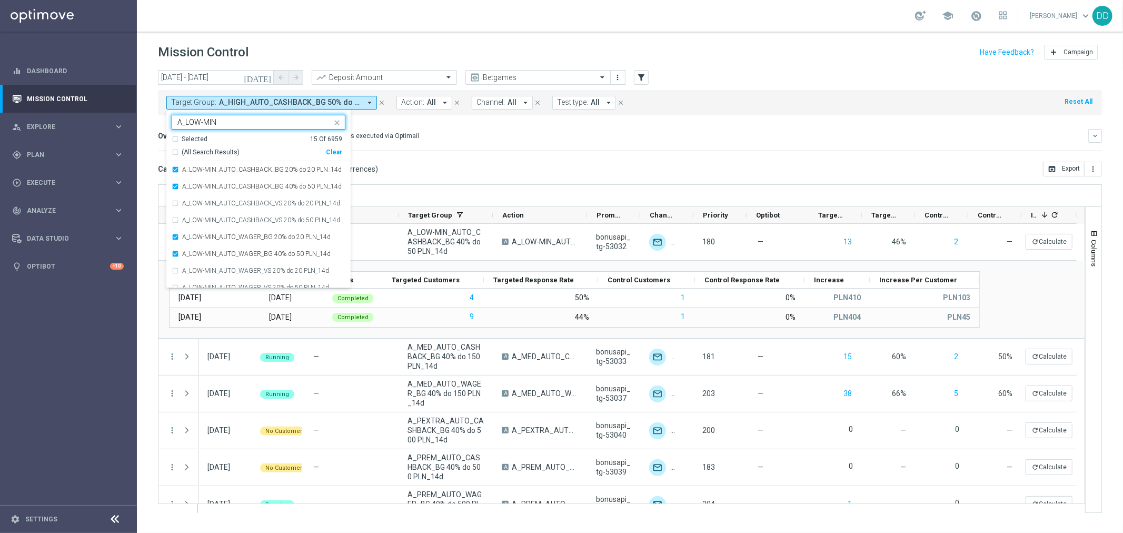
click at [174, 150] on div "(All Search Results)" at bounding box center [249, 152] width 154 height 9
type input "A_LOW-MIN"
click at [411, 146] on div "Overview: Optimail arrow_drop_down This overview shows data of campaigns execut…" at bounding box center [630, 140] width 944 height 22
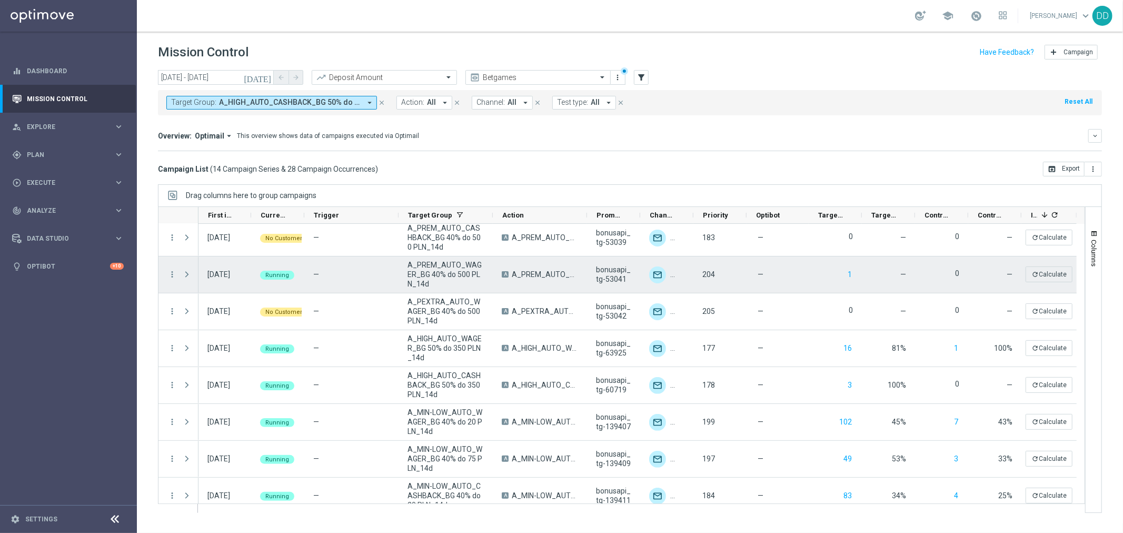
scroll to position [314, 0]
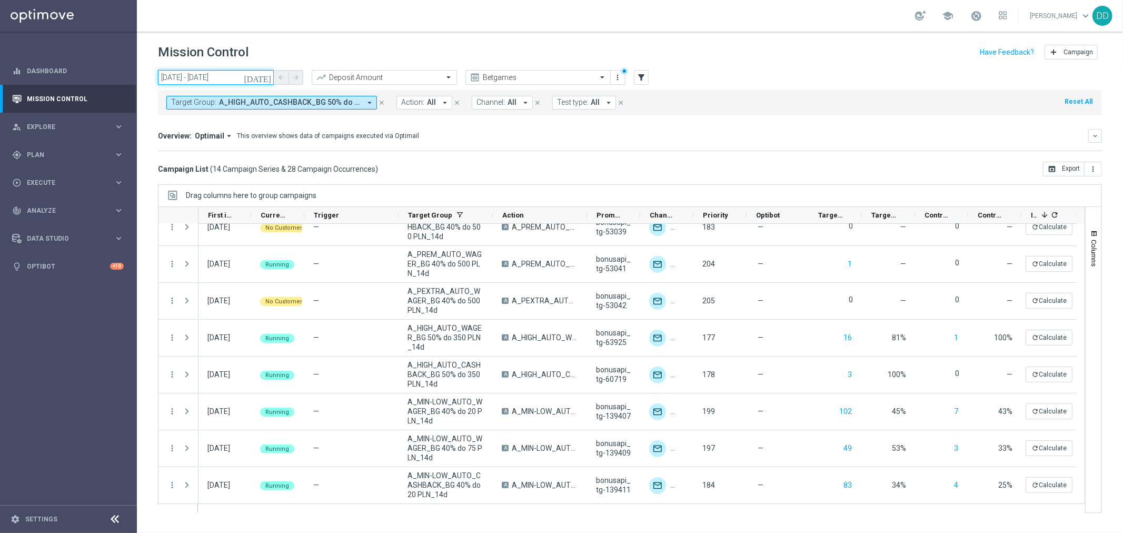
click at [208, 83] on input "[DATE] - [DATE]" at bounding box center [216, 77] width 116 height 15
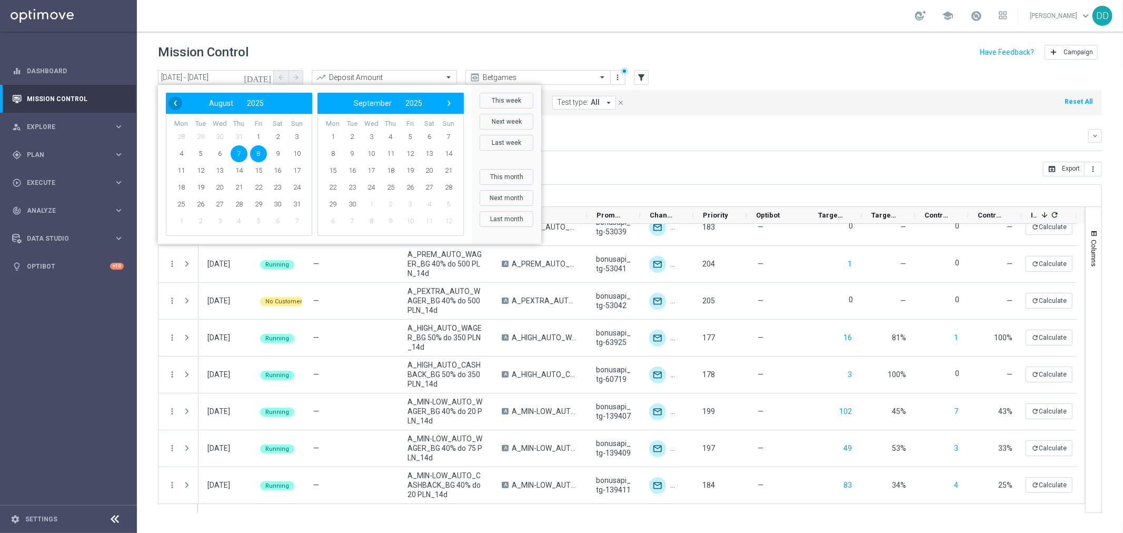
click at [171, 105] on span "‹" at bounding box center [175, 103] width 14 height 14
click at [268, 134] on td "1" at bounding box center [277, 136] width 19 height 17
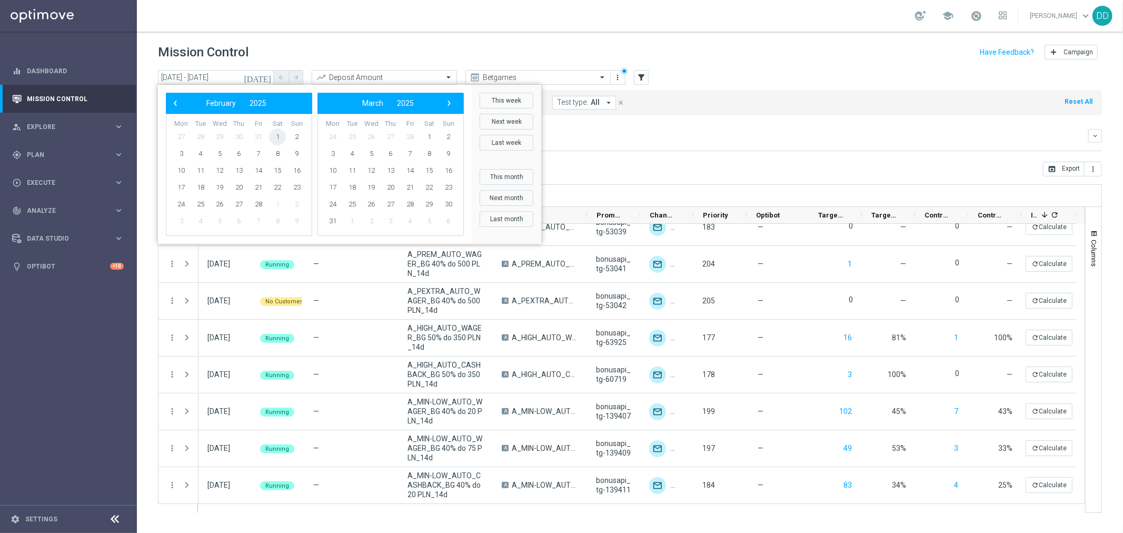
click at [274, 137] on span "1" at bounding box center [277, 136] width 17 height 17
drag, startPoint x: 444, startPoint y: 98, endPoint x: 450, endPoint y: 102, distance: 6.9
click at [450, 102] on span "›" at bounding box center [449, 103] width 14 height 14
click at [452, 103] on span "›" at bounding box center [449, 103] width 14 height 14
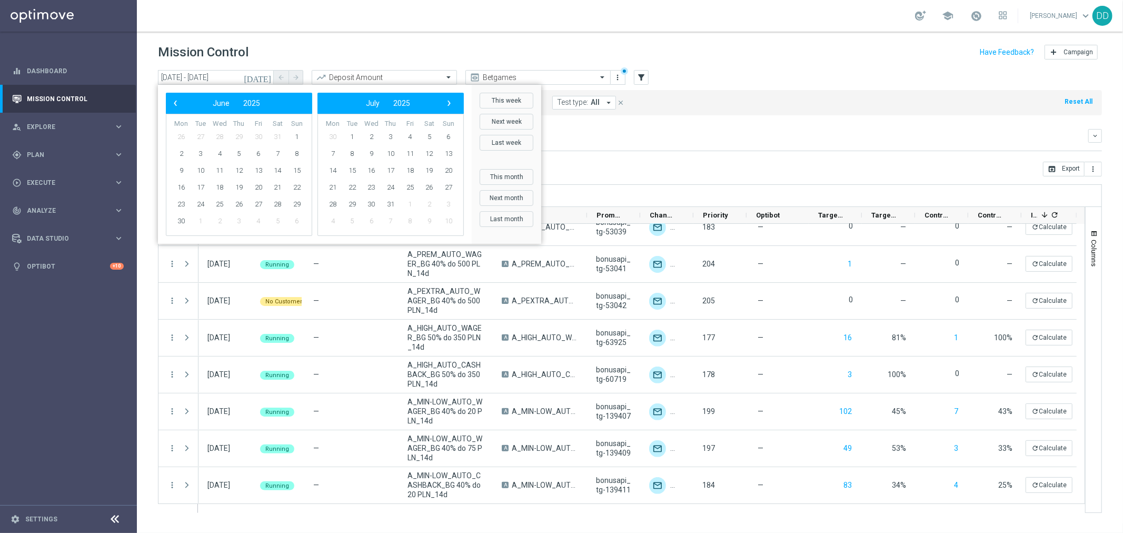
click at [452, 103] on span "›" at bounding box center [449, 103] width 14 height 14
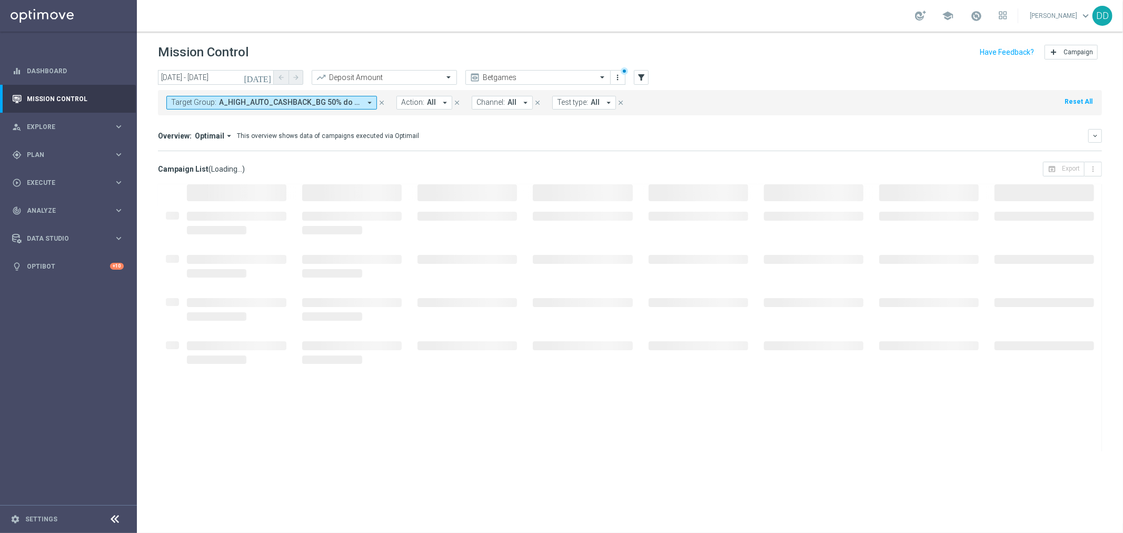
type input "01 Feb 2025 - 30 Sep 2025"
click at [278, 104] on span "A_HIGH_AUTO_CASHBACK_BG 50% do 350 PLN_14d, A_HIGH_AUTO_WAGER_BG 50% do 350 PLN…" at bounding box center [290, 102] width 142 height 9
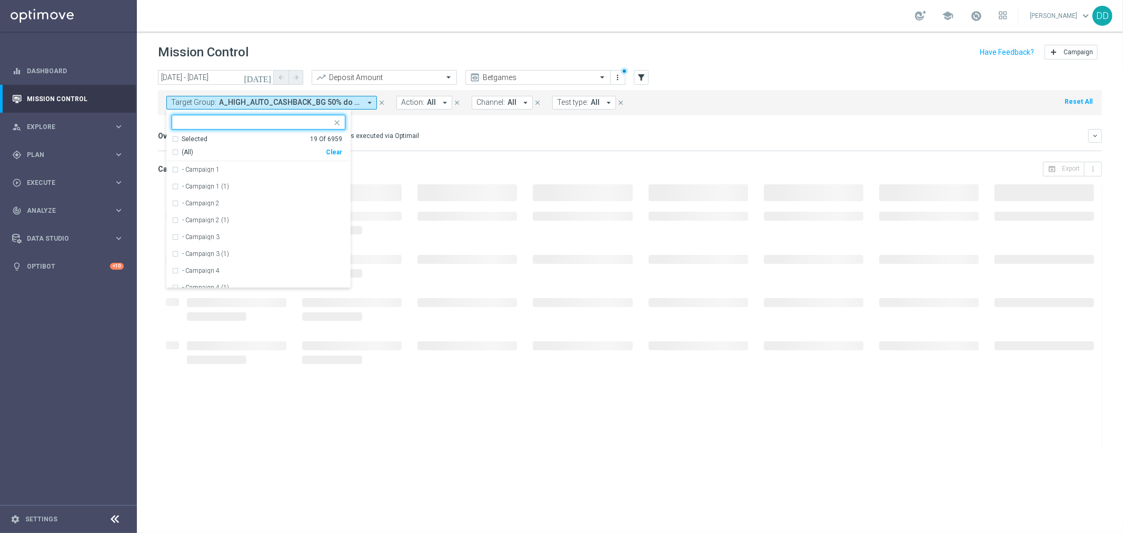
click at [241, 122] on input "text" at bounding box center [254, 122] width 154 height 9
drag, startPoint x: 199, startPoint y: 122, endPoint x: 185, endPoint y: 124, distance: 13.8
click at [185, 124] on input "A_MIN-LOW_AUTO_WAGER_BG 40% do 75 PLN_14d" at bounding box center [254, 122] width 154 height 9
type input "A_LOW-MIN_AUTO_WAGER_BG 40% do 75 PLN_14d"
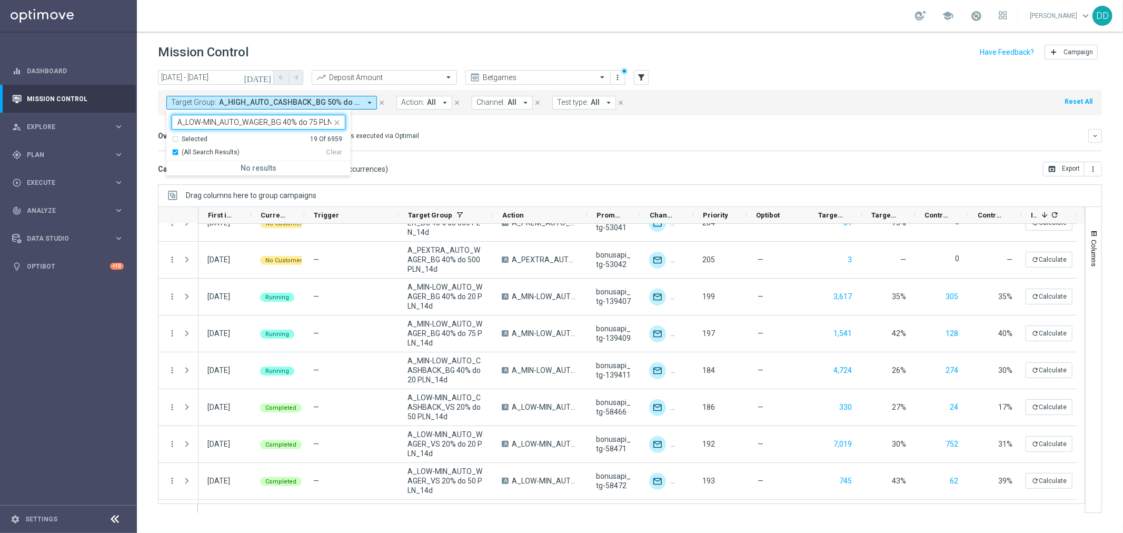
drag, startPoint x: 279, startPoint y: 123, endPoint x: 383, endPoint y: 125, distance: 104.2
click at [383, 125] on div "today 01 Feb 2025 - 30 Sep 2025 arrow_back arrow_forward Deposit Amount trendin…" at bounding box center [630, 296] width 986 height 453
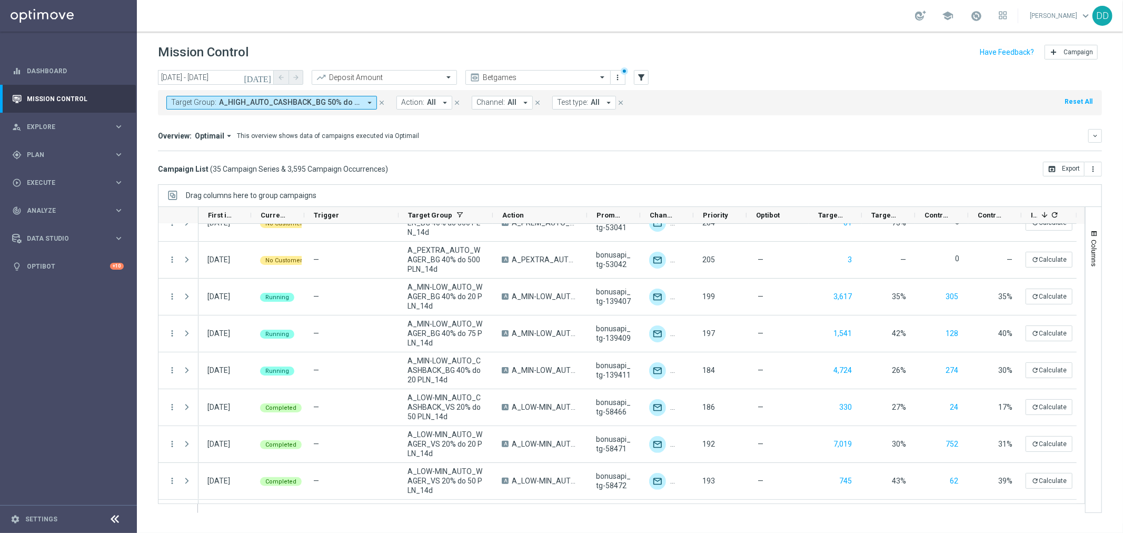
click at [333, 104] on span "A_HIGH_AUTO_CASHBACK_BG 50% do 350 PLN_14d, A_HIGH_AUTO_WAGER_BG 50% do 350 PLN…" at bounding box center [290, 102] width 142 height 9
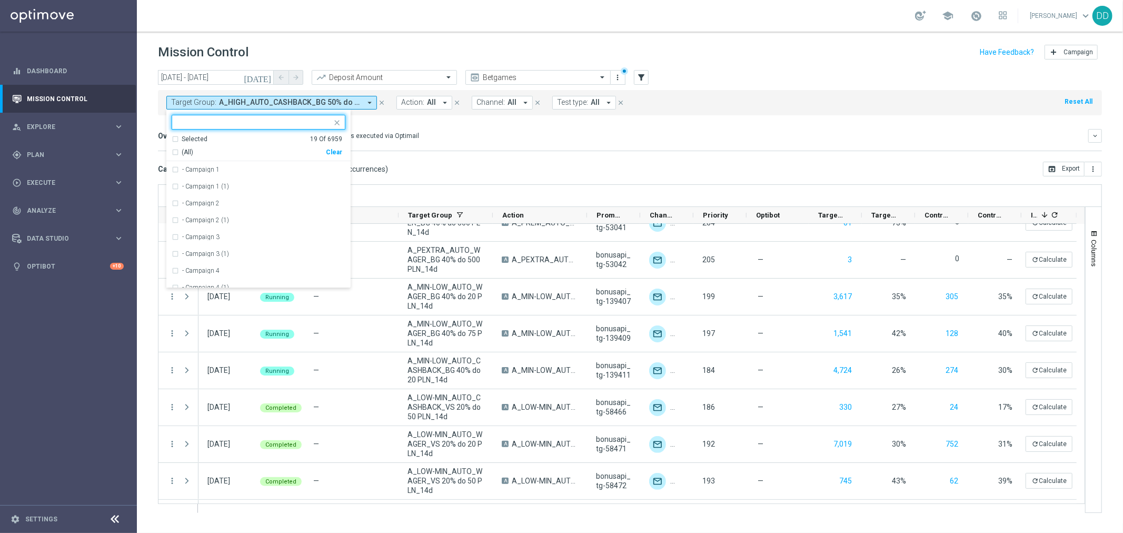
click at [0, 0] on div "Clear" at bounding box center [0, 0] width 0 height 0
click at [279, 122] on input "text" at bounding box center [254, 122] width 154 height 9
paste input "A_MIN-LOW_AUTO_WAGER_BG 40% do 75 PLN_14d"
type input "A_MIN-LOW_AUTO_WAGER_BG 40% do 75 PLN_14d"
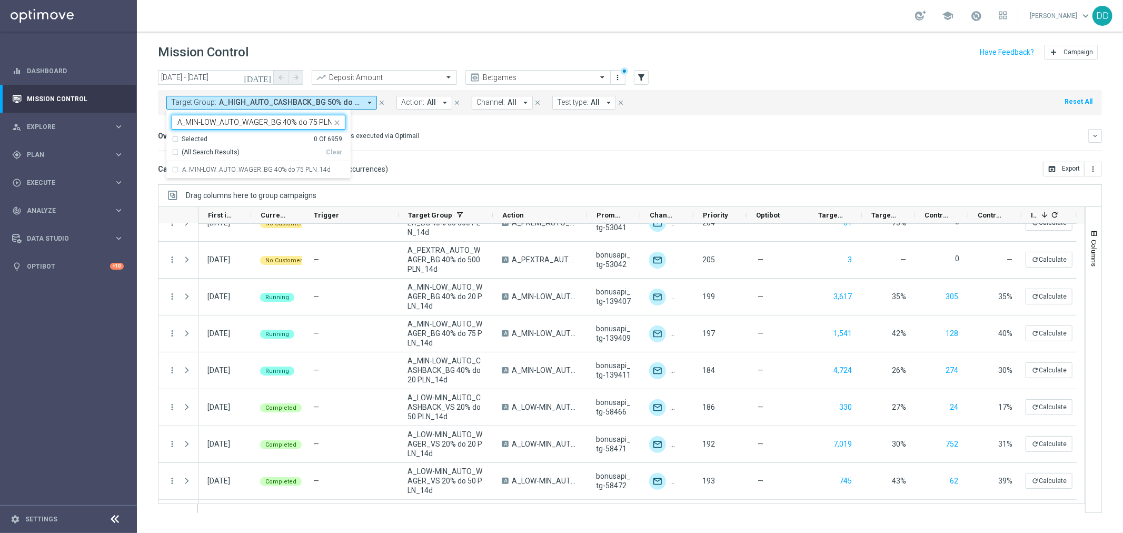
scroll to position [0, 13]
drag, startPoint x: 266, startPoint y: 123, endPoint x: 382, endPoint y: 129, distance: 116.0
click at [382, 129] on div "today 01 Feb 2025 - 30 Sep 2025 arrow_back arrow_forward Deposit Amount trendin…" at bounding box center [630, 296] width 986 height 453
click at [234, 107] on button "Target Group: A_HIGH_AUTO_CASHBACK_BG 50% do 350 PLN_14d, A_HIGH_AUTO_WAGER_BG …" at bounding box center [271, 103] width 211 height 14
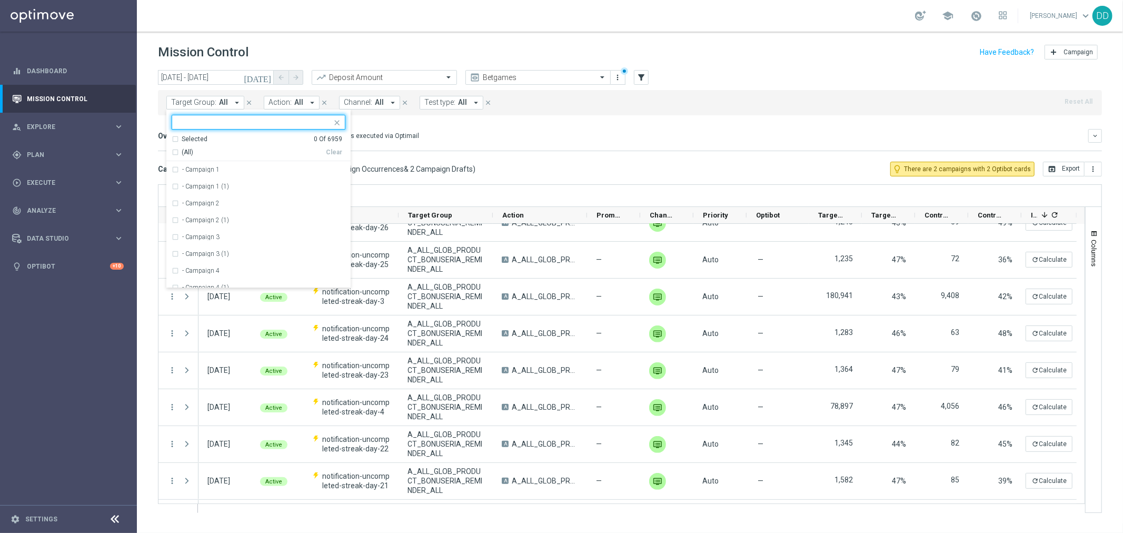
click at [234, 121] on input "text" at bounding box center [254, 122] width 154 height 9
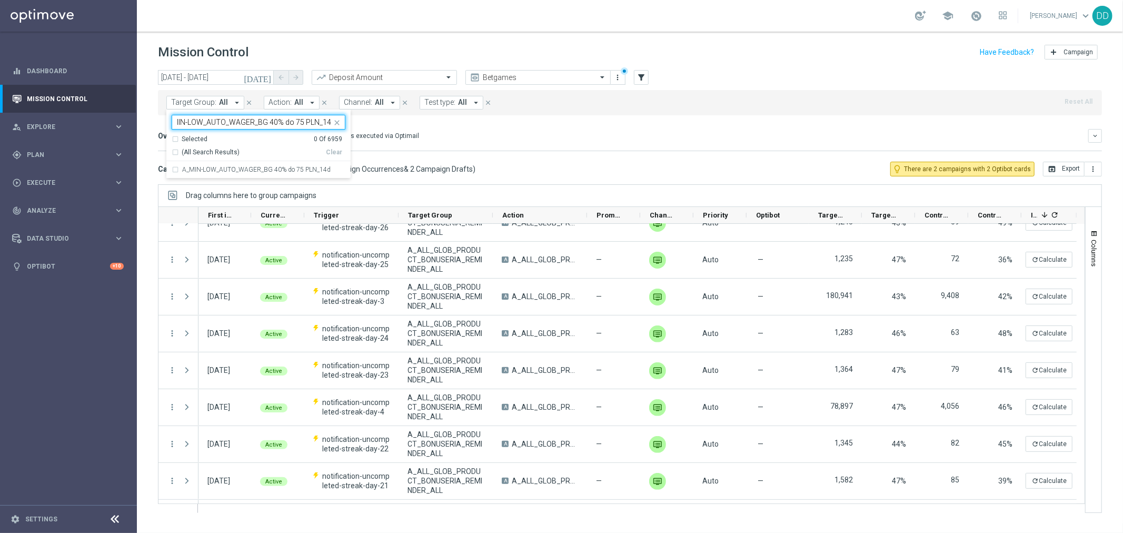
drag, startPoint x: 265, startPoint y: 125, endPoint x: 340, endPoint y: 125, distance: 74.2
click at [340, 125] on div "A_MIN-LOW_AUTO_WAGER_BG 40% do 75 PLN_14d Selected 0 Of 6959 (All Search Result…" at bounding box center [258, 143] width 184 height 69
click at [191, 125] on input "A_MIN-LOW_AUTO_WAGER_BG" at bounding box center [254, 122] width 154 height 9
click at [191, 124] on input "A_MIN-LOW_AUTO_WAGER_BG" at bounding box center [254, 122] width 154 height 9
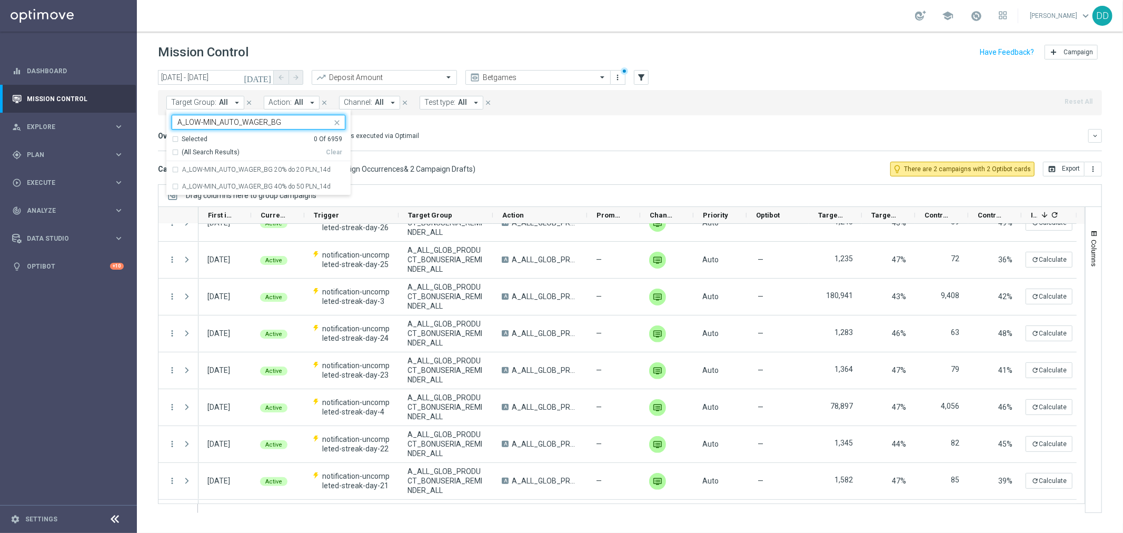
click at [176, 148] on div "(All Search Results)" at bounding box center [249, 152] width 154 height 9
type input "A_LOW-MIN_AUTO_WAGER_BG"
click at [406, 125] on mini-dashboard "Overview: Optimail arrow_drop_down This overview shows data of campaigns execut…" at bounding box center [630, 138] width 944 height 46
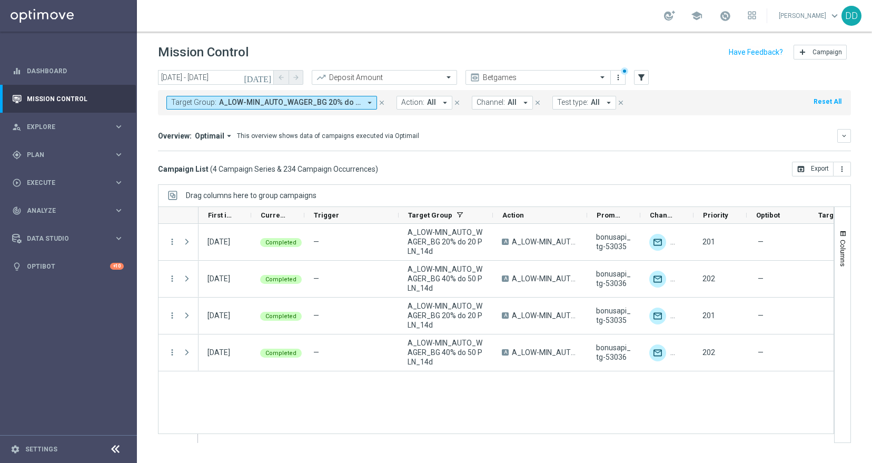
click at [380, 103] on icon "close" at bounding box center [381, 102] width 7 height 7
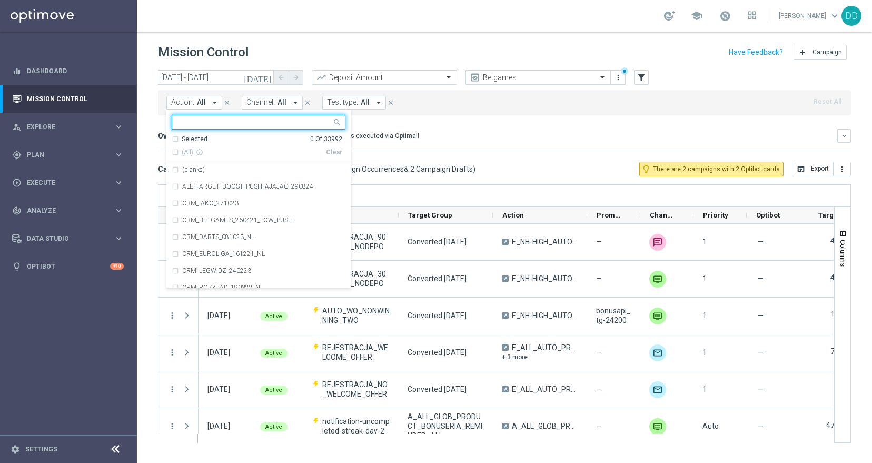
click at [552, 75] on input "text" at bounding box center [527, 77] width 113 height 9
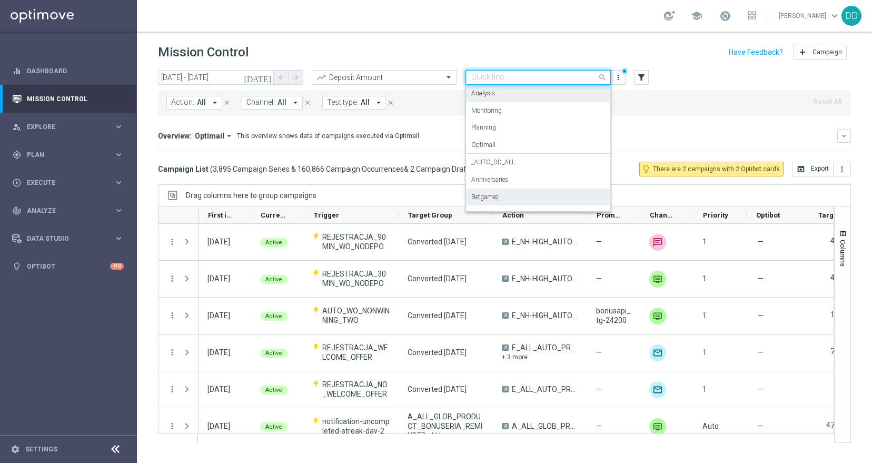
click at [513, 92] on div "Analysis" at bounding box center [538, 93] width 134 height 17
click at [205, 75] on input "01 Feb 2025 - 30 Sep 2025" at bounding box center [216, 77] width 116 height 15
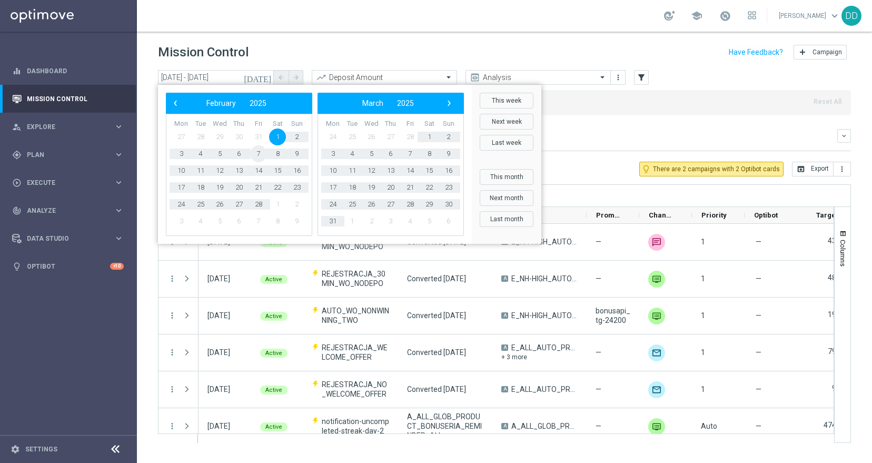
click at [261, 155] on span "7" at bounding box center [258, 153] width 17 height 17
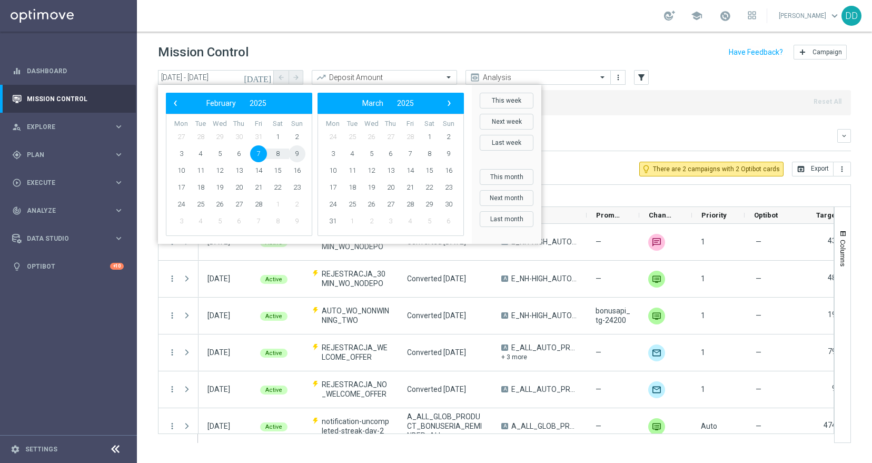
click at [291, 154] on span "9" at bounding box center [296, 153] width 17 height 17
type input "07 Feb 2025 - 09 Feb 2025"
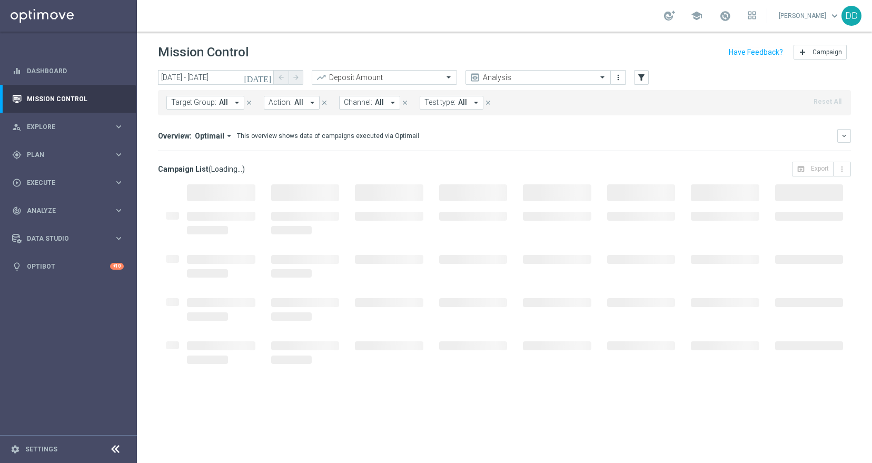
click at [220, 102] on span "All" at bounding box center [223, 102] width 9 height 9
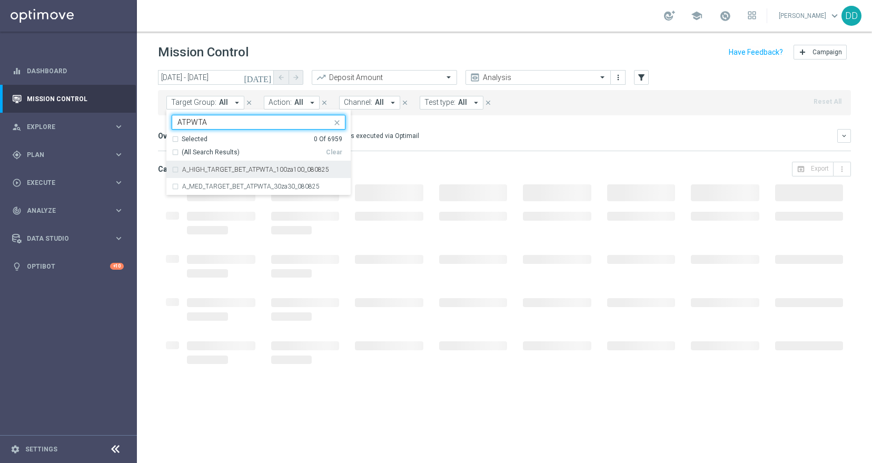
click at [176, 170] on div "A_HIGH_TARGET_BET_ATPWTA_100za100_080825" at bounding box center [259, 169] width 174 height 17
type input "ATPWTA"
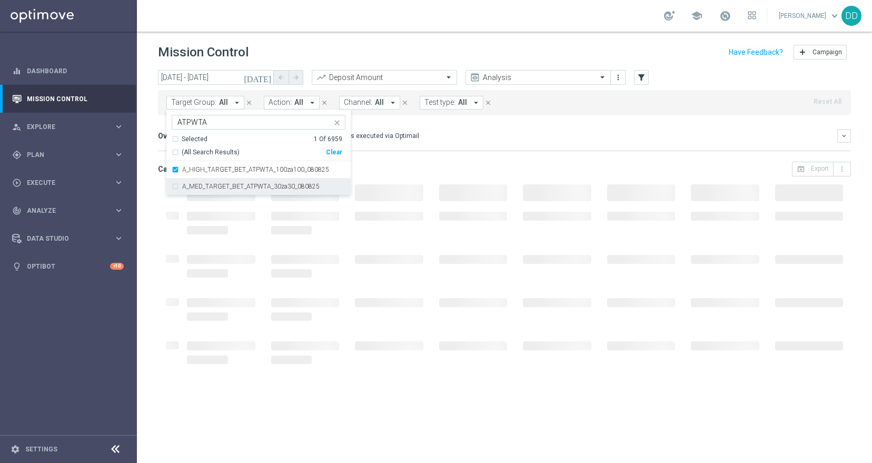
click at [175, 188] on div "A_MED_TARGET_BET_ATPWTA_30za30_080825" at bounding box center [259, 186] width 174 height 17
click at [498, 141] on div "Overview: Optimail arrow_drop_down This overview shows data of campaigns execut…" at bounding box center [504, 136] width 693 height 14
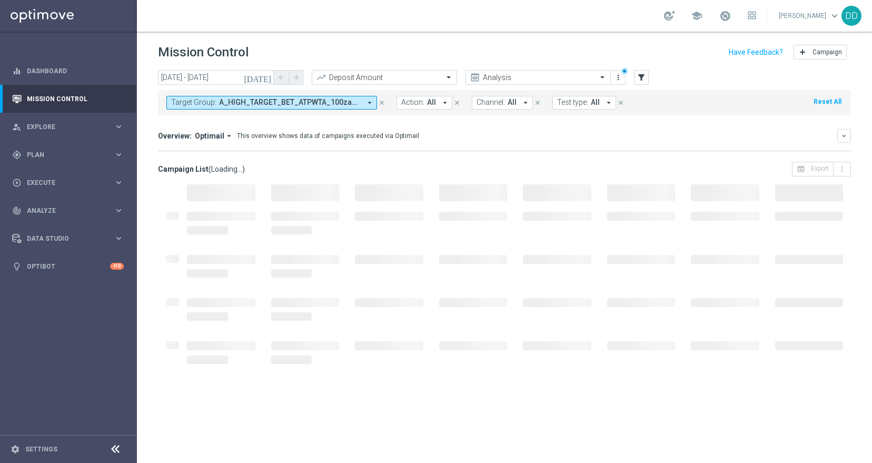
click at [117, 450] on icon at bounding box center [115, 449] width 13 height 13
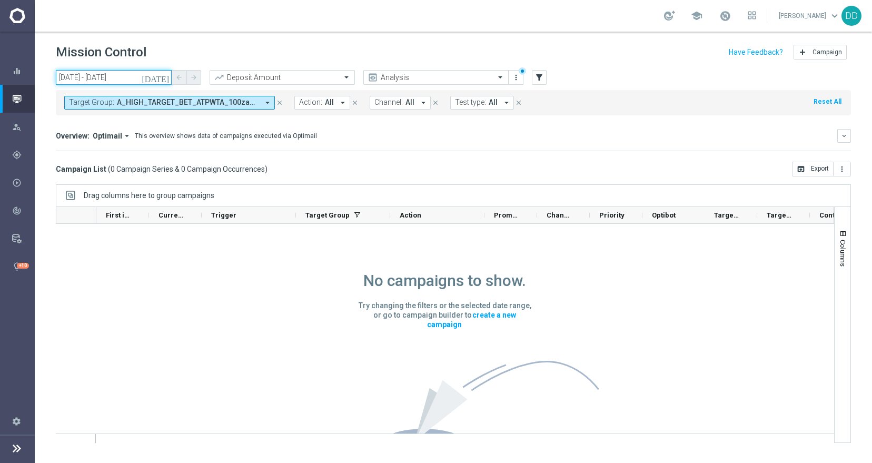
click at [116, 75] on input "07 Feb 2025 - 09 Feb 2025" at bounding box center [114, 77] width 116 height 15
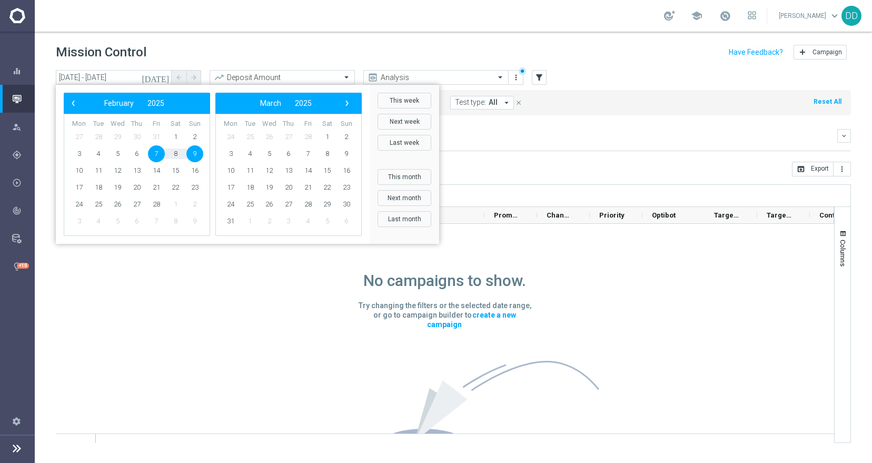
click at [354, 108] on div "‹ ​ March ​ 2025 ​ ›" at bounding box center [288, 103] width 146 height 21
click at [351, 107] on span "›" at bounding box center [347, 103] width 14 height 14
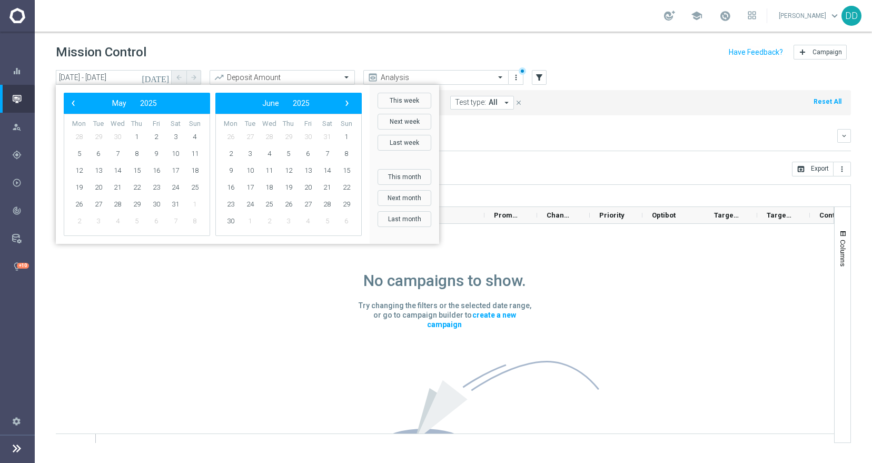
click at [351, 107] on span "›" at bounding box center [347, 103] width 14 height 14
click at [350, 106] on span "›" at bounding box center [347, 103] width 14 height 14
click at [138, 156] on span "7" at bounding box center [136, 153] width 17 height 17
click at [194, 156] on span "10" at bounding box center [194, 153] width 17 height 17
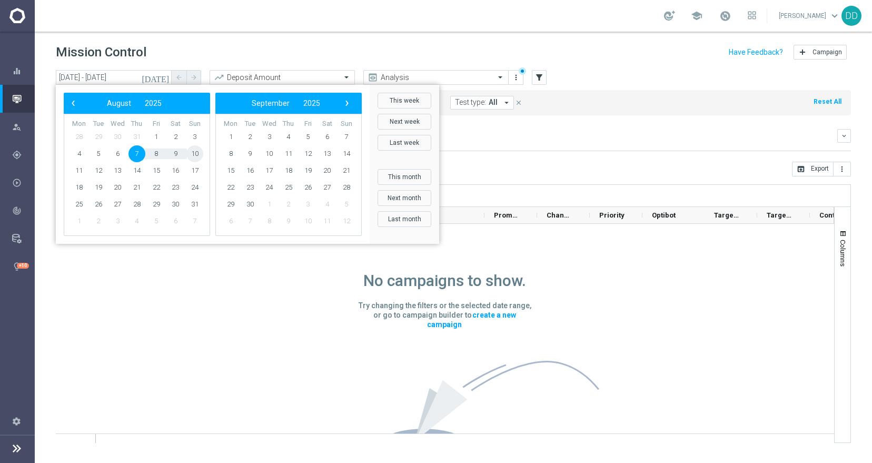
type input "07 Aug 2025 - 10 Aug 2025"
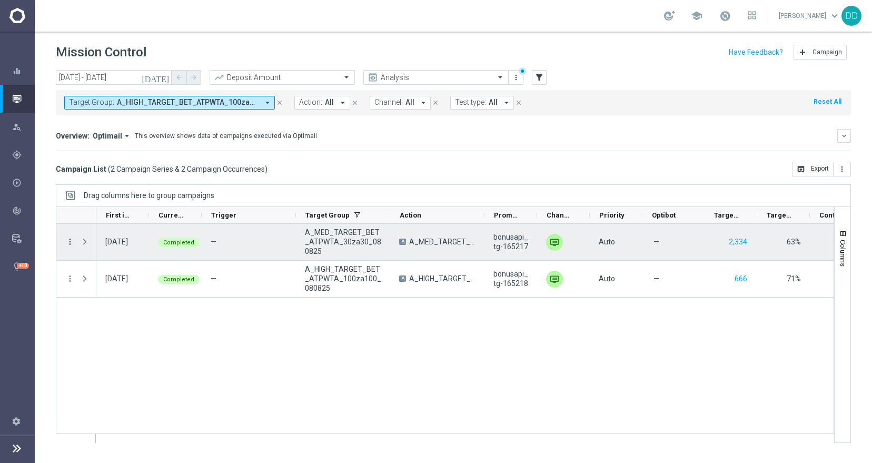
click at [71, 240] on icon "more_vert" at bounding box center [69, 241] width 9 height 9
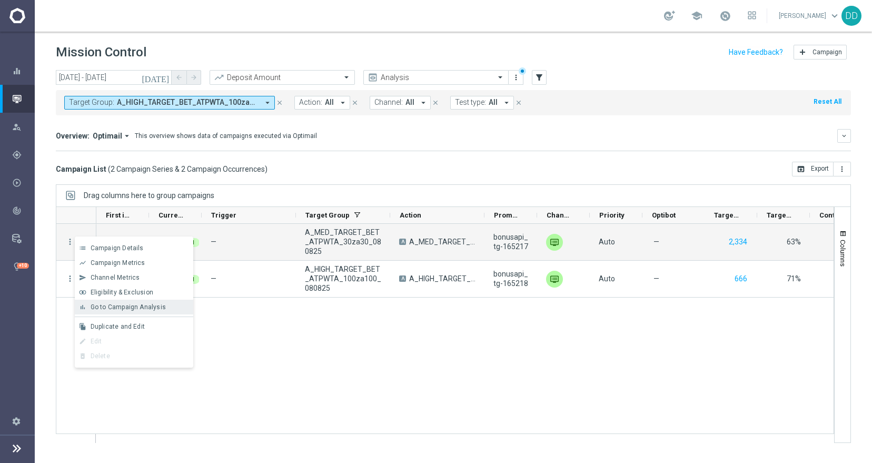
click at [132, 305] on span "Go to Campaign Analysis" at bounding box center [128, 306] width 75 height 7
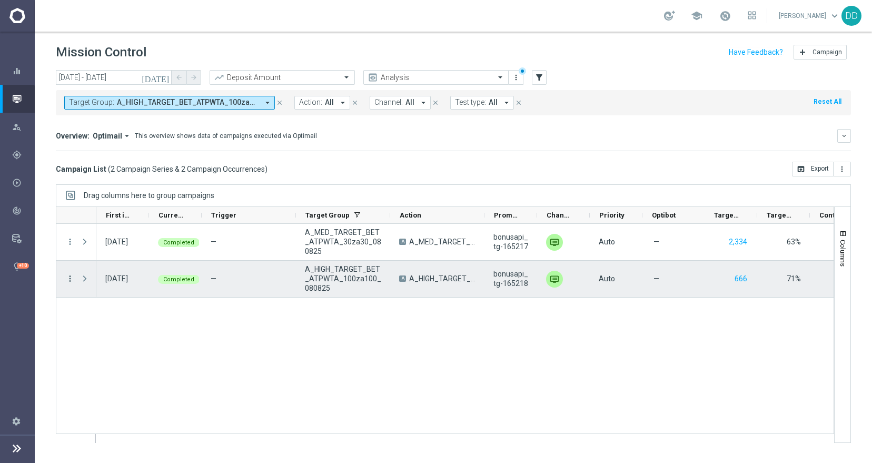
click at [68, 281] on icon "more_vert" at bounding box center [69, 278] width 9 height 9
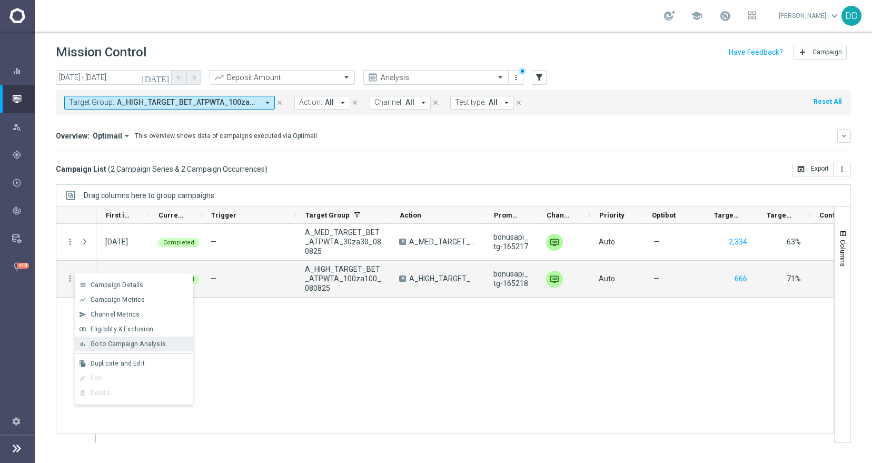
click at [120, 343] on span "Go to Campaign Analysis" at bounding box center [128, 343] width 75 height 7
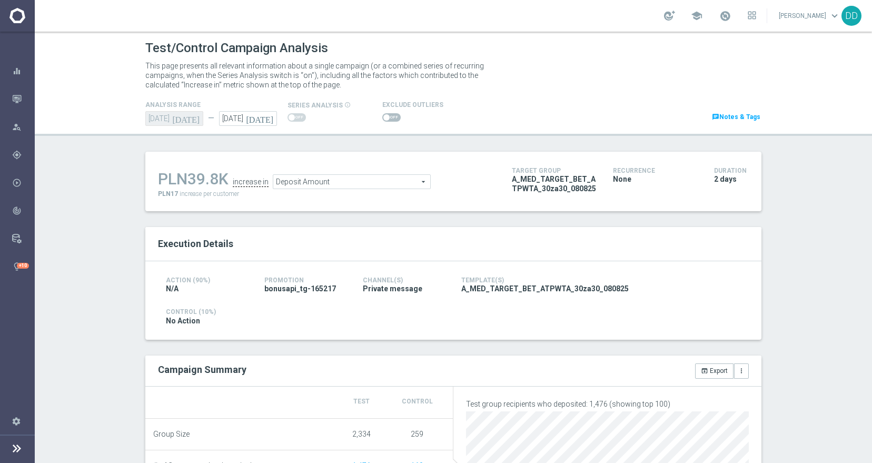
click at [378, 185] on span "Deposit Amount" at bounding box center [351, 182] width 157 height 14
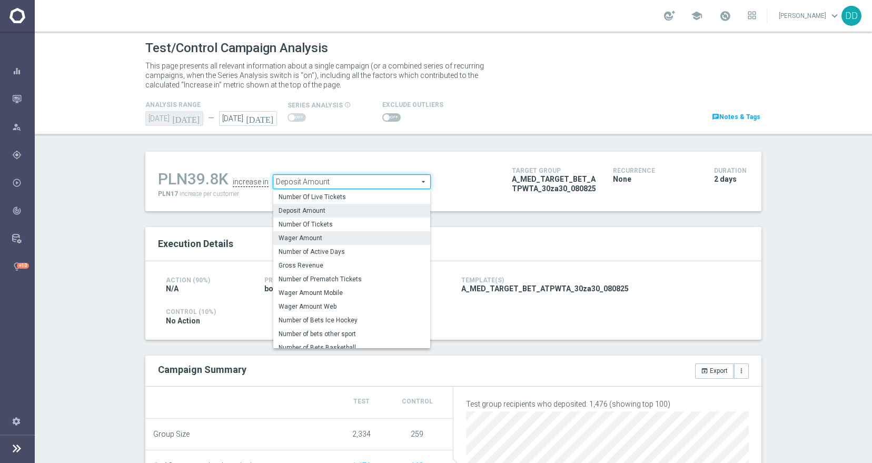
click at [356, 237] on span "Wager Amount" at bounding box center [351, 238] width 146 height 8
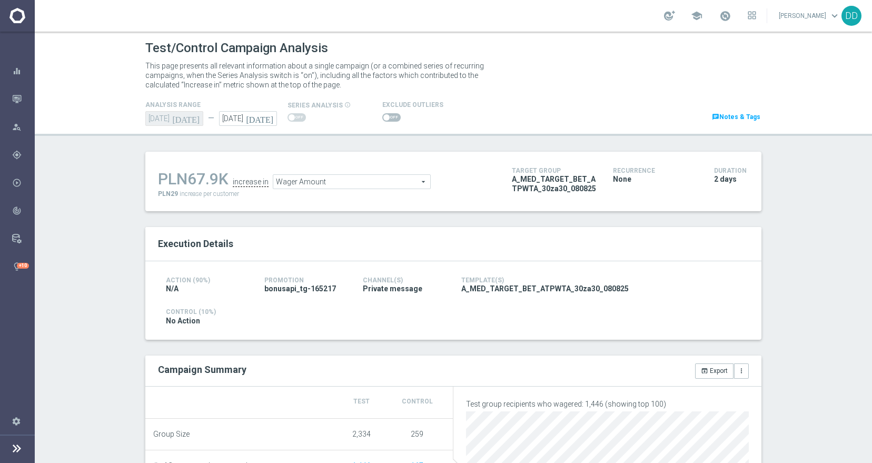
scroll to position [117, 0]
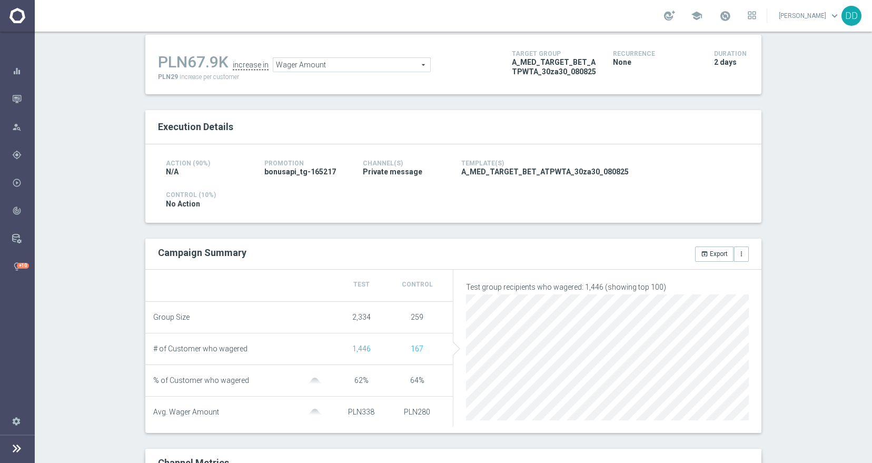
click at [388, 69] on span "Wager Amount" at bounding box center [351, 65] width 157 height 14
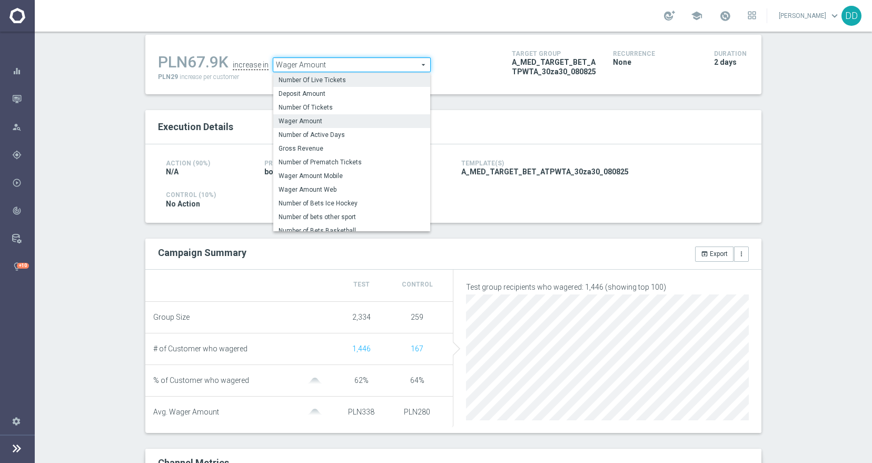
click at [382, 82] on span "Number Of Live Tickets" at bounding box center [351, 80] width 146 height 8
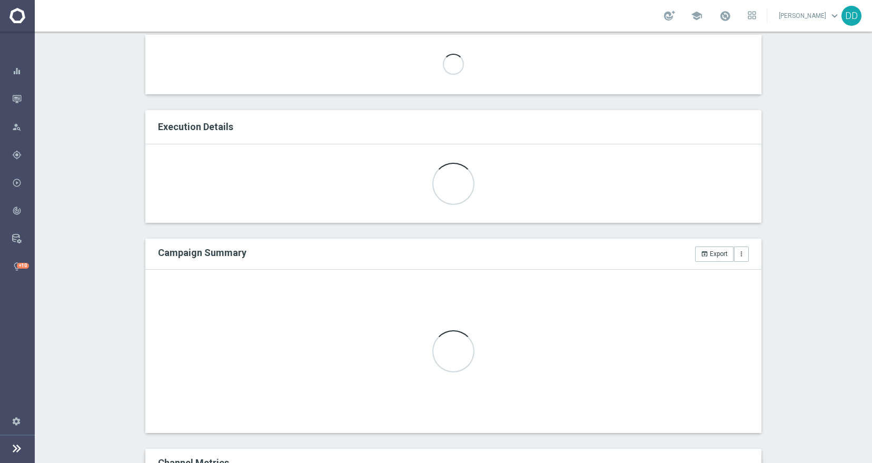
click at [382, 82] on div "Loading..." at bounding box center [453, 64] width 616 height 59
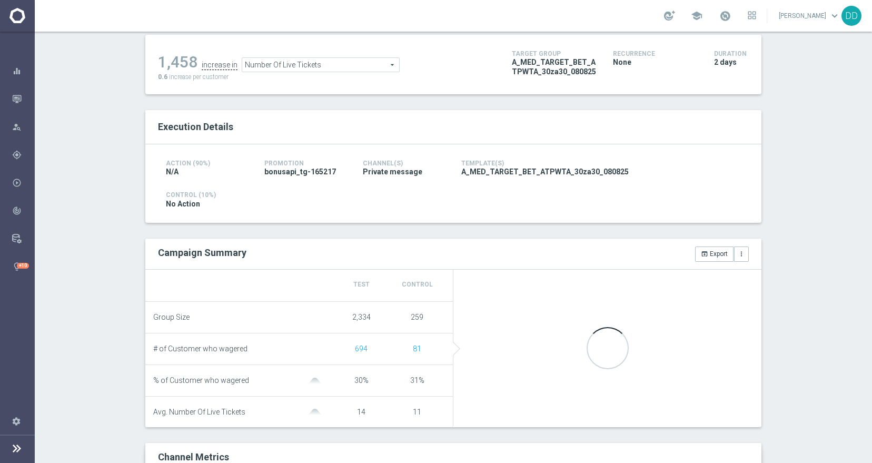
click at [380, 66] on span "Number Of Live Tickets" at bounding box center [320, 65] width 157 height 14
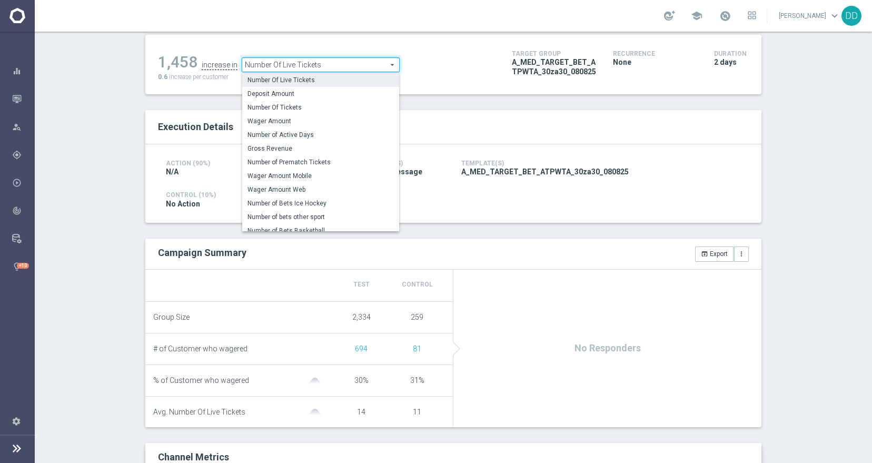
click at [378, 65] on span "Number Of Live Tickets" at bounding box center [320, 65] width 157 height 14
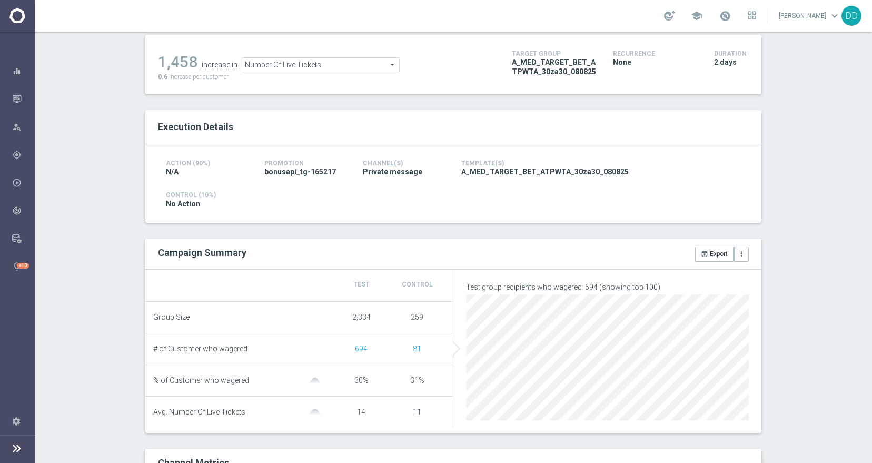
click at [324, 62] on span "Number Of Live Tickets" at bounding box center [320, 65] width 157 height 14
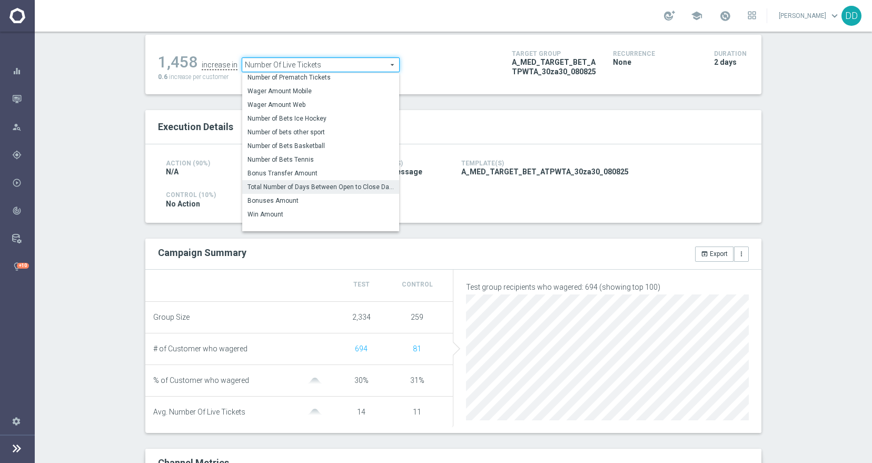
scroll to position [110, 0]
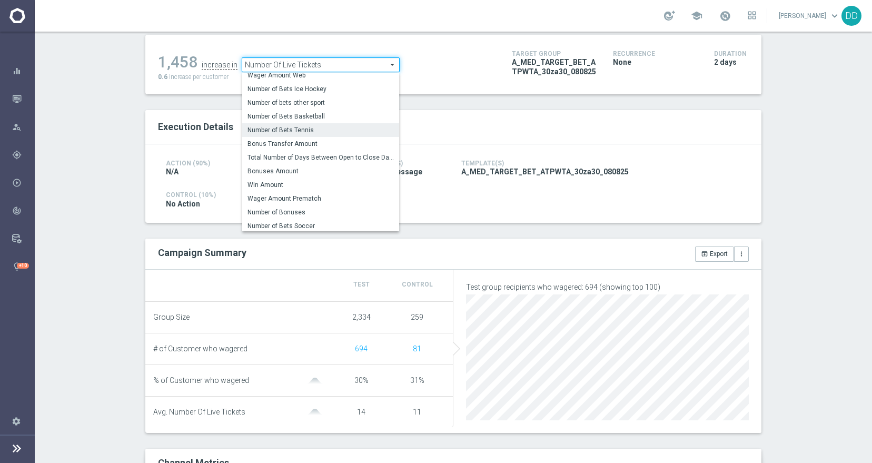
click at [306, 132] on span "Number of Bets Tennis" at bounding box center [320, 130] width 146 height 8
type input "Number of Bets Tennis"
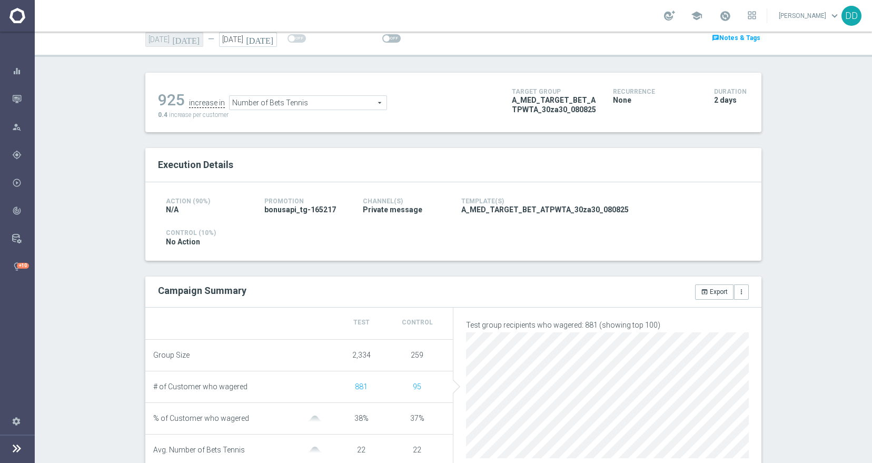
scroll to position [58, 0]
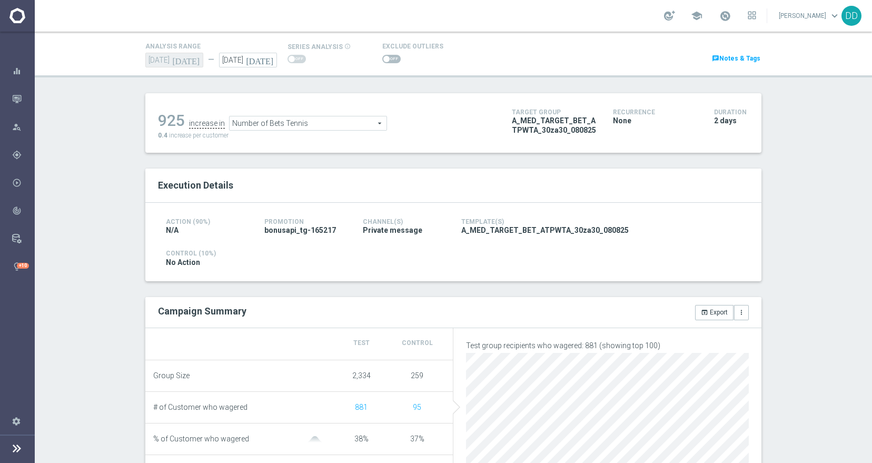
click at [355, 126] on span "Number of Bets Tennis" at bounding box center [308, 123] width 157 height 14
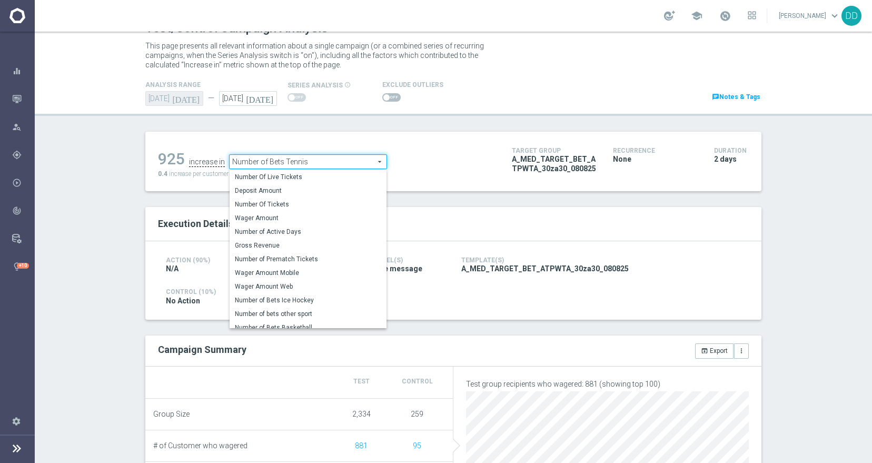
scroll to position [0, 0]
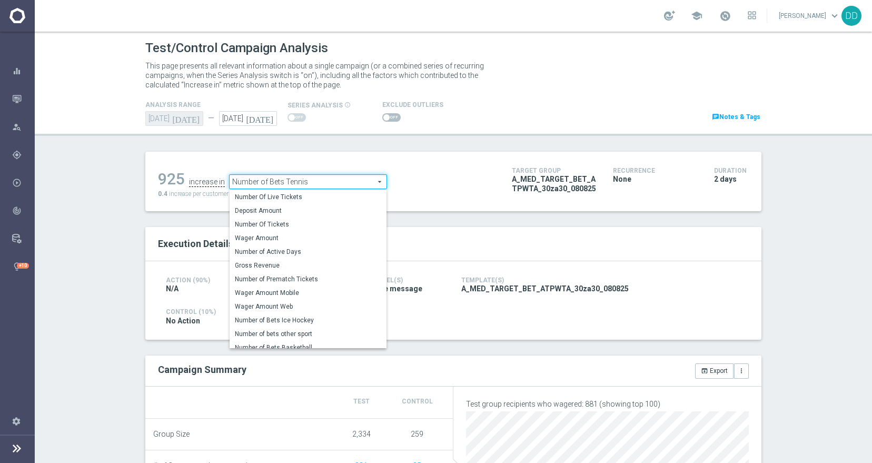
click at [420, 167] on ul "925 increase in Number of Bets Tennis Number of Bets Tennis arrow_drop_down sea…" at bounding box center [326, 176] width 343 height 25
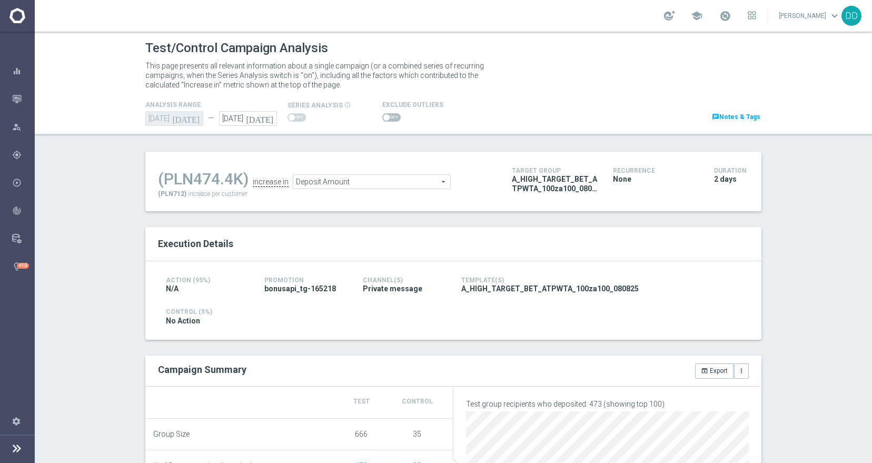
click at [386, 115] on span at bounding box center [391, 117] width 18 height 8
click at [386, 115] on input "checkbox" at bounding box center [391, 117] width 18 height 8
click at [393, 116] on span at bounding box center [396, 117] width 6 height 6
click at [386, 116] on input "checkbox" at bounding box center [391, 117] width 18 height 8
checkbox input "false"
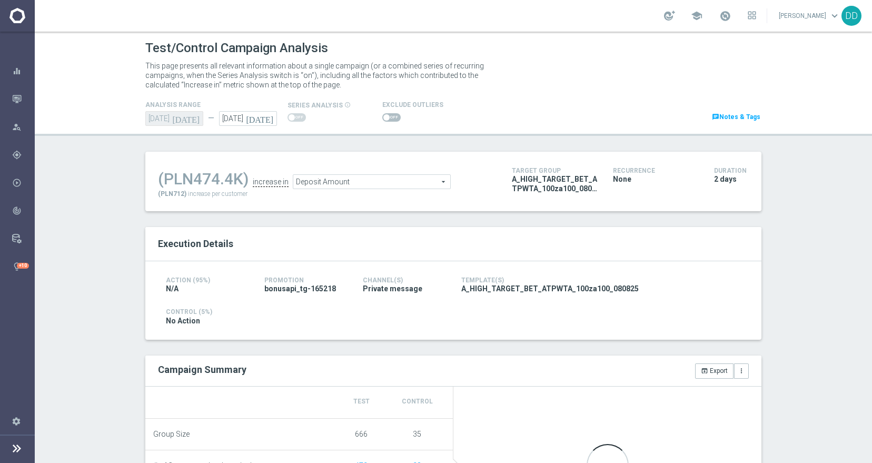
click at [385, 180] on span "Deposit Amount" at bounding box center [371, 182] width 157 height 14
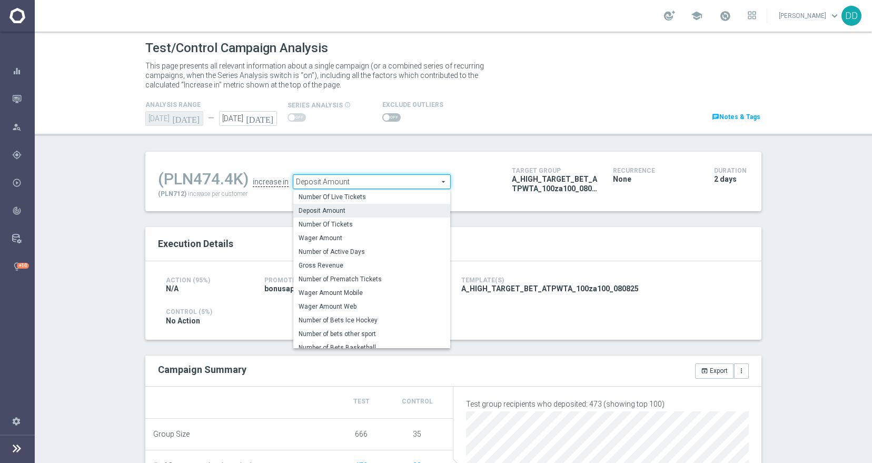
click at [241, 217] on div "(PLN474.4K) increase in Deposit Amount Deposit Amount arrow_drop_down search Nu…" at bounding box center [453, 462] width 632 height 620
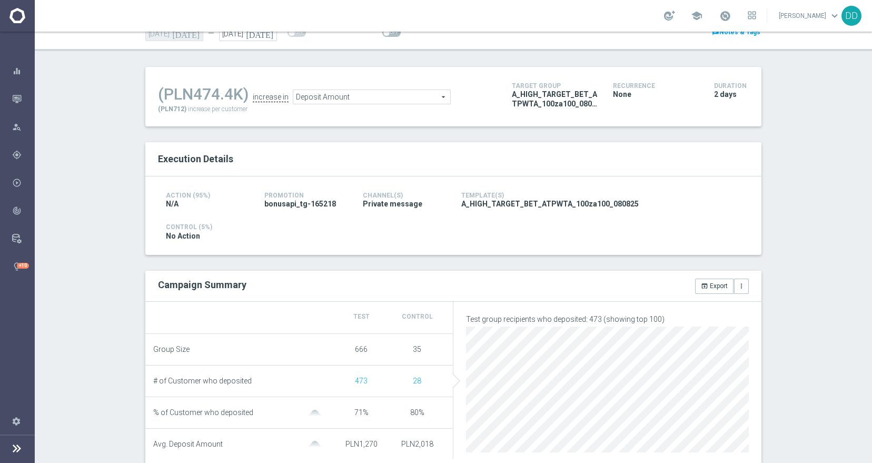
scroll to position [58, 0]
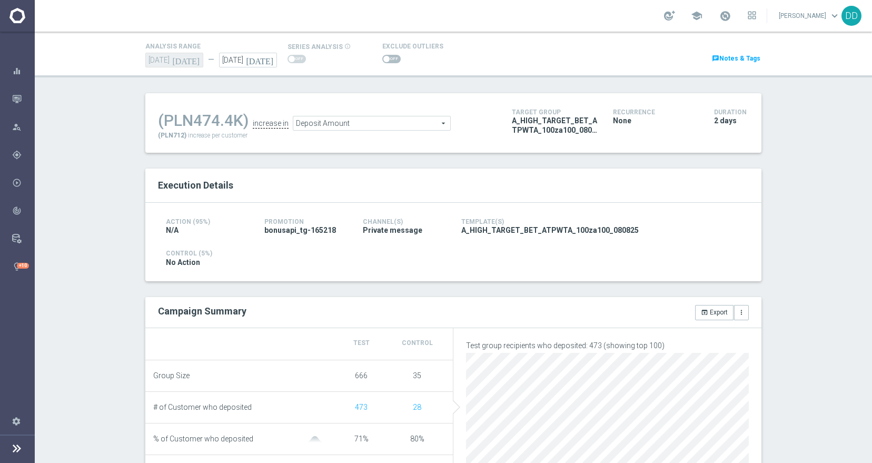
click at [369, 127] on span "Deposit Amount" at bounding box center [371, 123] width 157 height 14
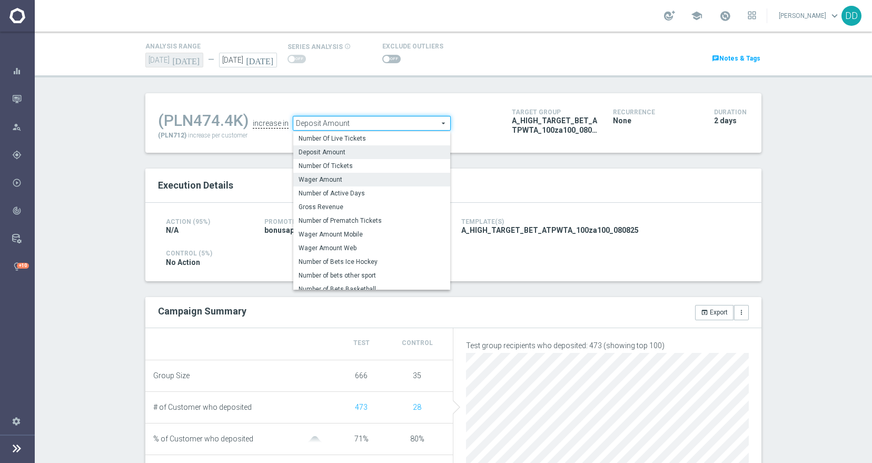
click at [357, 180] on span "Wager Amount" at bounding box center [371, 179] width 146 height 8
type input "Wager Amount"
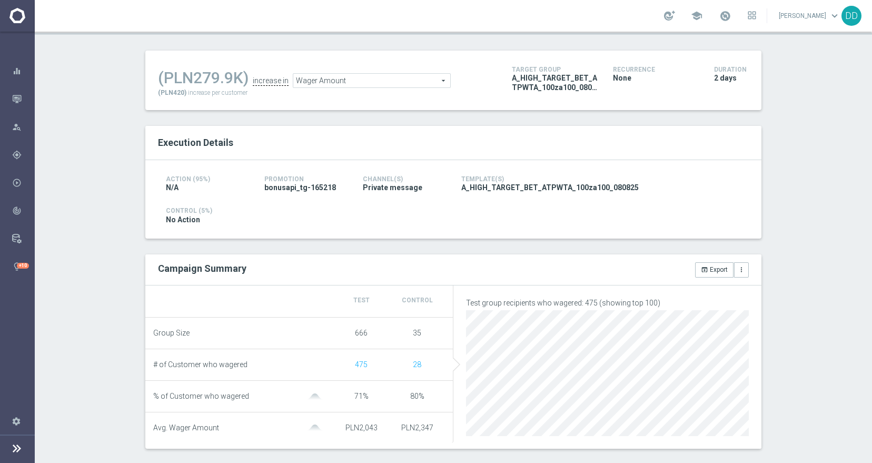
scroll to position [58, 0]
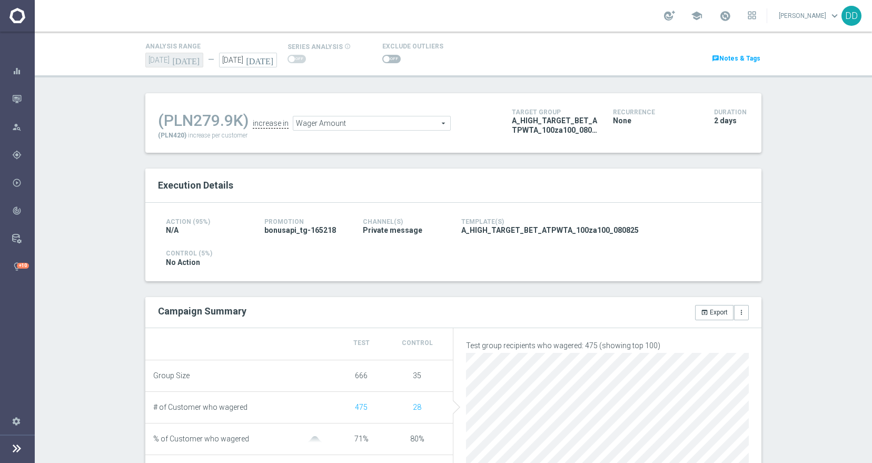
click at [382, 55] on span at bounding box center [391, 59] width 18 height 8
click at [382, 55] on input "checkbox" at bounding box center [391, 59] width 18 height 8
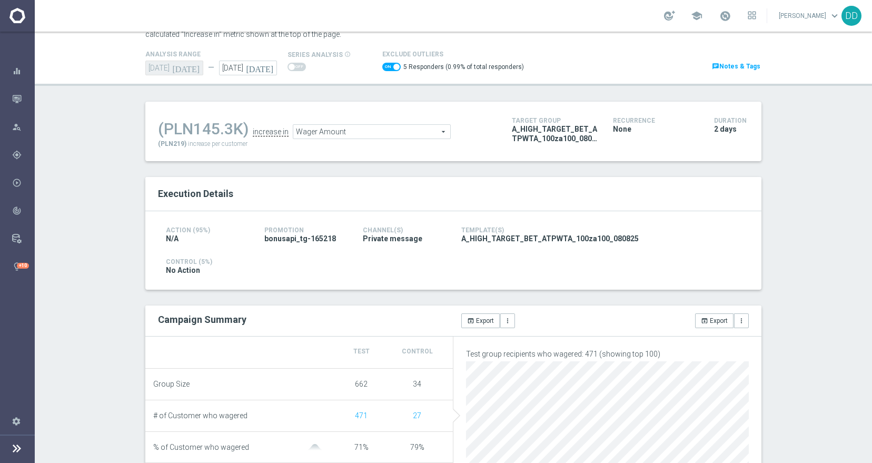
scroll to position [32, 0]
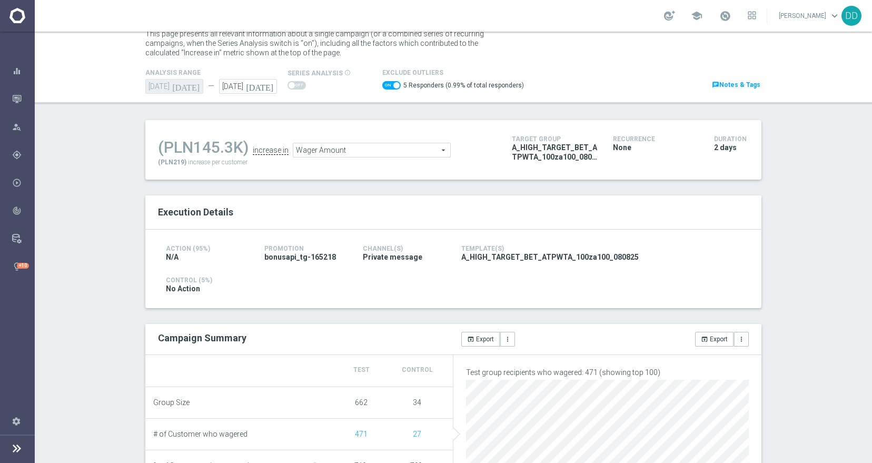
click at [419, 151] on span "Wager Amount" at bounding box center [371, 150] width 157 height 14
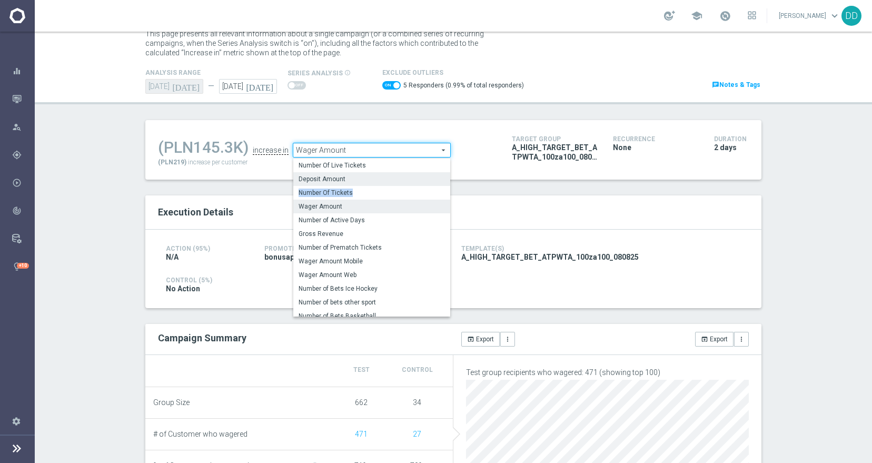
drag, startPoint x: 394, startPoint y: 195, endPoint x: 395, endPoint y: 182, distance: 12.7
click at [395, 182] on div "Number Of Live Tickets Deposit Amount Number Of Tickets Wager Amount Number of …" at bounding box center [371, 237] width 157 height 158
click at [371, 153] on span "Wager Amount" at bounding box center [371, 150] width 157 height 14
checkbox input "false"
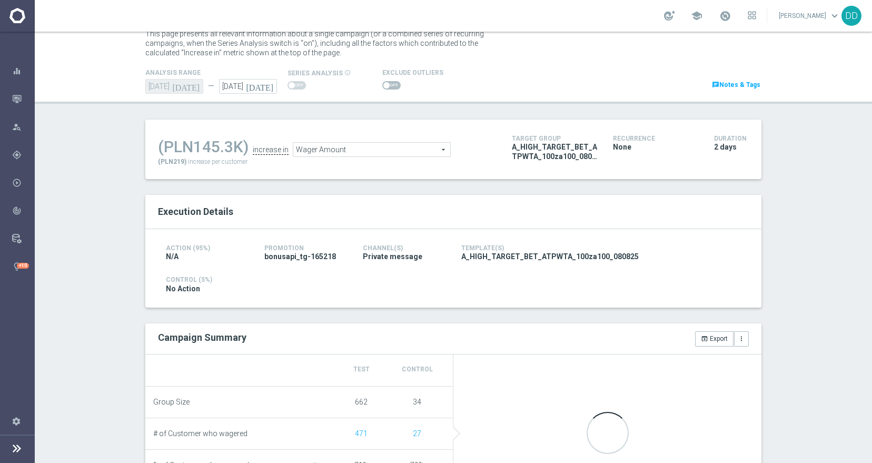
click at [370, 151] on span "Wager Amount" at bounding box center [371, 150] width 157 height 14
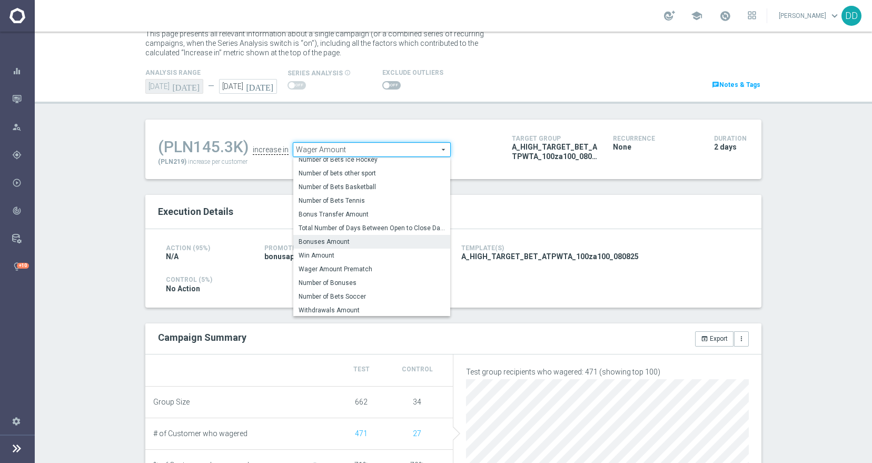
scroll to position [124, 0]
click at [373, 196] on span "Number of Bets Tennis" at bounding box center [371, 200] width 146 height 8
type input "Number of Bets Tennis"
